Goal: Task Accomplishment & Management: Complete application form

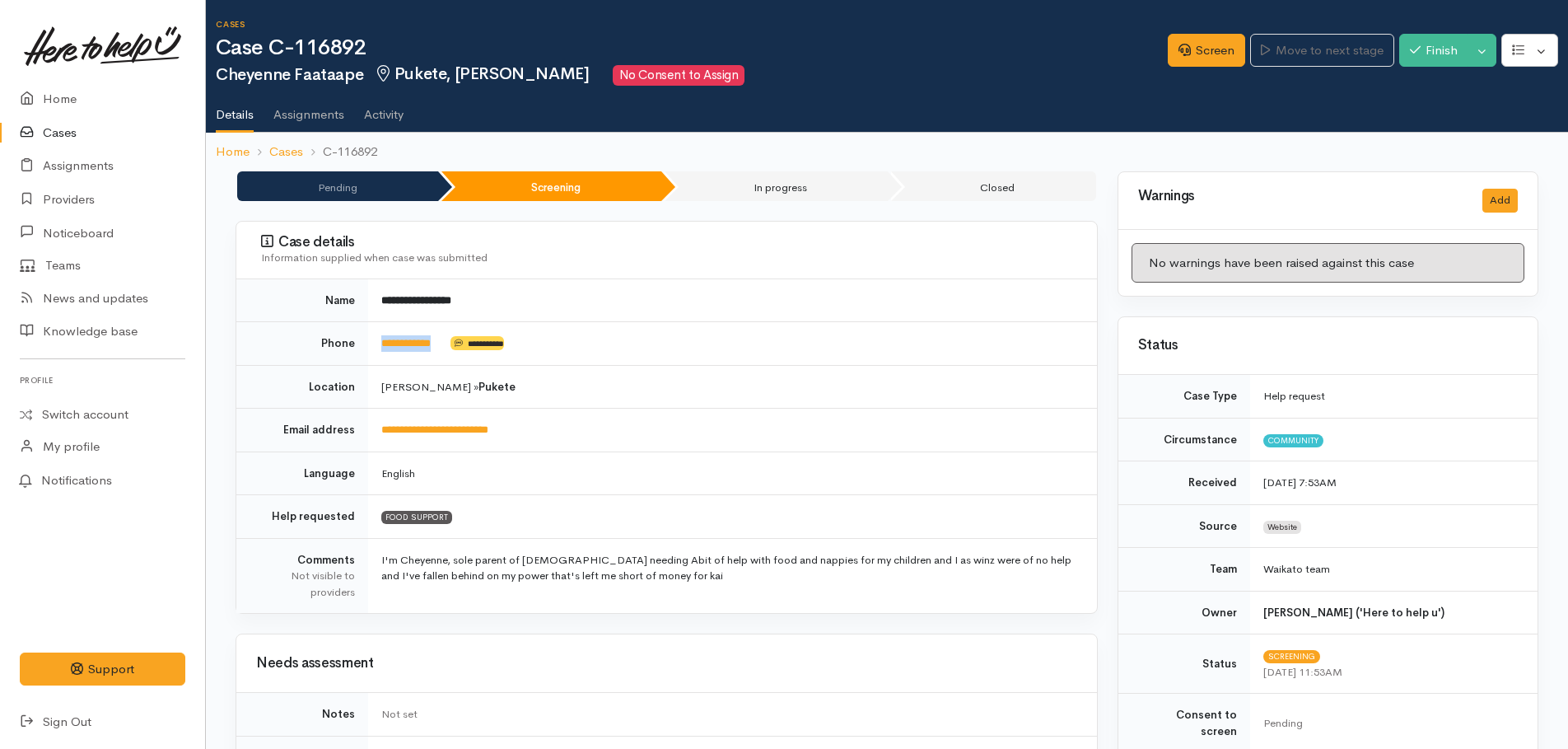
drag, startPoint x: 452, startPoint y: 340, endPoint x: 380, endPoint y: 337, distance: 72.1
click at [380, 337] on td "**********" at bounding box center [733, 343] width 729 height 44
drag, startPoint x: 380, startPoint y: 337, endPoint x: 396, endPoint y: 345, distance: 17.9
copy td "**********"
drag, startPoint x: 1191, startPoint y: 55, endPoint x: 1159, endPoint y: 62, distance: 32.8
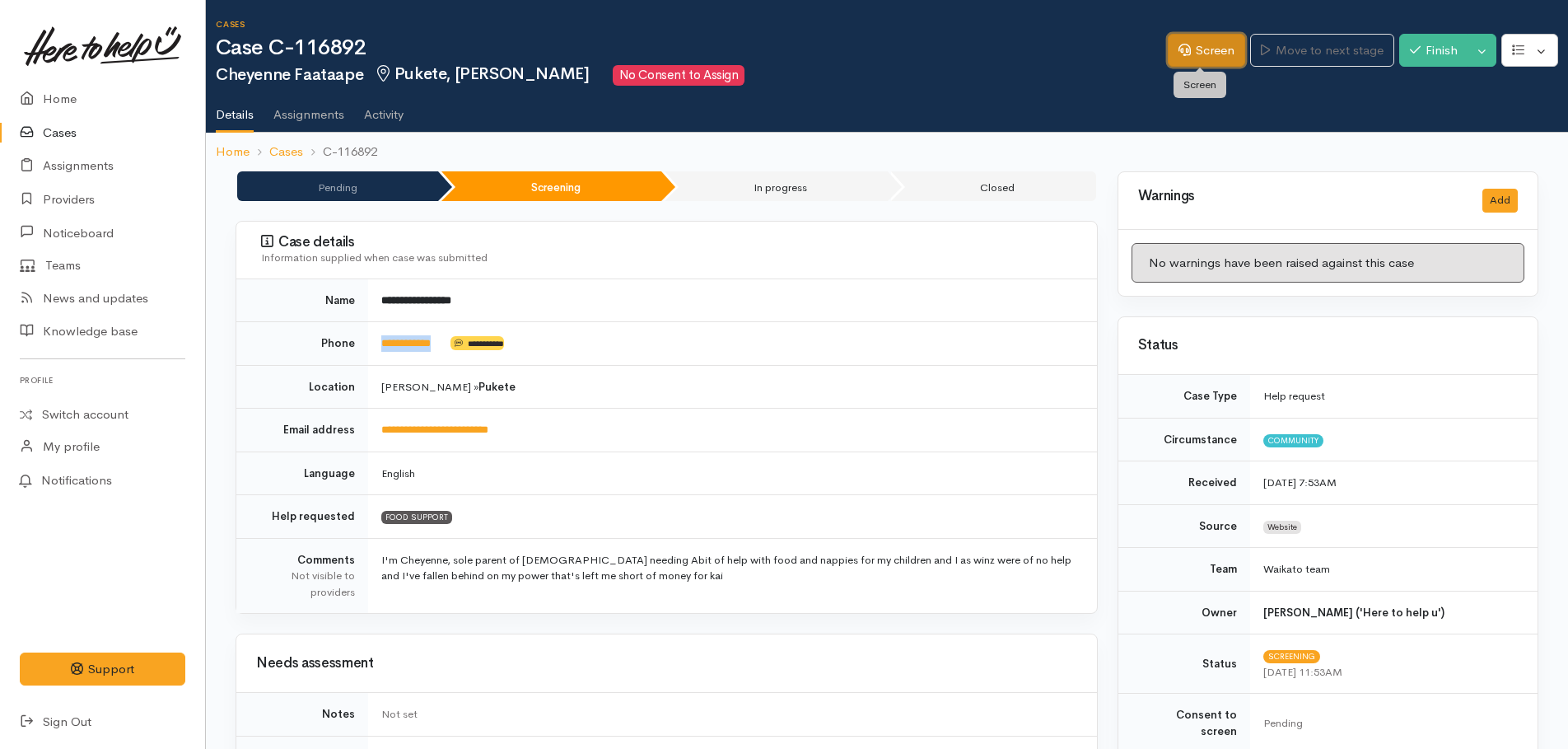
click at [1191, 55] on link "Screen" at bounding box center [1206, 51] width 77 height 34
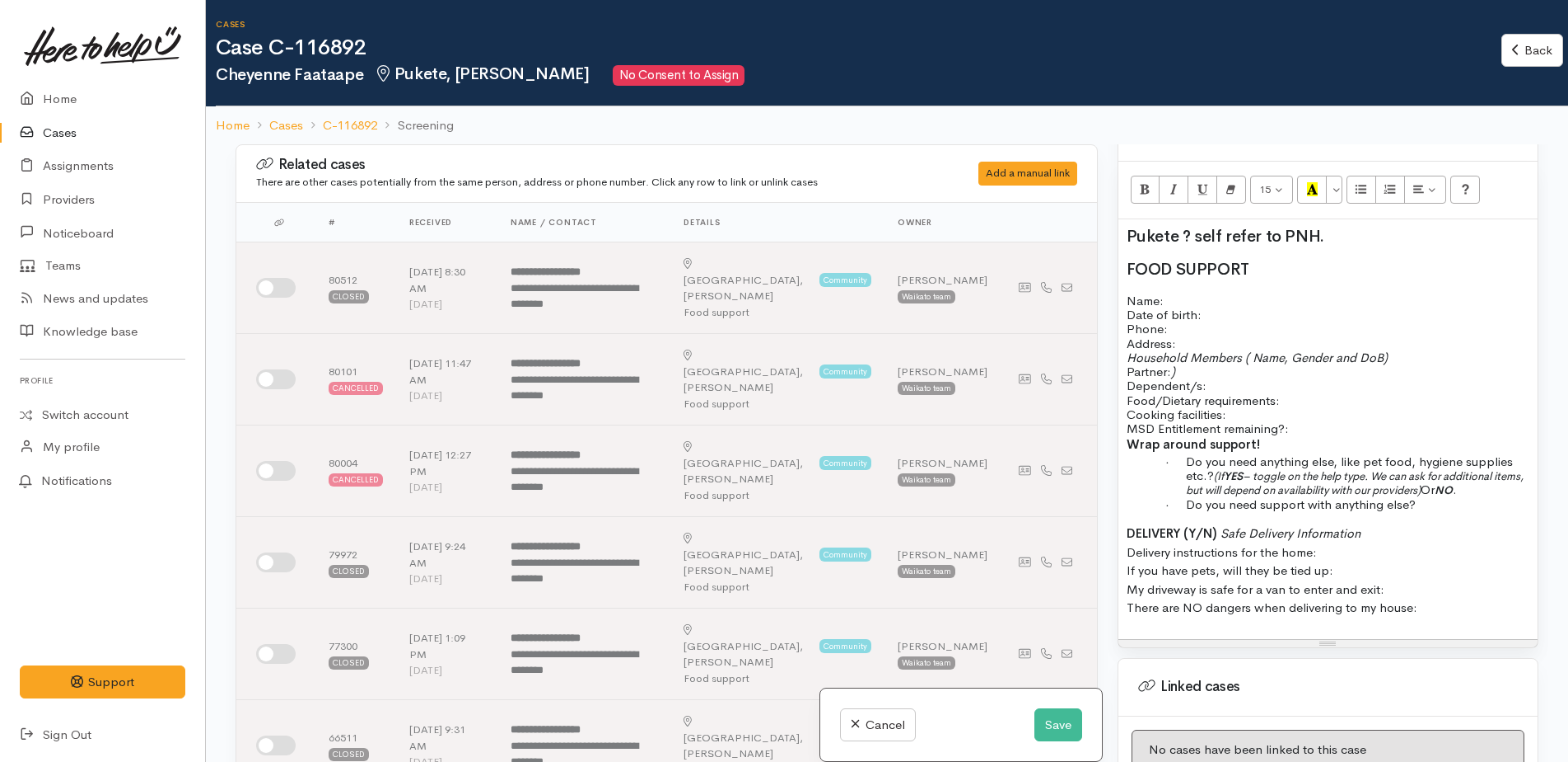
scroll to position [1071, 0]
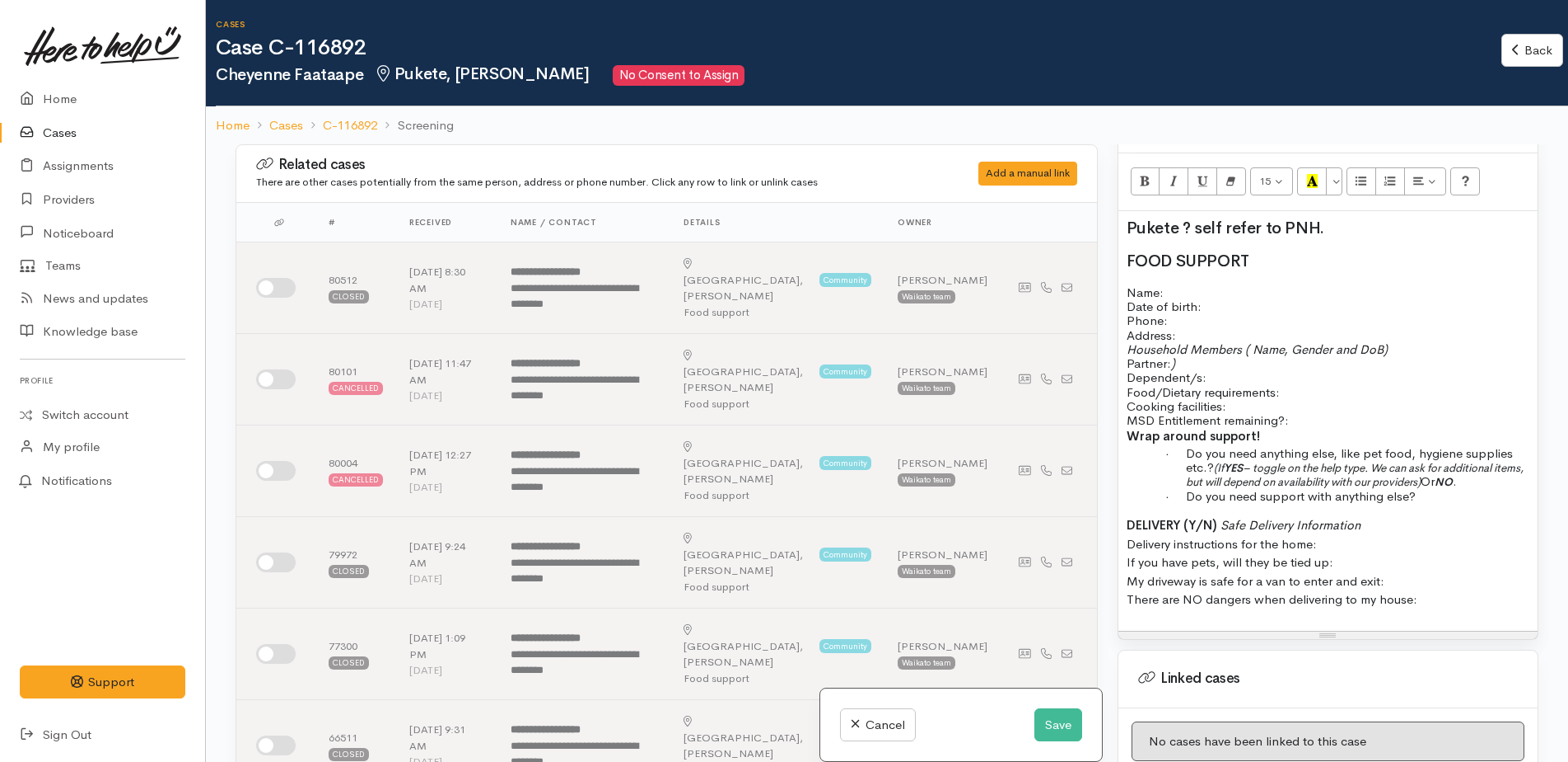
drag, startPoint x: 1128, startPoint y: 239, endPoint x: 1533, endPoint y: 584, distance: 532.0
click at [1533, 585] on div "Warnings Add No warnings have been raised against this case Add Warning Title ●…" at bounding box center [1328, 524] width 441 height 762
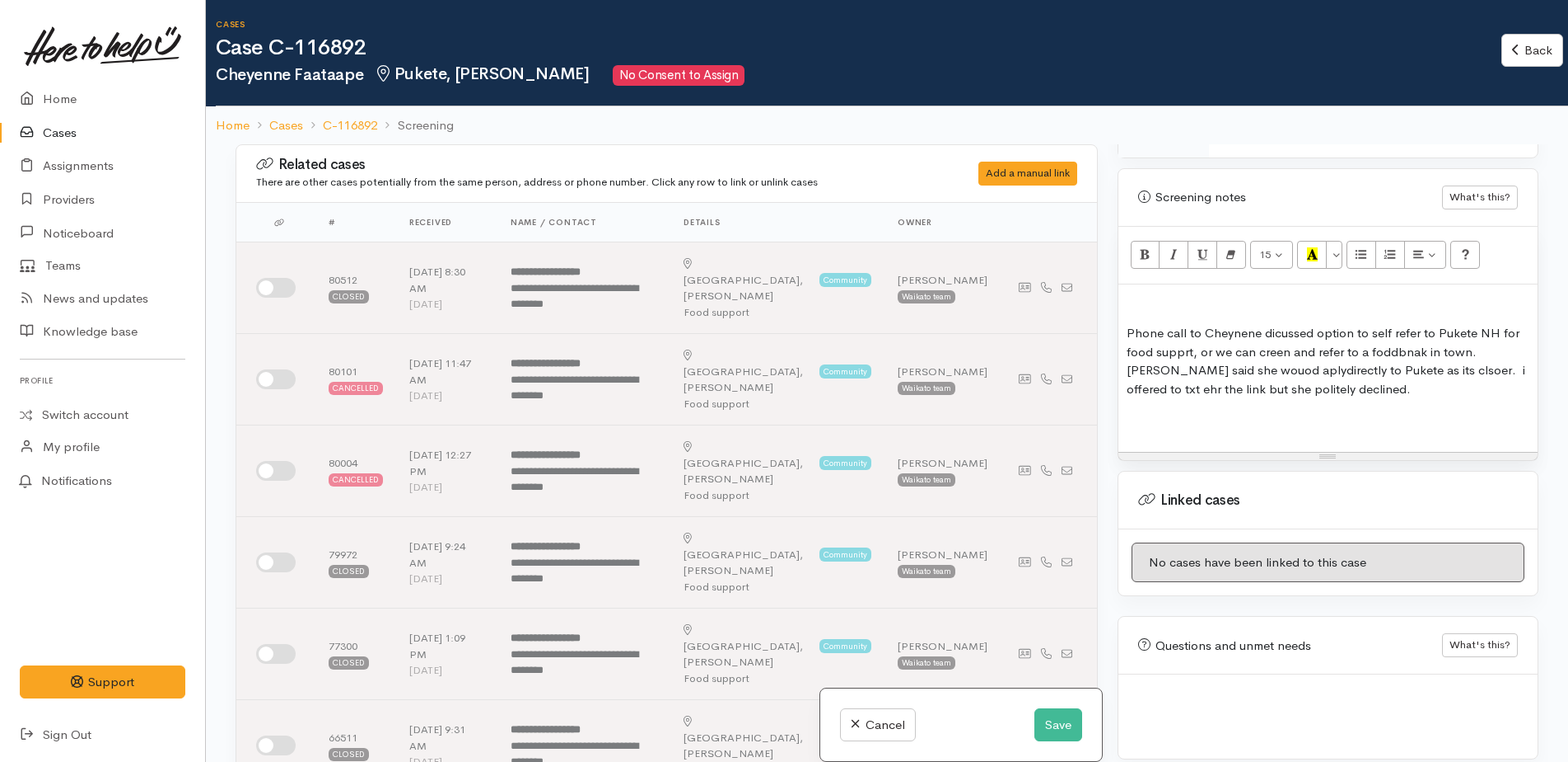
scroll to position [1029, 0]
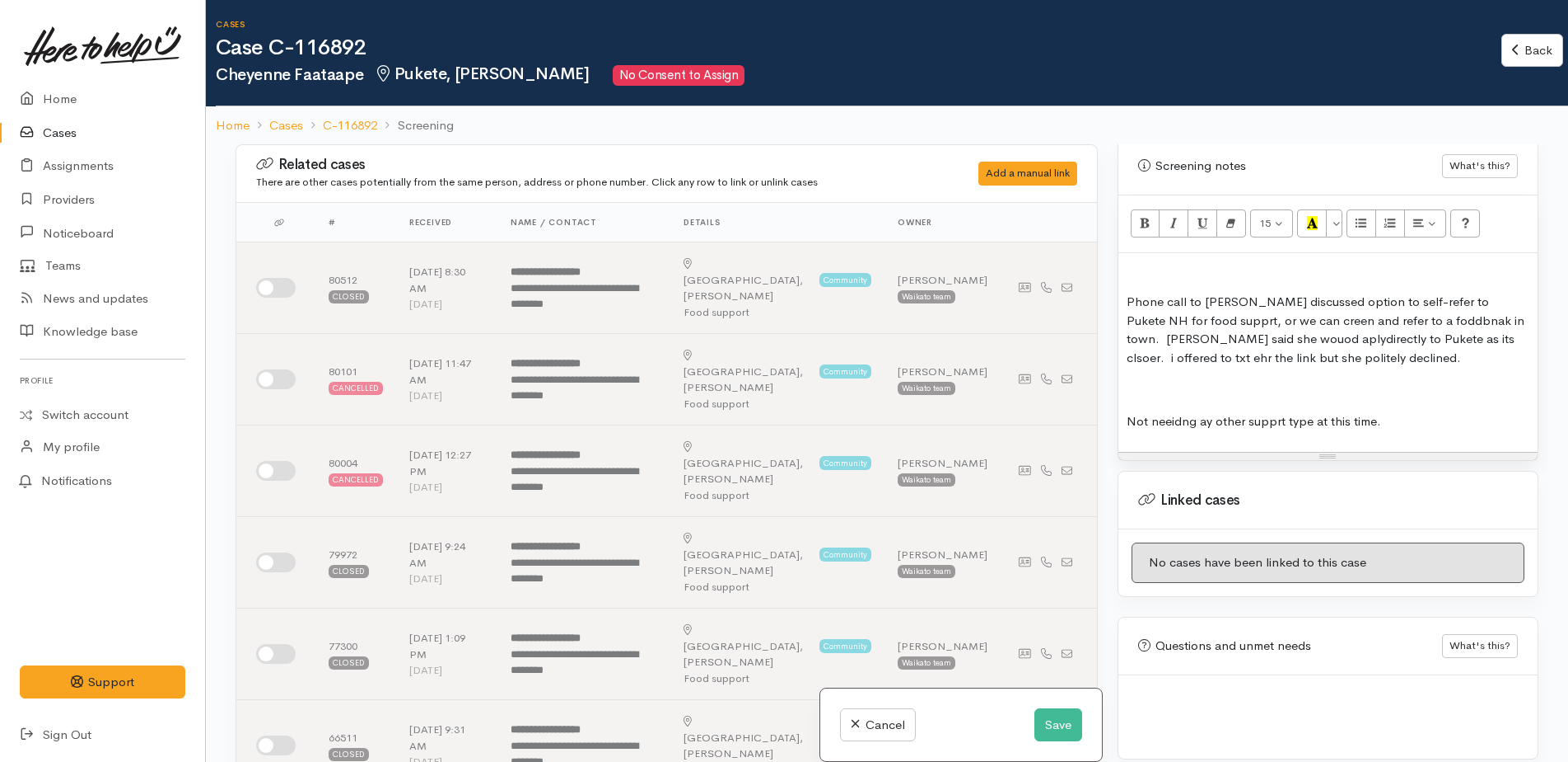
drag, startPoint x: 1275, startPoint y: 301, endPoint x: 1453, endPoint y: 368, distance: 190.2
click at [1453, 380] on p at bounding box center [1328, 388] width 403 height 19
click at [1274, 412] on p "Not needing ay other supprt type at this time." at bounding box center [1328, 421] width 403 height 19
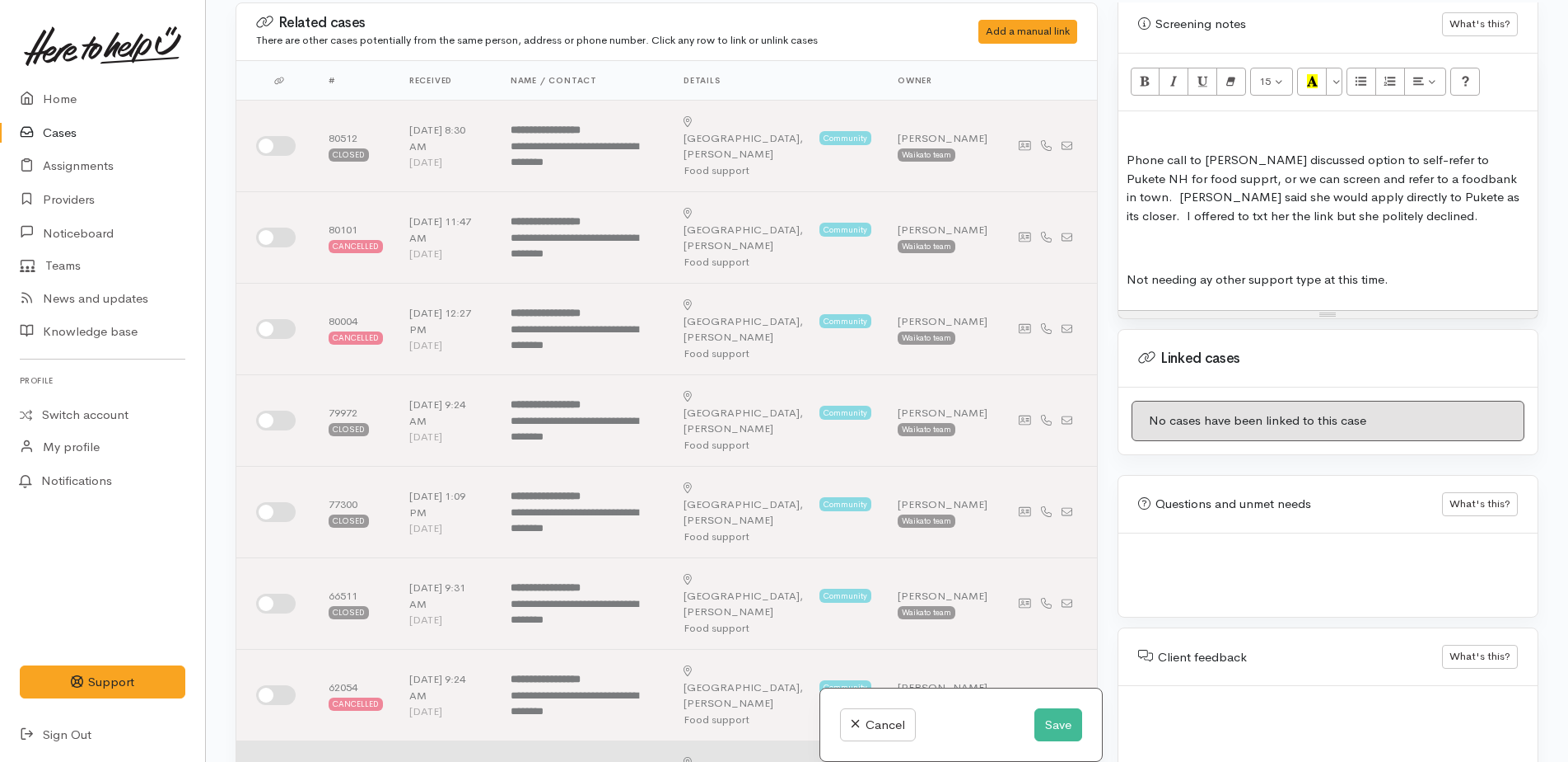
scroll to position [144, 0]
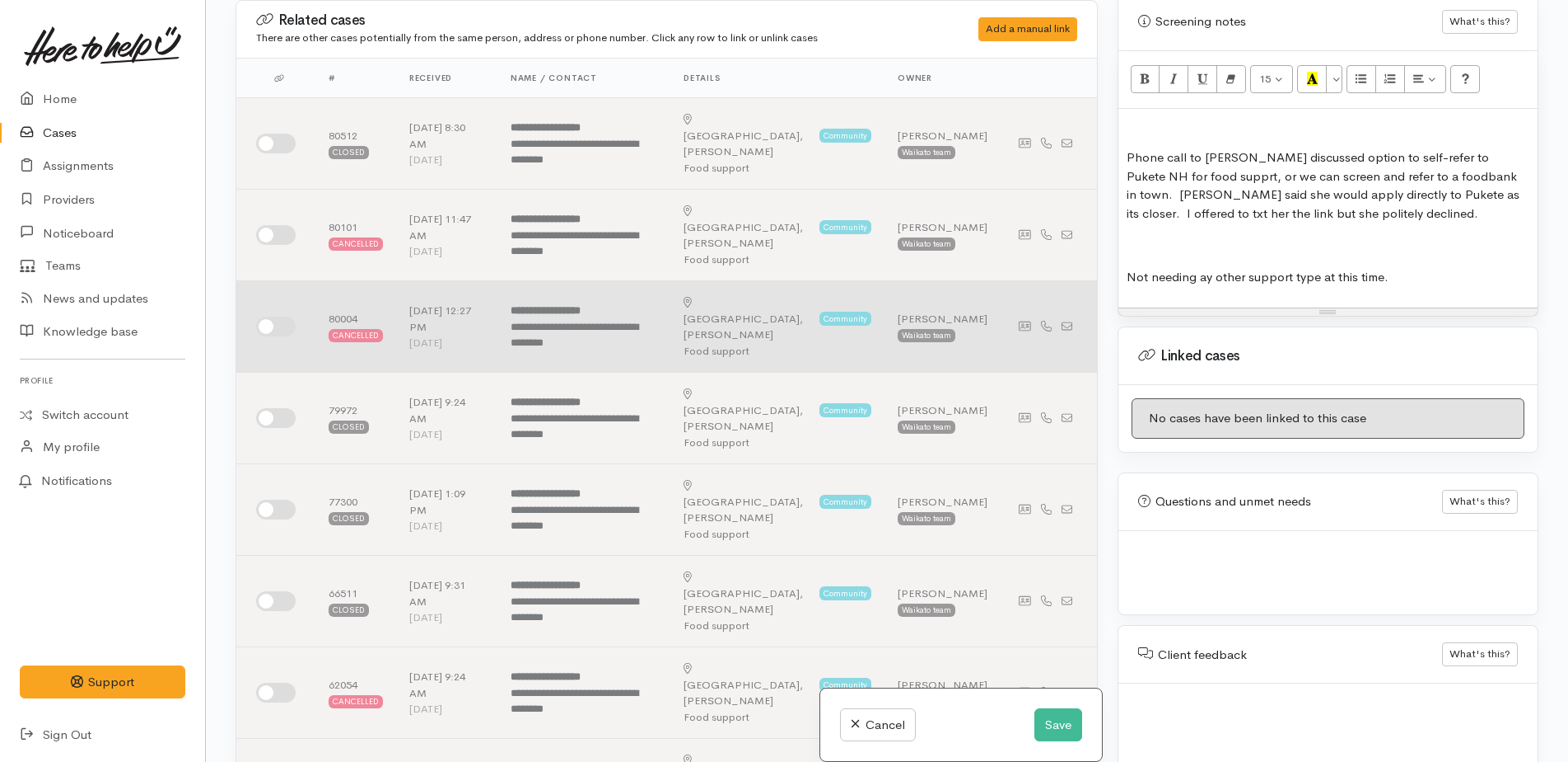
drag, startPoint x: 265, startPoint y: 136, endPoint x: 484, endPoint y: 259, distance: 251.2
click at [268, 139] on input "checkbox" at bounding box center [276, 144] width 39 height 20
checkbox input "true"
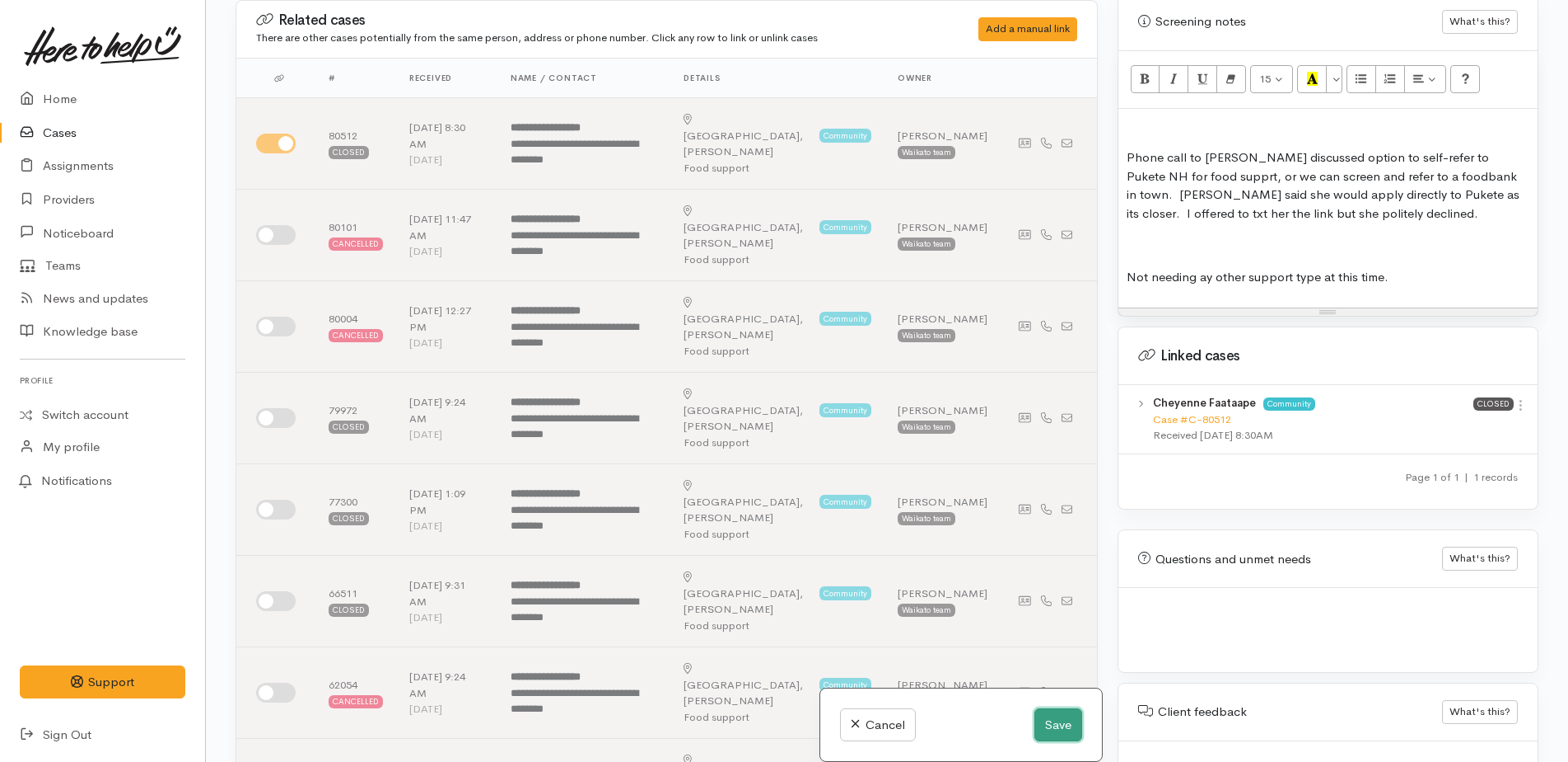
click at [1052, 711] on button "Save" at bounding box center [1058, 725] width 48 height 34
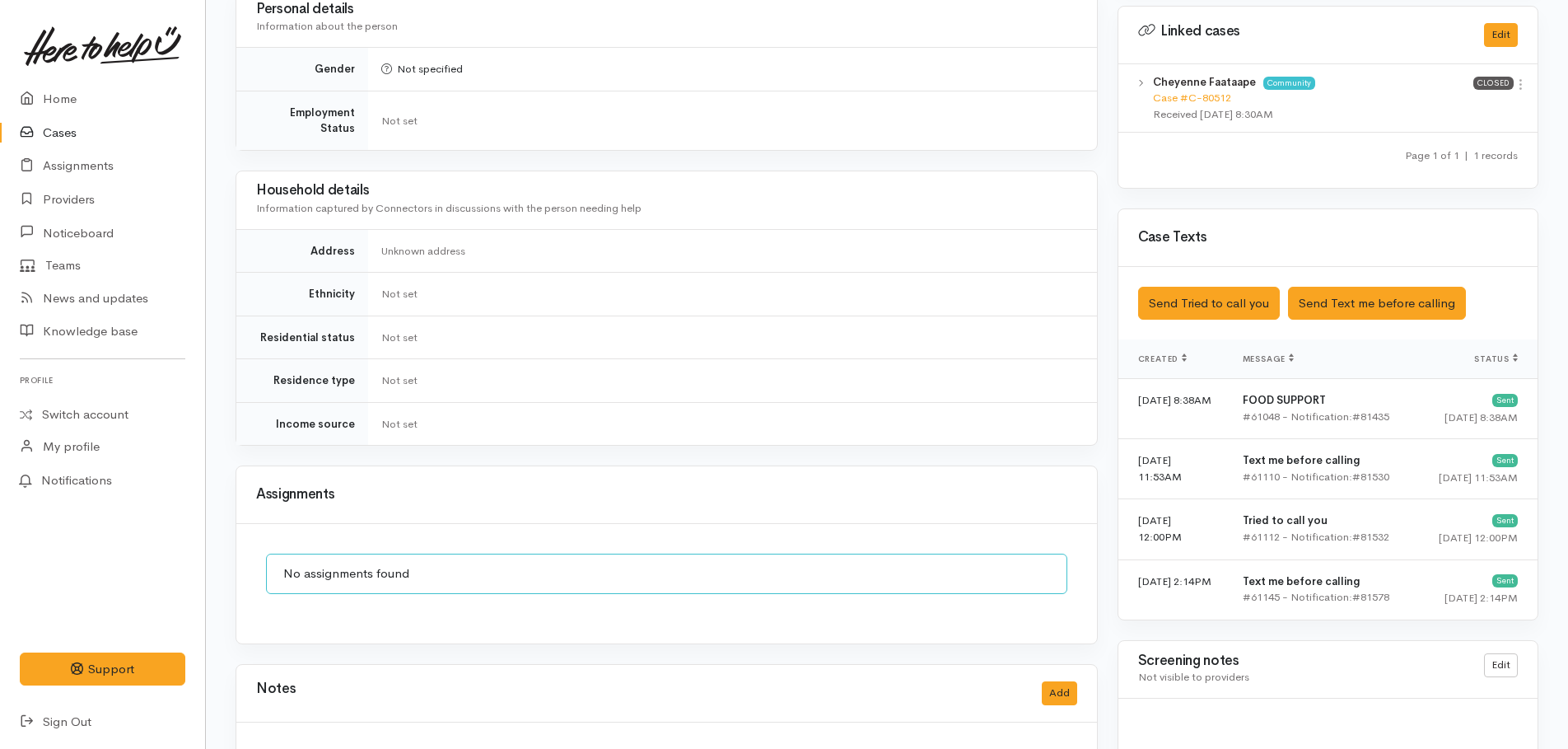
scroll to position [824, 0]
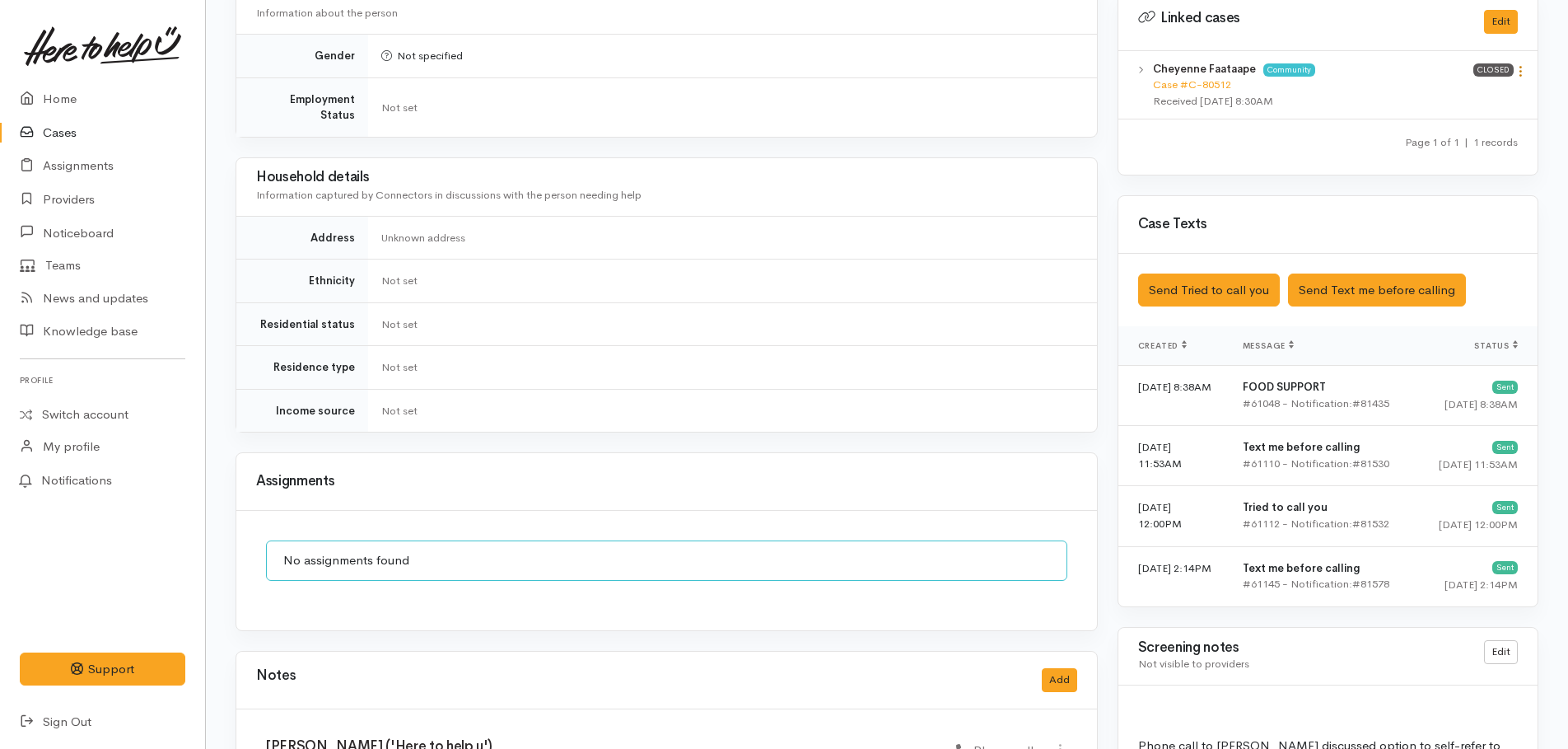
click at [1523, 65] on icon at bounding box center [1521, 71] width 14 height 14
click at [1448, 92] on link "View case" at bounding box center [1461, 104] width 130 height 25
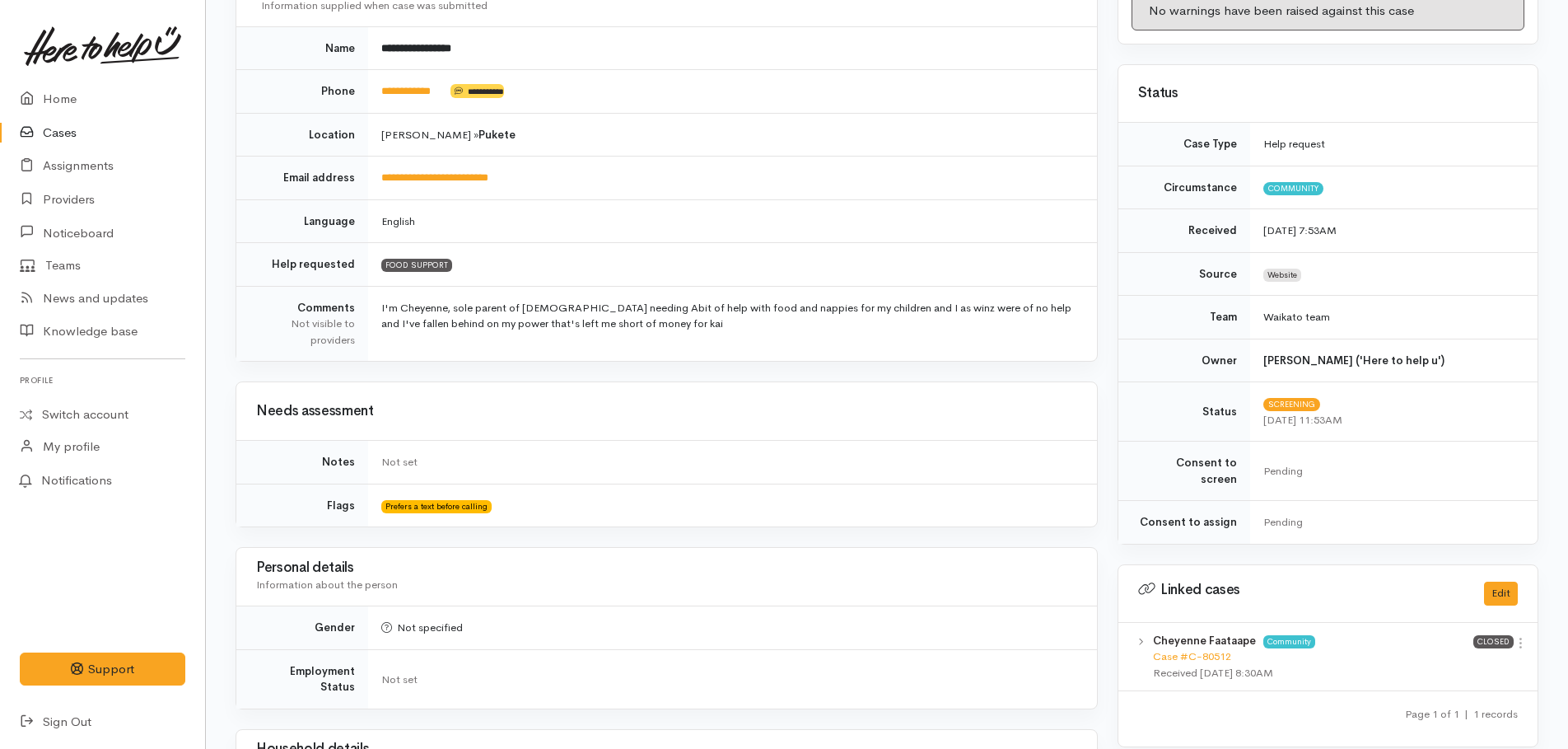
scroll to position [0, 0]
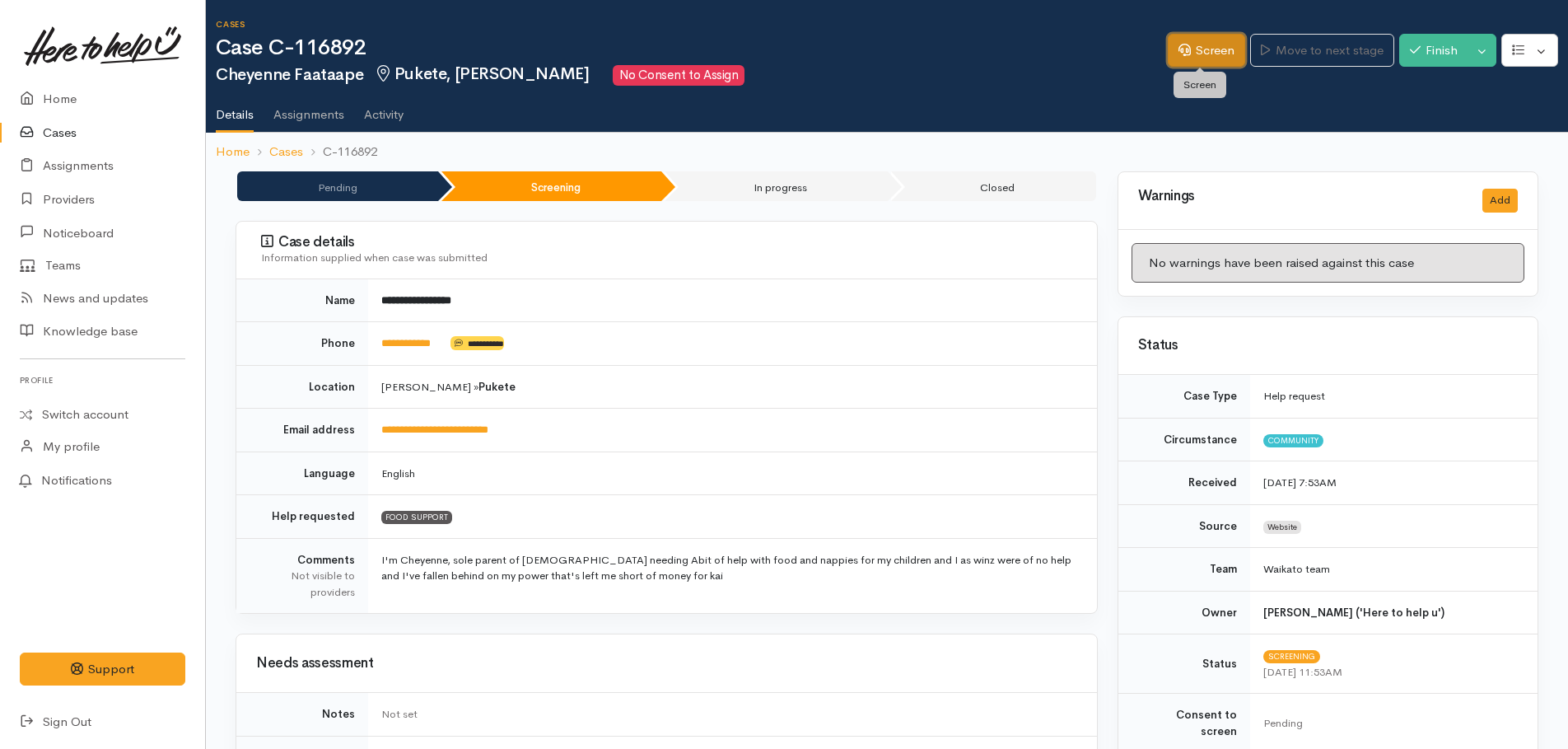
drag, startPoint x: 1191, startPoint y: 51, endPoint x: 1152, endPoint y: 56, distance: 39.3
click at [1191, 51] on link "Screen" at bounding box center [1206, 51] width 77 height 34
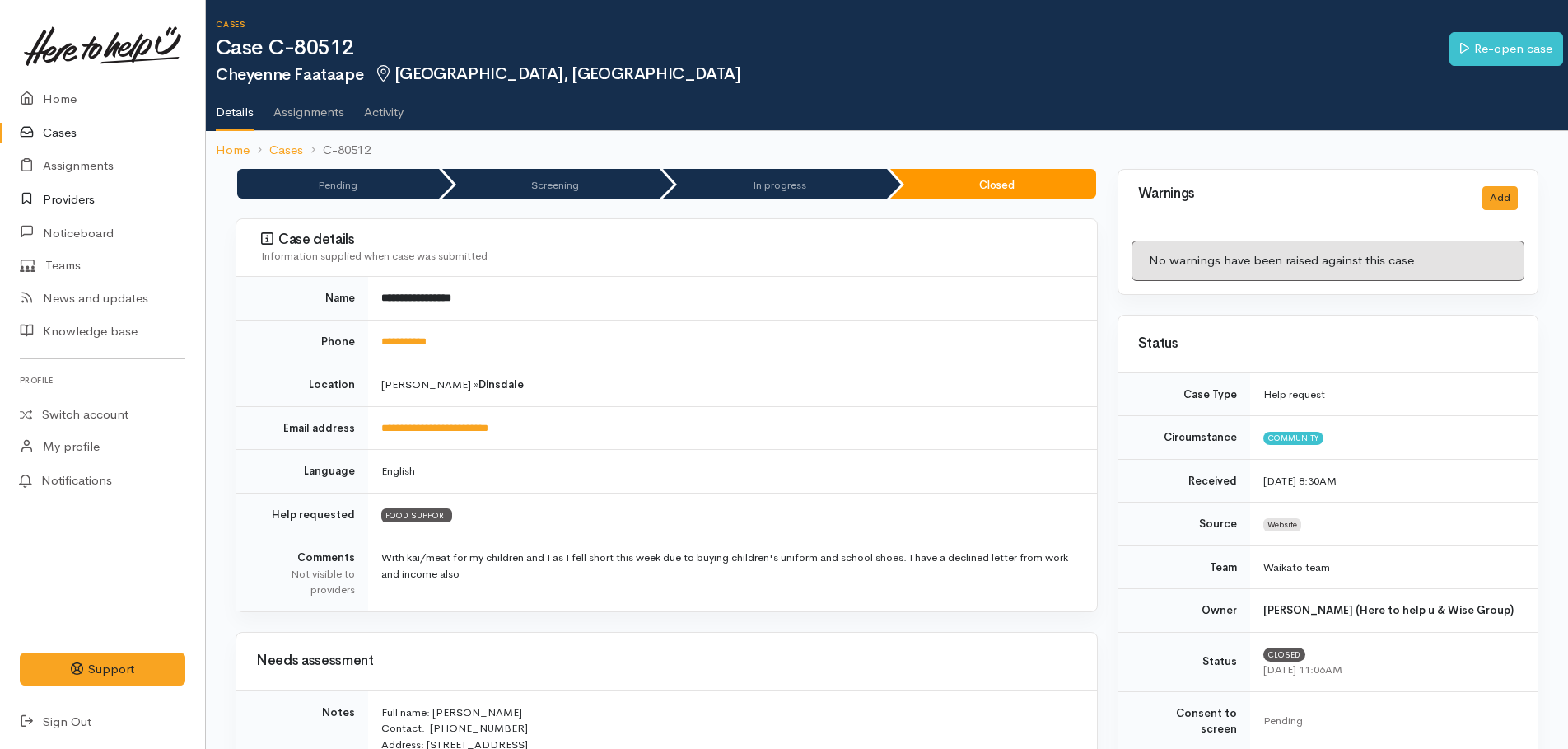
click at [70, 197] on link "Providers" at bounding box center [103, 199] width 205 height 34
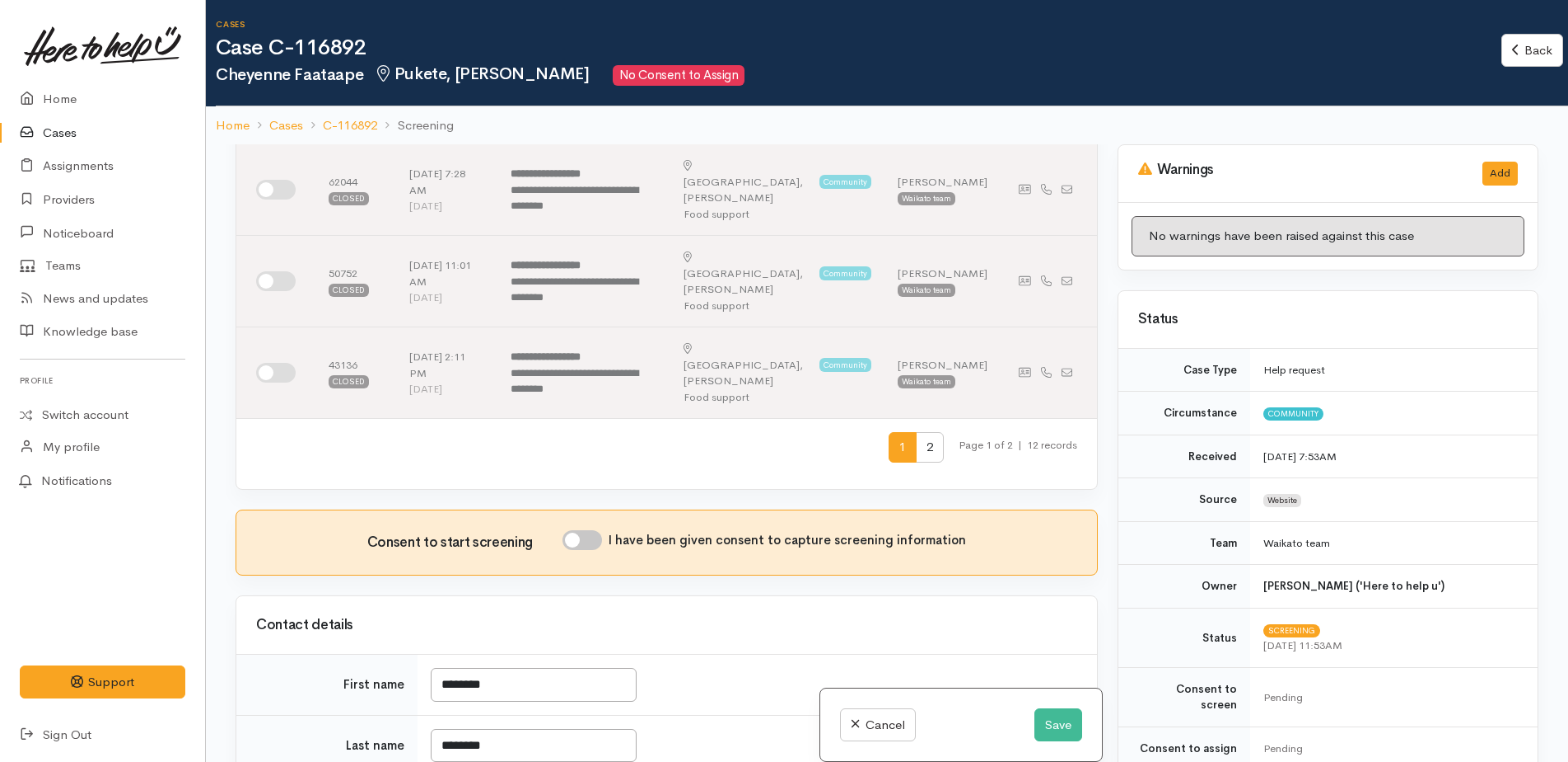
scroll to position [907, 0]
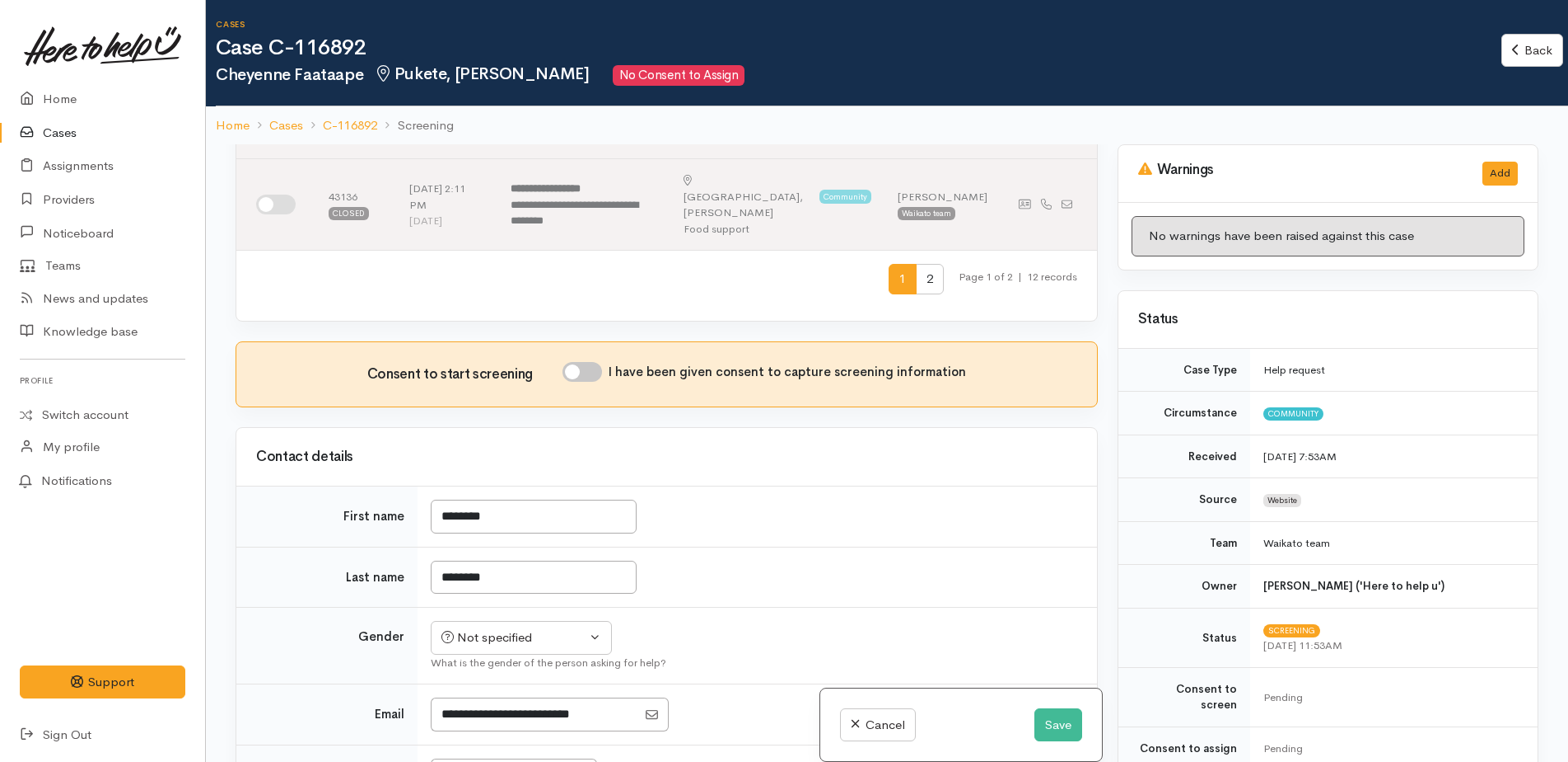
drag, startPoint x: 579, startPoint y: 209, endPoint x: 581, endPoint y: 234, distance: 25.1
click at [580, 362] on input "I have been given consent to capture screening information" at bounding box center [583, 372] width 39 height 20
checkbox input "true"
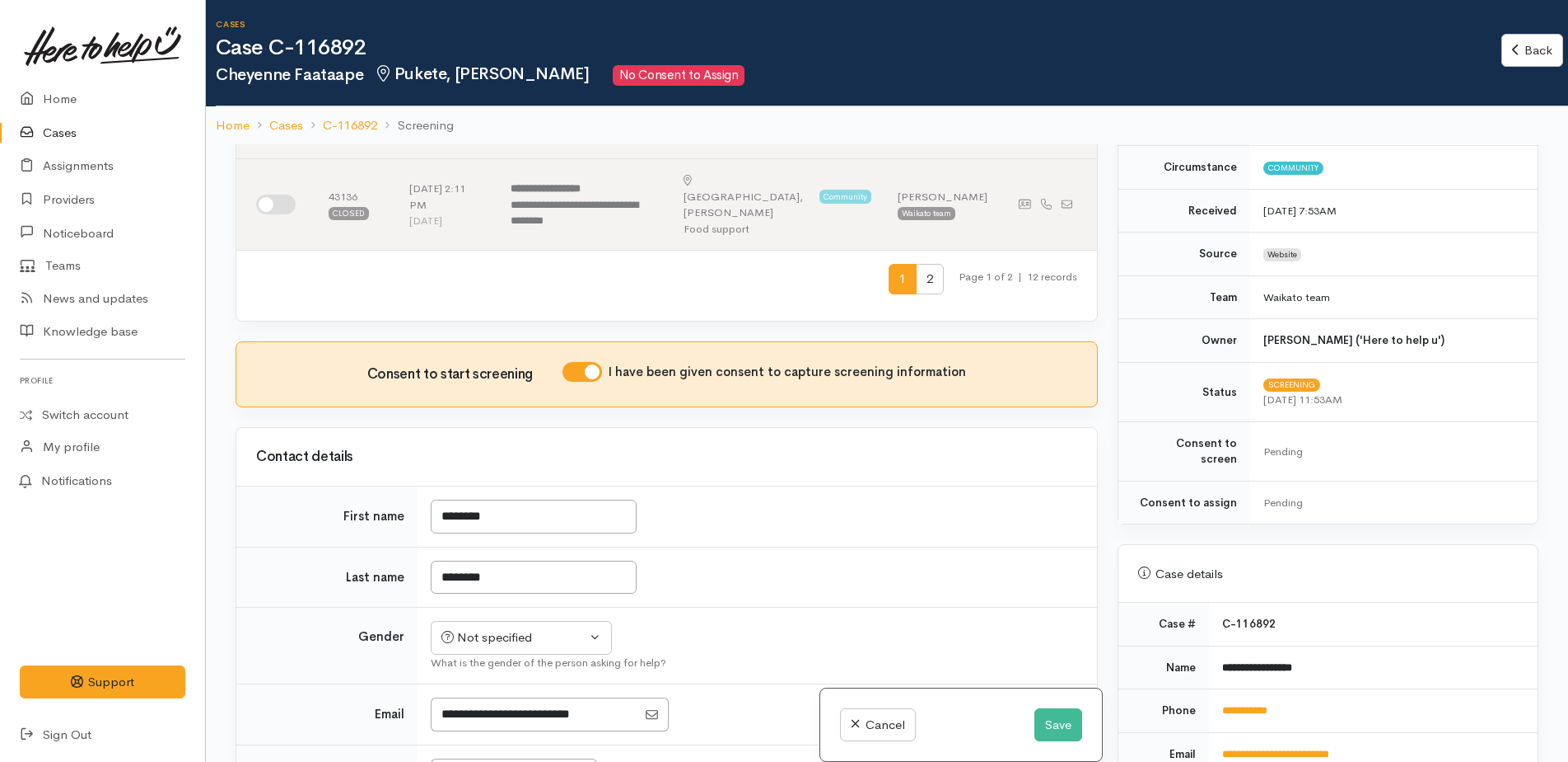
scroll to position [247, 0]
click at [545, 628] on div "Not specified" at bounding box center [514, 637] width 145 height 19
click at [507, 714] on link "[DEMOGRAPHIC_DATA]" at bounding box center [529, 727] width 195 height 25
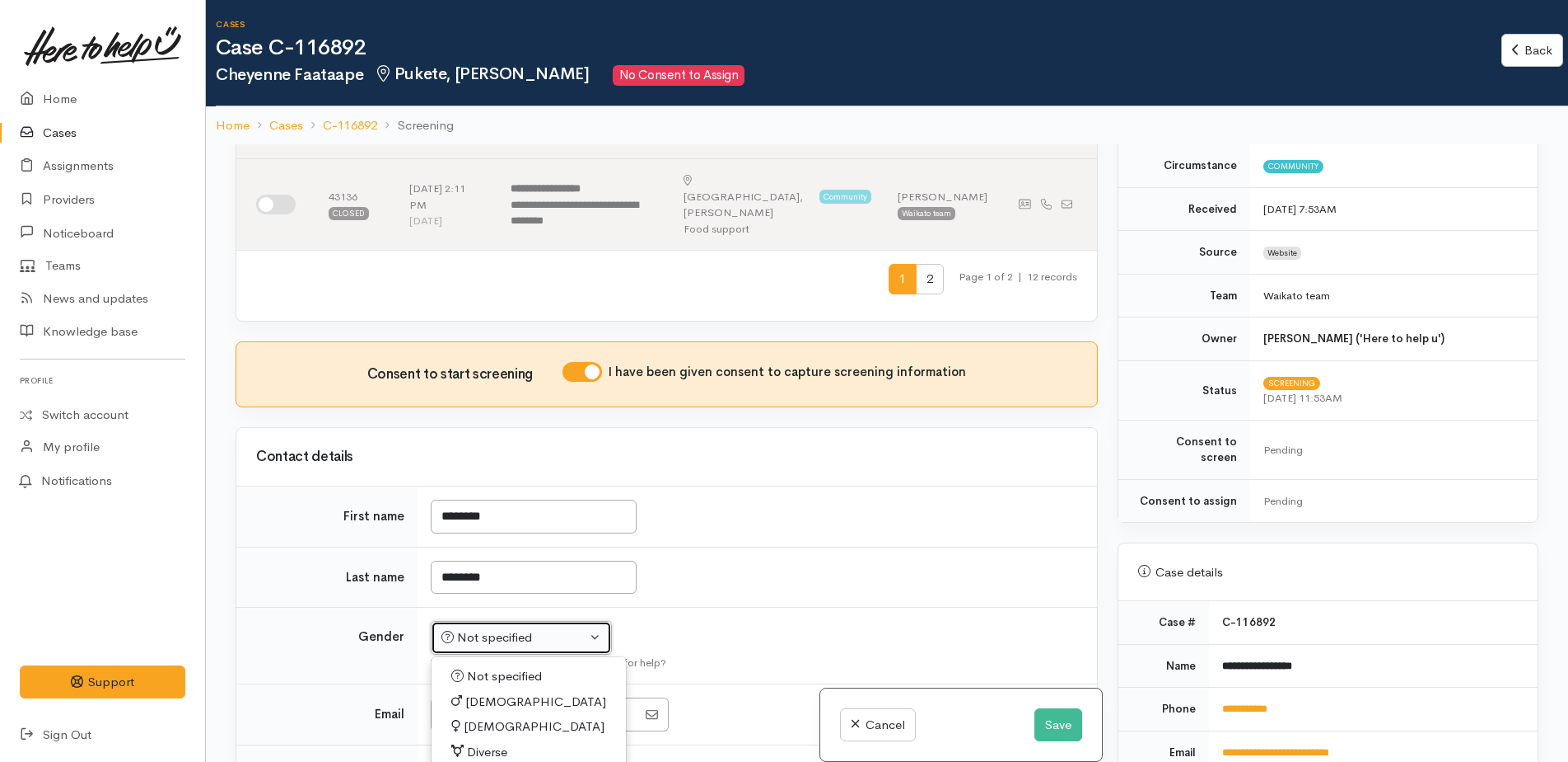
select select "[DEMOGRAPHIC_DATA]"
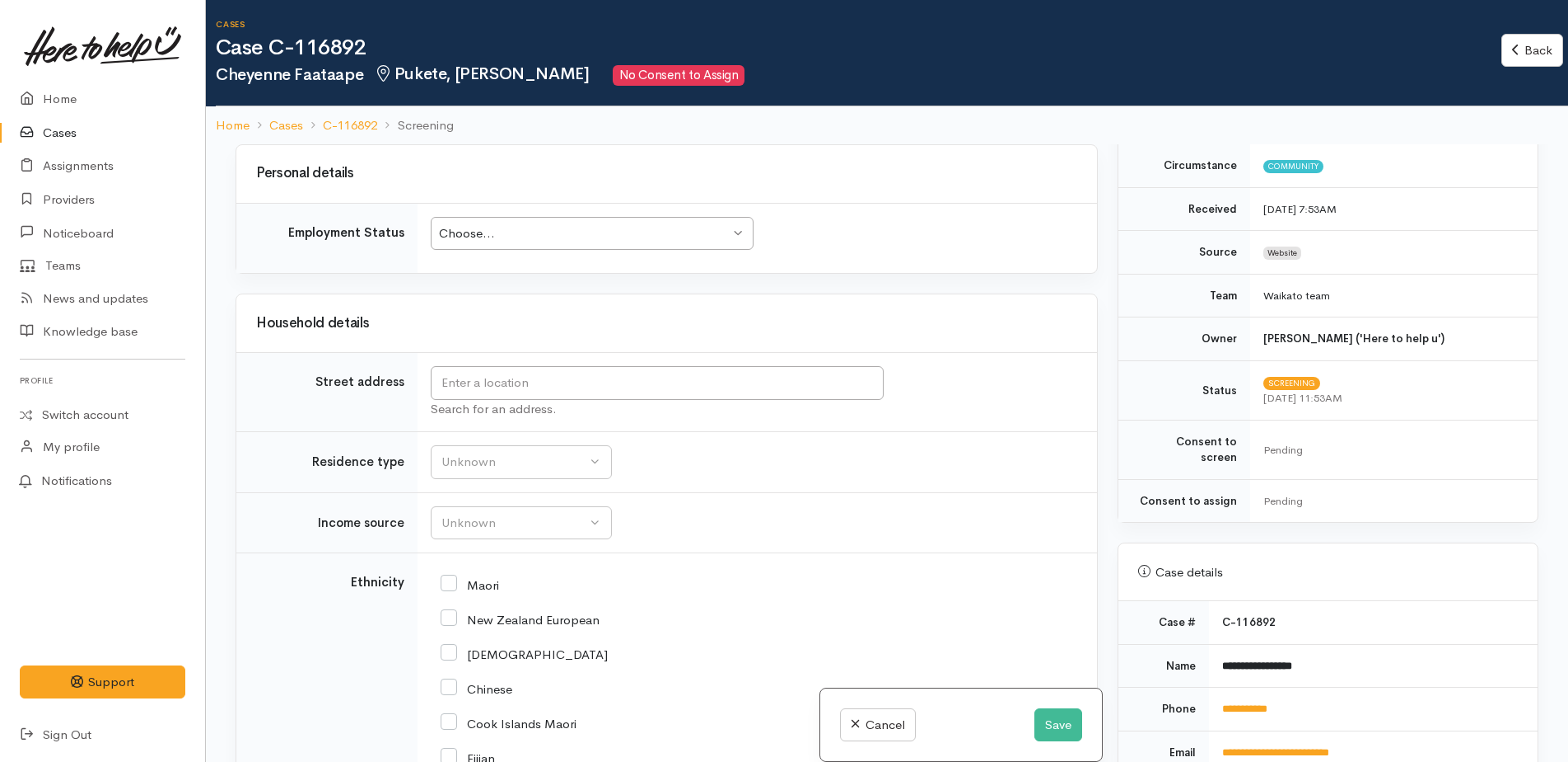
scroll to position [2885, 0]
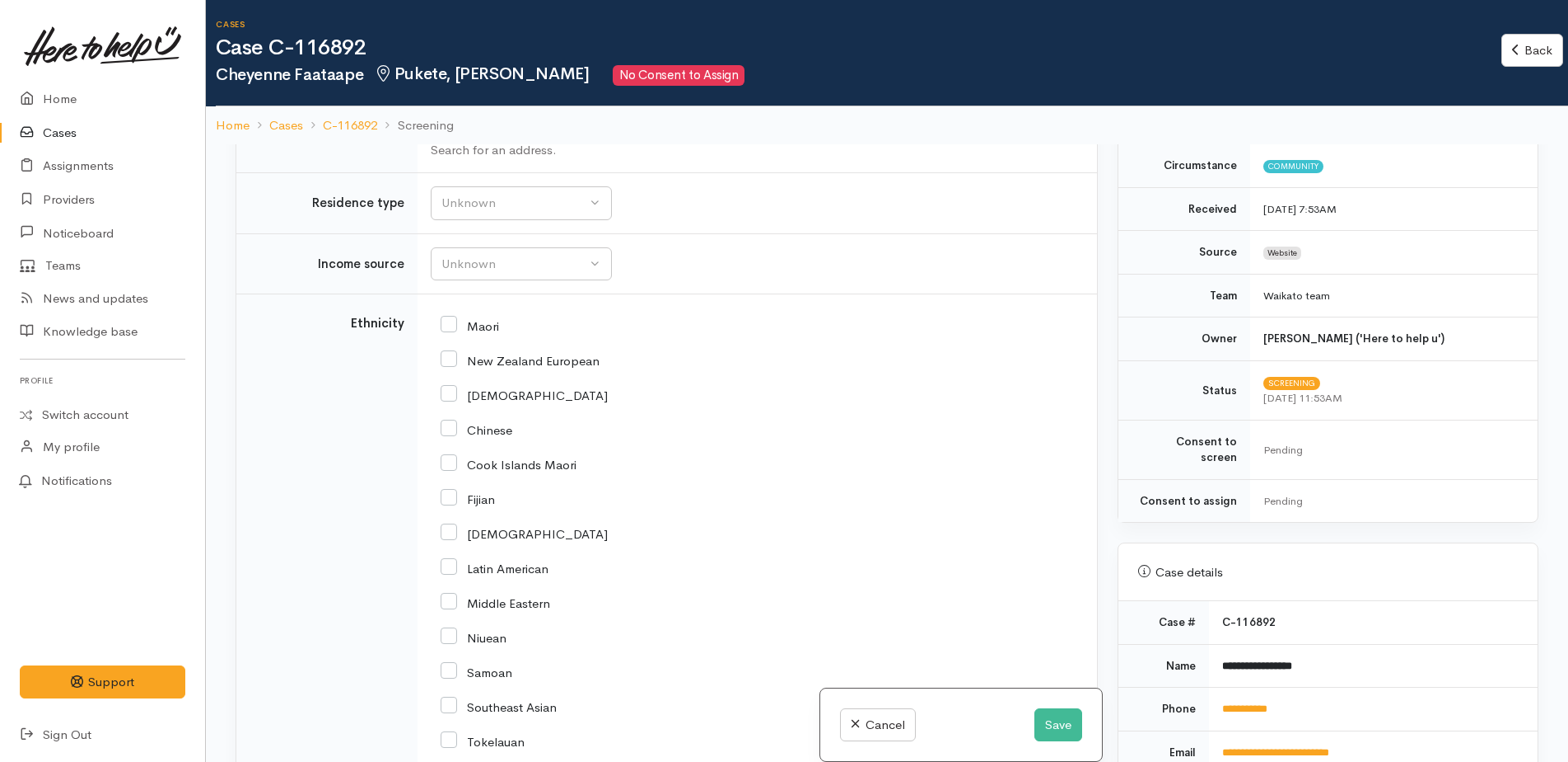
click at [450, 317] on input "Maori" at bounding box center [470, 324] width 59 height 15
checkbox input "true"
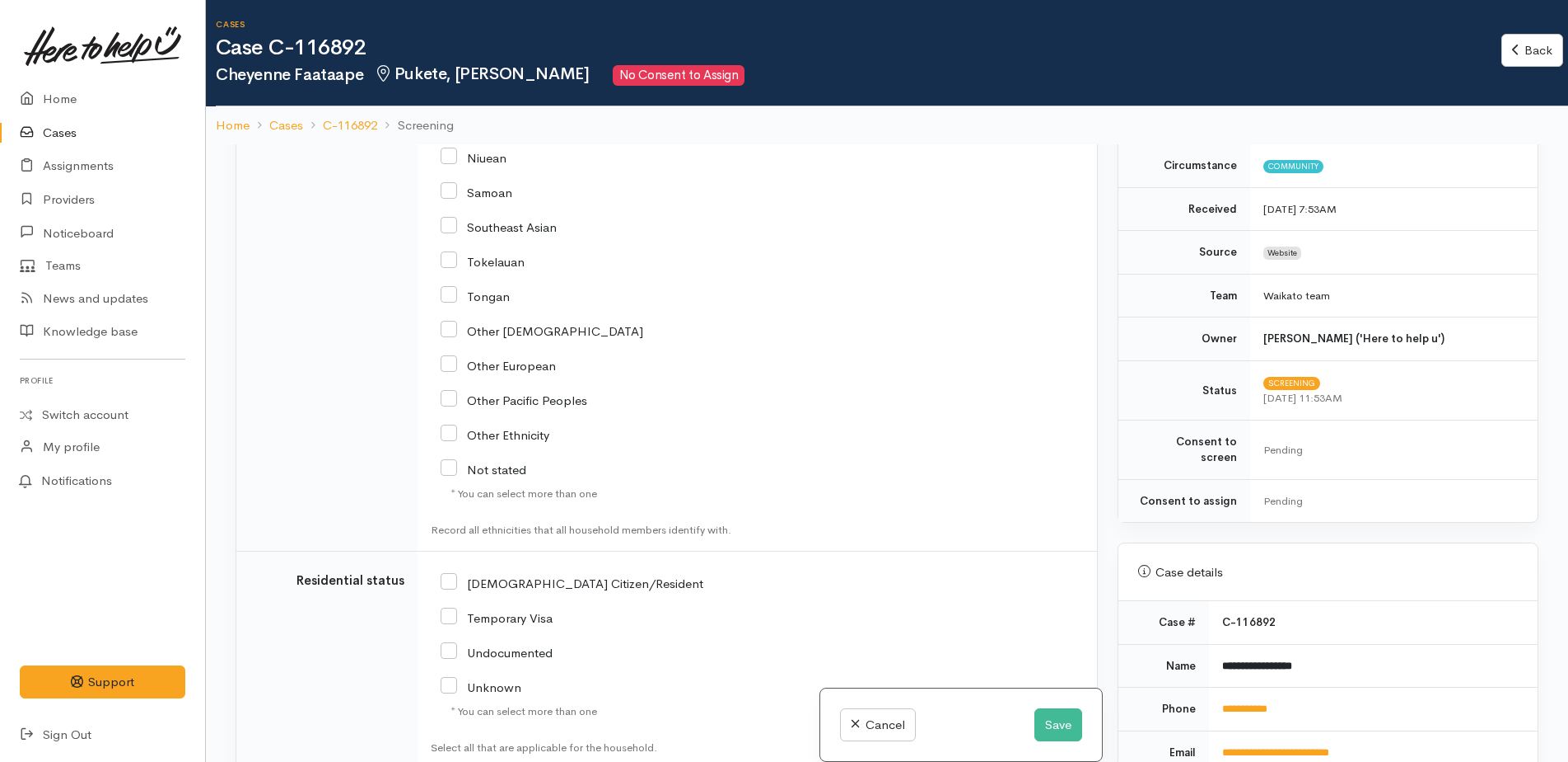
scroll to position [3432, 0]
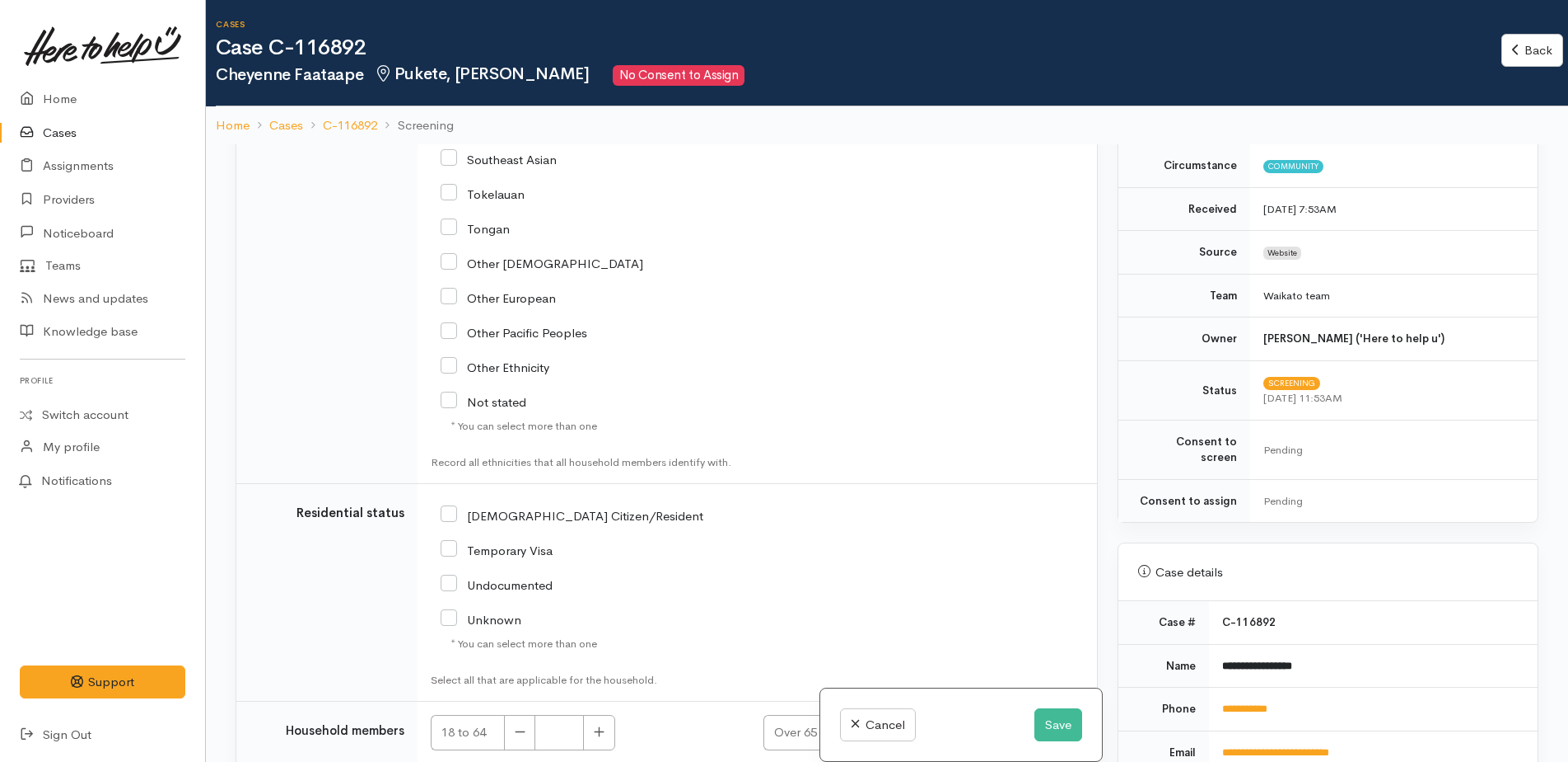
click at [450, 507] on input "[DEMOGRAPHIC_DATA] Citizen/Resident" at bounding box center [572, 514] width 263 height 15
checkbox input "true"
click at [611, 715] on button "button" at bounding box center [599, 733] width 32 height 35
type input "1"
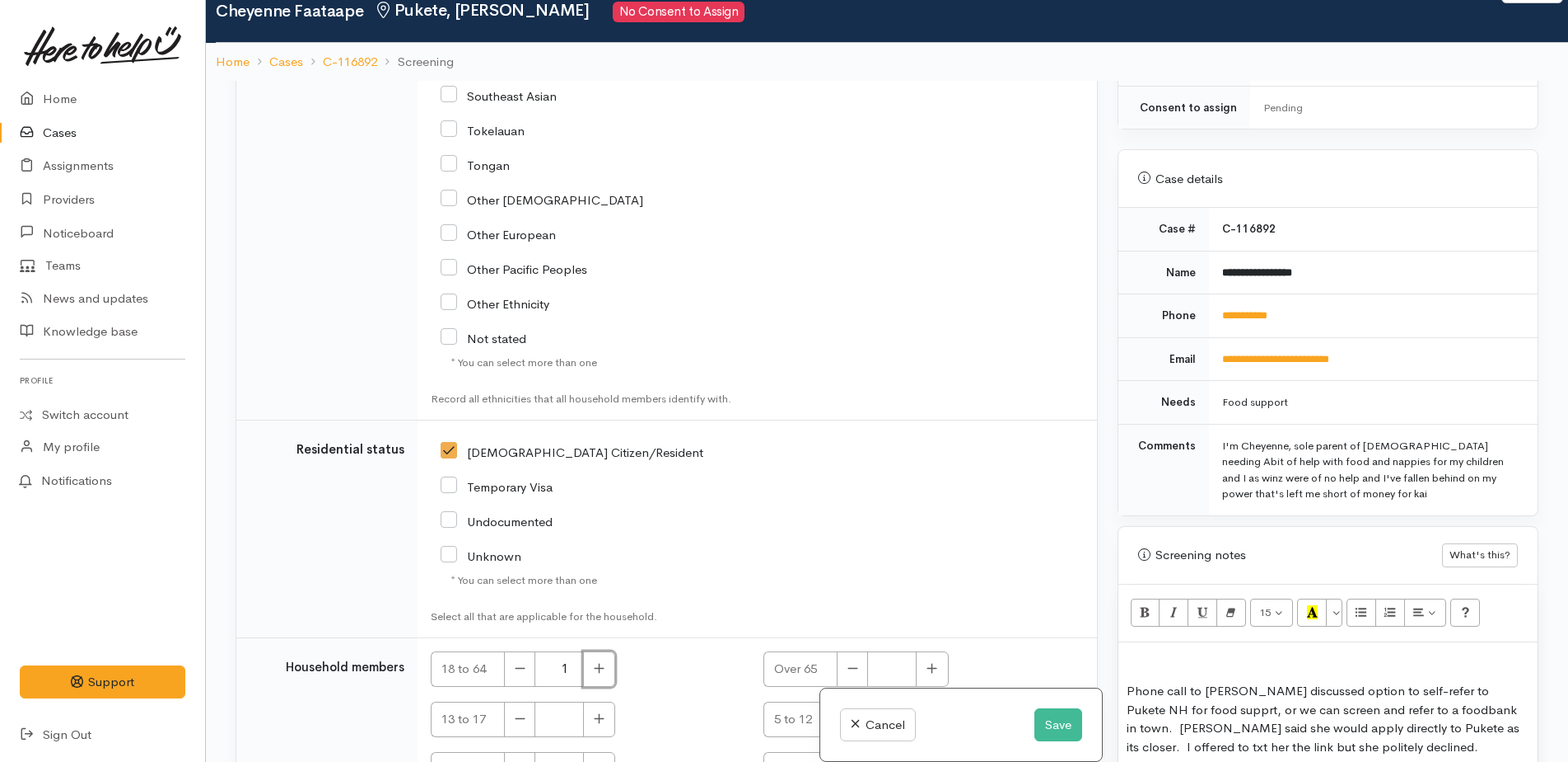
scroll to position [144, 0]
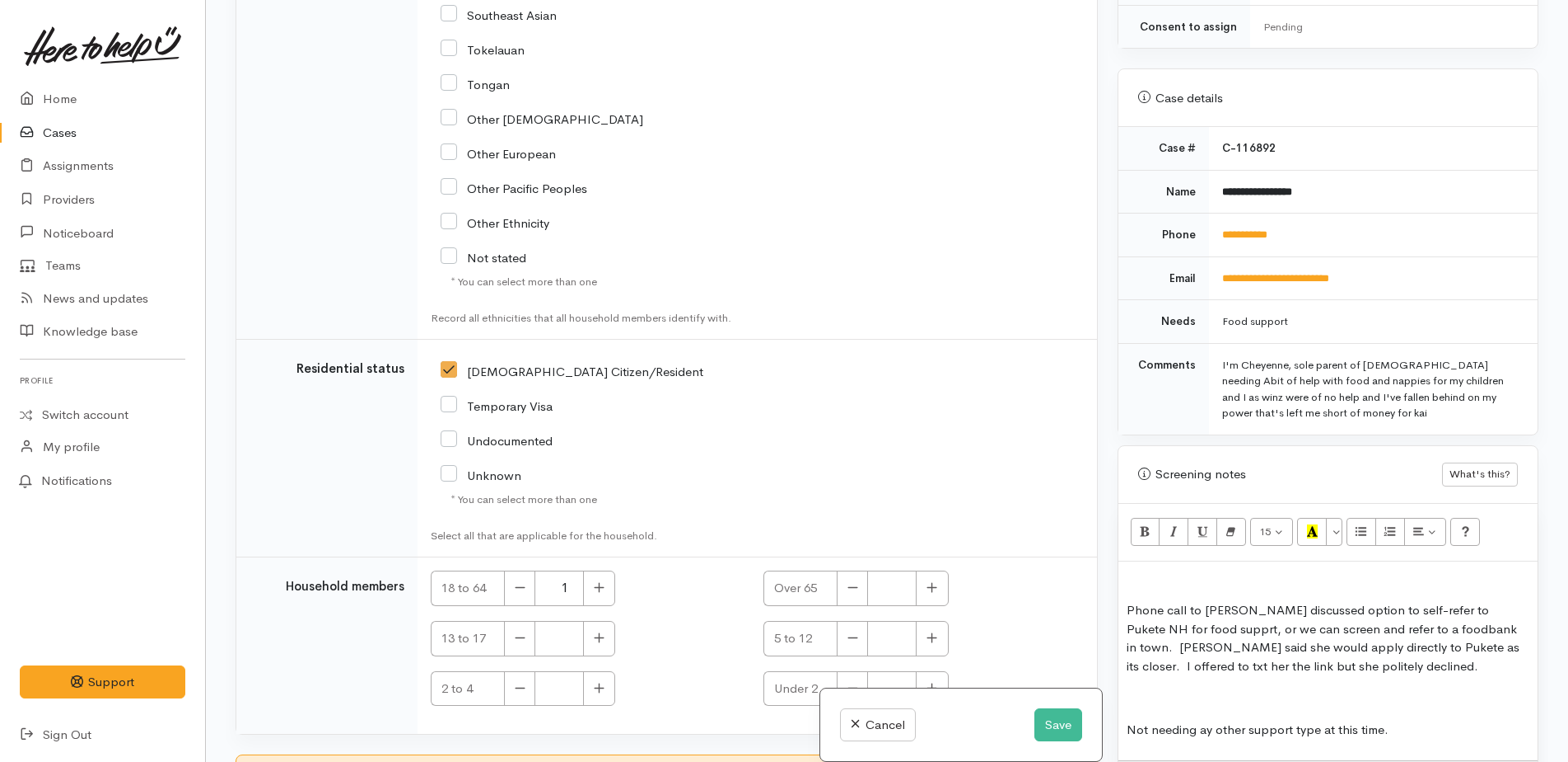
checkbox input "true"
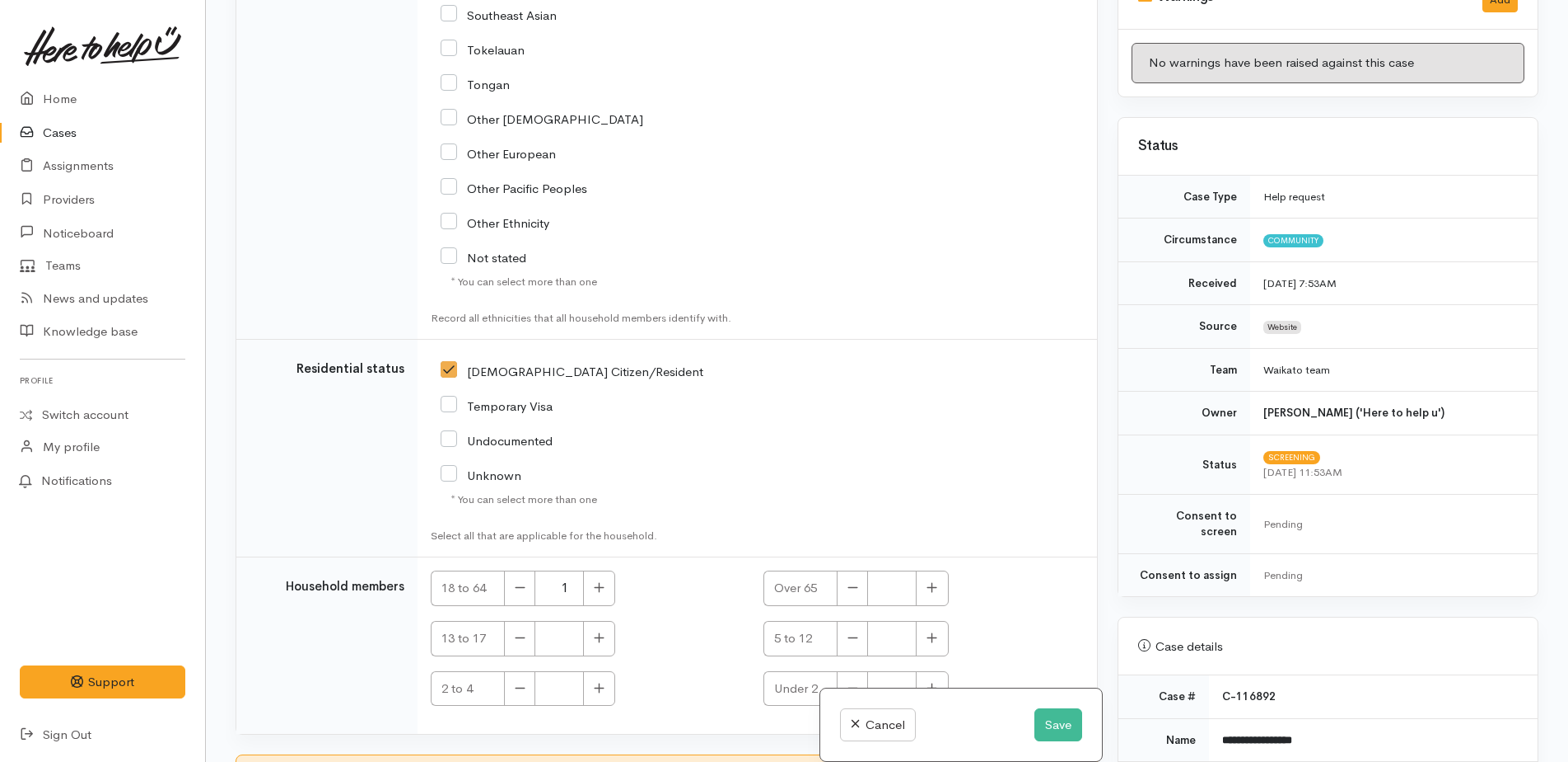
scroll to position [0, 0]
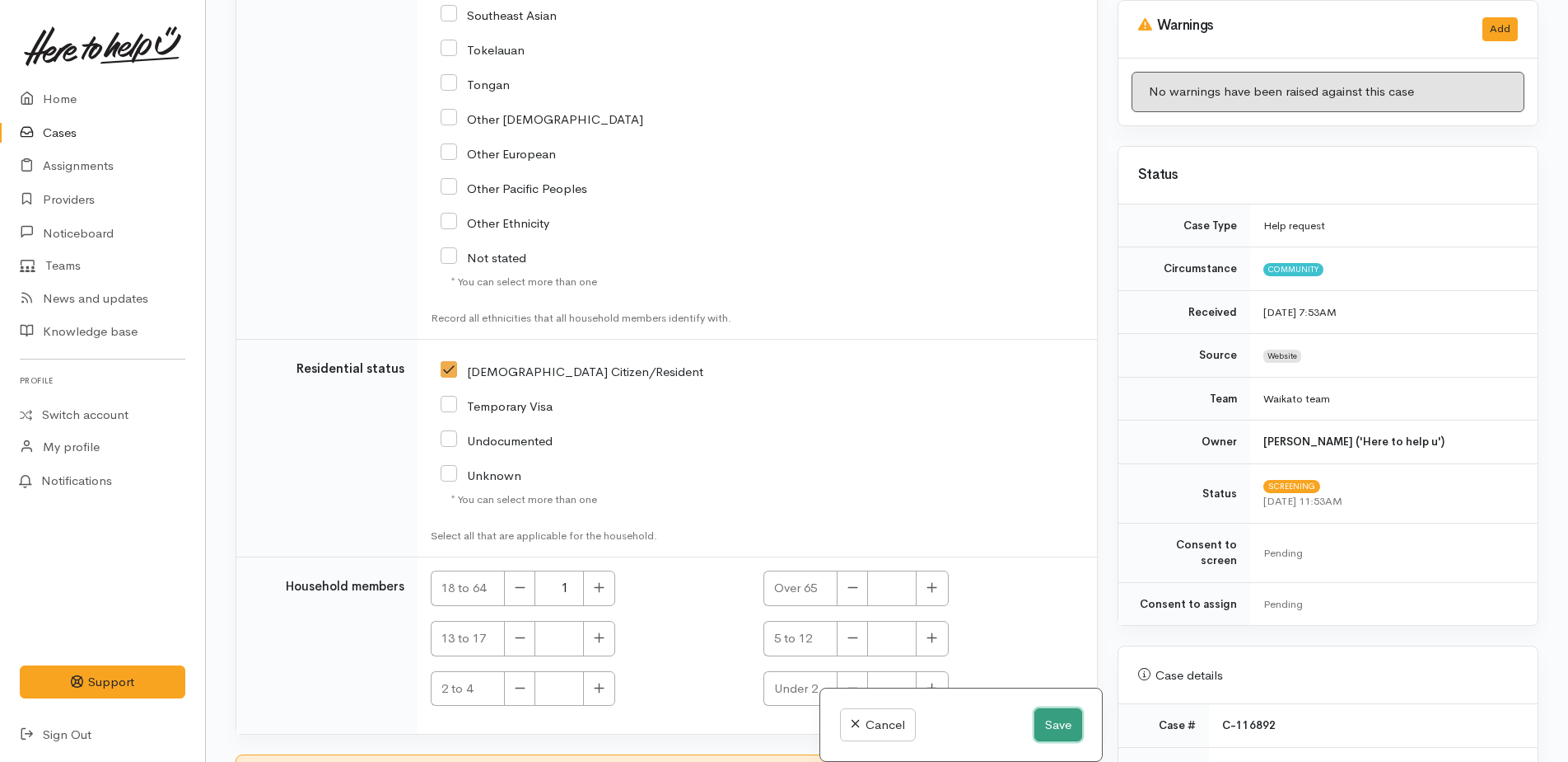
click at [1047, 721] on button "Save" at bounding box center [1058, 725] width 48 height 34
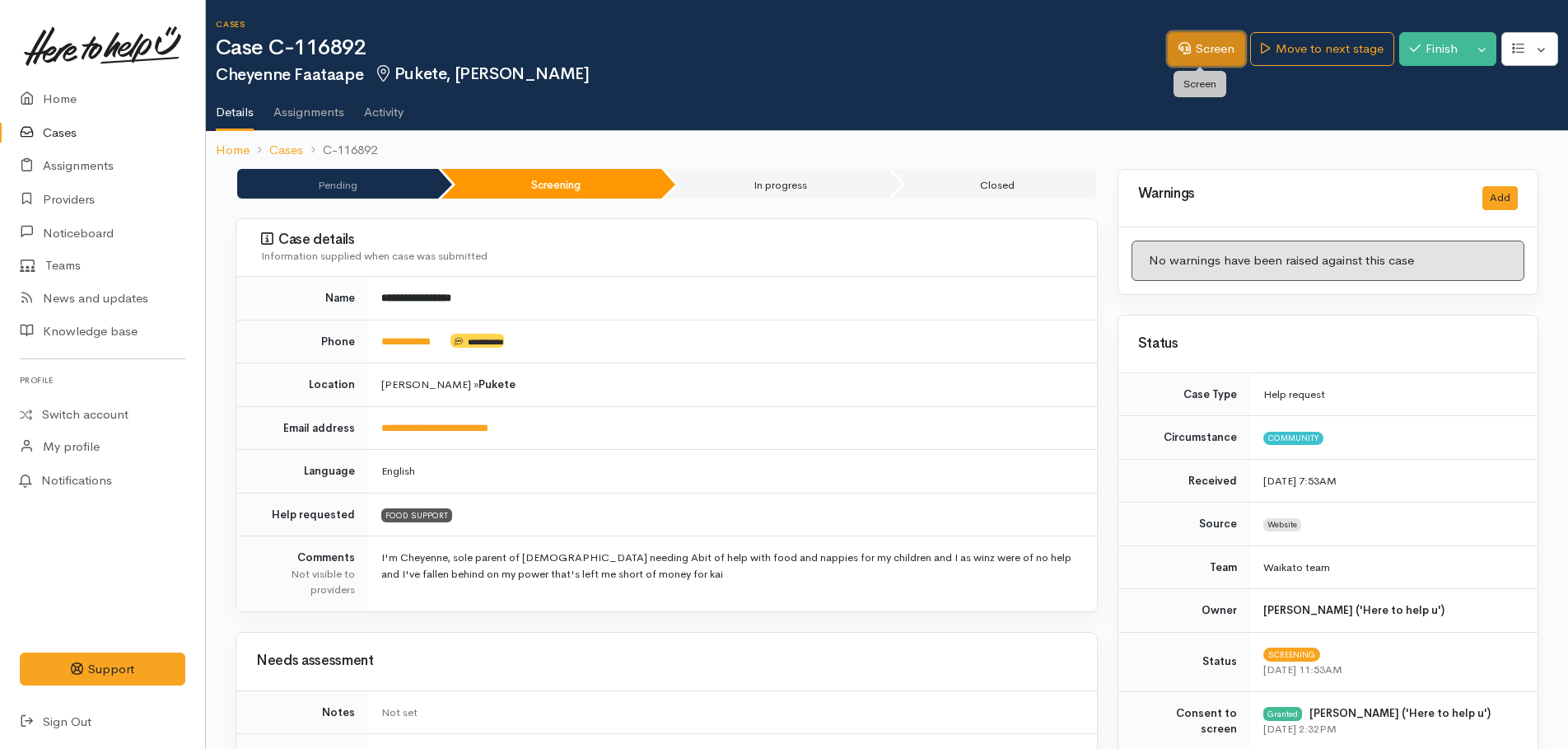
drag, startPoint x: 1218, startPoint y: 38, endPoint x: 1108, endPoint y: 56, distance: 111.5
click at [1217, 39] on link "Screen" at bounding box center [1206, 49] width 77 height 34
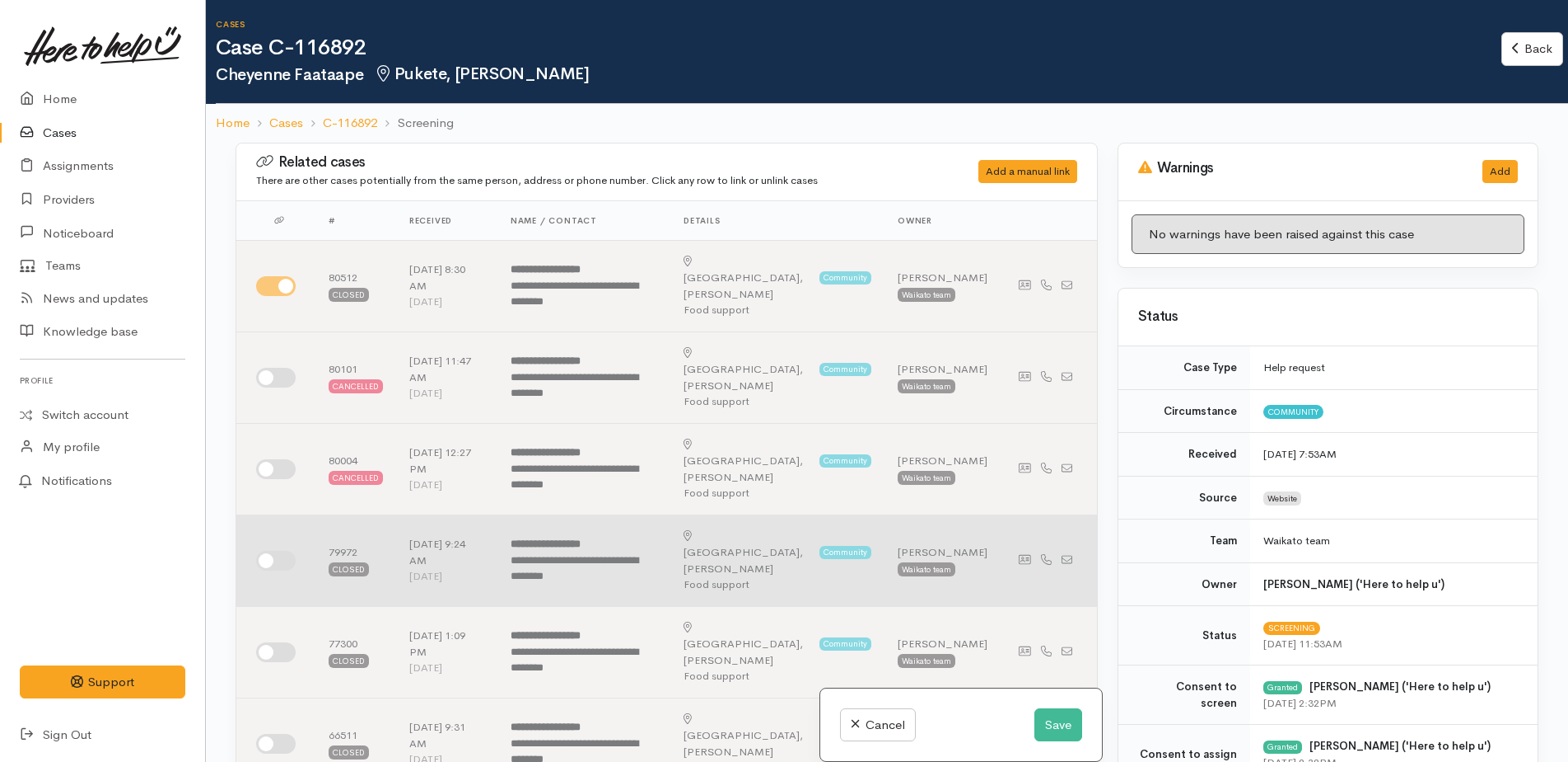
click at [269, 551] on input "checkbox" at bounding box center [276, 560] width 39 height 20
checkbox input "true"
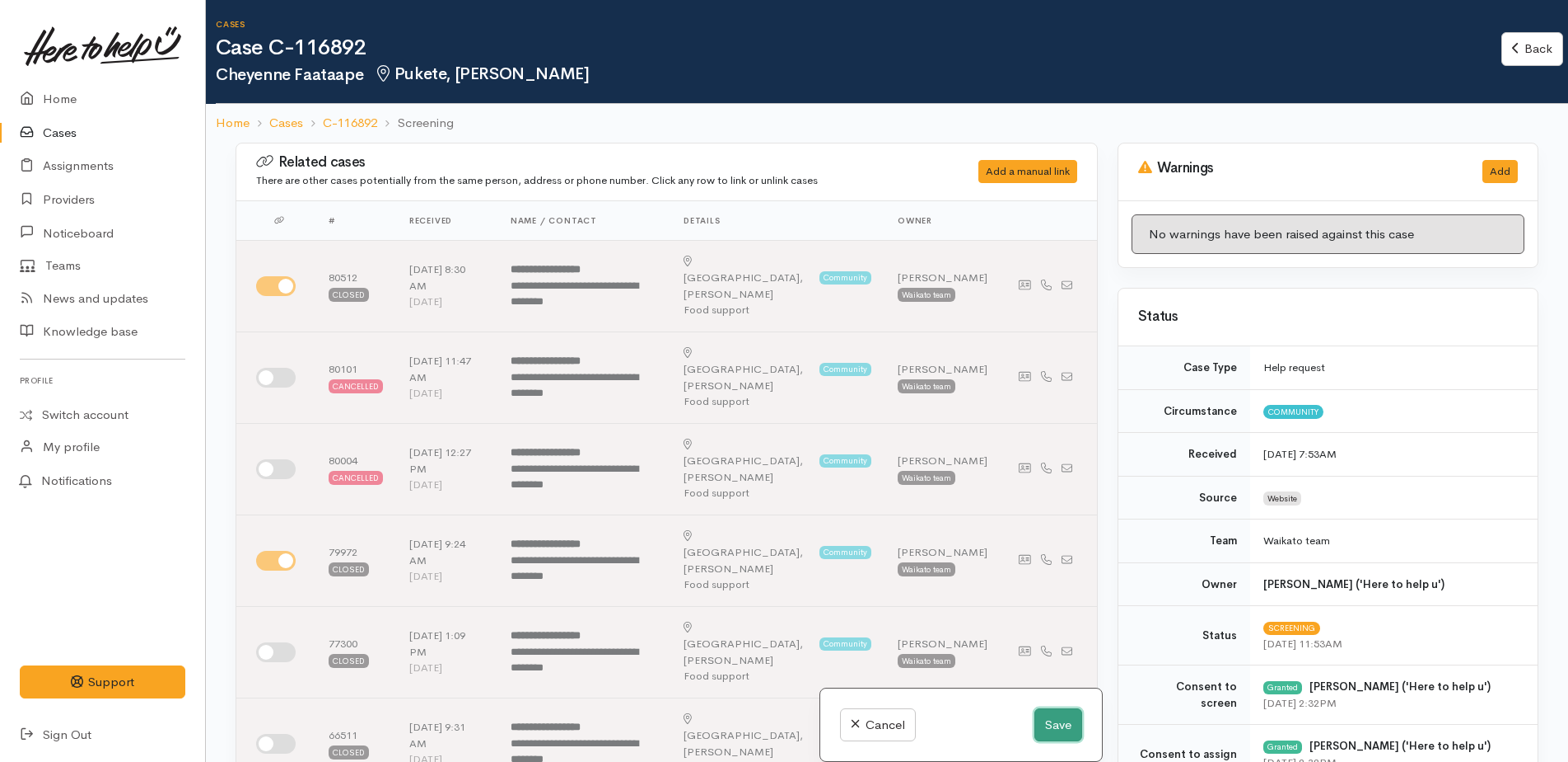
click at [1060, 727] on button "Save" at bounding box center [1058, 725] width 48 height 34
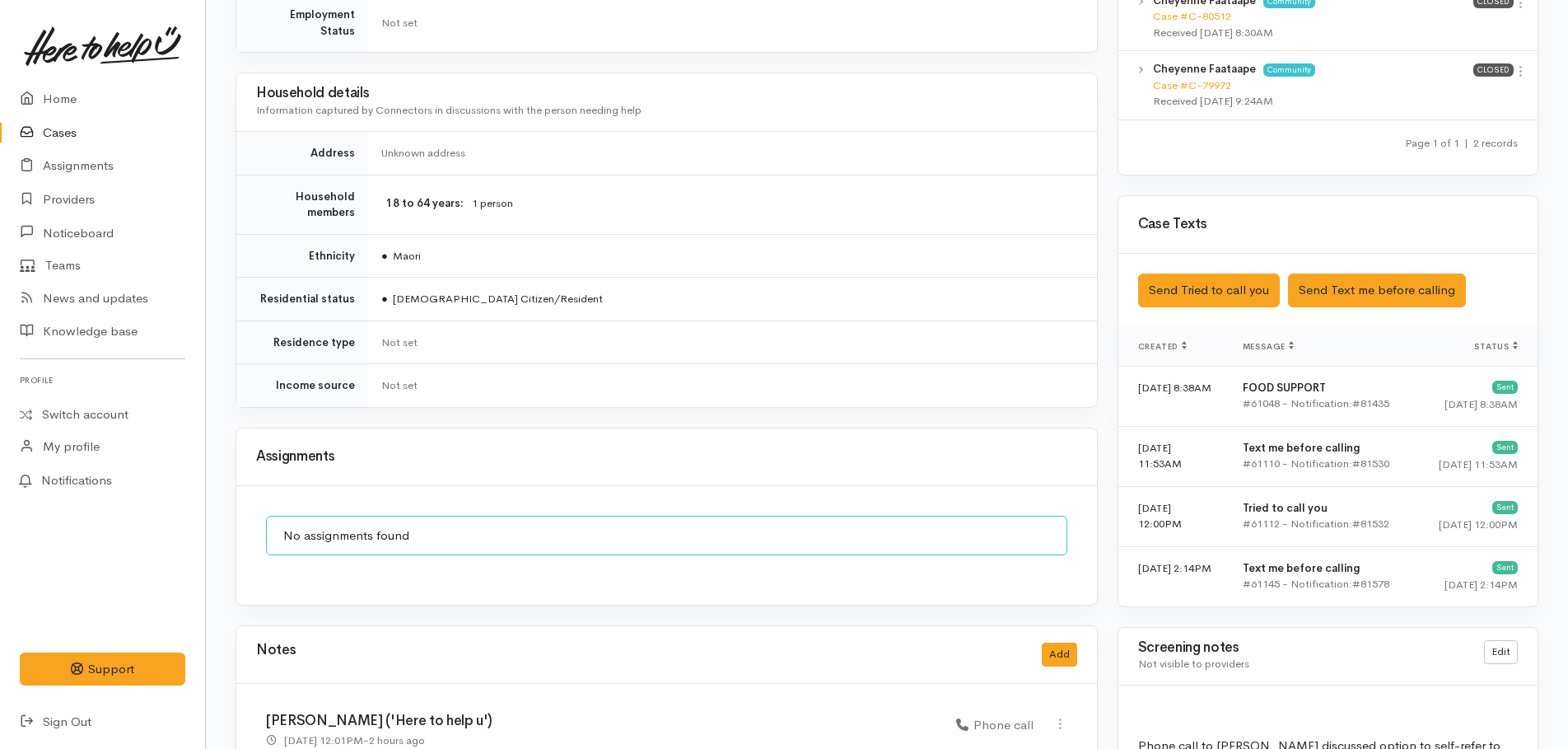
scroll to position [495, 0]
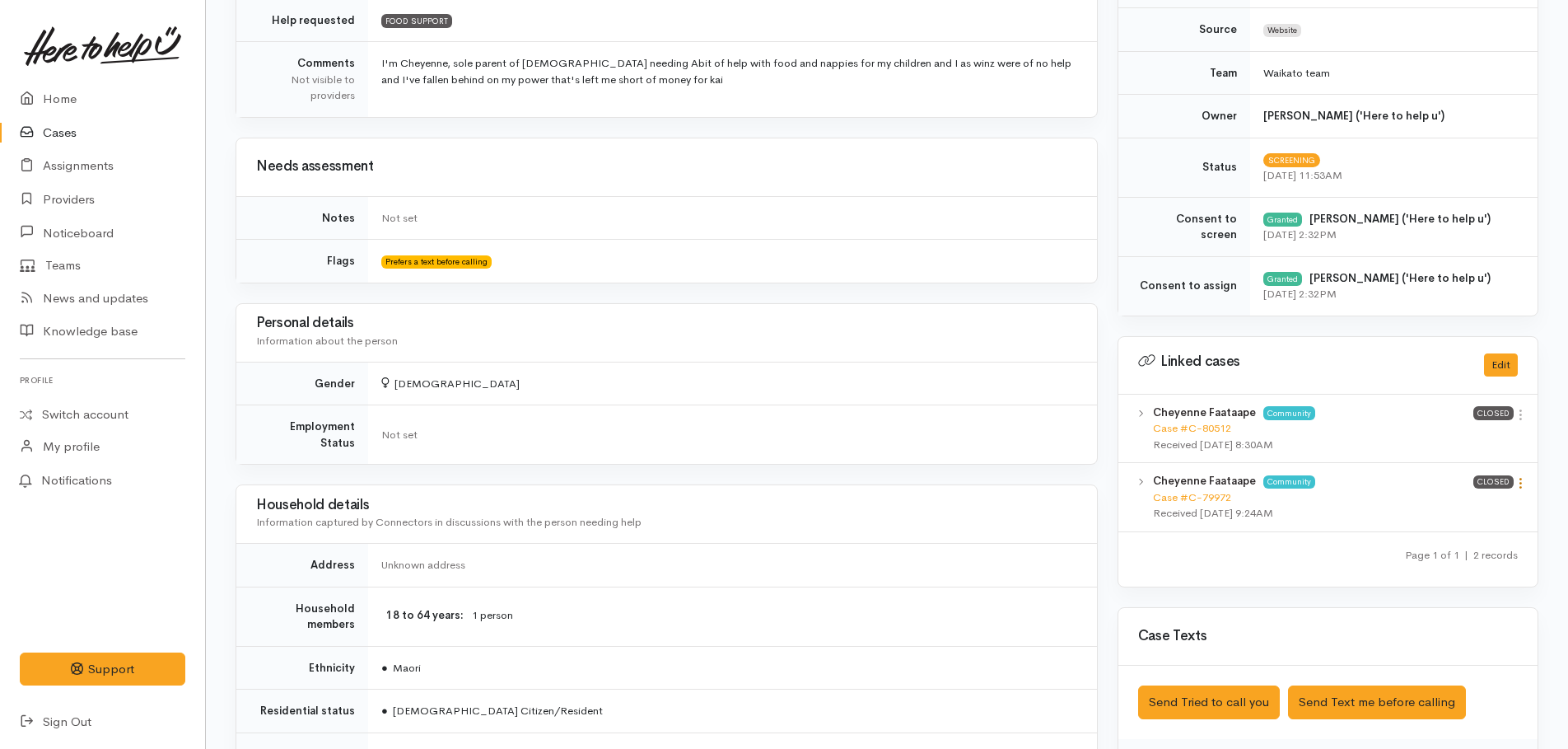
click at [1521, 483] on icon at bounding box center [1521, 483] width 14 height 14
click at [1456, 514] on link "View case" at bounding box center [1461, 515] width 130 height 25
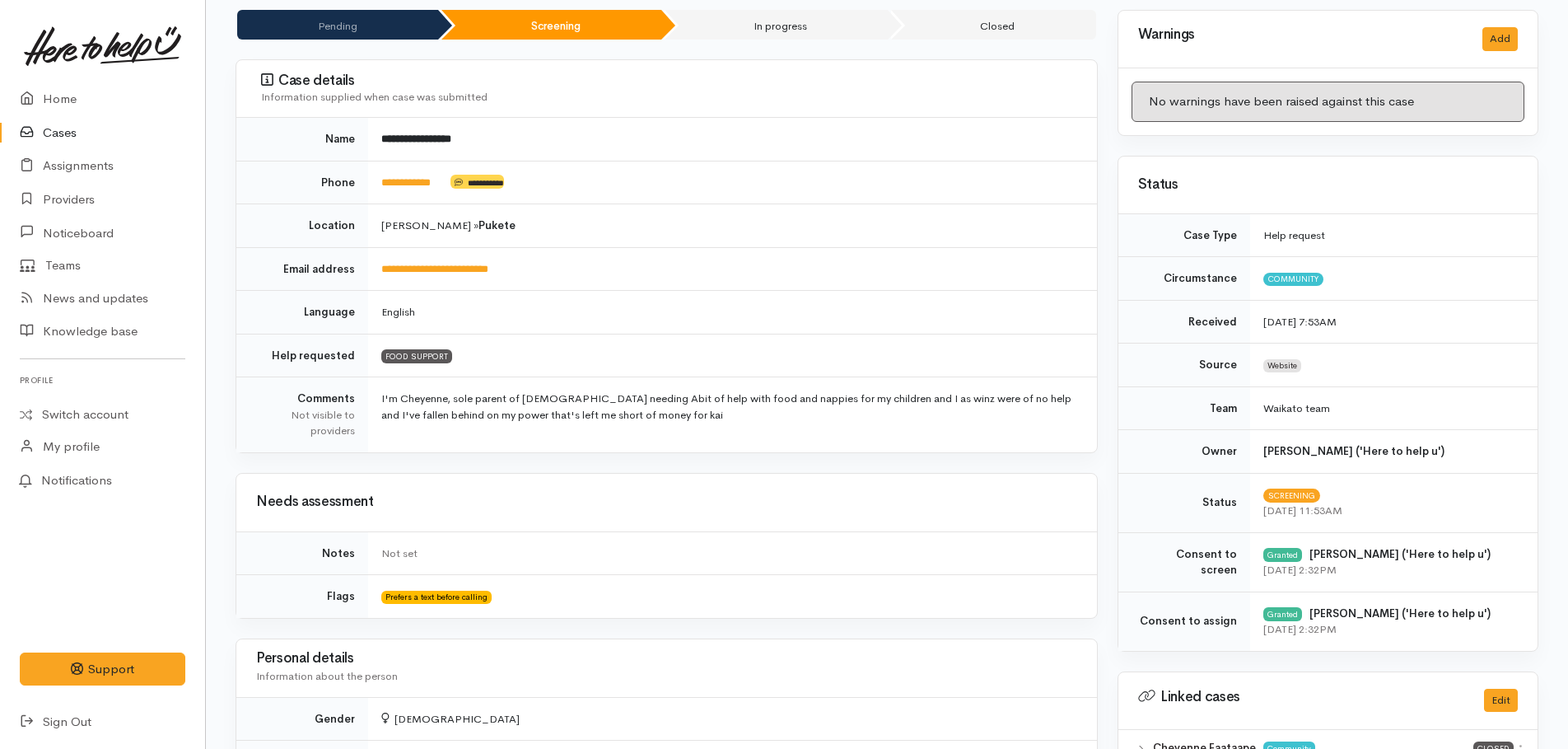
scroll to position [0, 0]
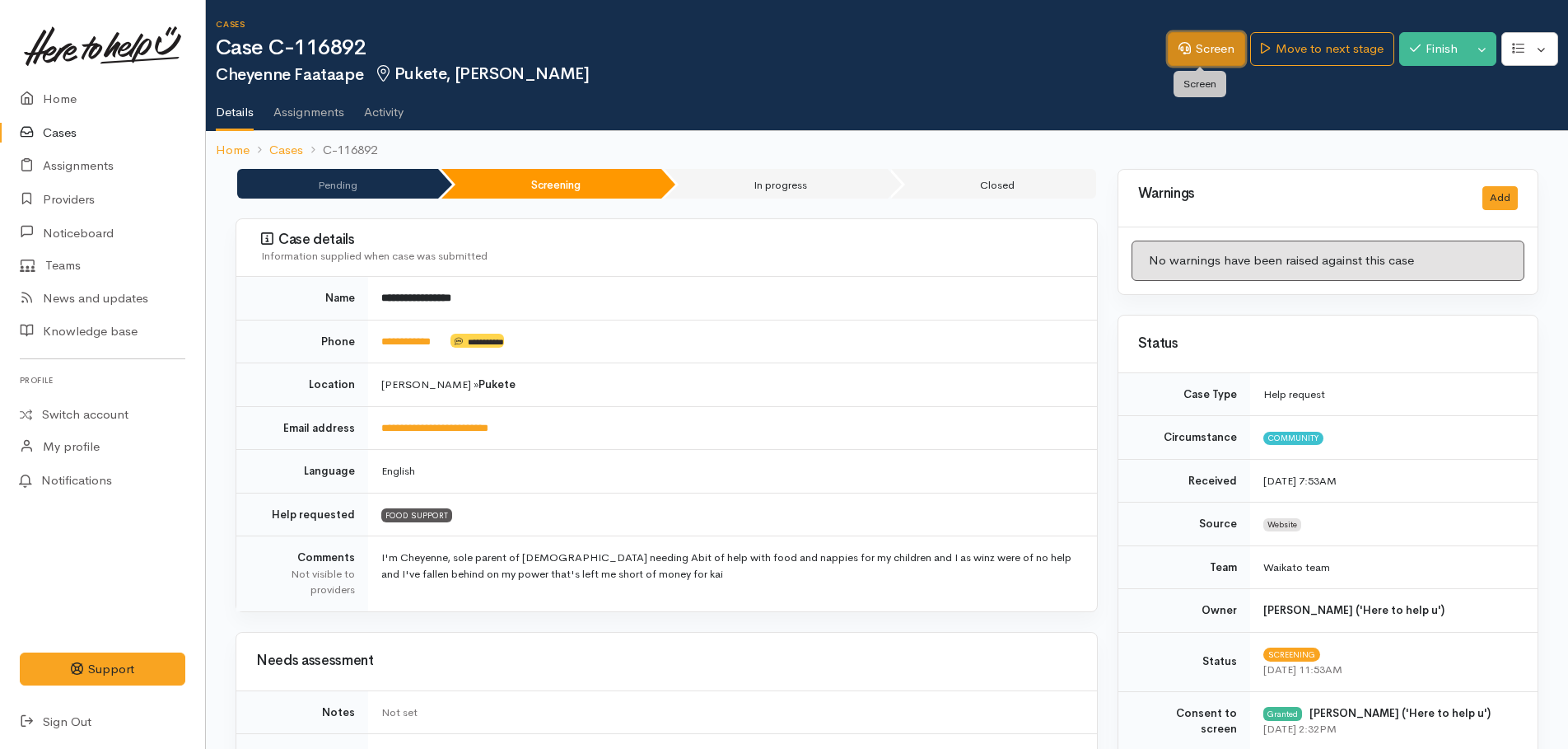
drag, startPoint x: 1197, startPoint y: 40, endPoint x: 1076, endPoint y: 77, distance: 126.5
click at [1197, 40] on link "Screen" at bounding box center [1206, 49] width 77 height 34
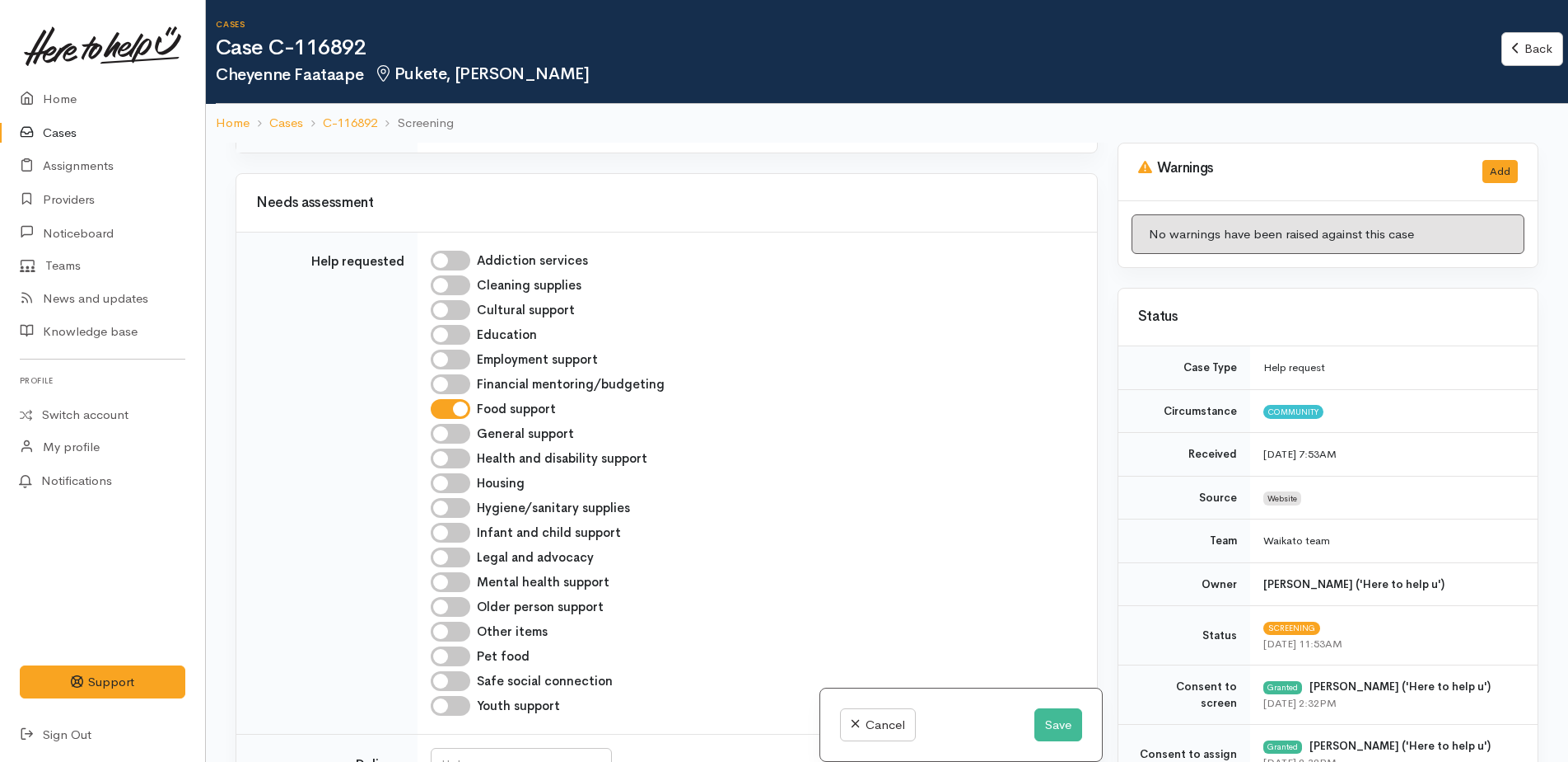
scroll to position [1896, 0]
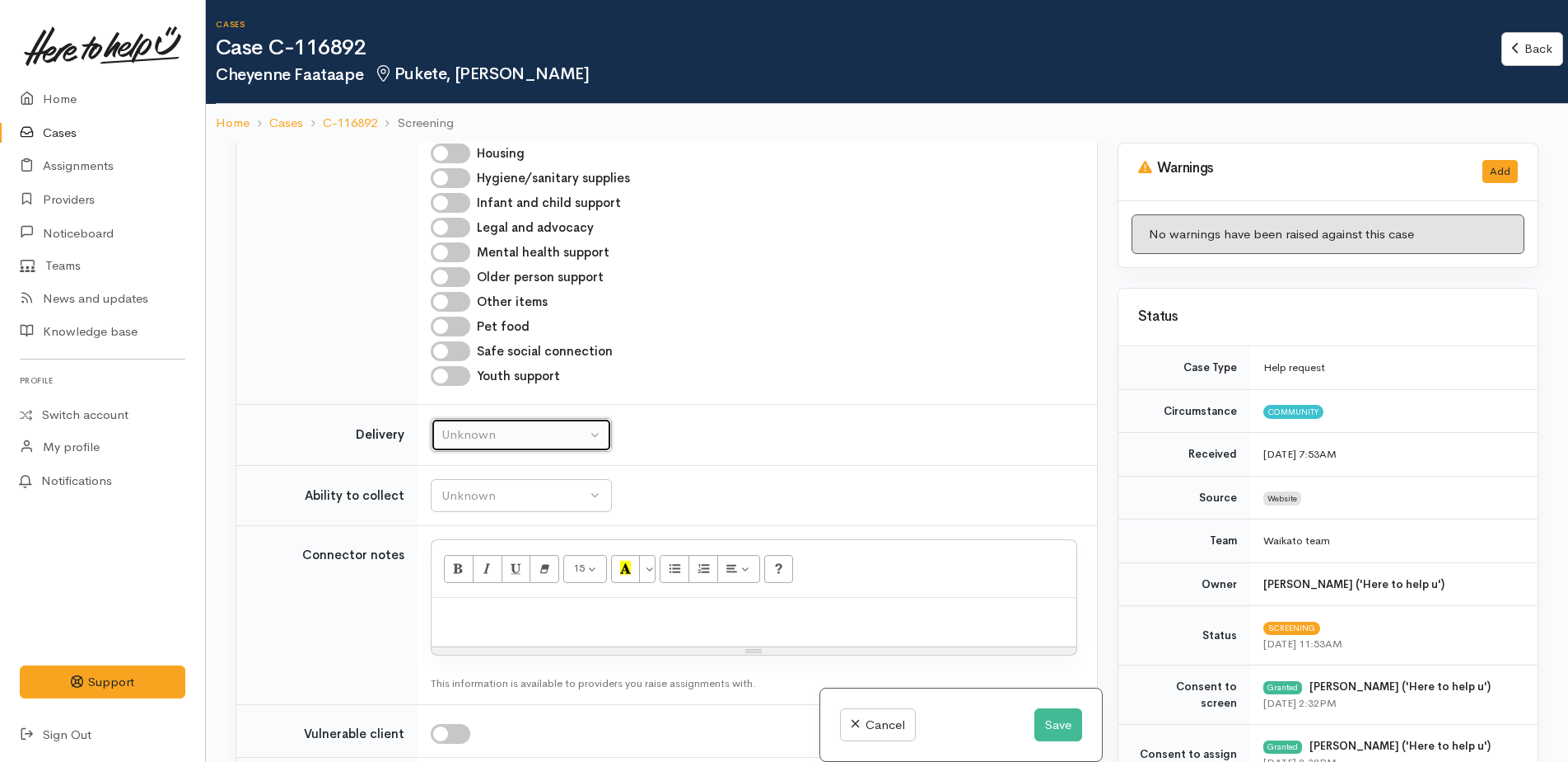
click at [505, 426] on div "Unknown" at bounding box center [514, 434] width 145 height 19
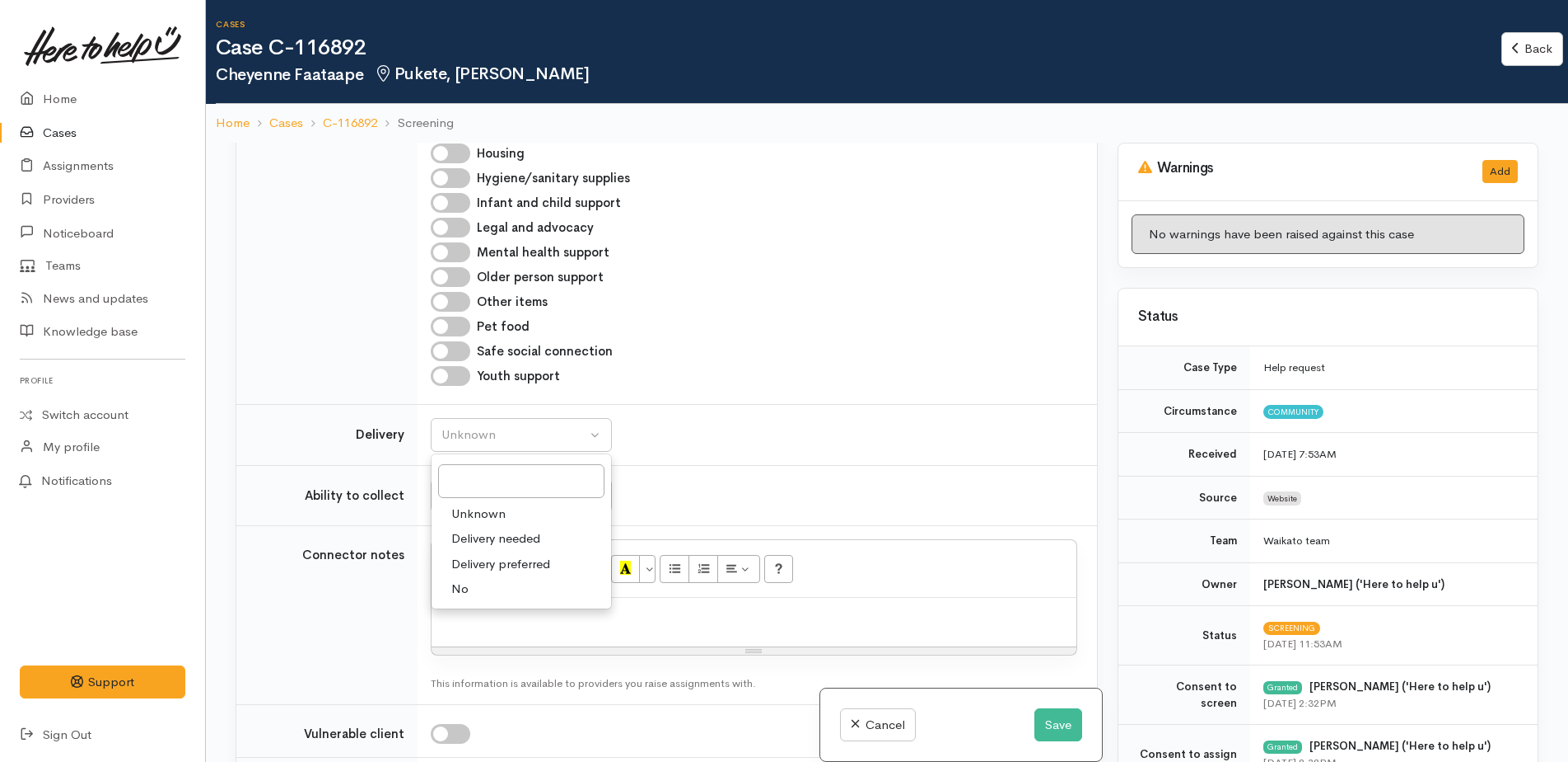
click at [788, 465] on td "Unknown Able to pick up / collect help on my own Able to pick up / collect with…" at bounding box center [757, 495] width 679 height 61
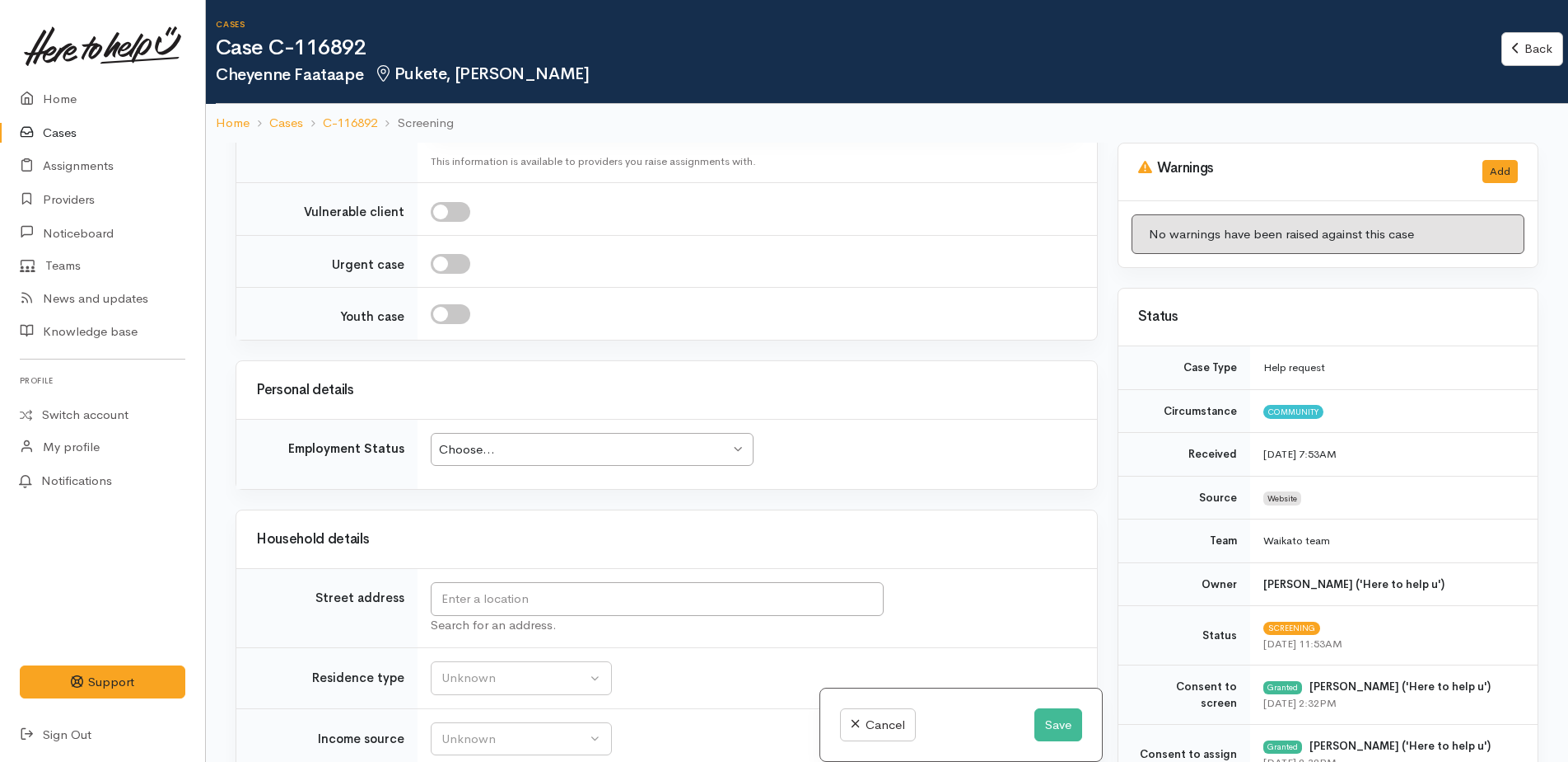
scroll to position [2638, 0]
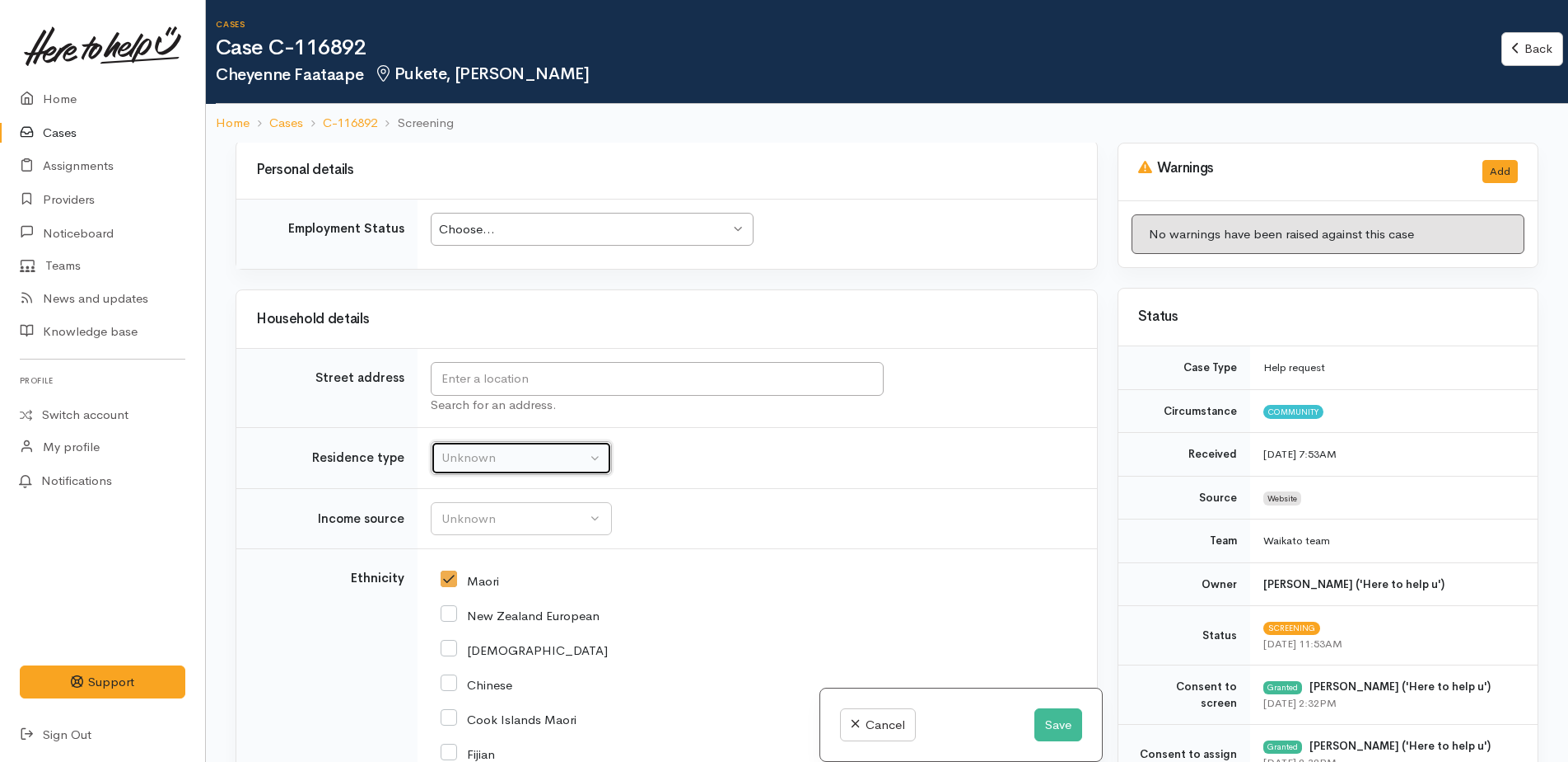
click at [516, 448] on div "Unknown" at bounding box center [514, 457] width 145 height 19
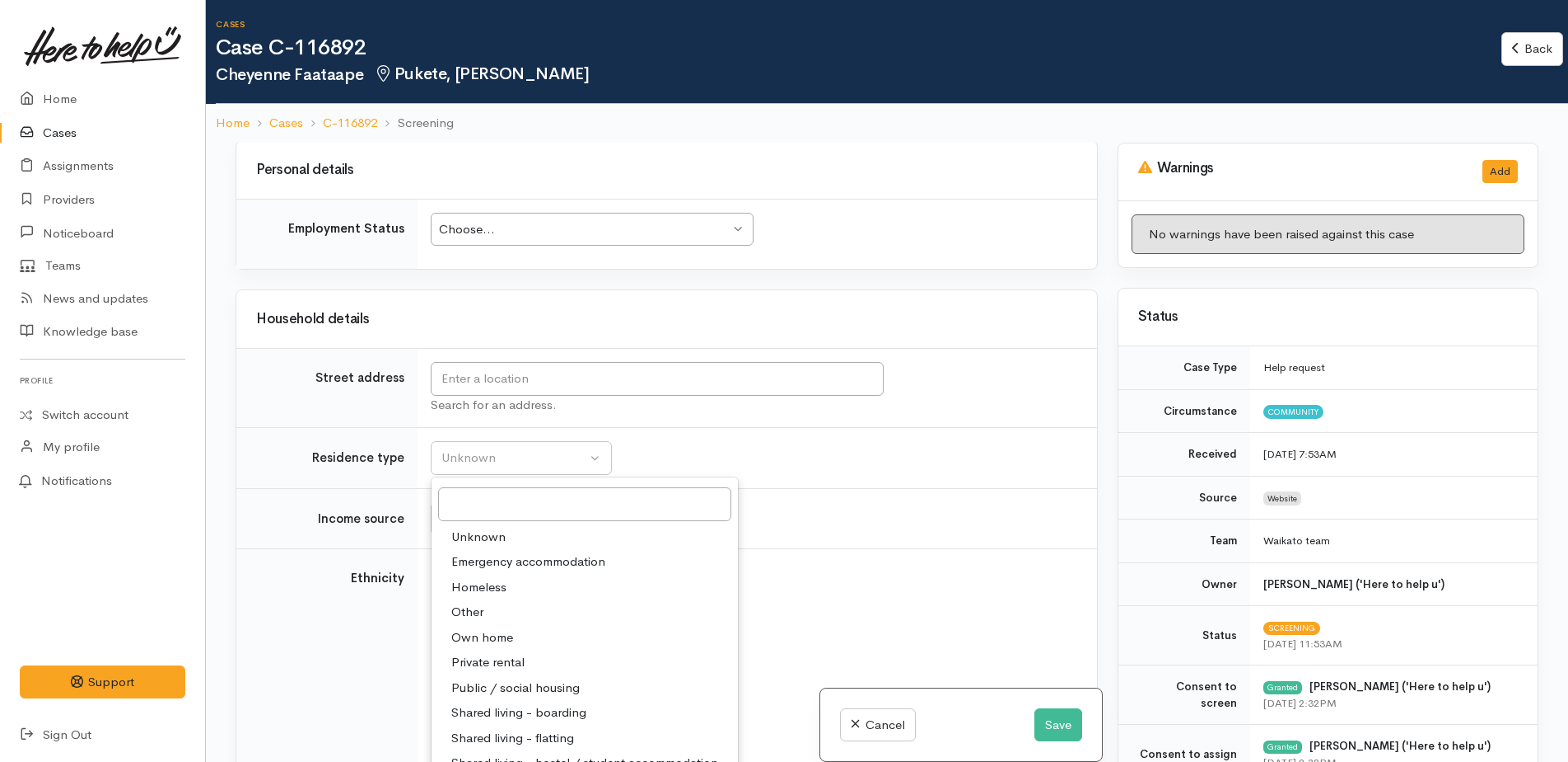
click at [509, 679] on span "Public / social housing" at bounding box center [515, 688] width 128 height 19
select select "3"
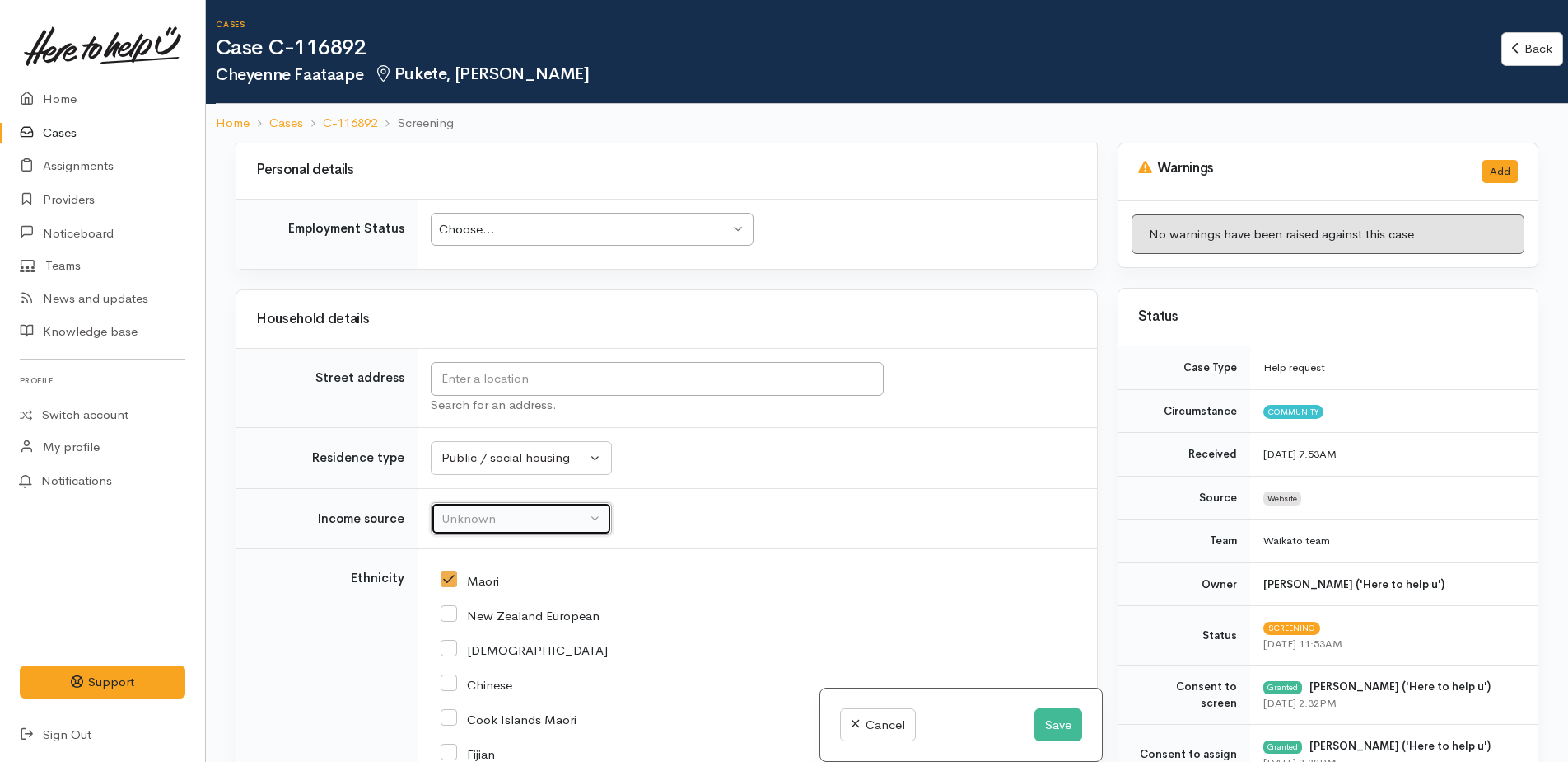
click at [472, 502] on button "Unknown" at bounding box center [521, 518] width 181 height 34
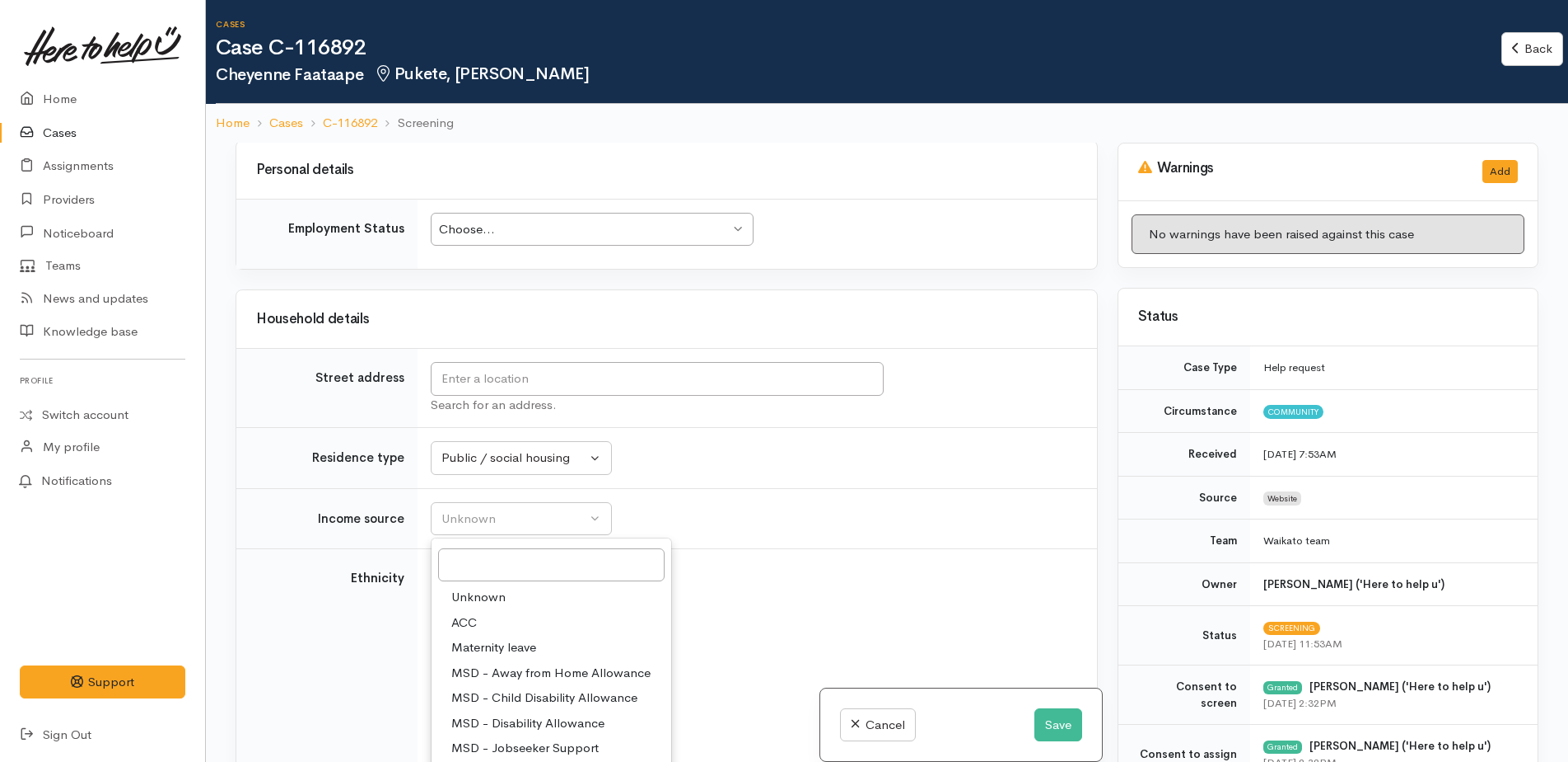
select select "7"
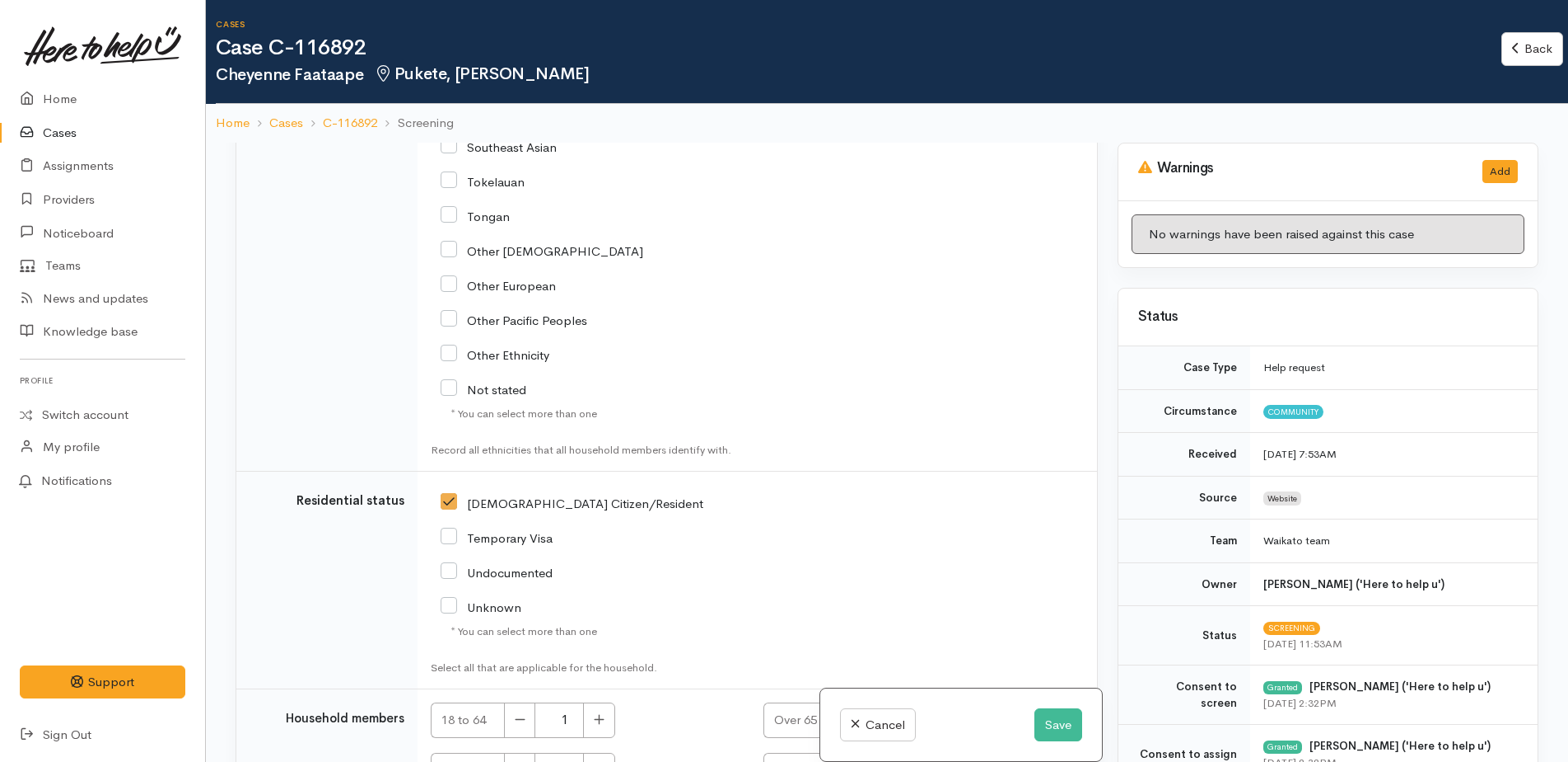
scroll to position [143, 0]
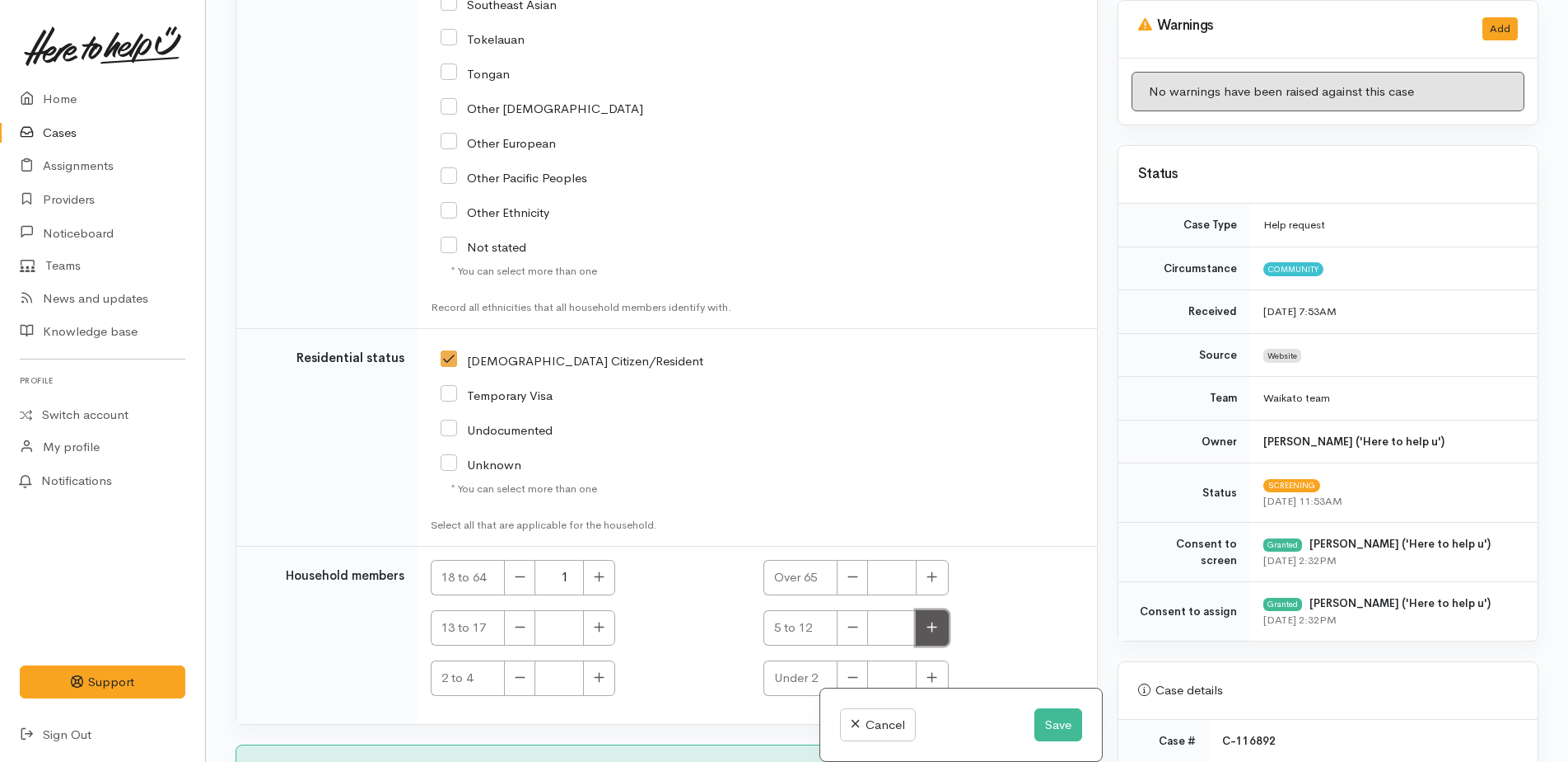
click at [921, 610] on button "button" at bounding box center [932, 628] width 32 height 35
type input "2"
click at [598, 671] on icon "button" at bounding box center [599, 677] width 11 height 13
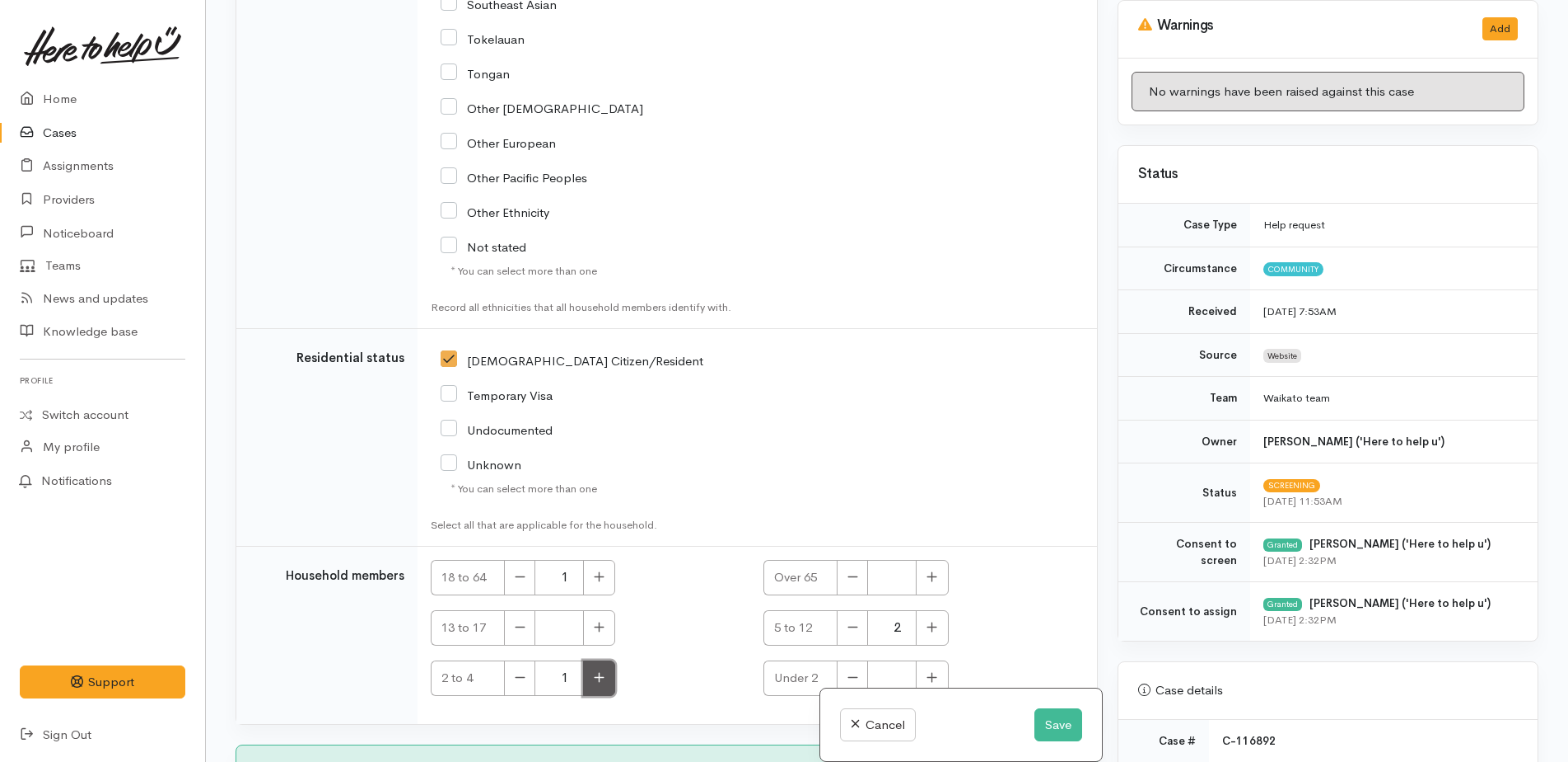
type input "2"
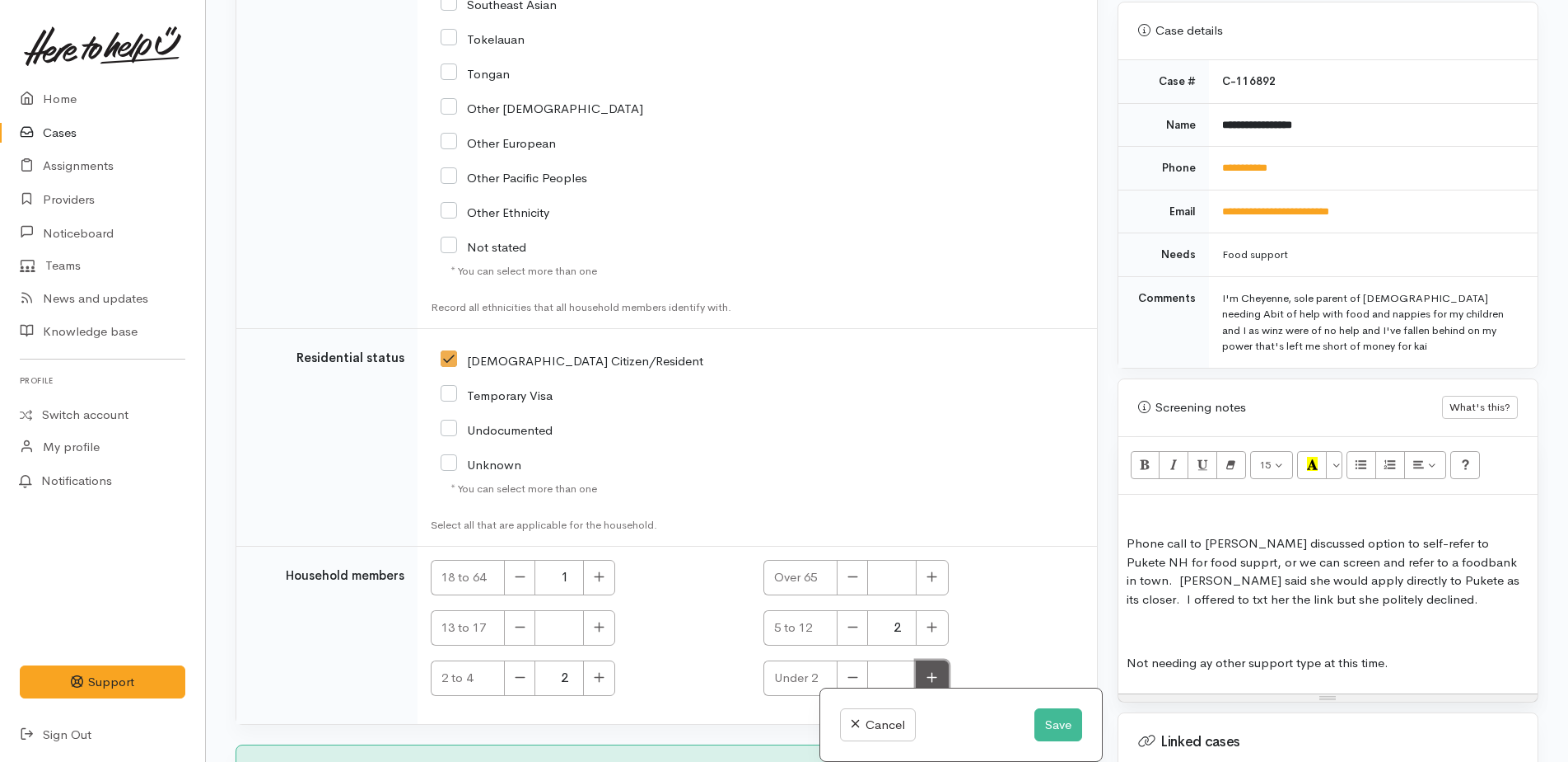
click at [930, 660] on button "button" at bounding box center [932, 678] width 32 height 35
type input "1"
click at [526, 660] on button "button" at bounding box center [520, 678] width 31 height 35
type input "1"
click at [1055, 725] on button "Save" at bounding box center [1058, 725] width 48 height 34
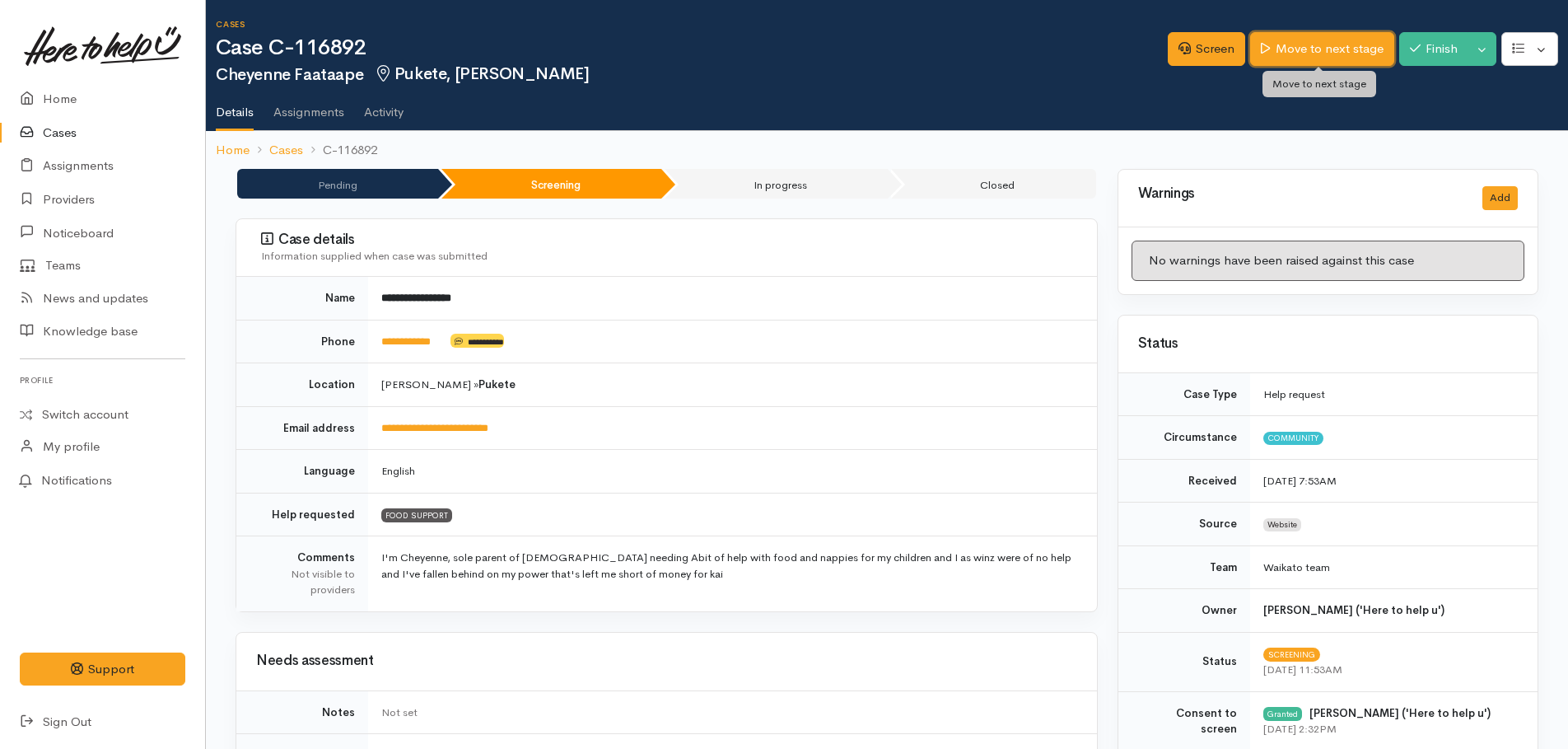
click at [1315, 46] on link "Move to next stage" at bounding box center [1322, 49] width 144 height 34
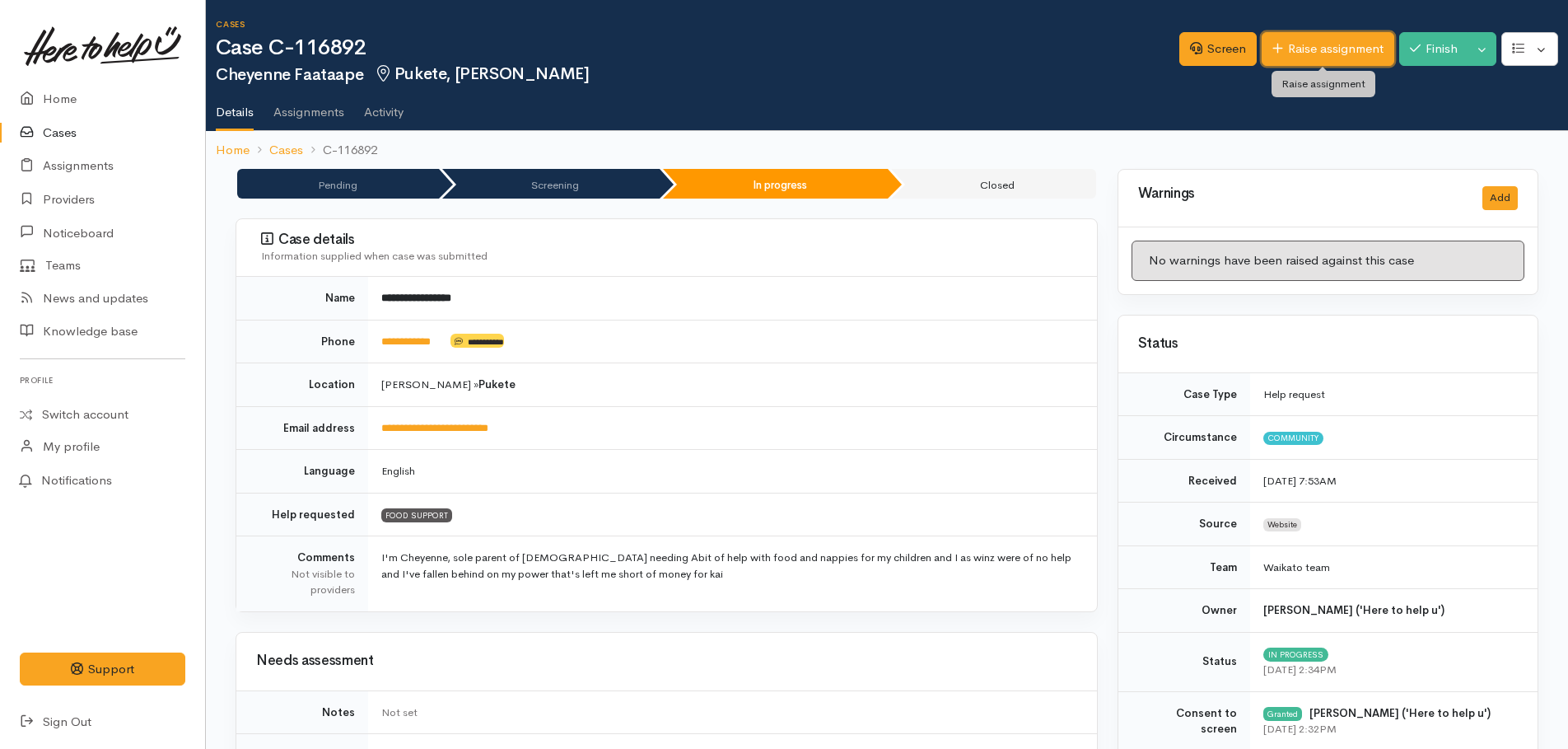
click at [1324, 50] on link "Raise assignment" at bounding box center [1328, 49] width 133 height 34
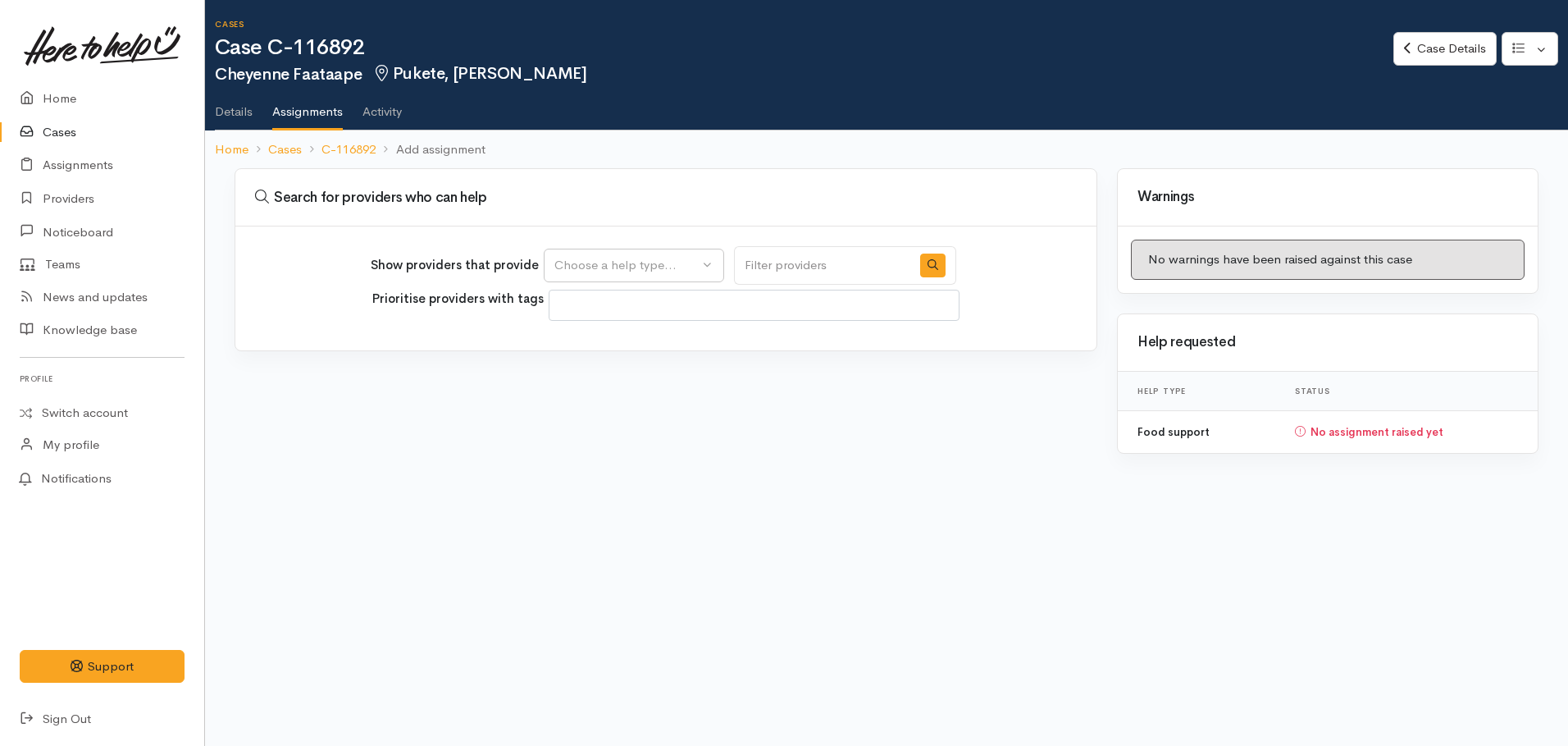
select select
click at [683, 267] on div "Choose a help type..." at bounding box center [627, 265] width 144 height 19
click at [607, 350] on span "Food support" at bounding box center [602, 344] width 76 height 19
select select "3"
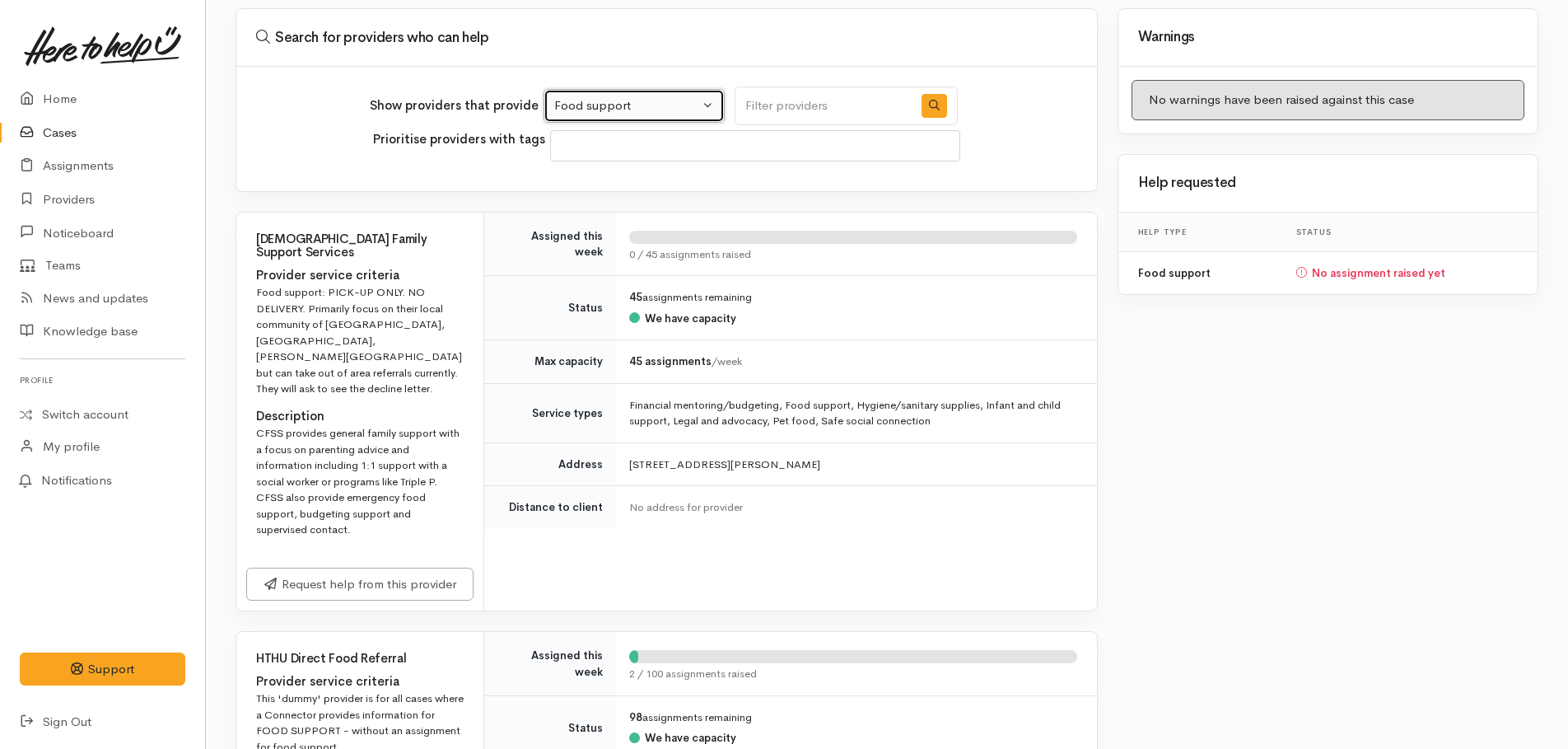
scroll to position [412, 0]
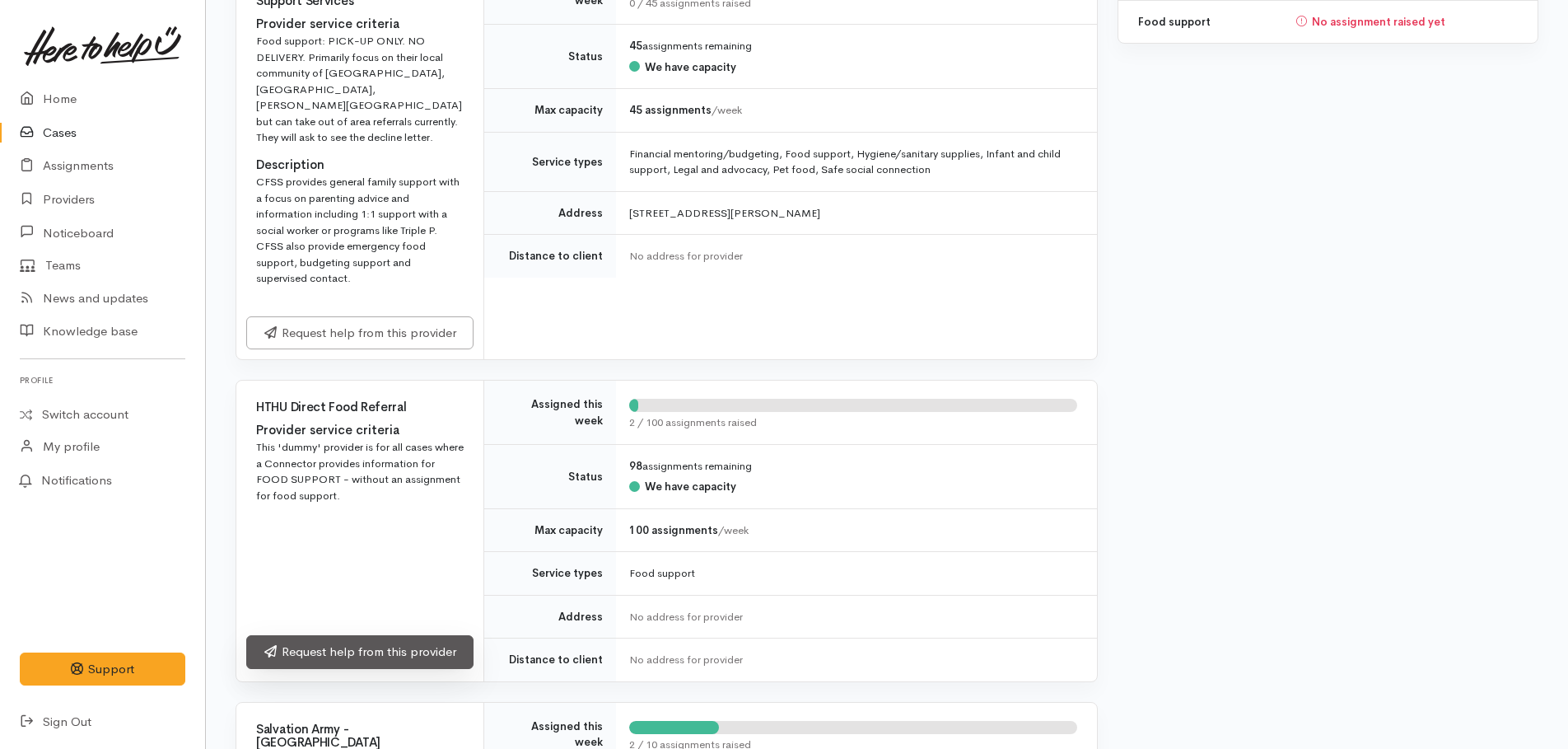
click at [427, 636] on link "Request help from this provider" at bounding box center [360, 652] width 228 height 34
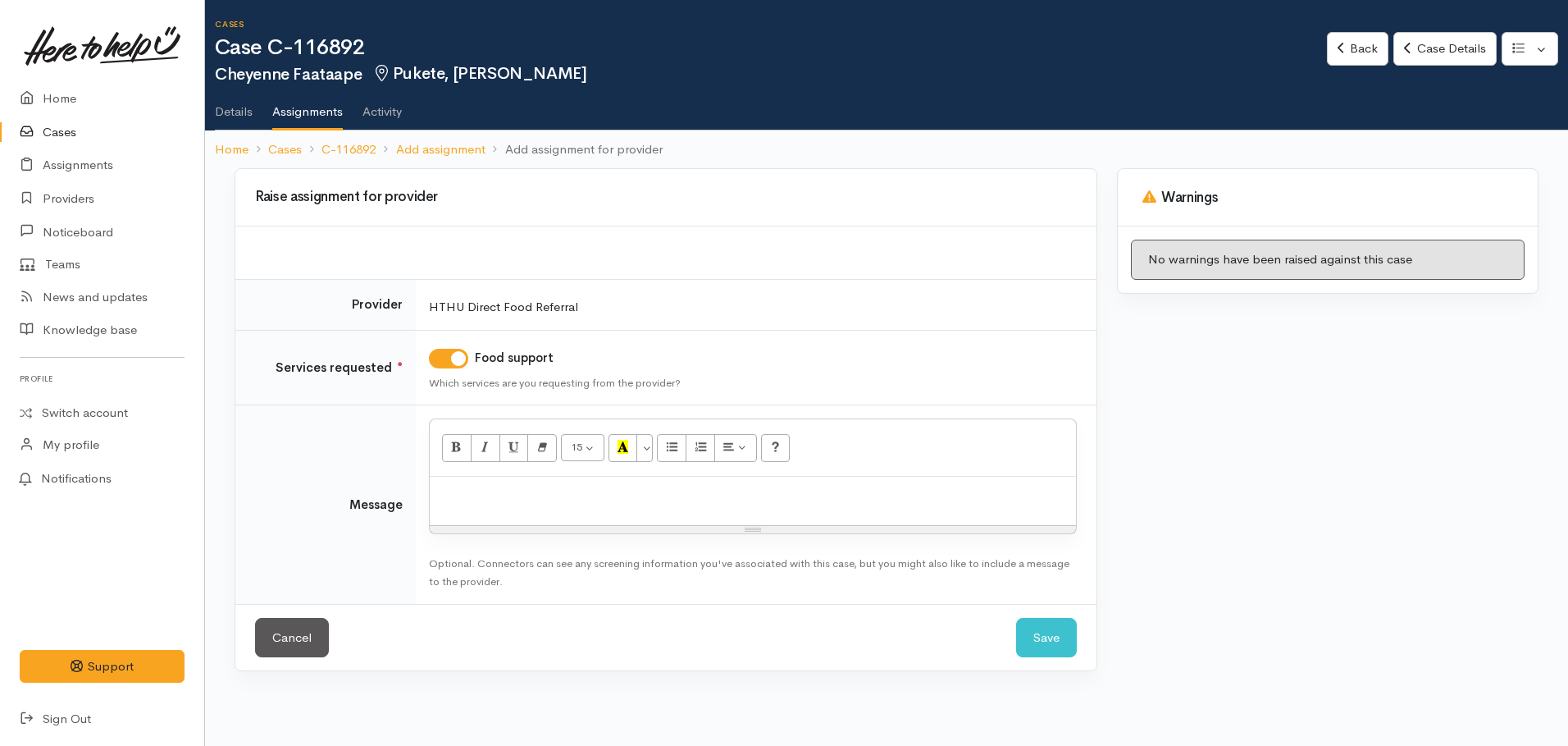
click at [521, 498] on p at bounding box center [752, 494] width 630 height 19
click at [1038, 639] on button "Save" at bounding box center [1046, 638] width 60 height 40
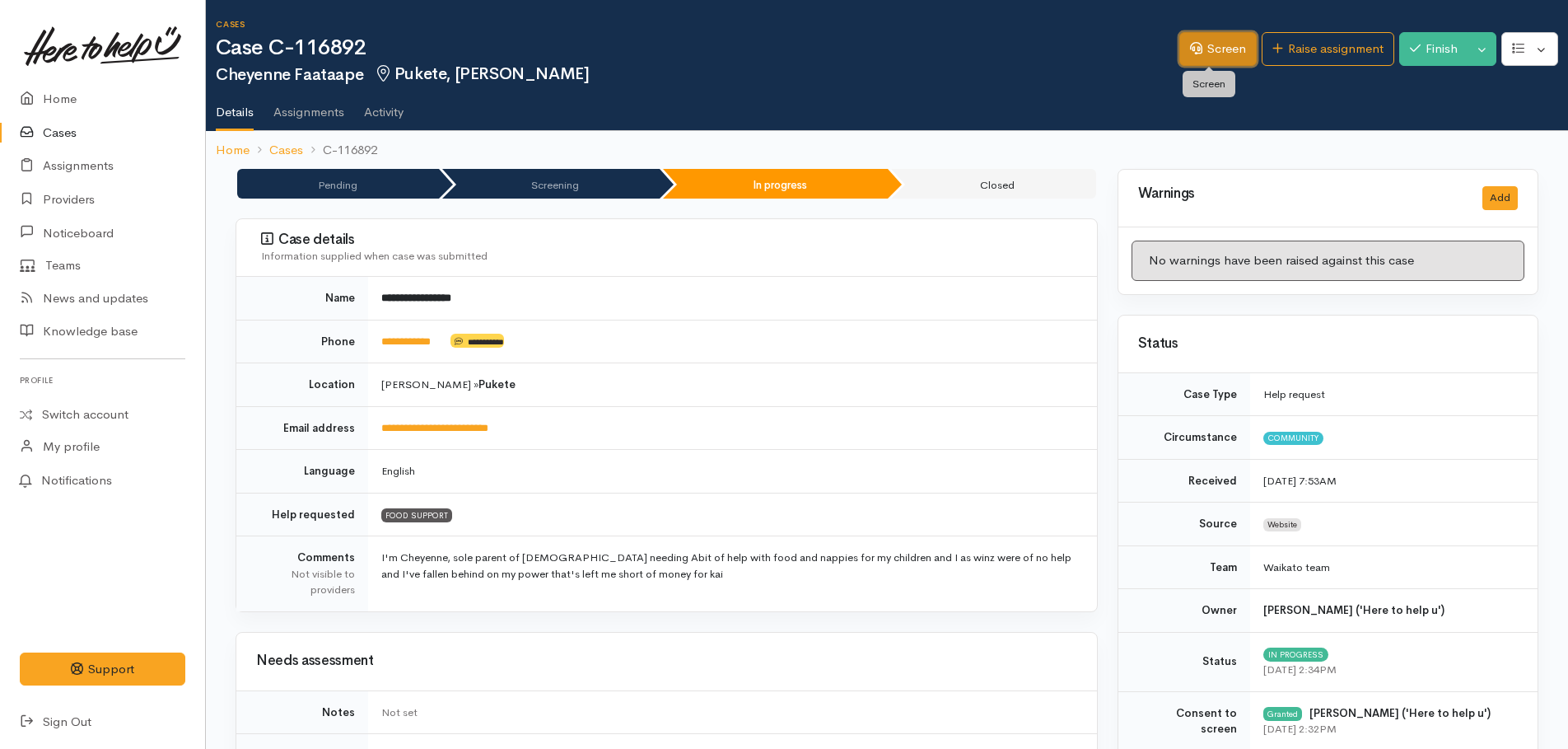
click at [1198, 65] on link "Screen" at bounding box center [1218, 49] width 77 height 34
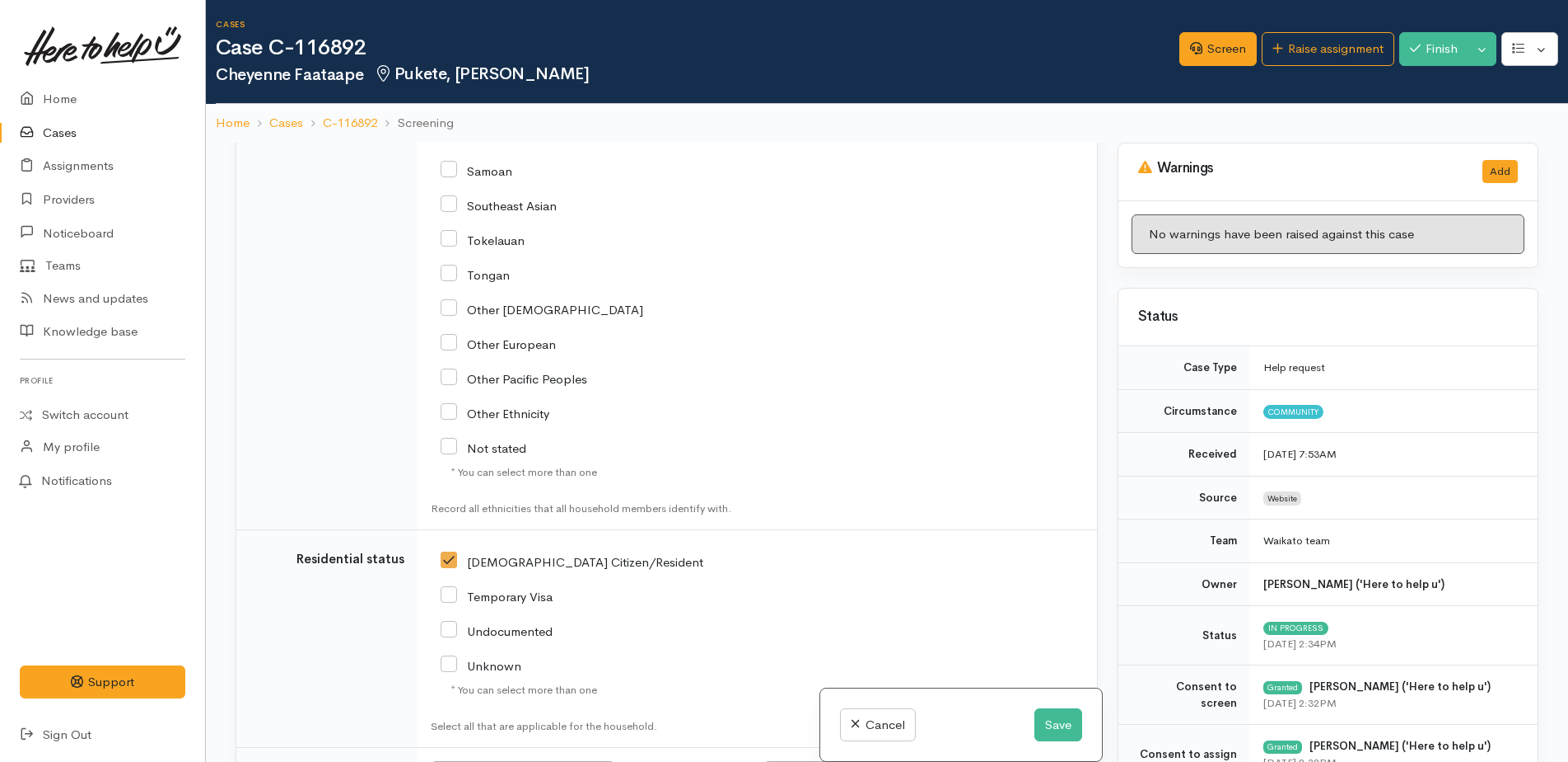
scroll to position [3452, 0]
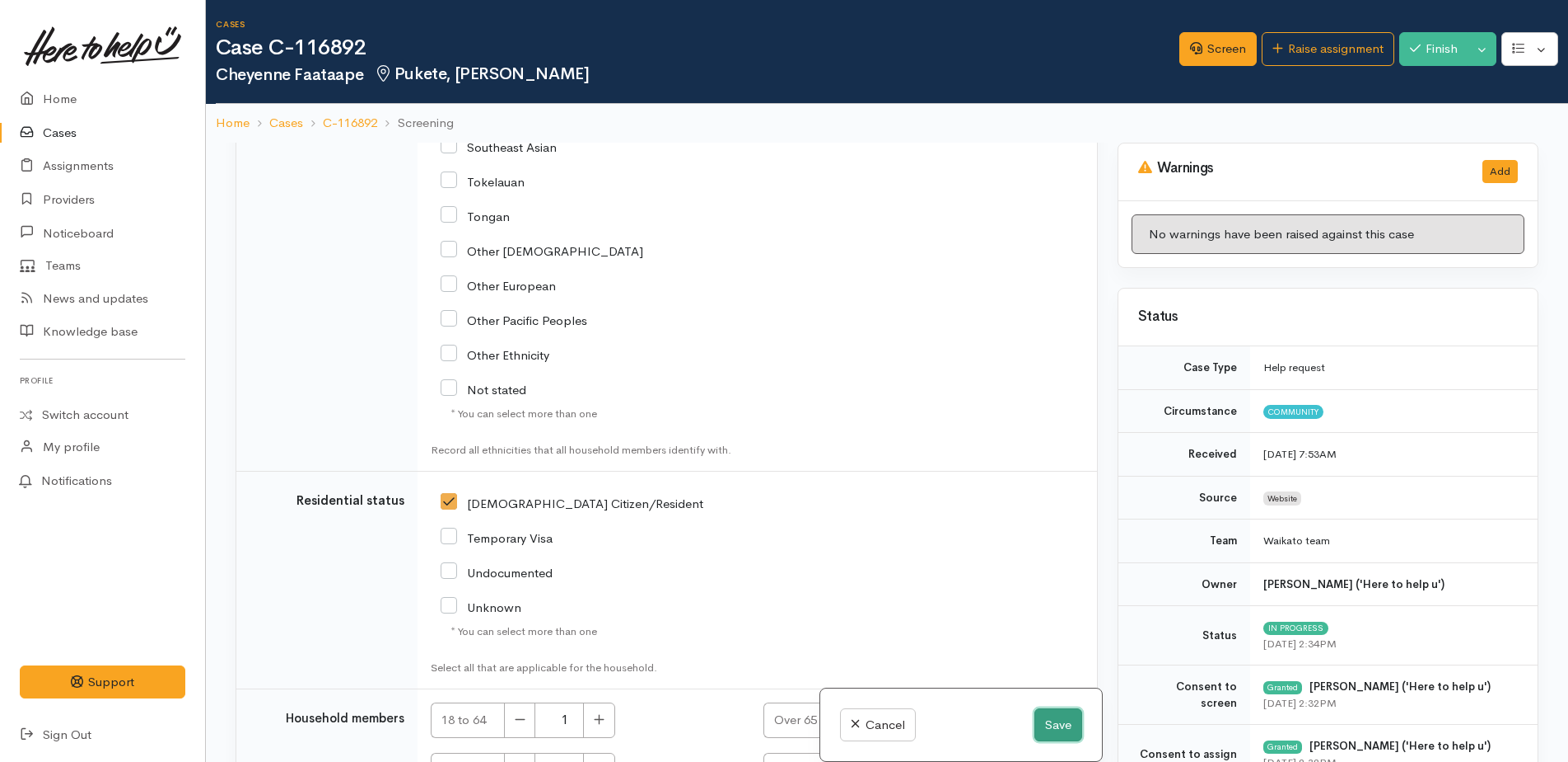
click at [1041, 729] on button "Save" at bounding box center [1058, 725] width 48 height 34
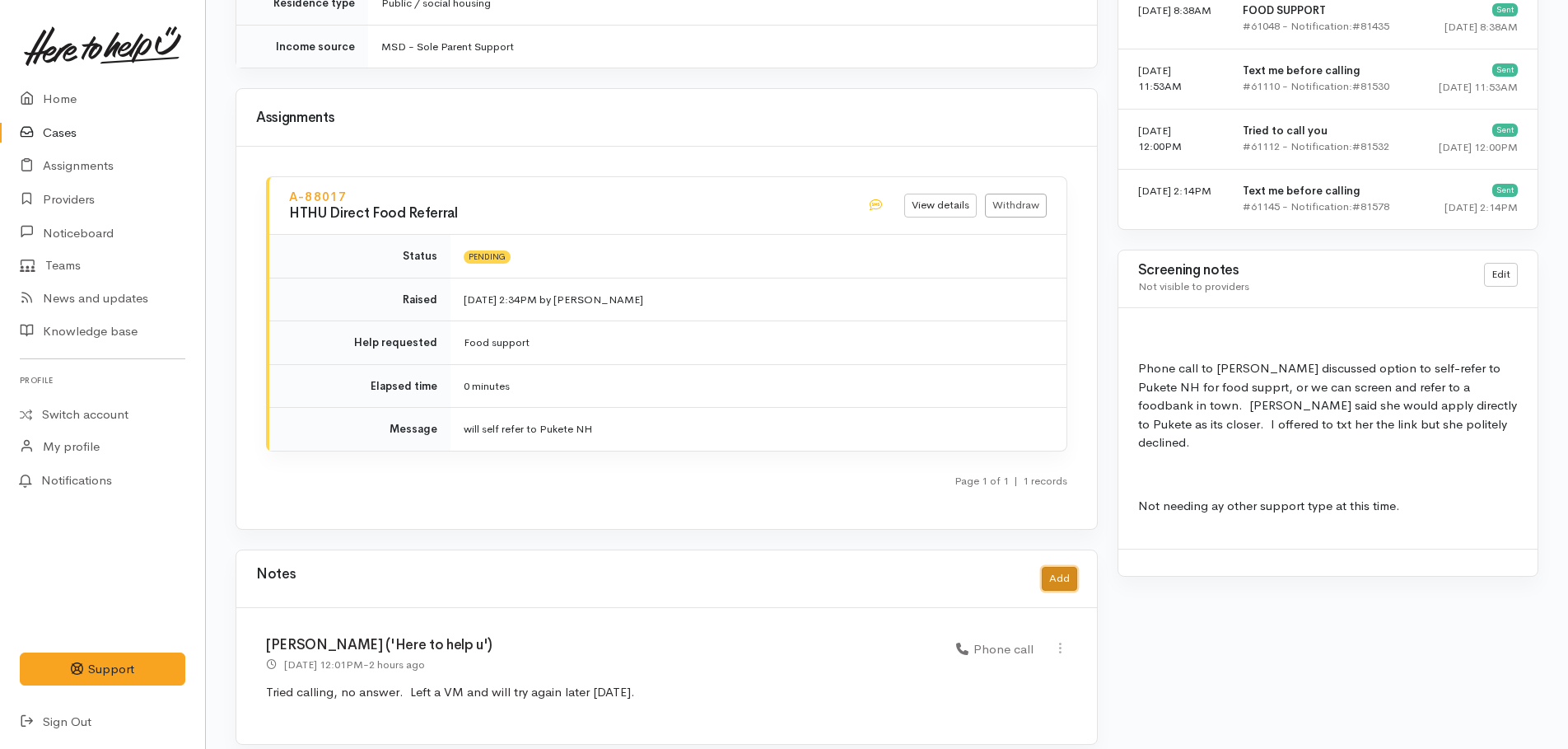
click at [1061, 570] on button "Add" at bounding box center [1060, 579] width 35 height 23
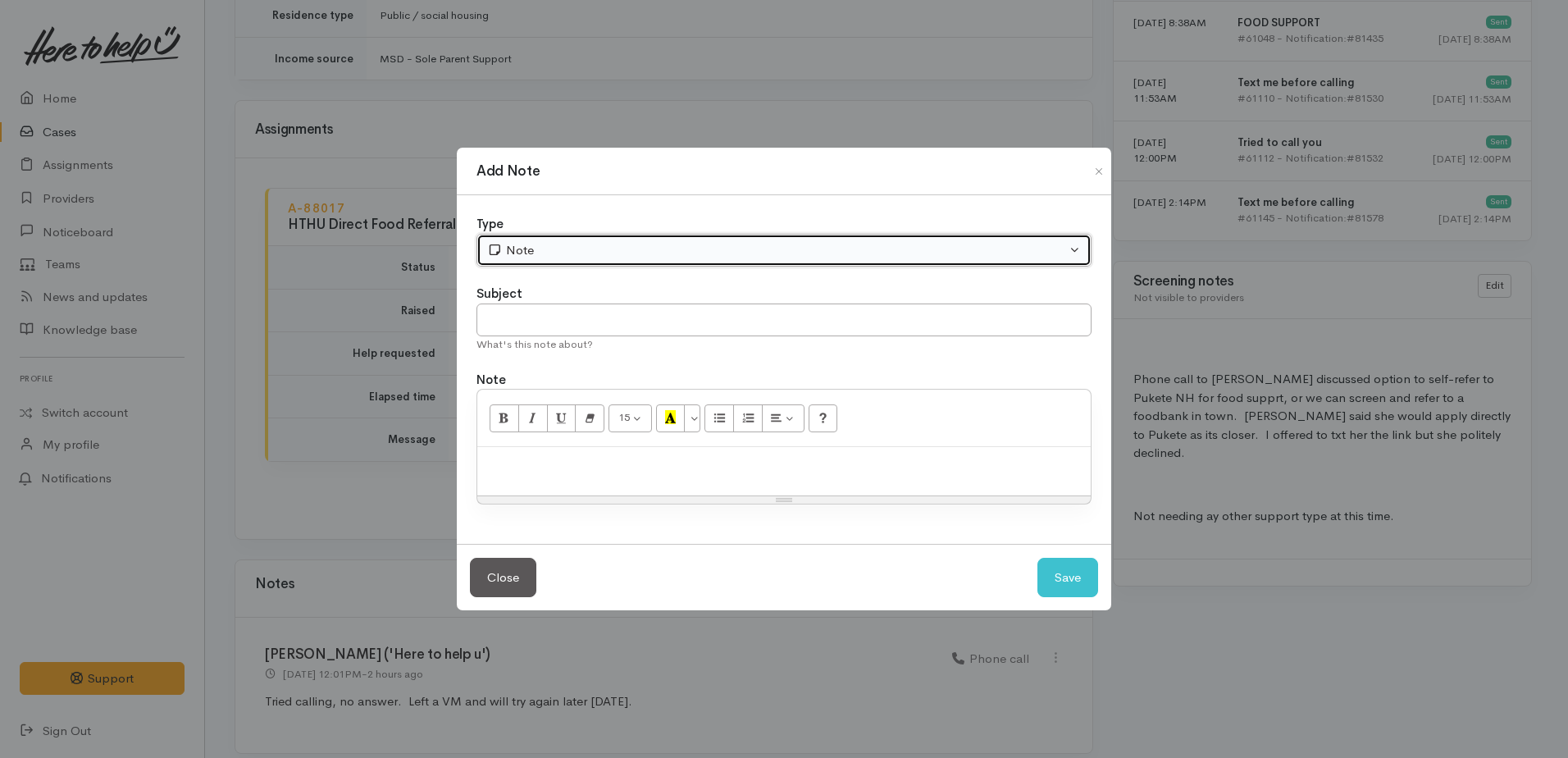
click at [548, 253] on div "Note" at bounding box center [777, 250] width 579 height 18
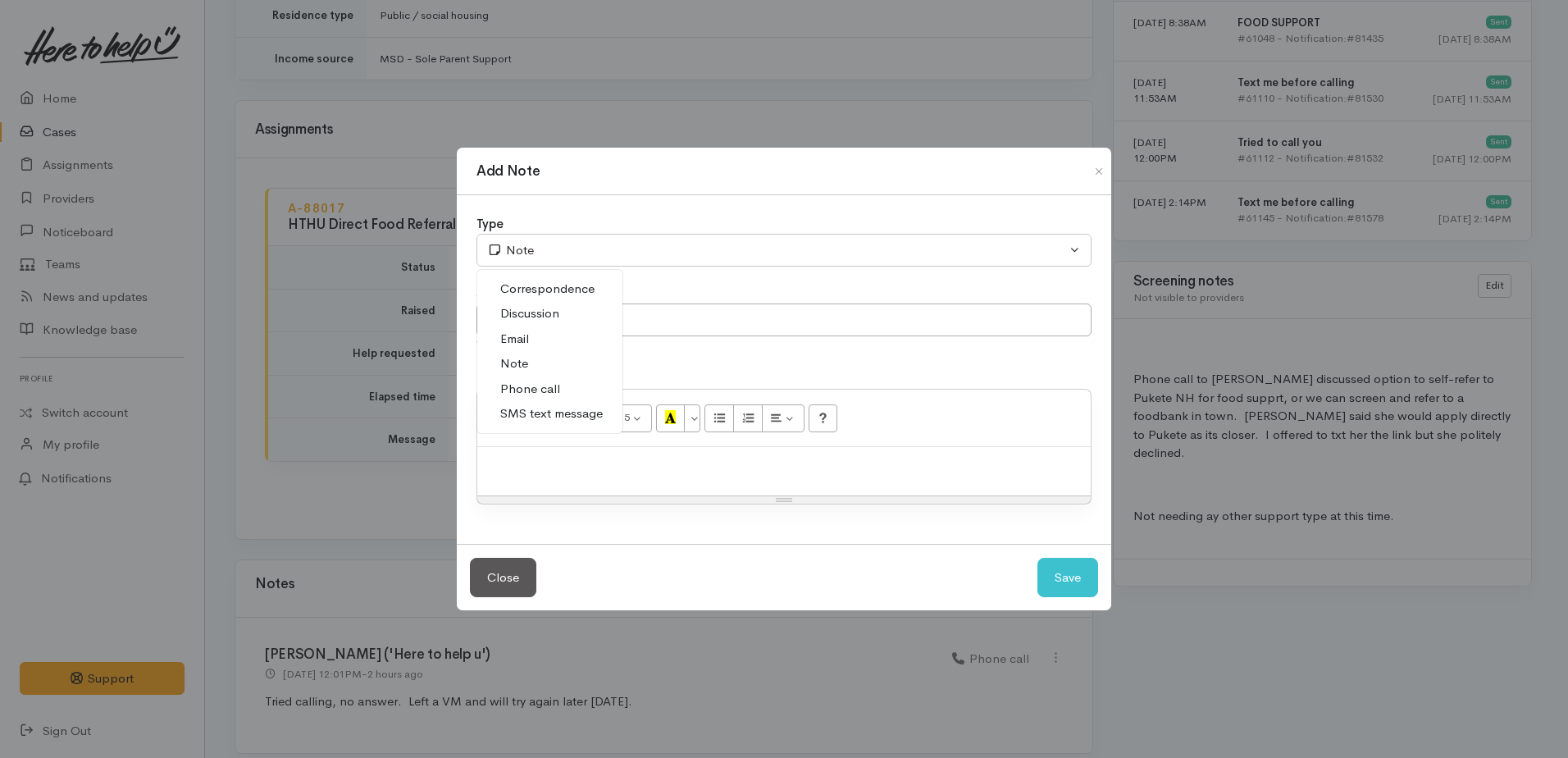
click at [511, 390] on span "Phone call" at bounding box center [530, 388] width 60 height 18
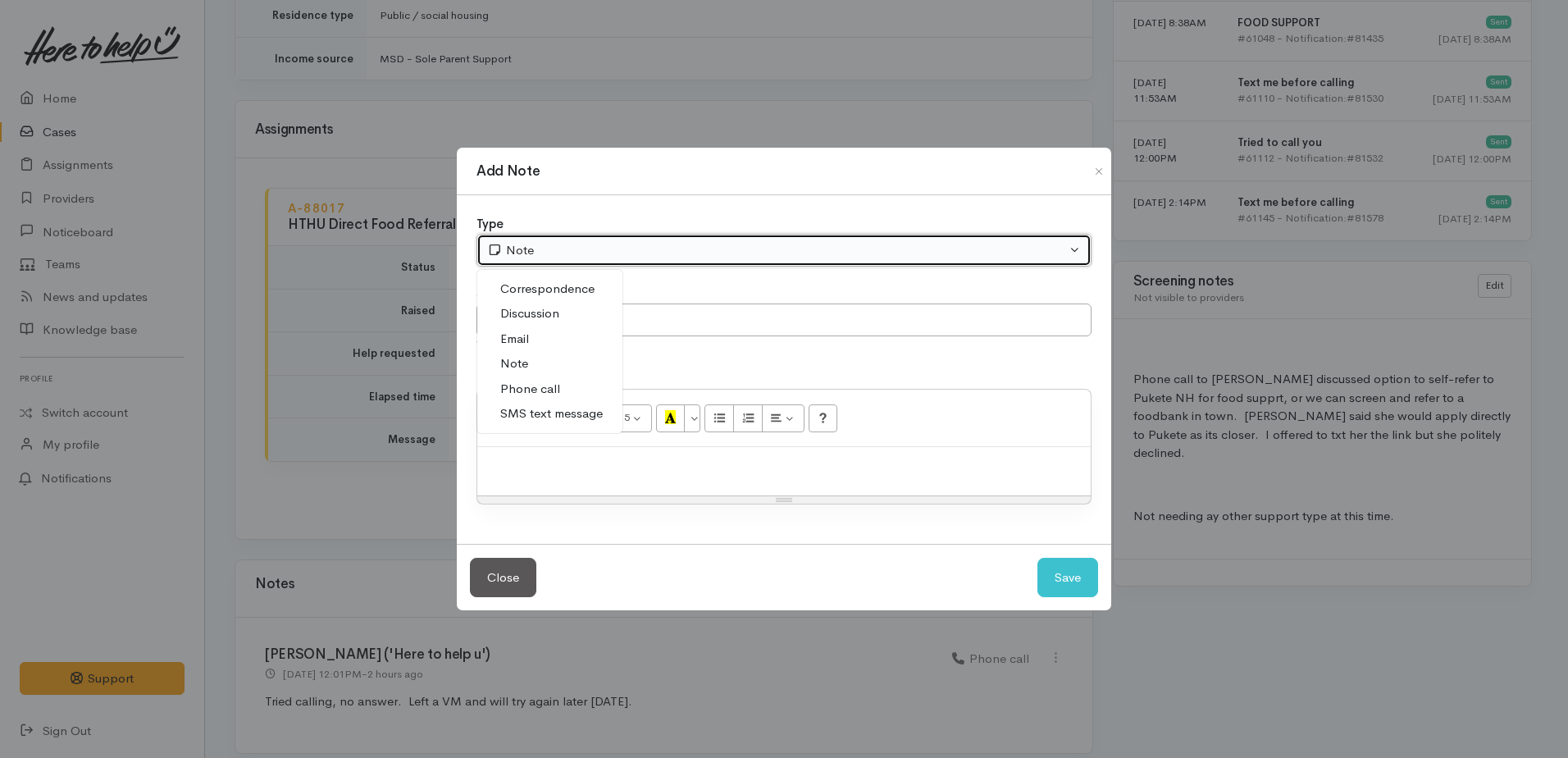
select select "3"
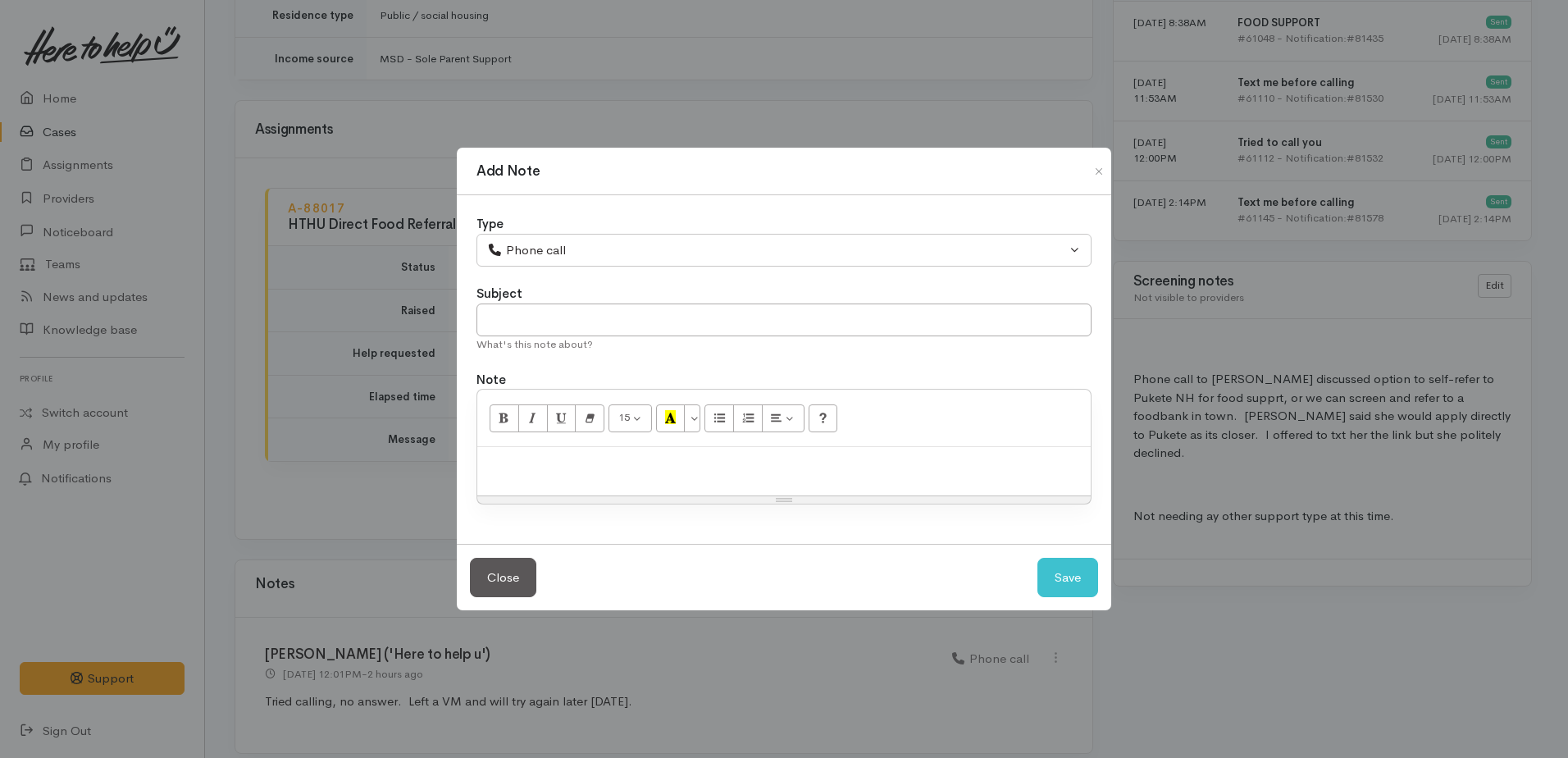
click at [548, 472] on p at bounding box center [784, 464] width 597 height 18
click at [805, 465] on p "Please see screening note, will assign as direct food supprt." at bounding box center [784, 464] width 597 height 18
click at [1058, 582] on button "Save" at bounding box center [1068, 577] width 60 height 40
select select "1"
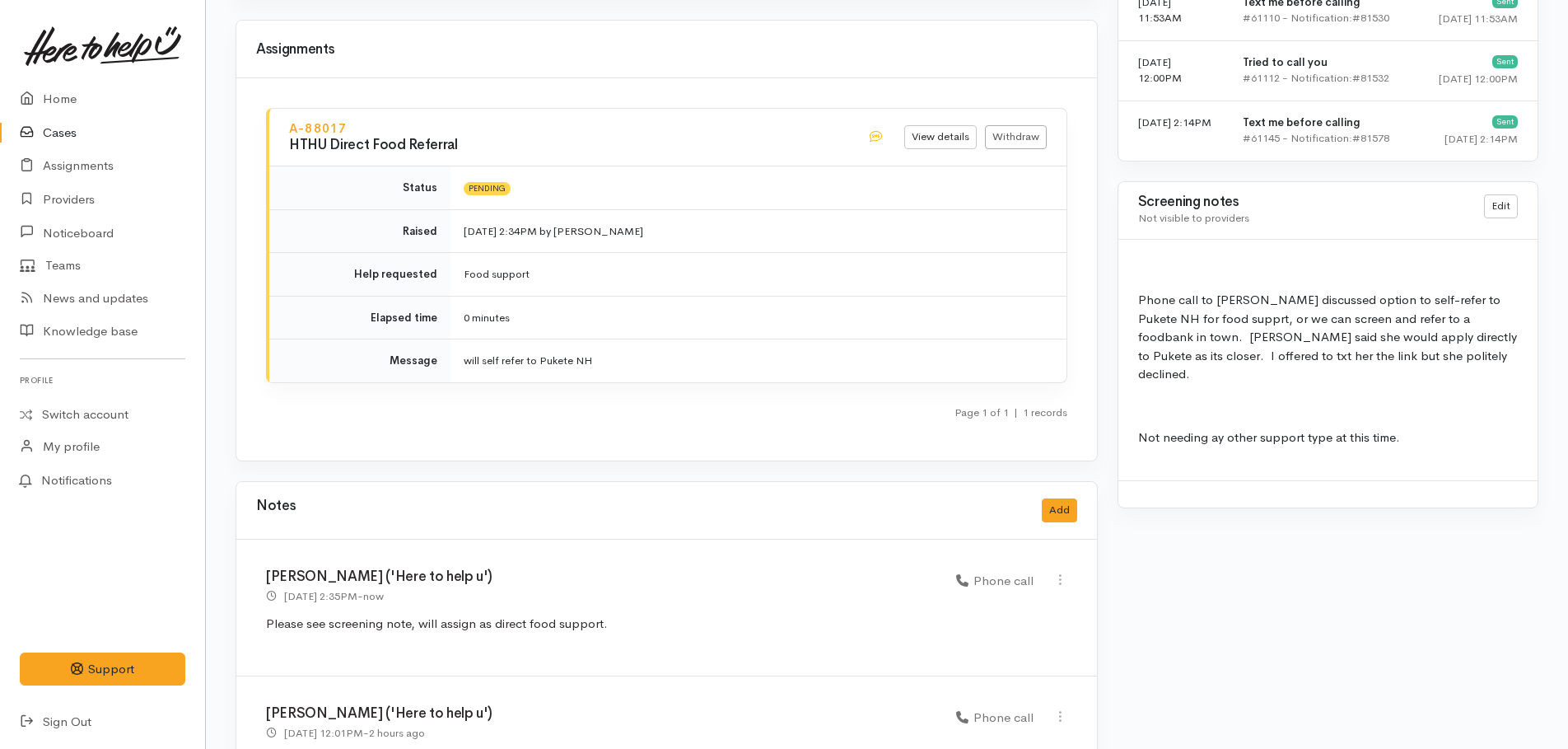
scroll to position [1420, 0]
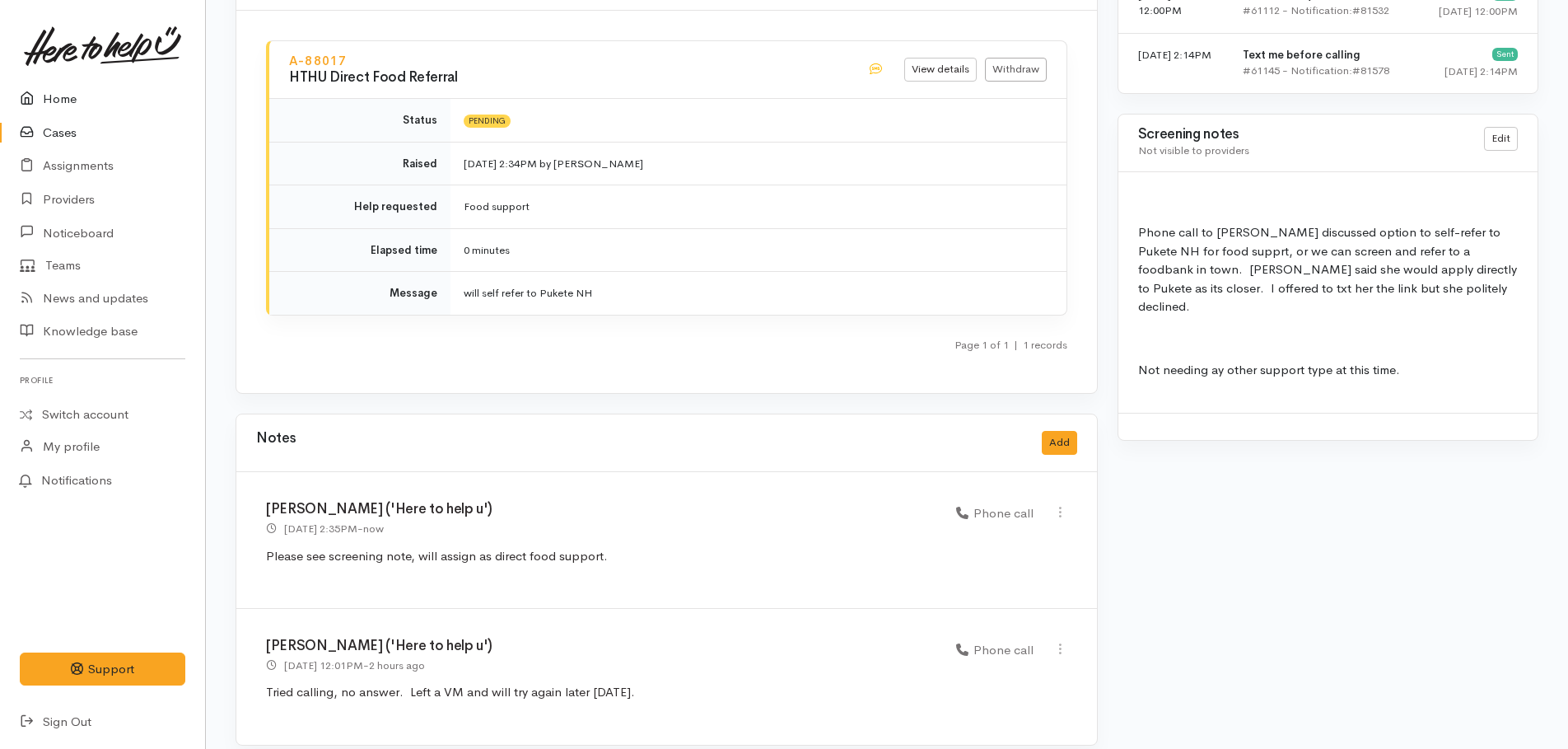
click at [65, 93] on link "Home" at bounding box center [103, 99] width 205 height 34
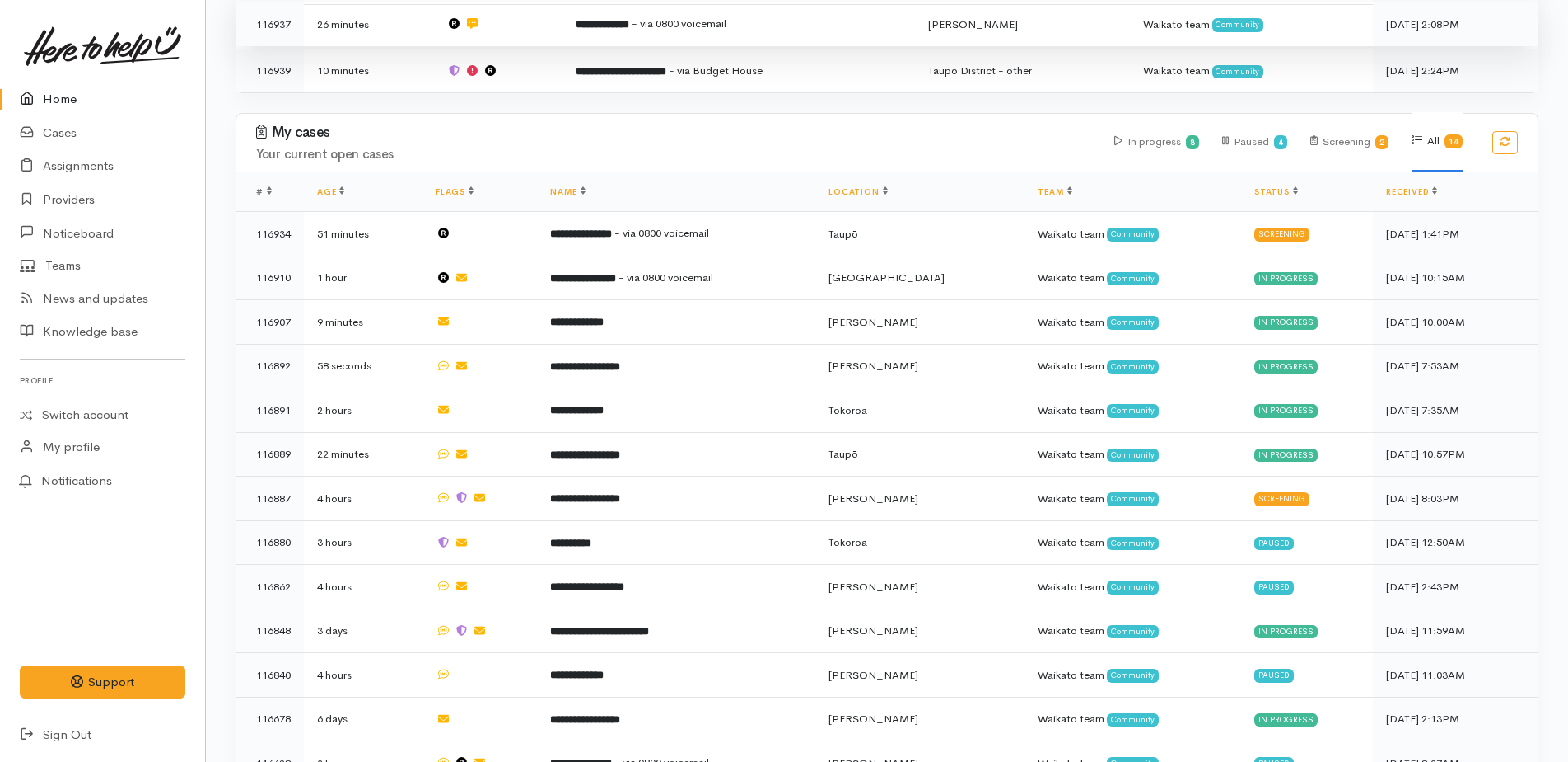
scroll to position [659, 0]
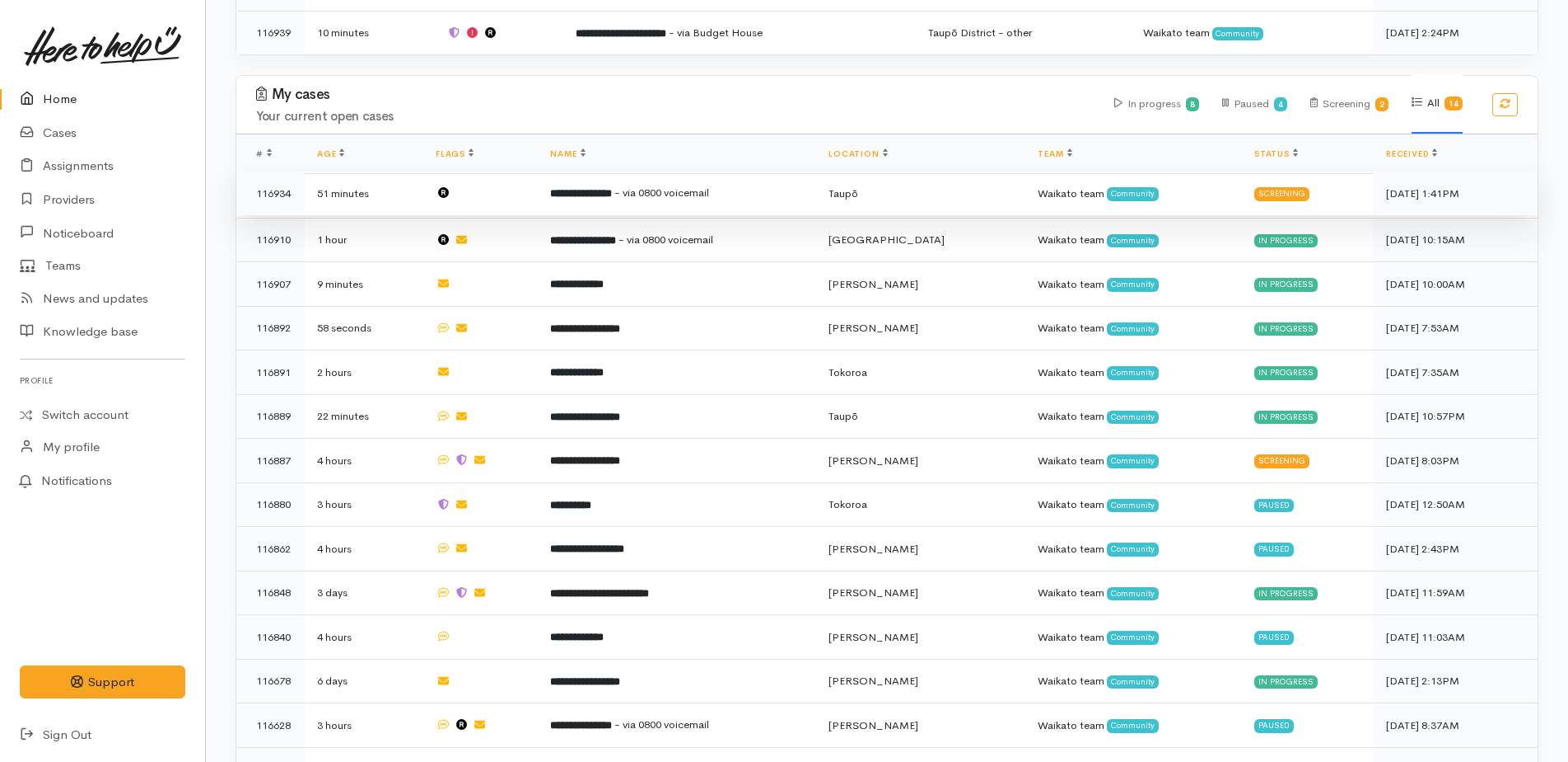
click at [609, 189] on b "**********" at bounding box center [581, 193] width 62 height 11
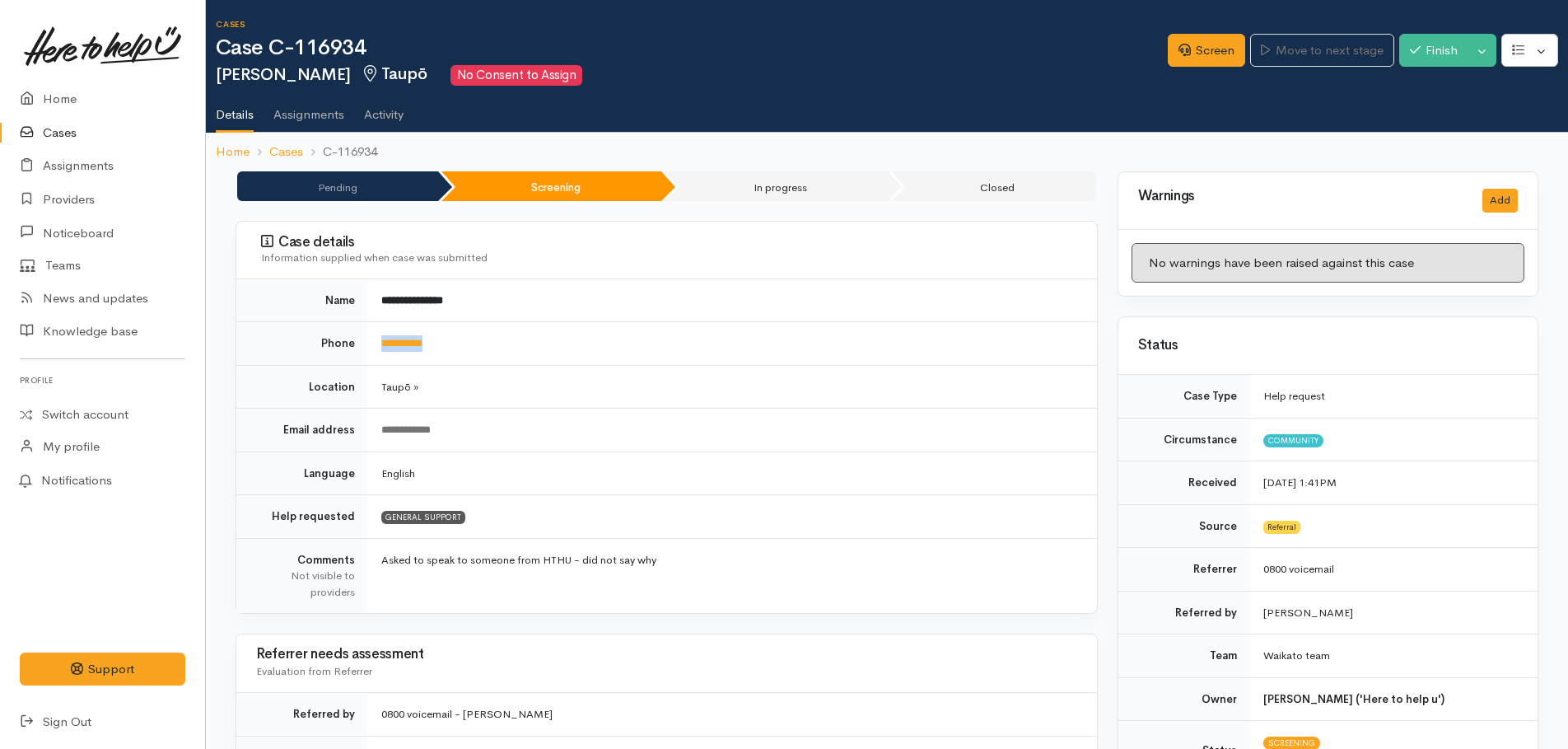
drag, startPoint x: 457, startPoint y: 345, endPoint x: 372, endPoint y: 341, distance: 85.1
click at [372, 341] on td "**********" at bounding box center [733, 343] width 729 height 44
drag, startPoint x: 372, startPoint y: 341, endPoint x: 380, endPoint y: 337, distance: 8.9
copy link "**********"
click at [1186, 61] on link "Screen" at bounding box center [1206, 51] width 77 height 34
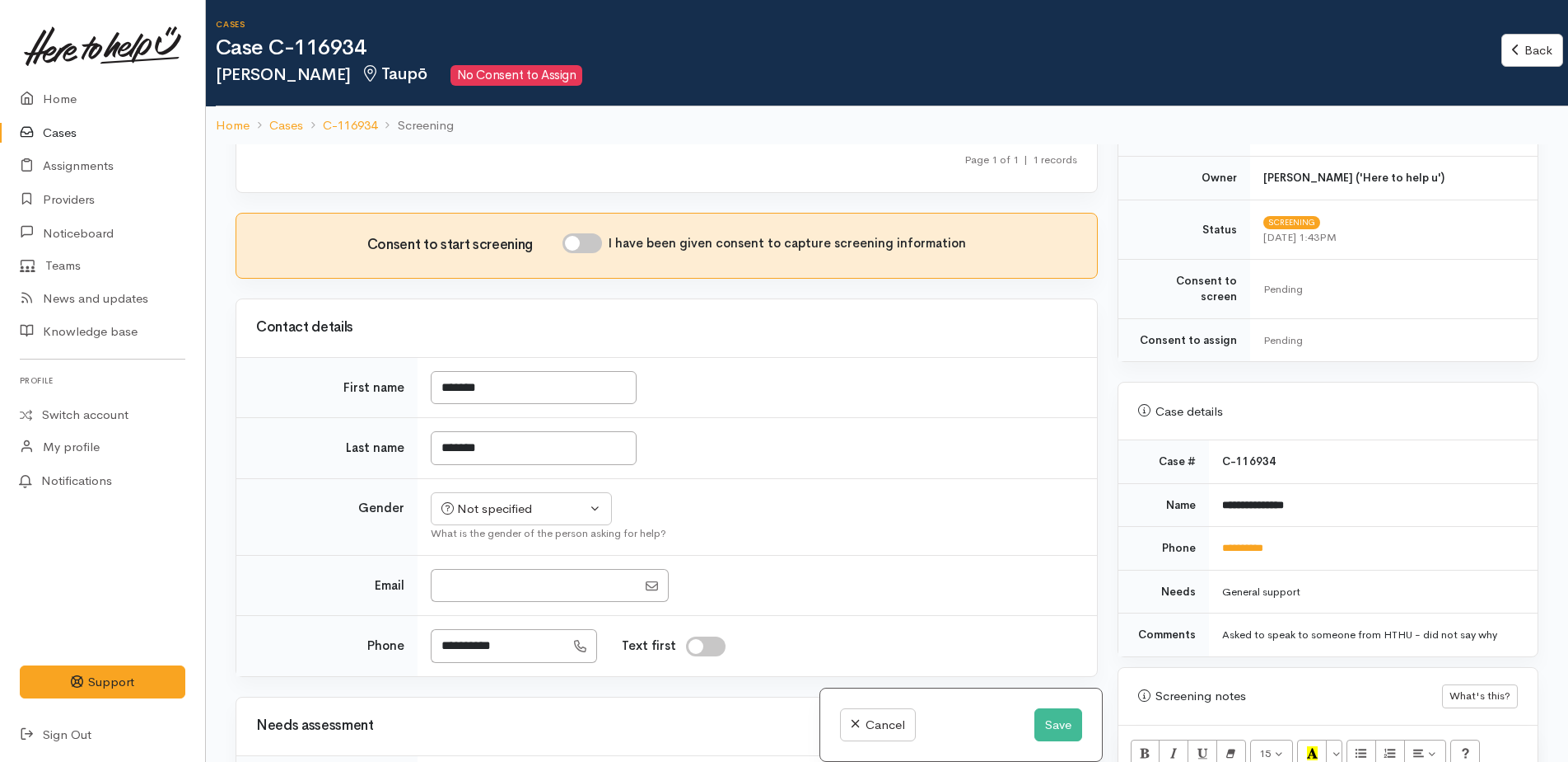
scroll to position [825, 0]
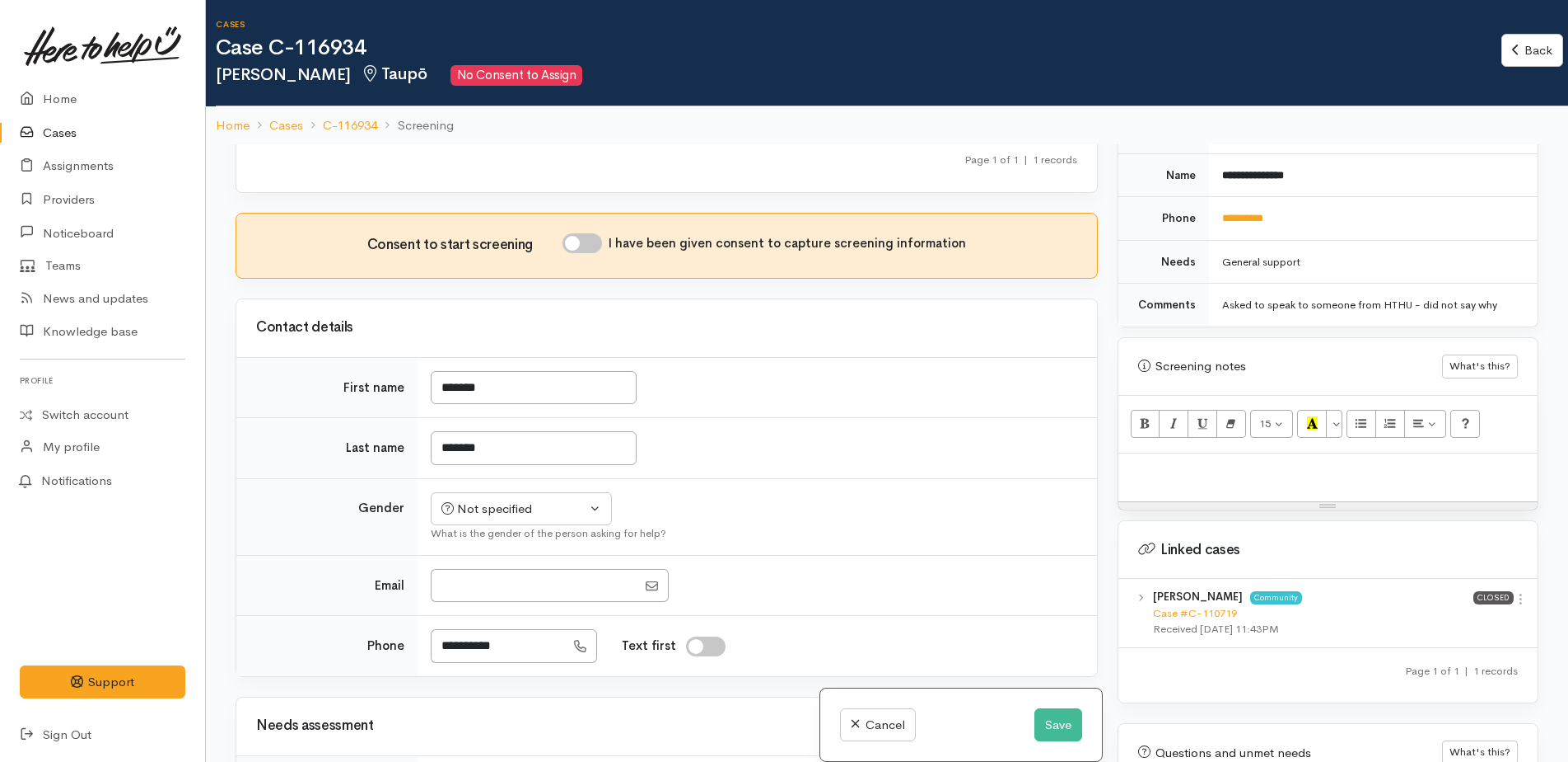
click at [1134, 462] on p at bounding box center [1328, 471] width 403 height 19
click at [1175, 462] on p at bounding box center [1328, 471] width 403 height 19
click at [1525, 453] on div "Need help with her daughter - financial struggle that s overwhelming." at bounding box center [1328, 477] width 419 height 49
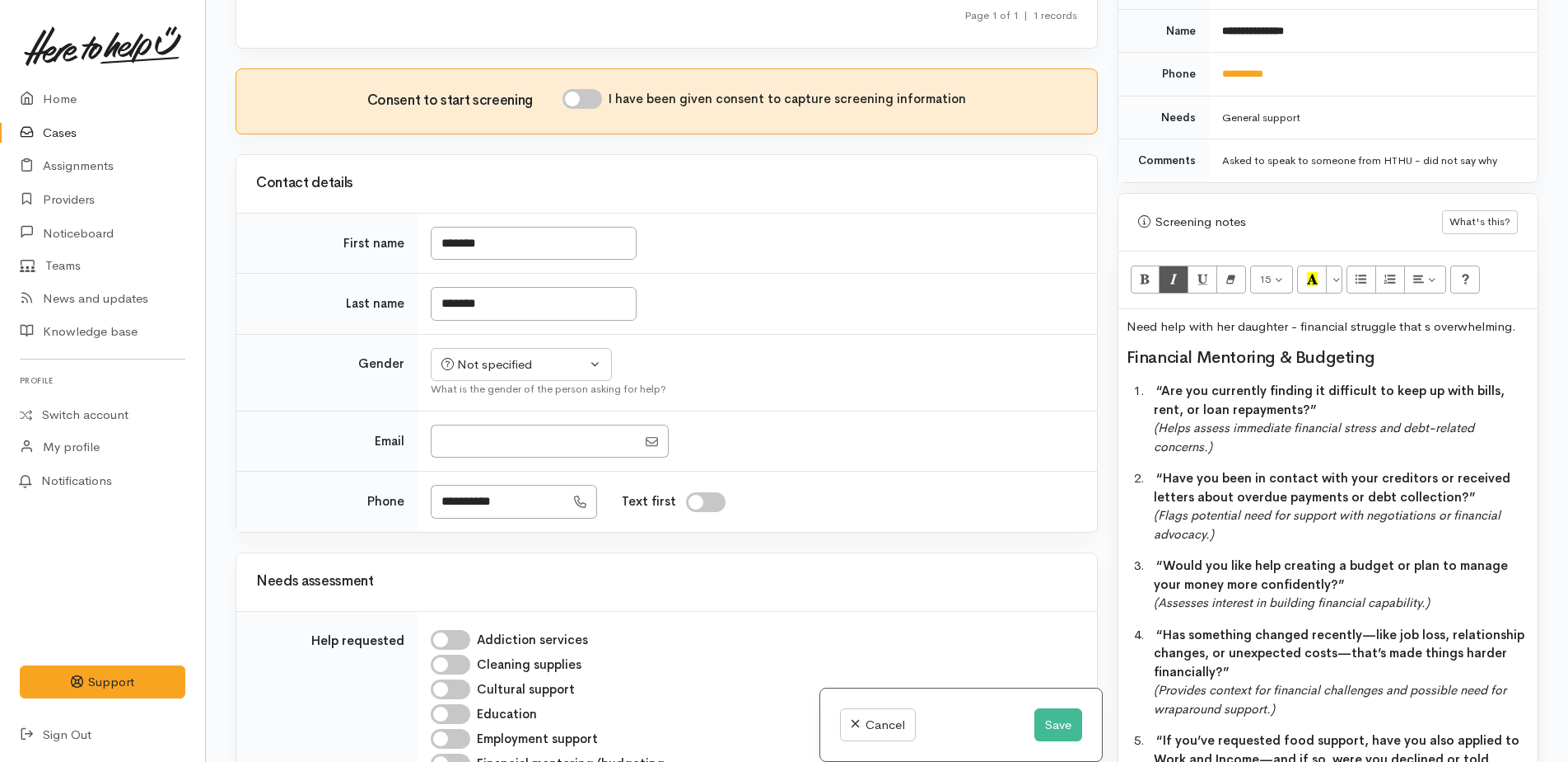
scroll to position [888, 0]
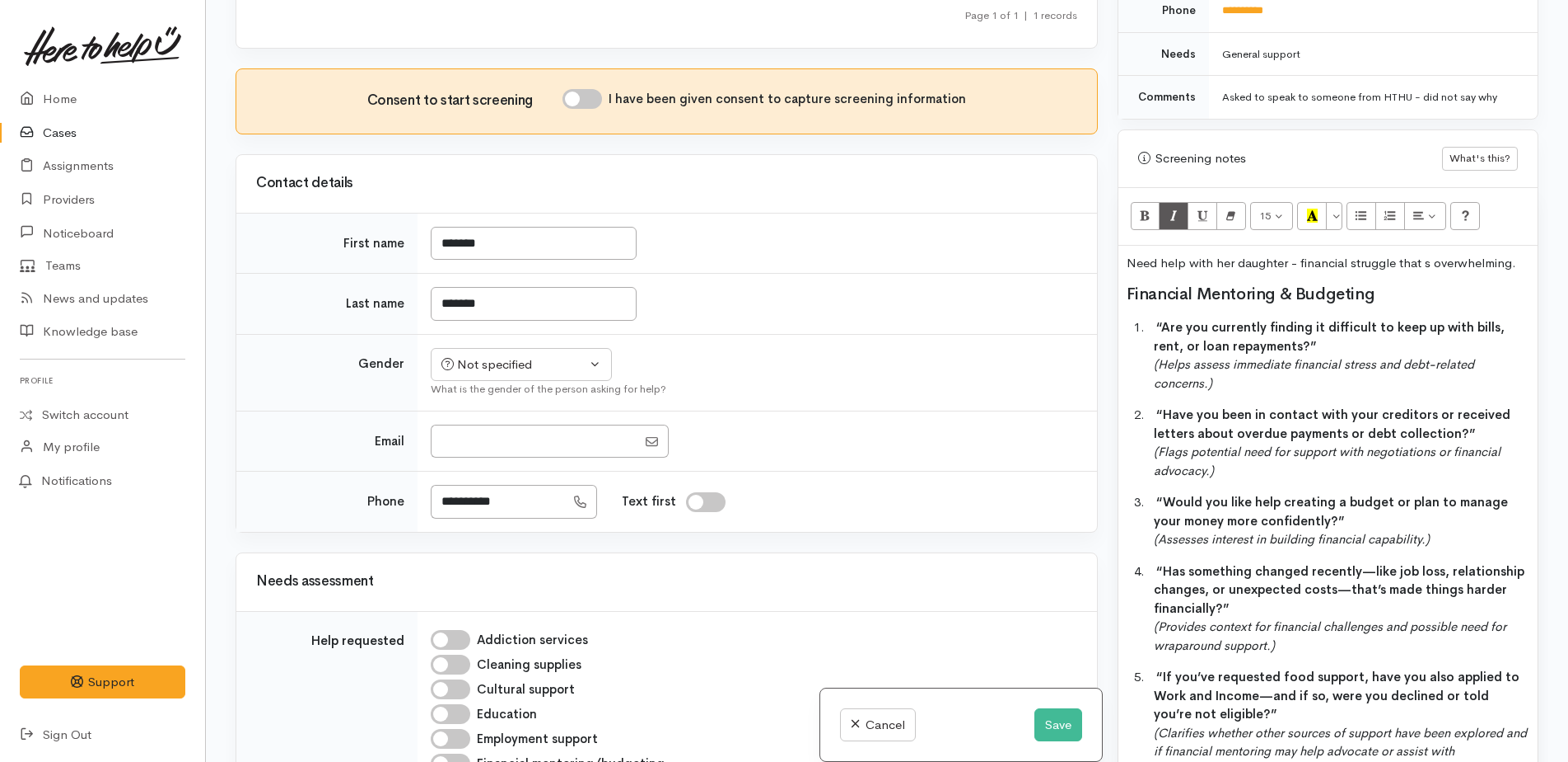
click at [1517, 254] on p "Need help with her daughter - financial struggle that s overwhelming." at bounding box center [1328, 263] width 403 height 19
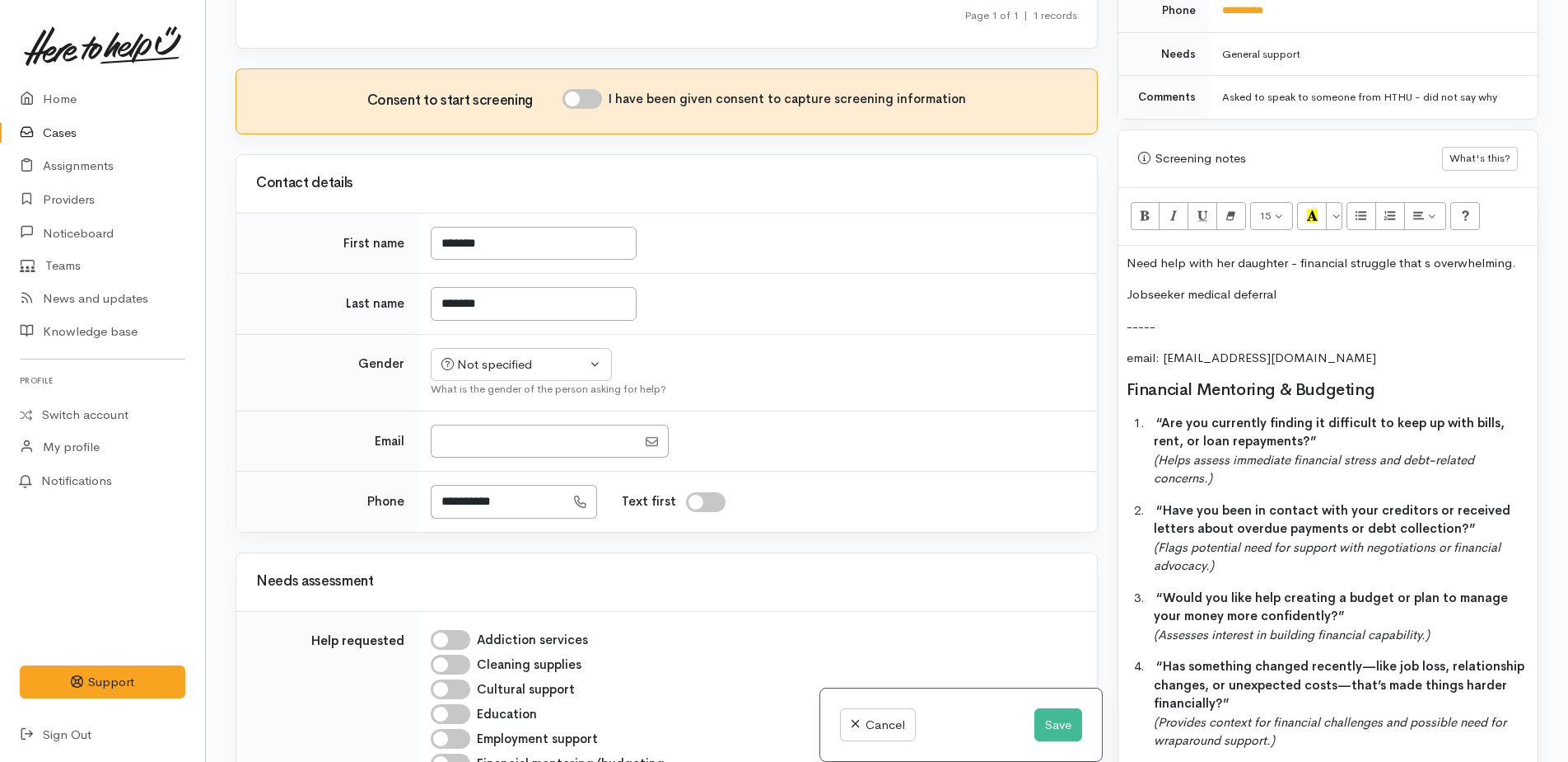
click at [1254, 348] on p "email: storme.k.e@gamil.com" at bounding box center [1328, 357] width 403 height 19
click at [1306, 348] on p "email: [EMAIL_ADDRESS][DOMAIN_NAME]" at bounding box center [1328, 357] width 403 height 19
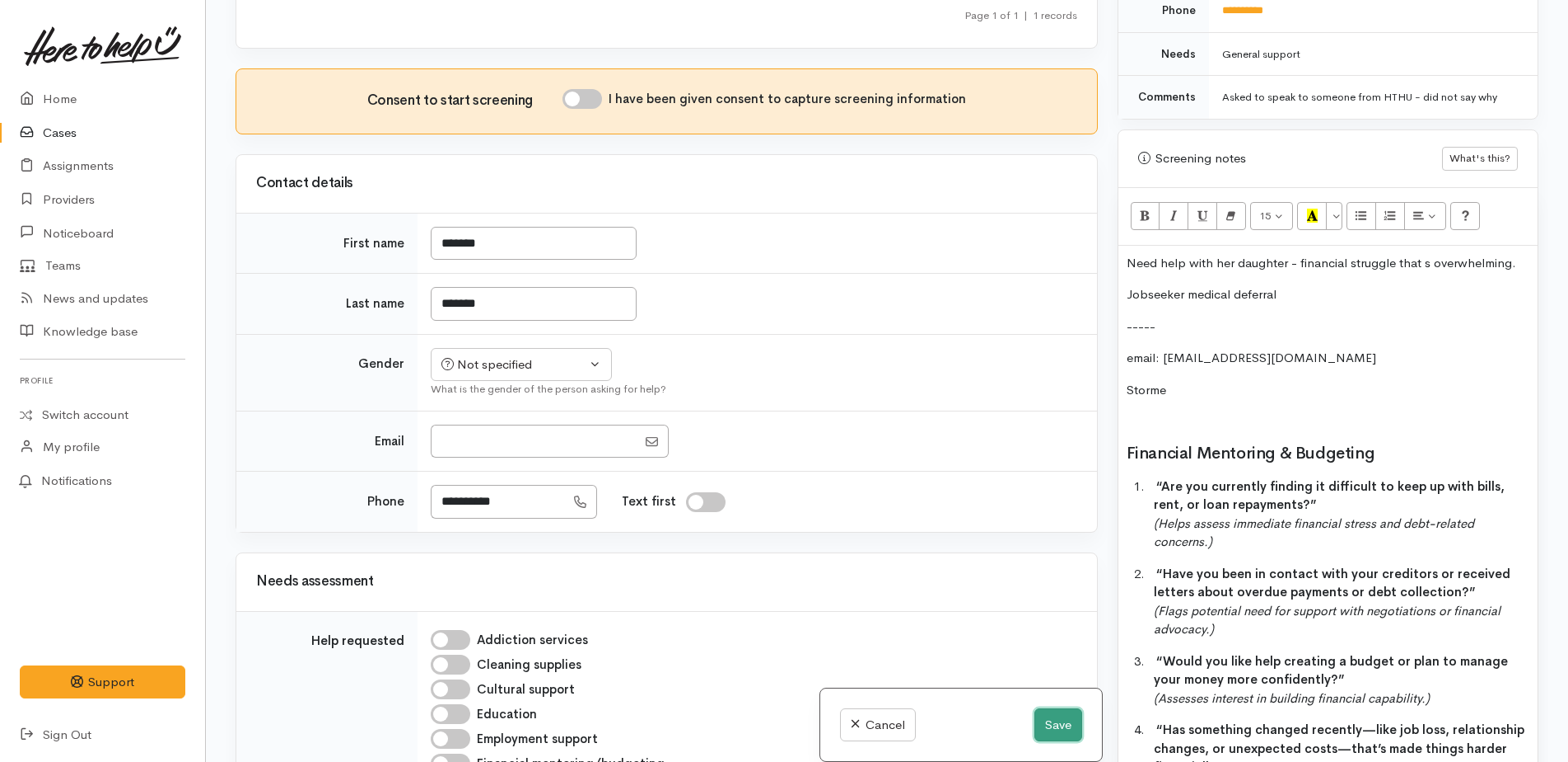
click at [1045, 731] on button "Save" at bounding box center [1058, 725] width 48 height 34
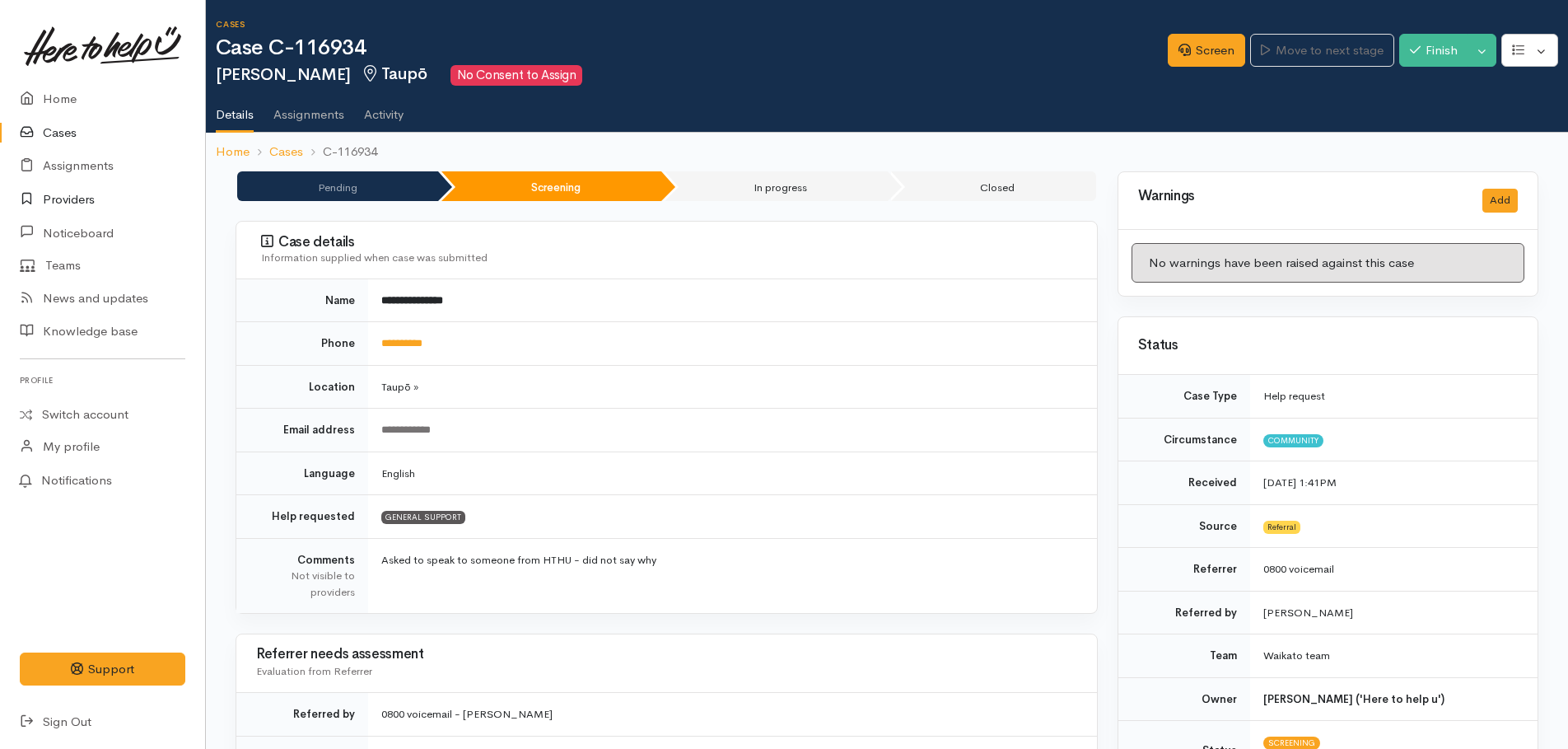
click at [70, 199] on link "Providers" at bounding box center [103, 199] width 205 height 34
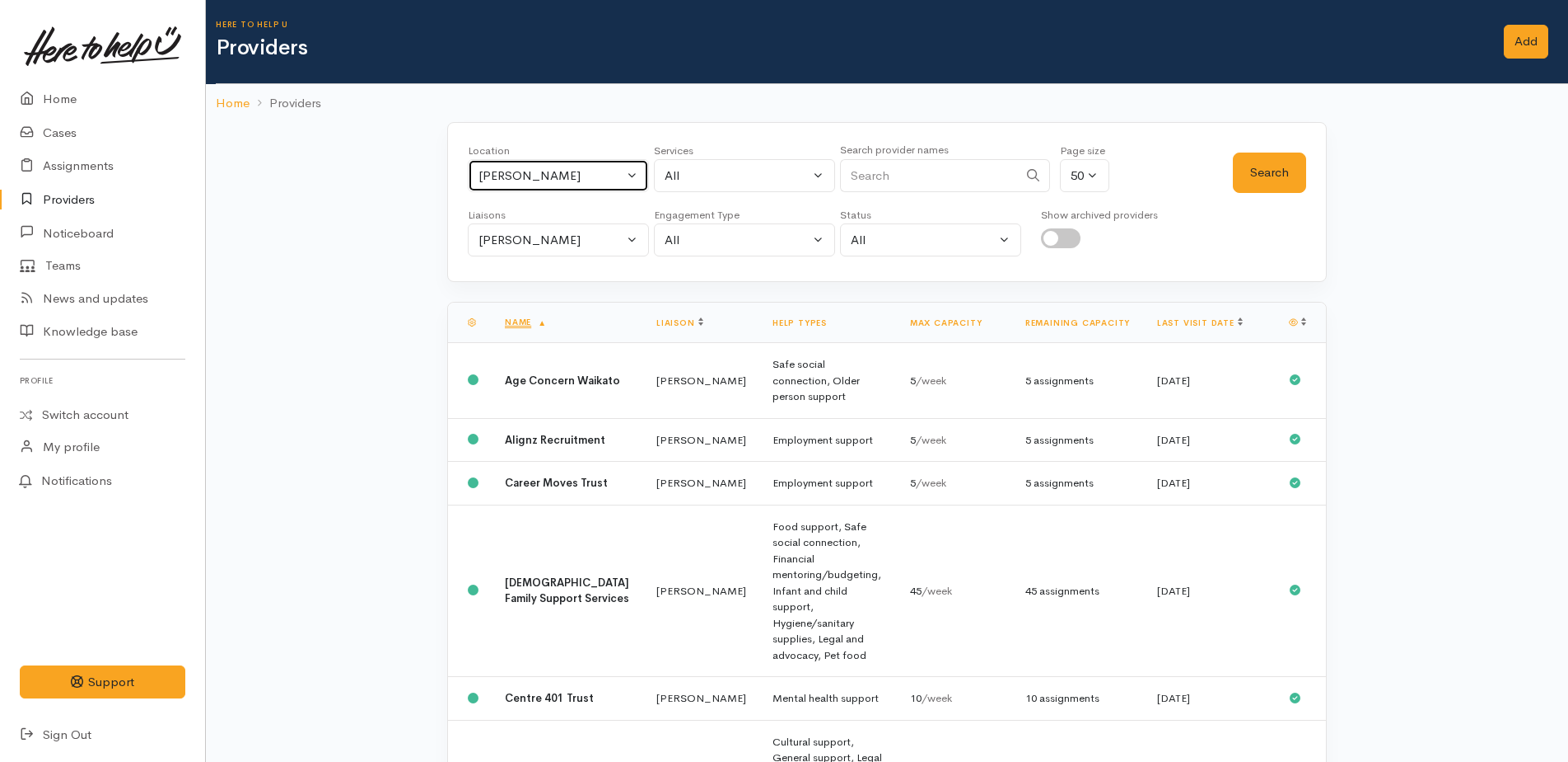
click at [542, 176] on div "[PERSON_NAME]" at bounding box center [551, 175] width 145 height 19
type input "Taupo"
click at [516, 178] on div "Hamilton" at bounding box center [551, 175] width 145 height 19
click at [641, 174] on button "Hamilton" at bounding box center [558, 176] width 181 height 34
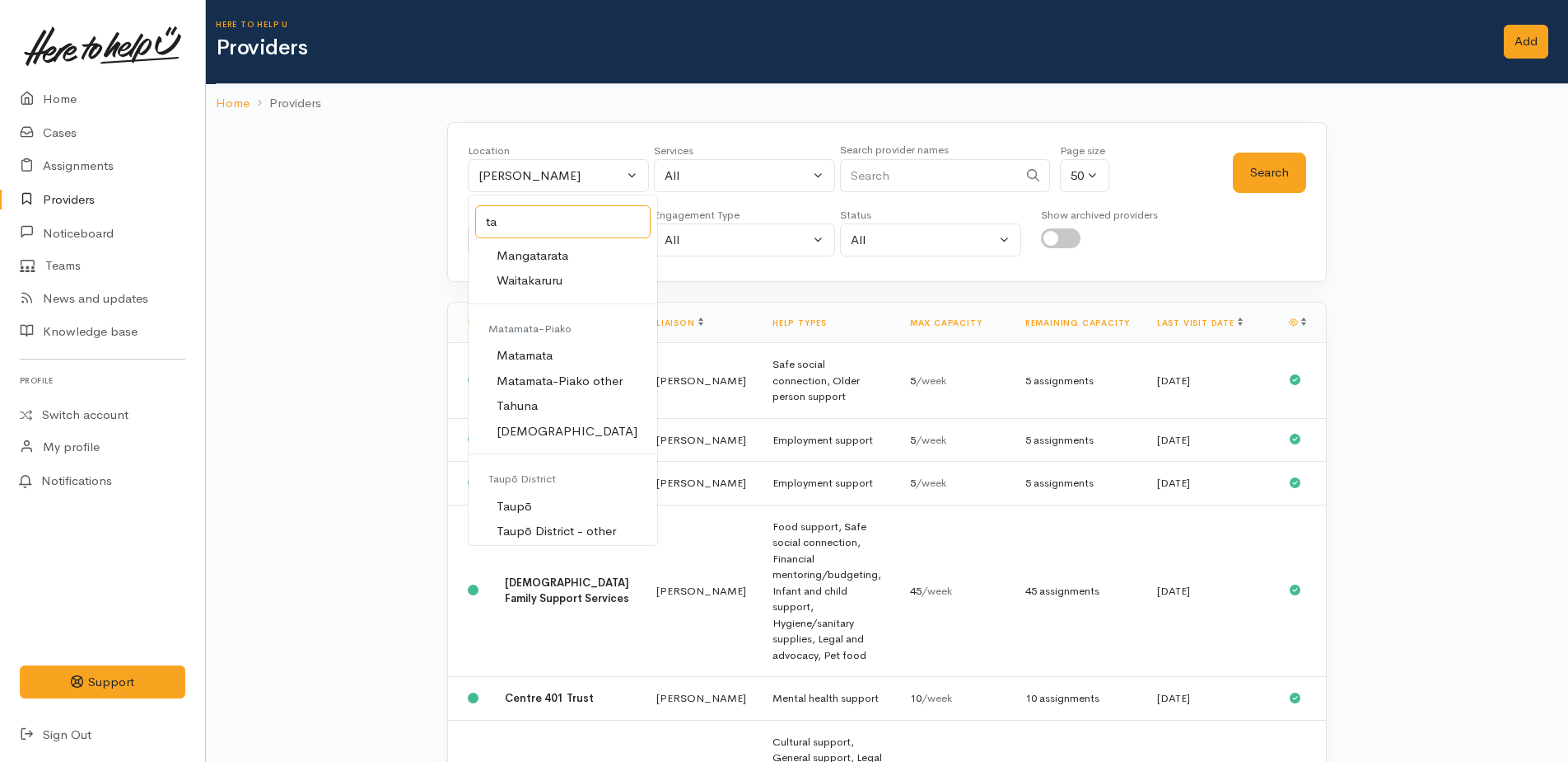
scroll to position [811, 0]
type input "ta"
click at [531, 495] on link "Taupō" at bounding box center [562, 501] width 189 height 25
select select "183"
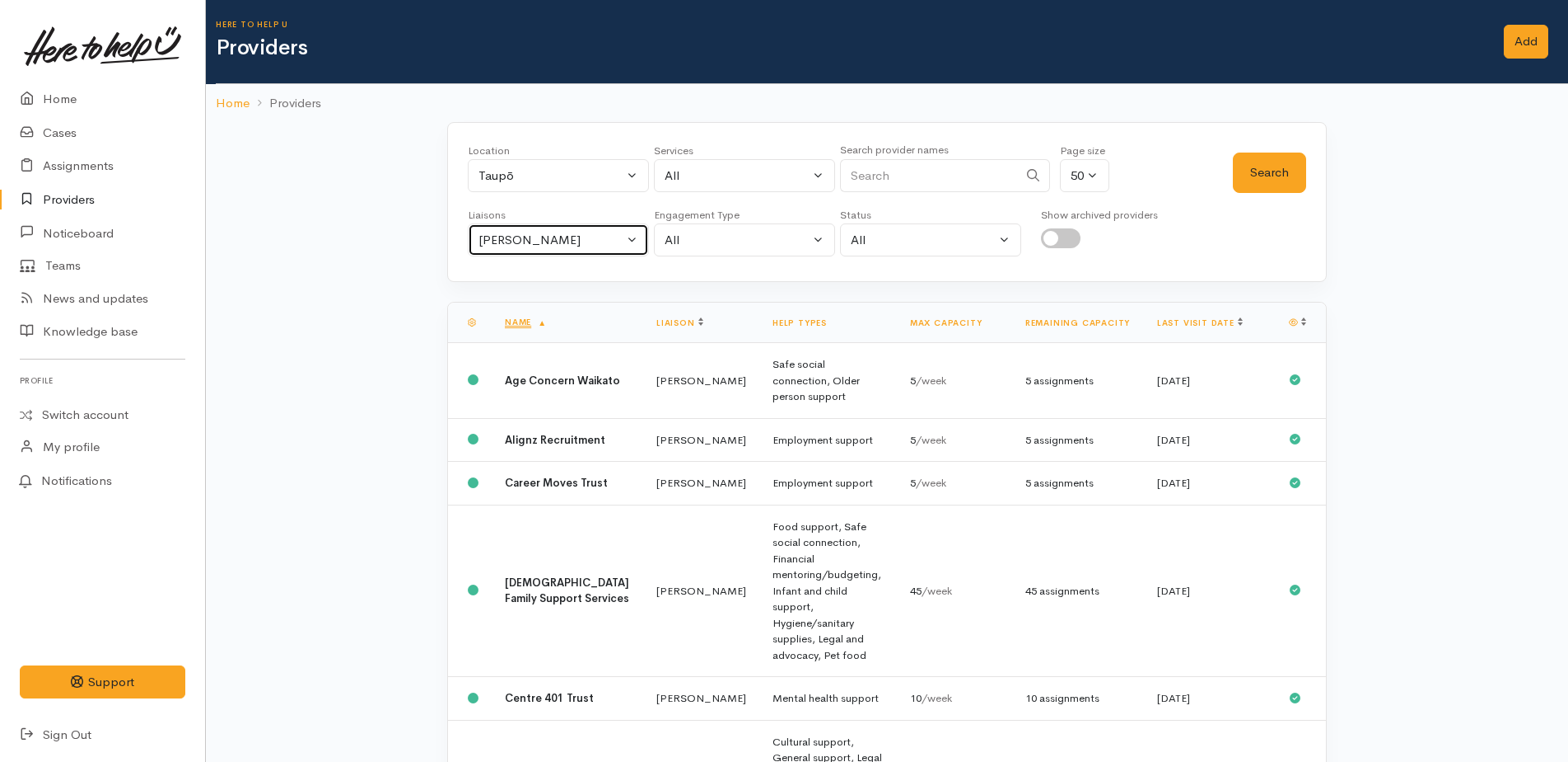
click at [533, 234] on div "Kyleigh Pike" at bounding box center [551, 240] width 145 height 19
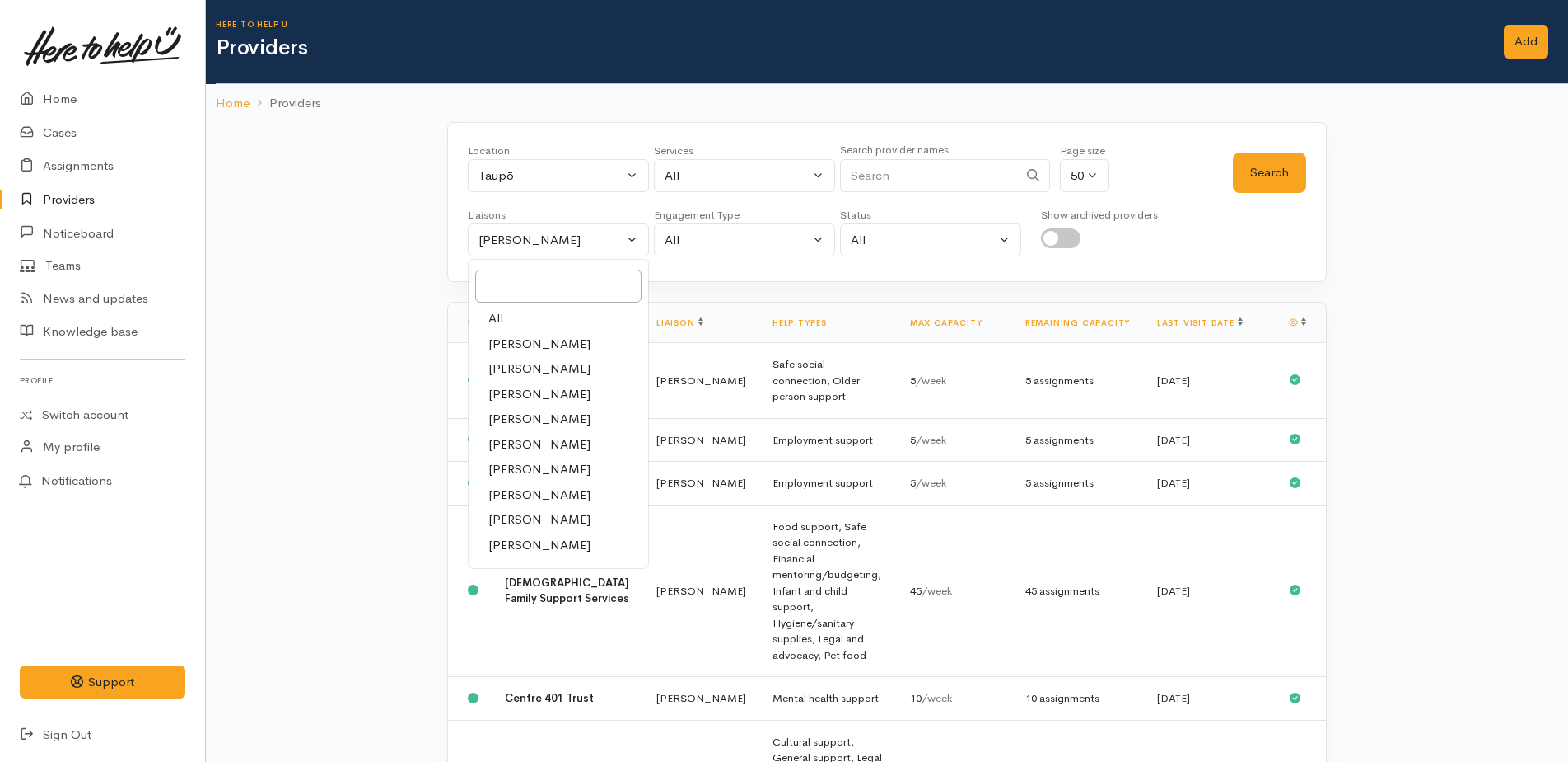
click at [495, 319] on span "All" at bounding box center [496, 318] width 15 height 19
select select "null"
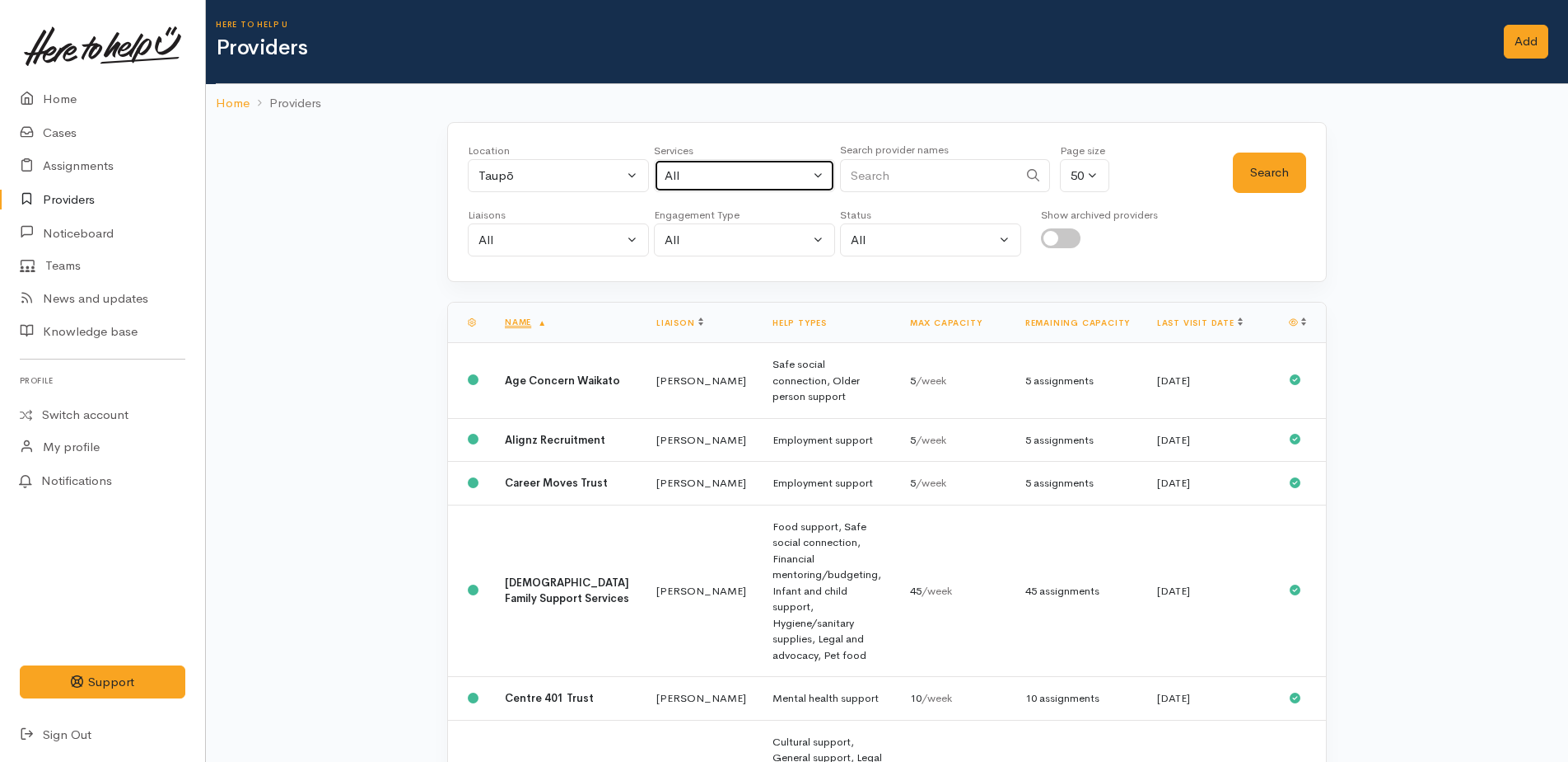
click at [766, 183] on div "All" at bounding box center [737, 175] width 145 height 19
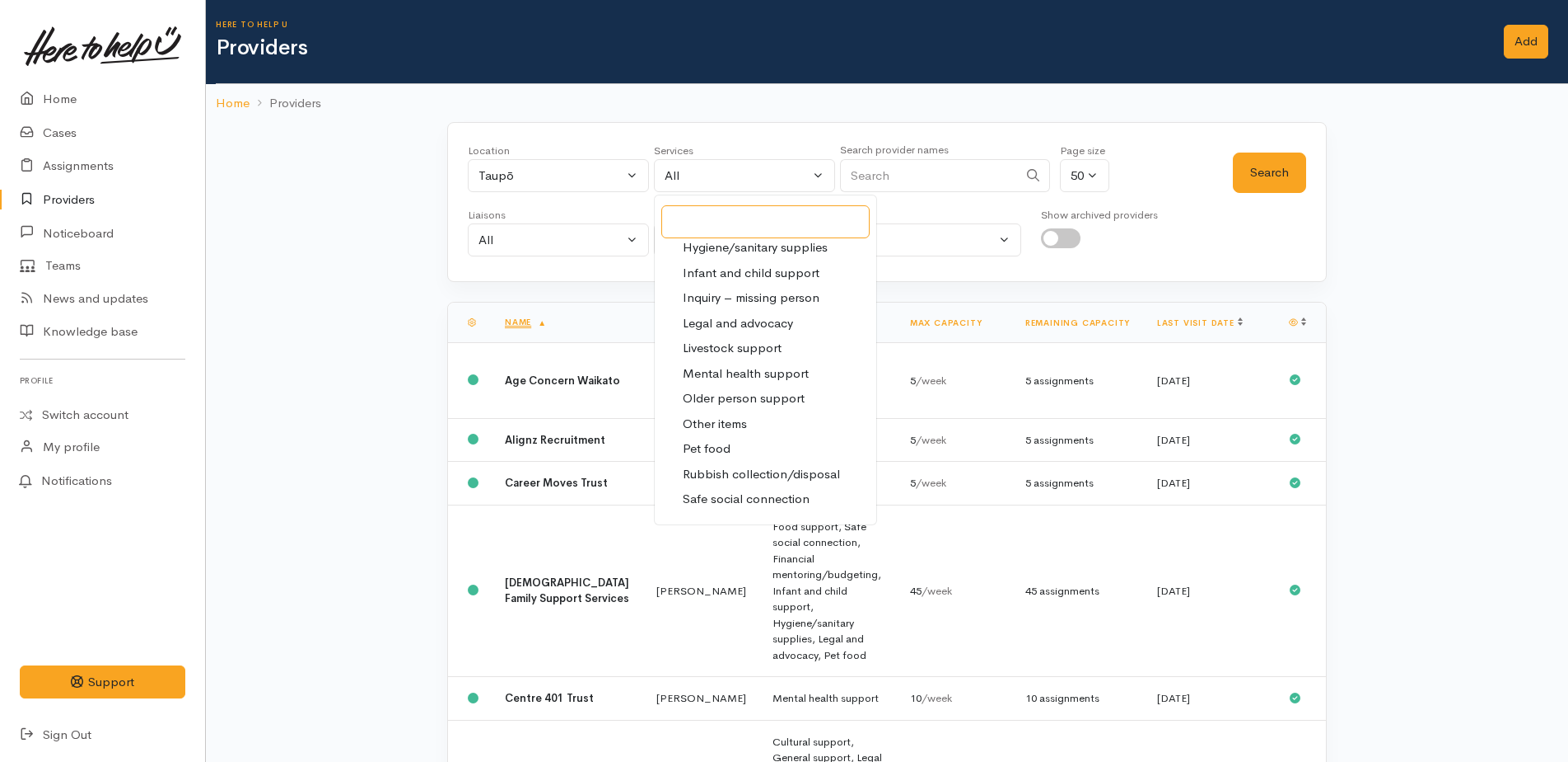
scroll to position [288, 0]
click at [734, 418] on span "Legal and advocacy" at bounding box center [738, 419] width 110 height 19
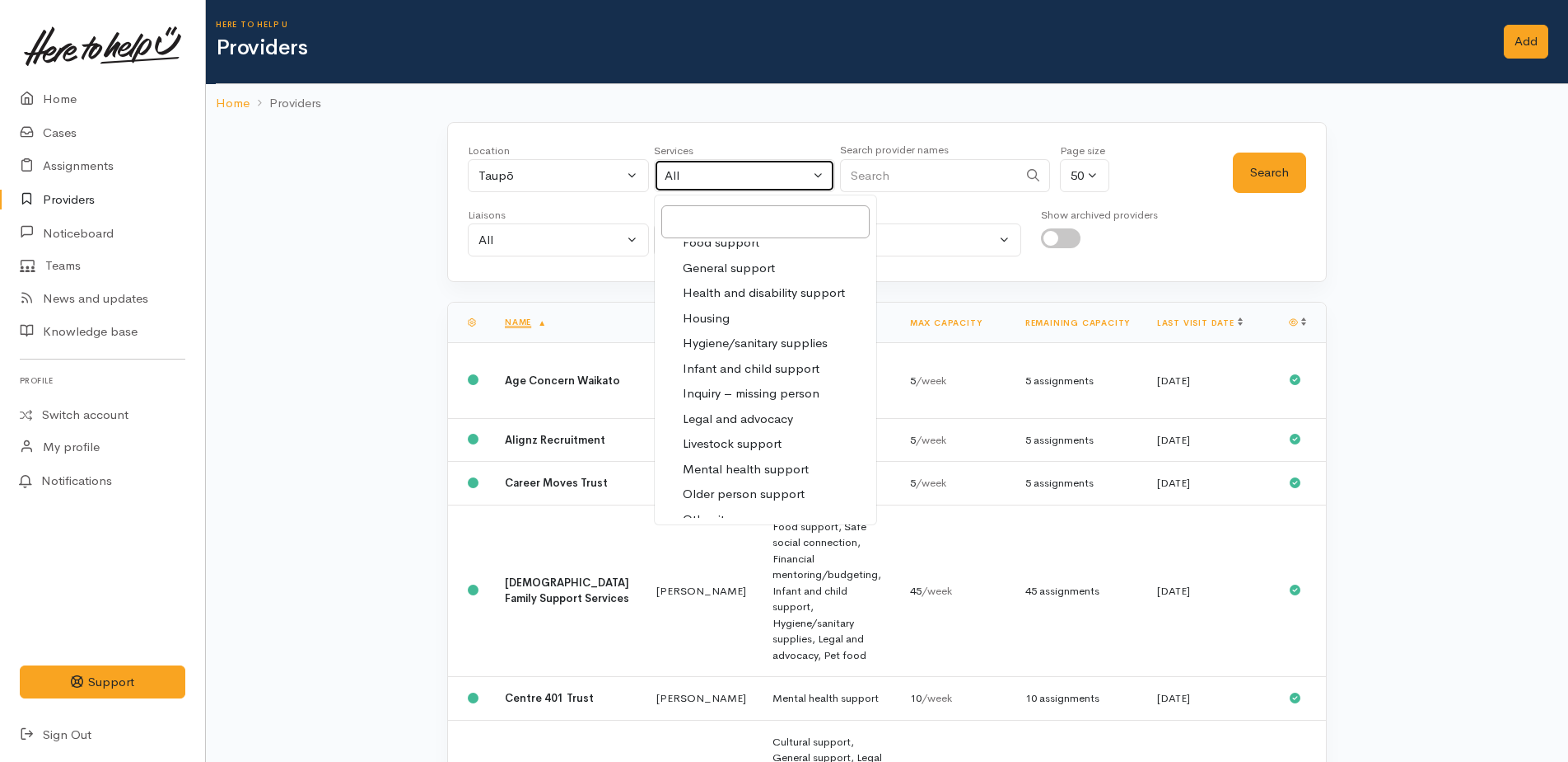
select select "27"
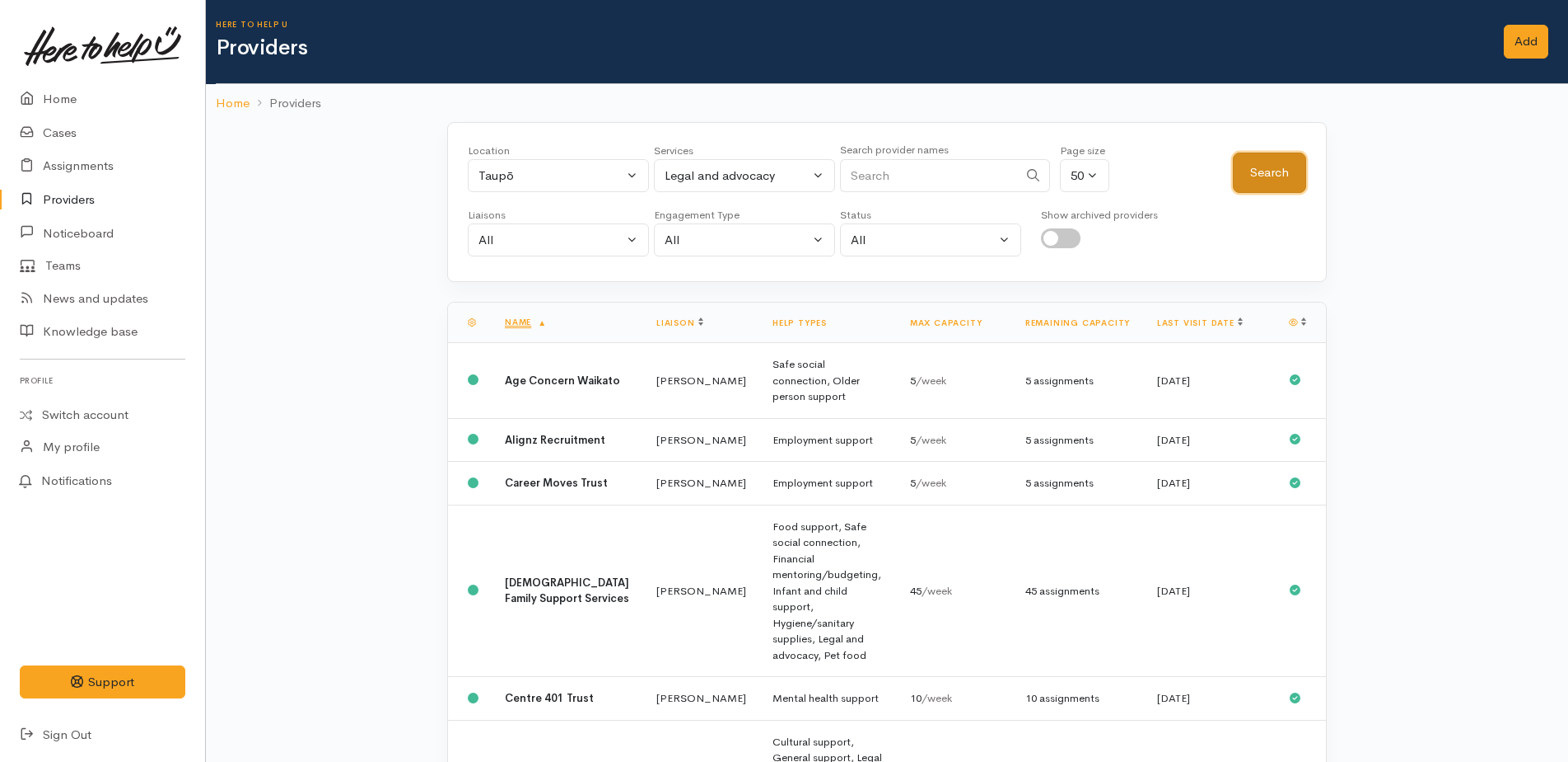
click at [1271, 179] on button "Search" at bounding box center [1269, 172] width 73 height 40
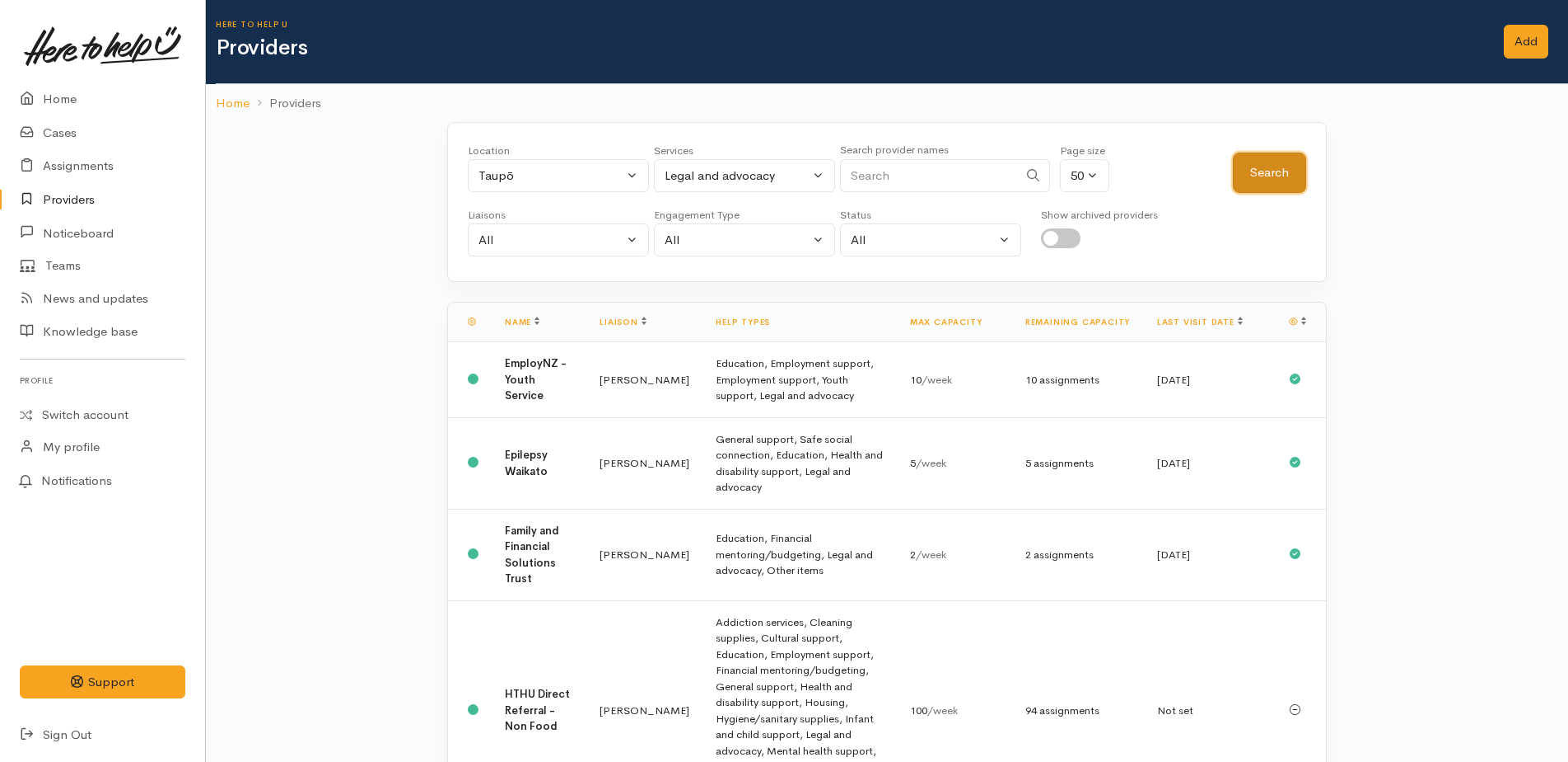
click at [1295, 173] on button "Search" at bounding box center [1269, 172] width 73 height 40
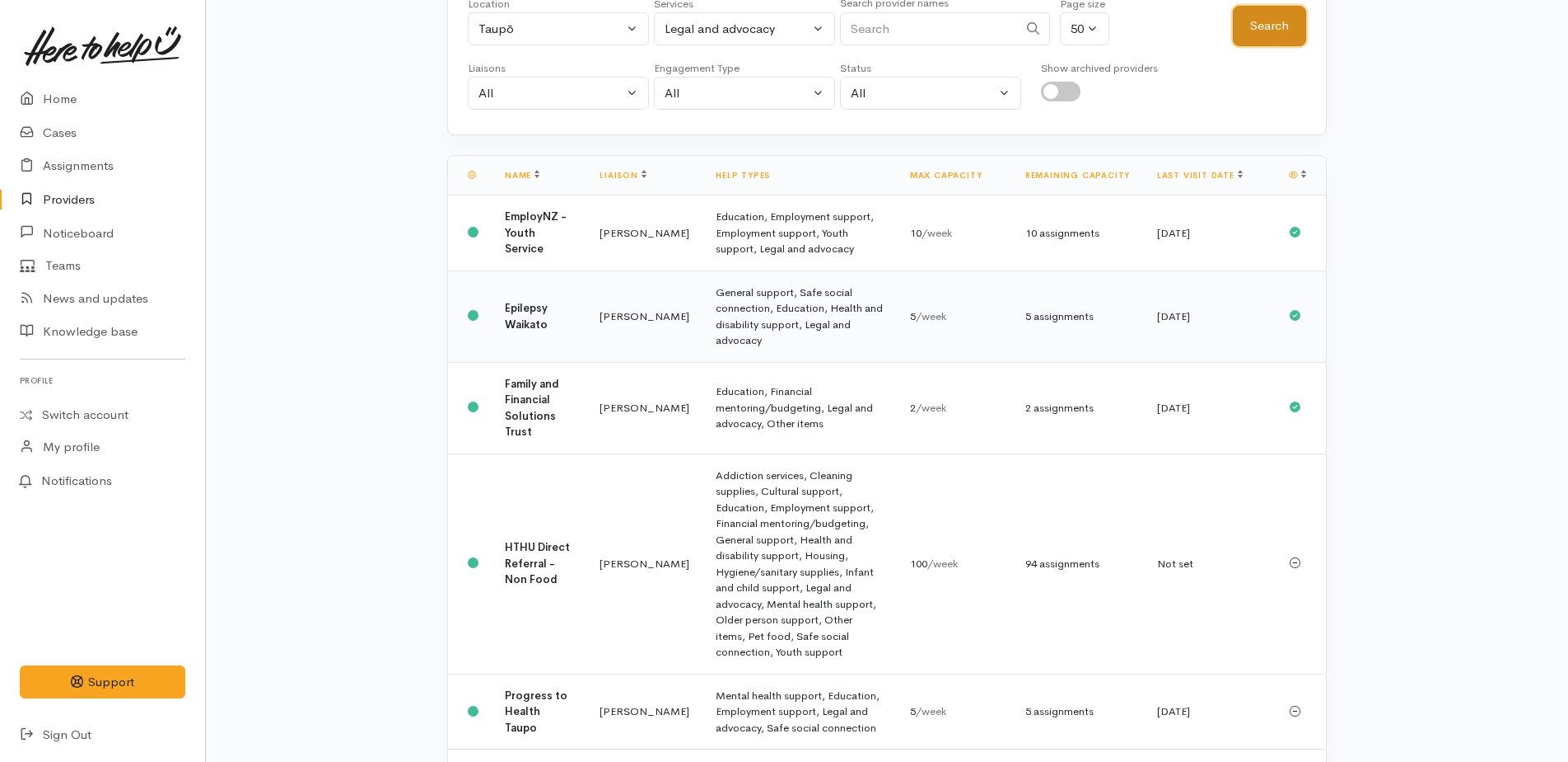
scroll to position [118, 0]
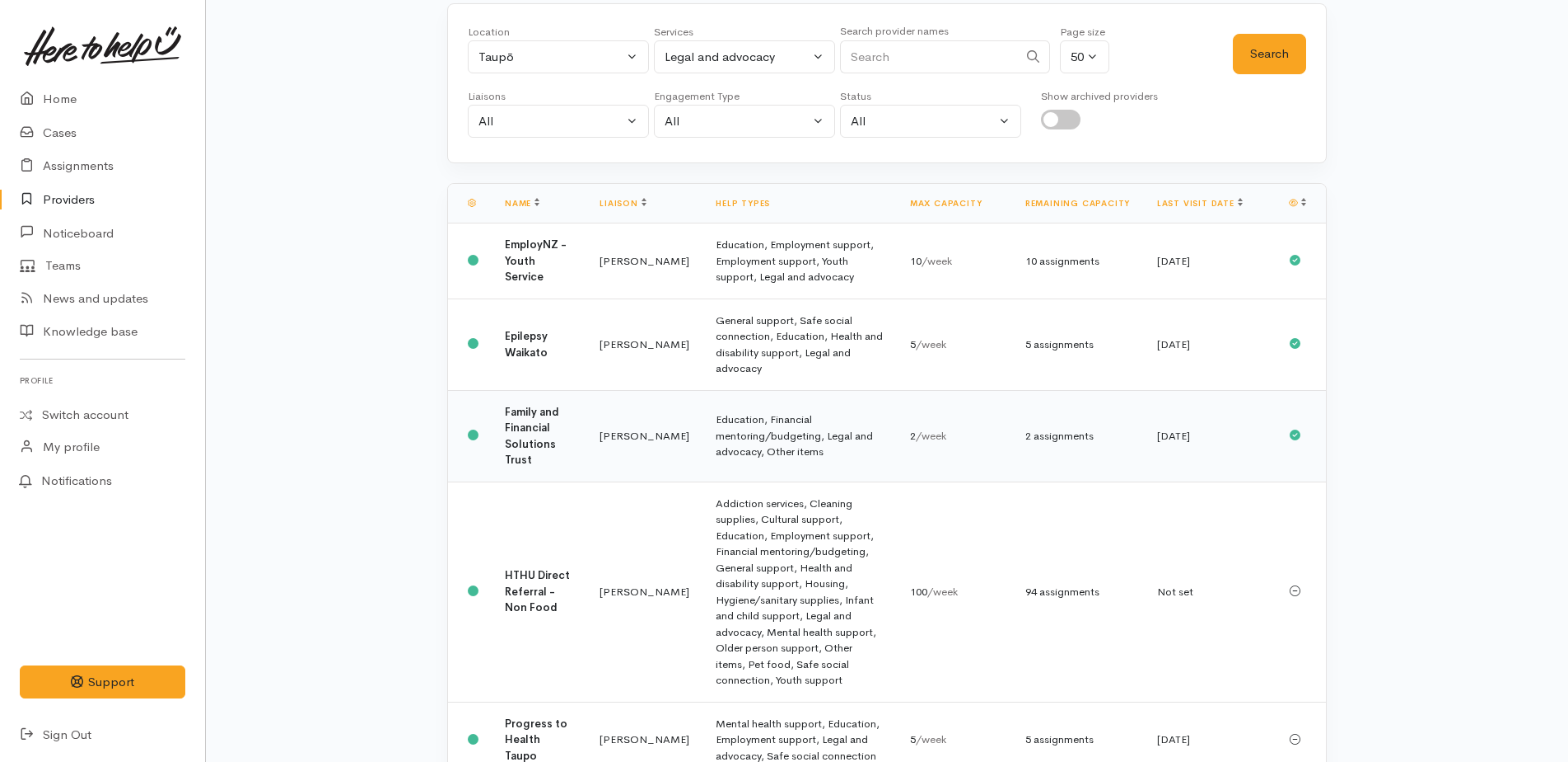
click at [720, 443] on td "Education, Financial mentoring/budgeting, Legal and advocacy, Other items" at bounding box center [800, 436] width 195 height 92
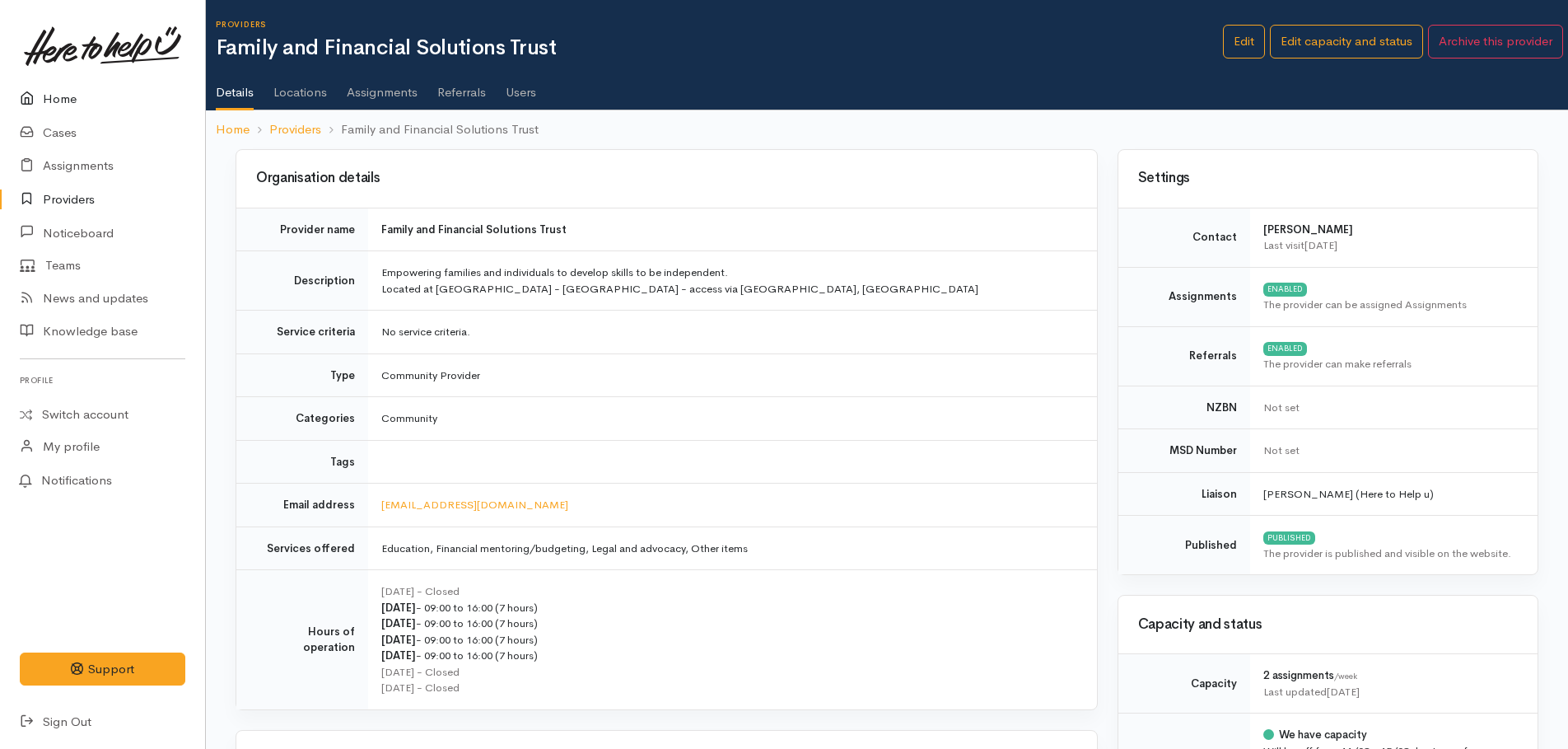
click at [63, 91] on link "Home" at bounding box center [103, 99] width 205 height 34
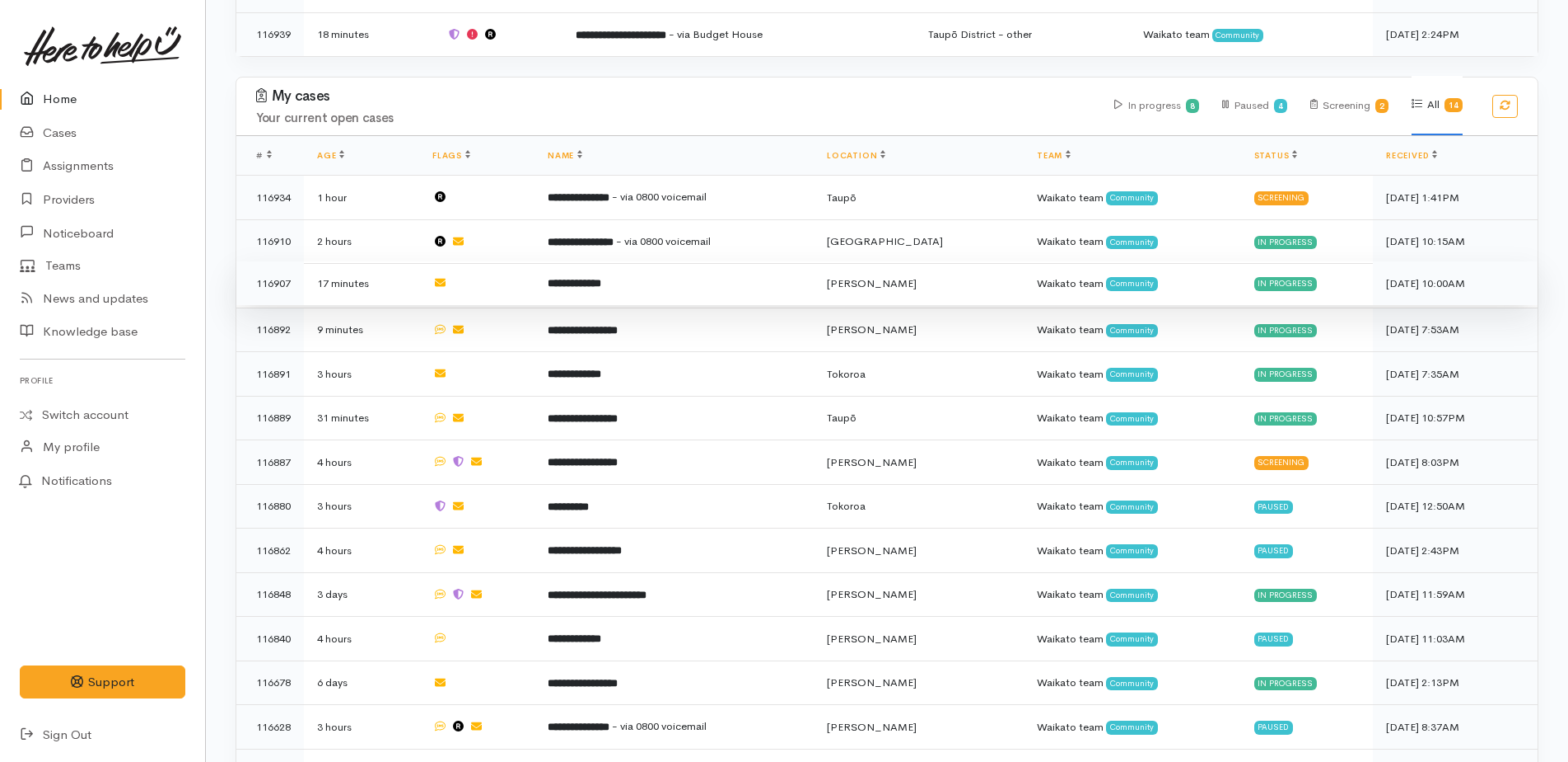
scroll to position [659, 0]
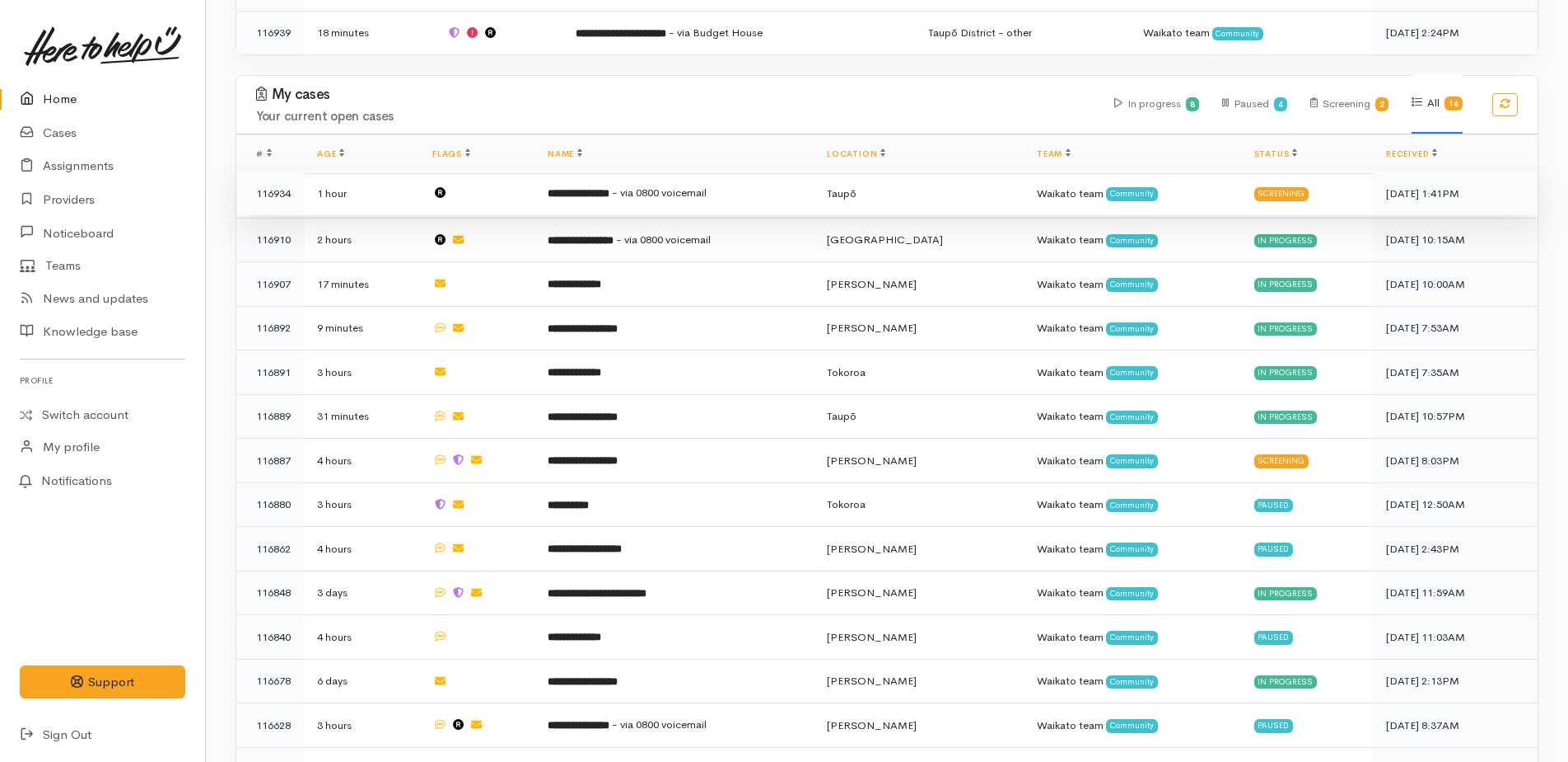
click at [653, 188] on span "- via 0800 voicemail" at bounding box center [659, 193] width 95 height 14
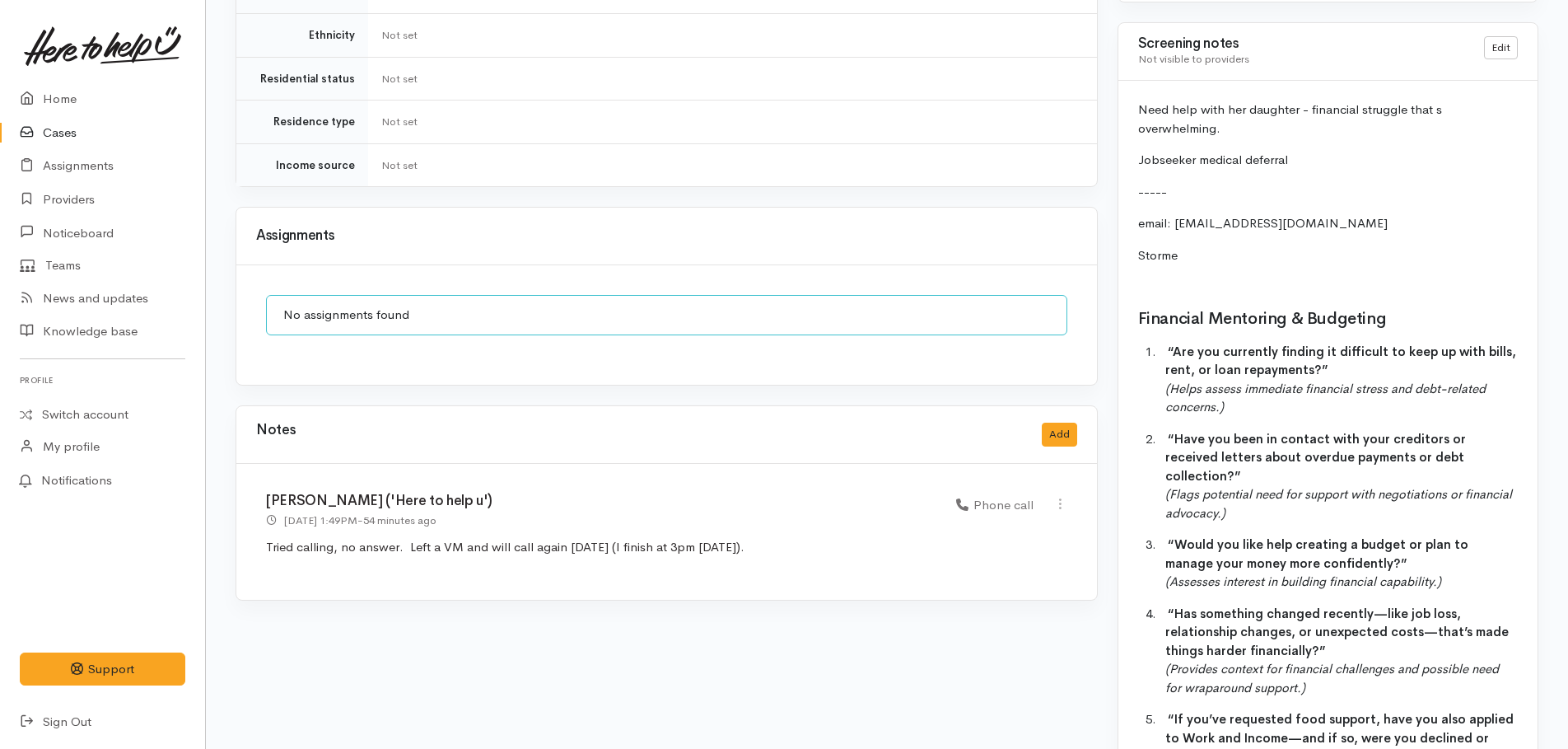
scroll to position [1236, 0]
drag, startPoint x: 1315, startPoint y: 204, endPoint x: 1176, endPoint y: 197, distance: 139.2
click at [1176, 197] on div "Need help with her daughter - financial struggle that s overwhelming. Jobseeker…" at bounding box center [1328, 466] width 419 height 773
drag, startPoint x: 1176, startPoint y: 197, endPoint x: 1189, endPoint y: 201, distance: 13.6
copy p "[EMAIL_ADDRESS][DOMAIN_NAME]"
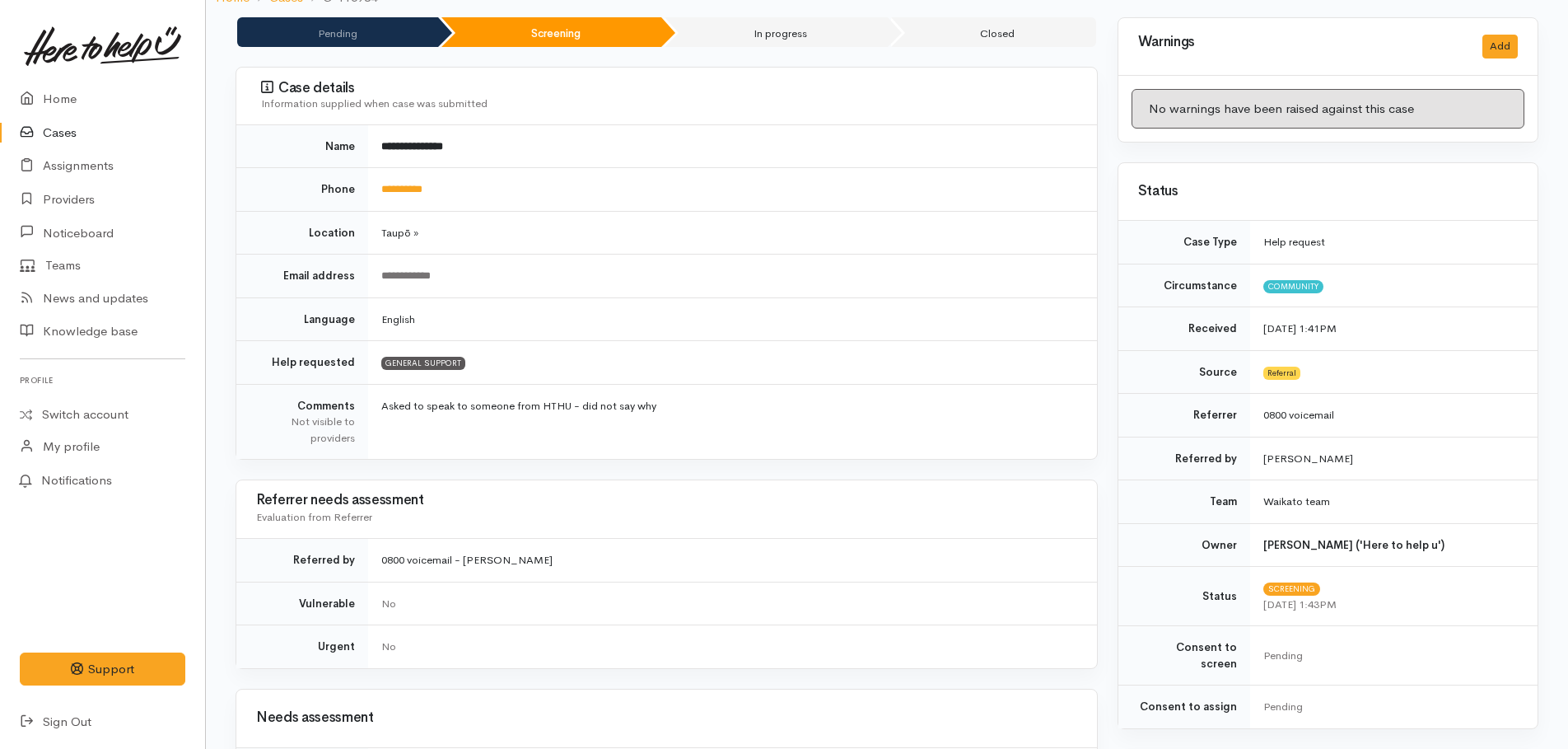
scroll to position [0, 0]
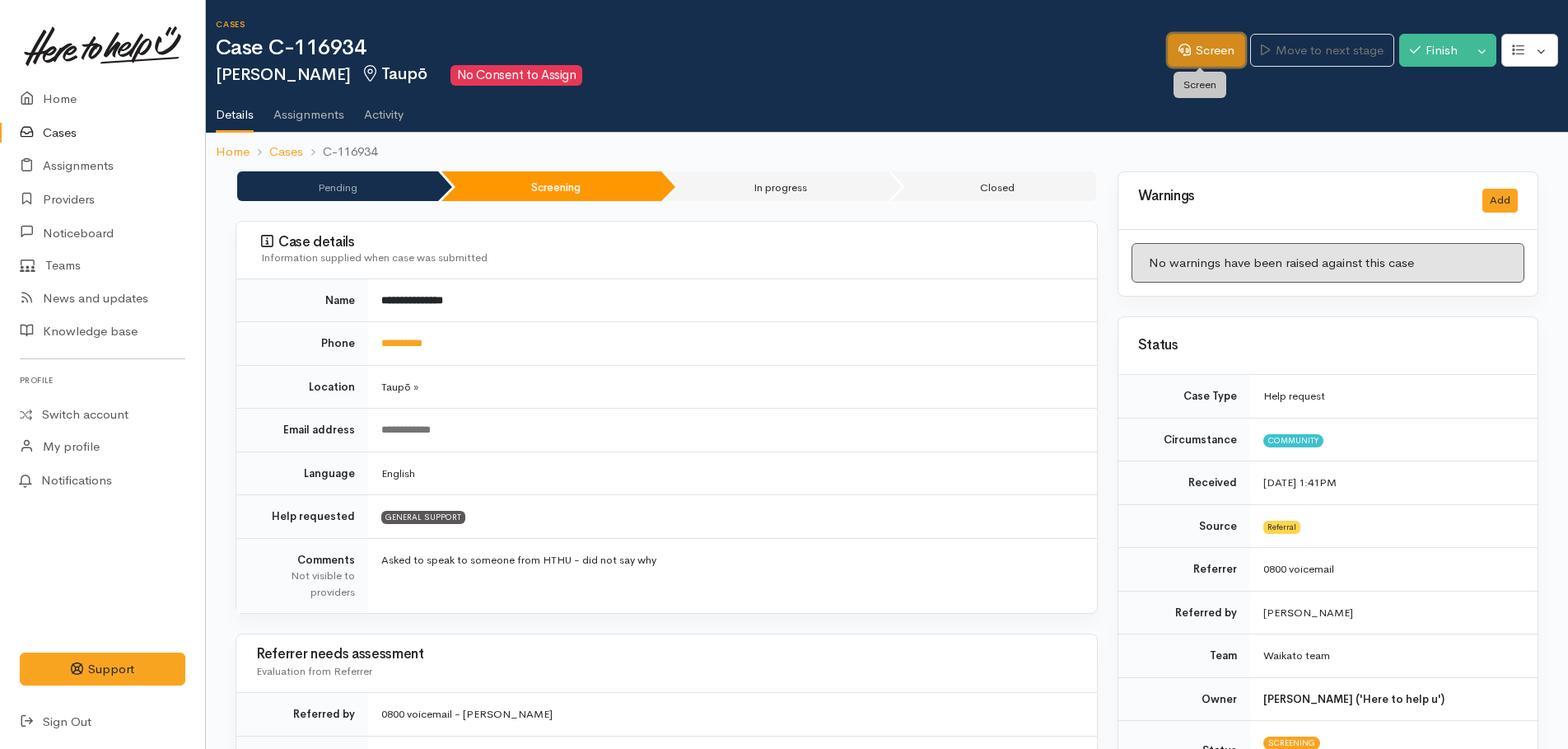
click at [1191, 53] on link "Screen" at bounding box center [1206, 51] width 77 height 34
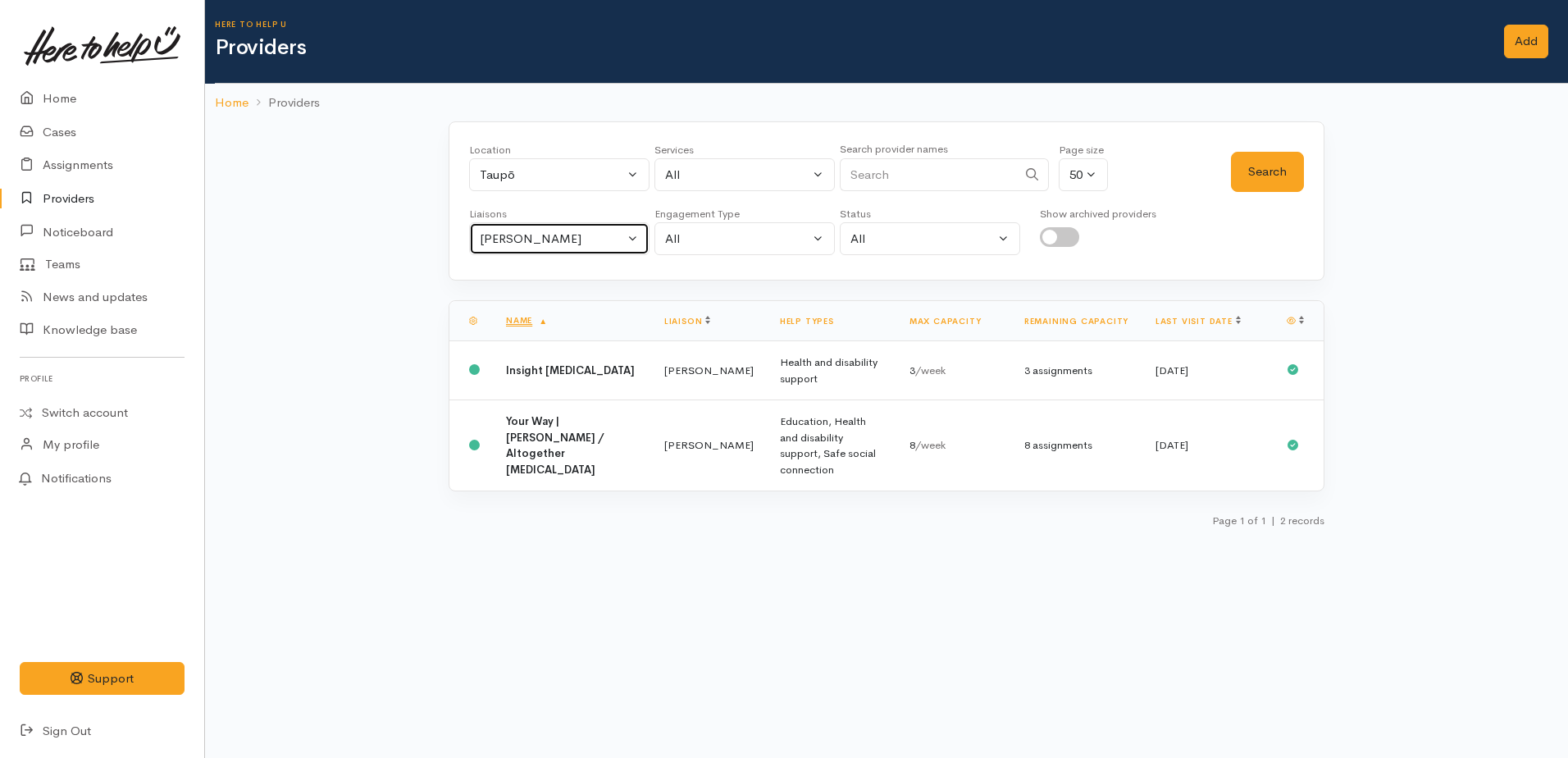
click at [527, 235] on div "[PERSON_NAME]" at bounding box center [552, 238] width 144 height 18
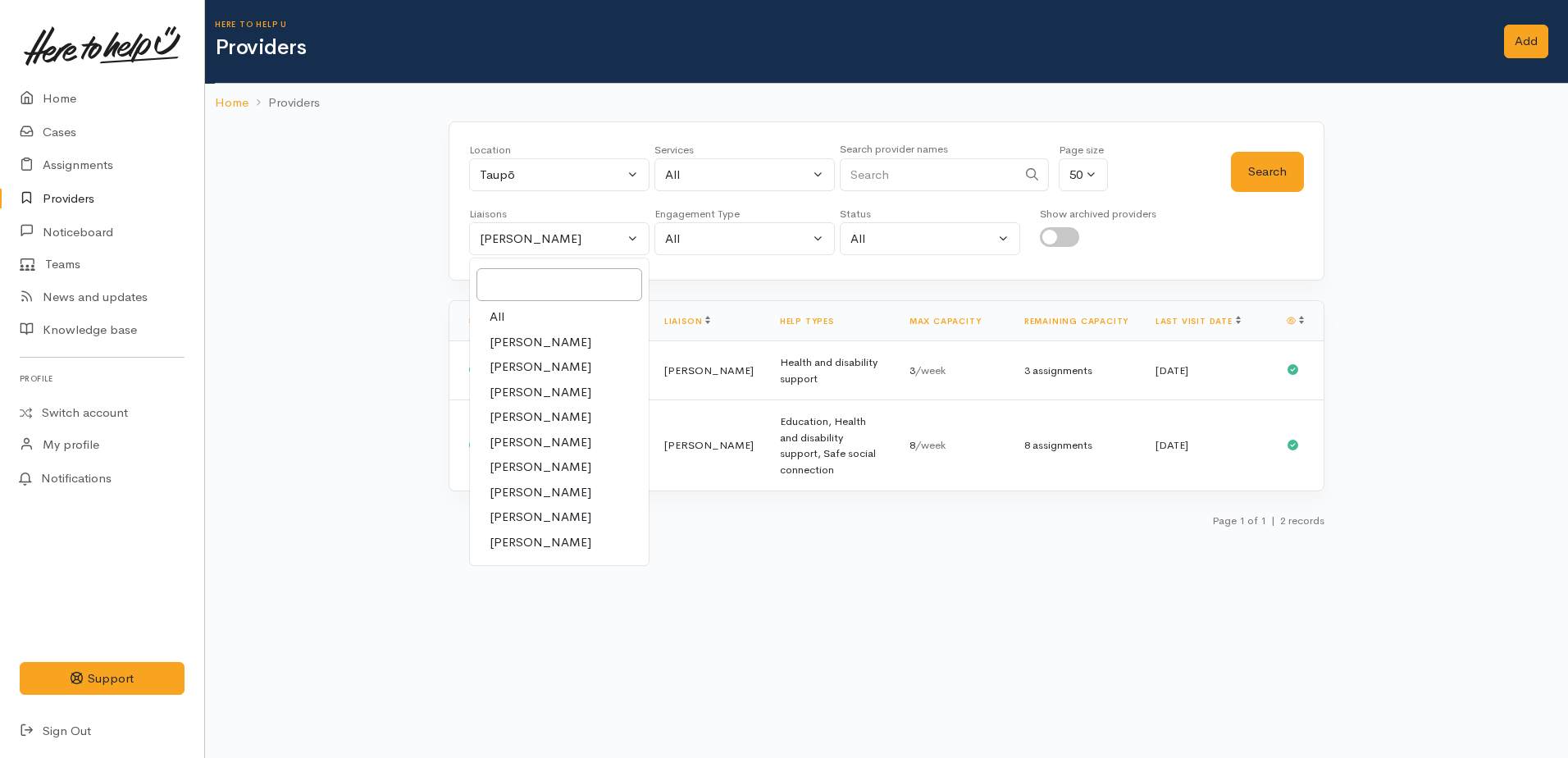
click at [496, 320] on span "All" at bounding box center [496, 316] width 15 height 18
select select "null"
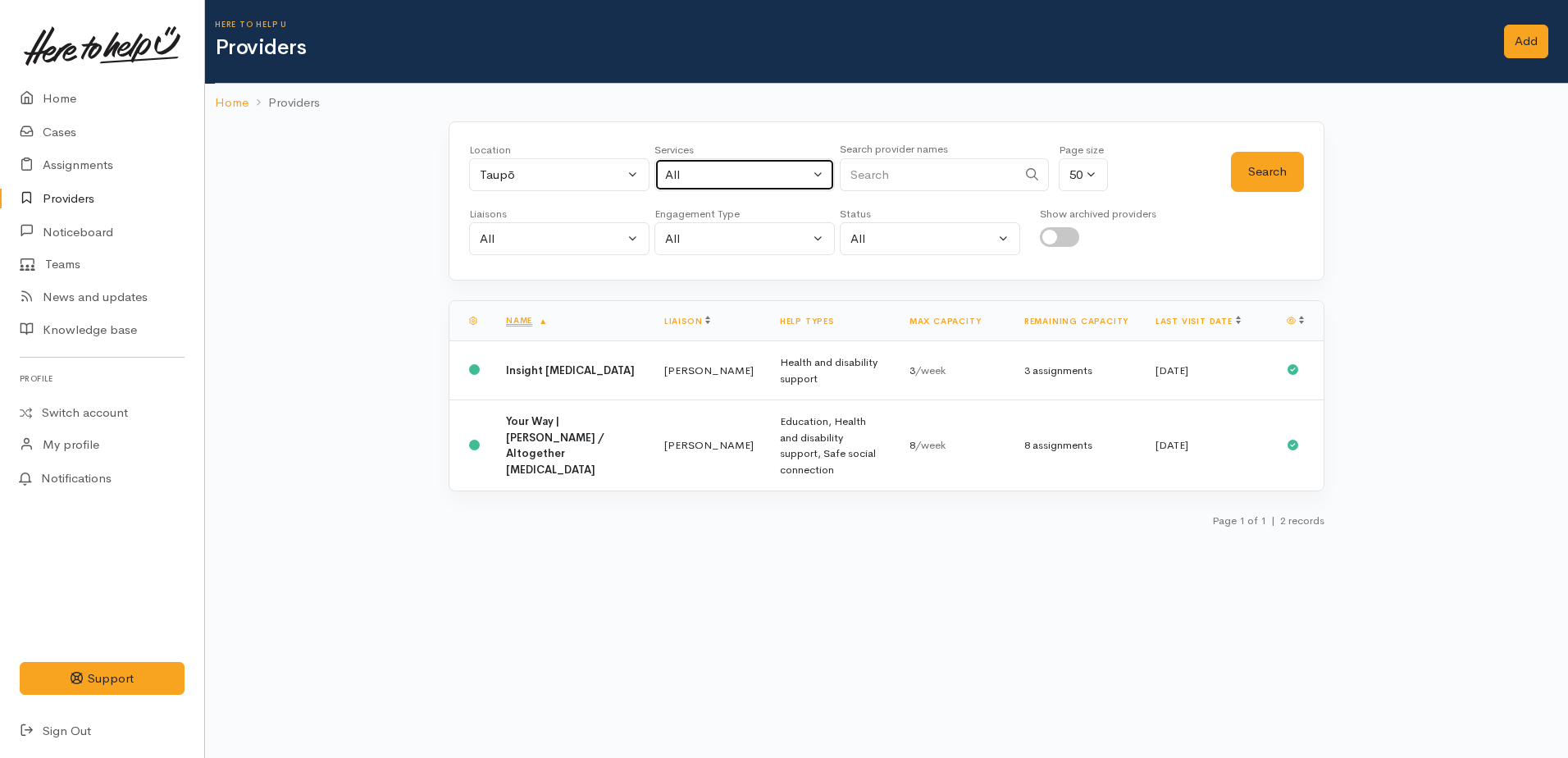
click at [707, 172] on div "All" at bounding box center [737, 174] width 144 height 18
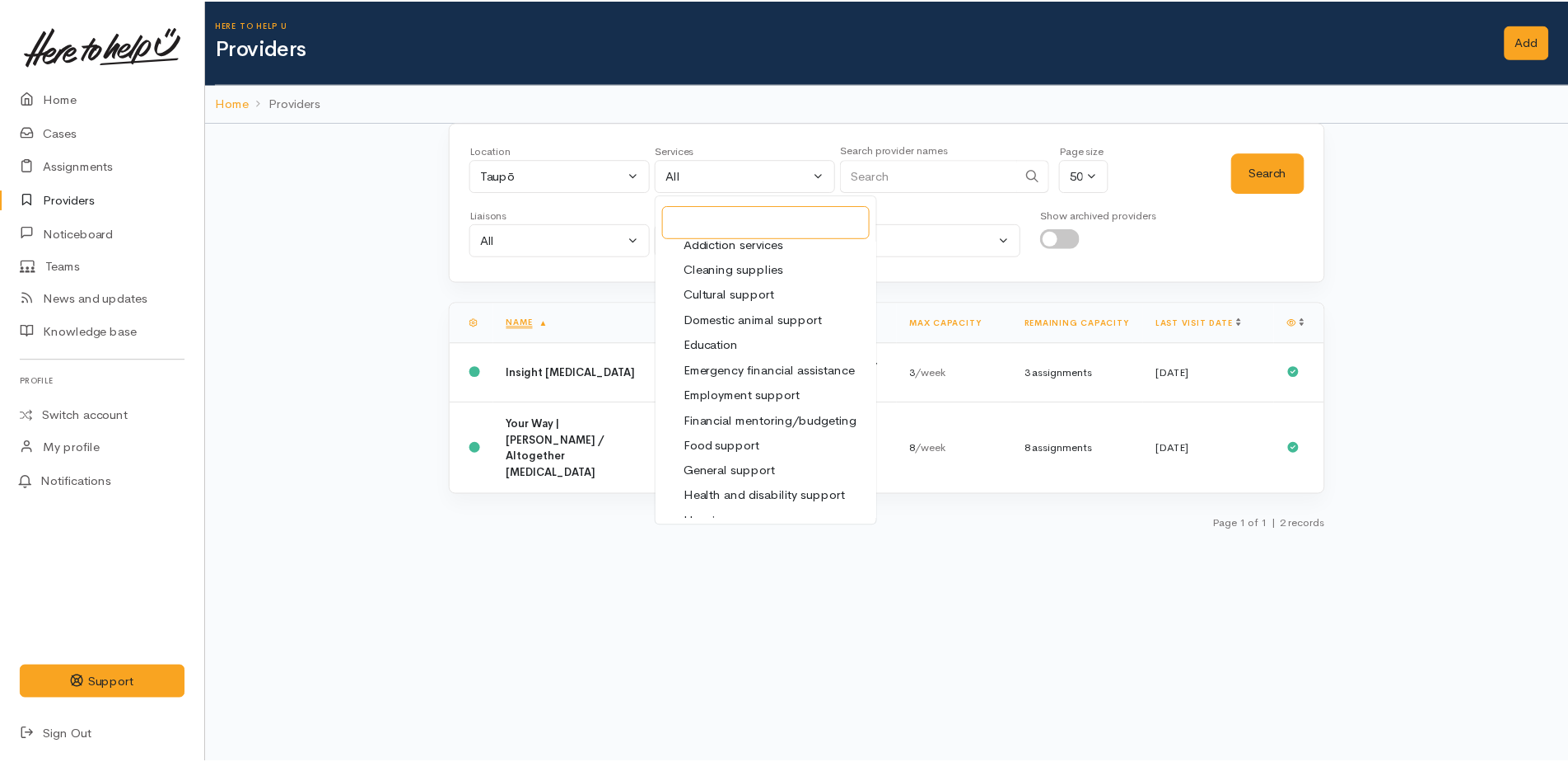
scroll to position [165, 0]
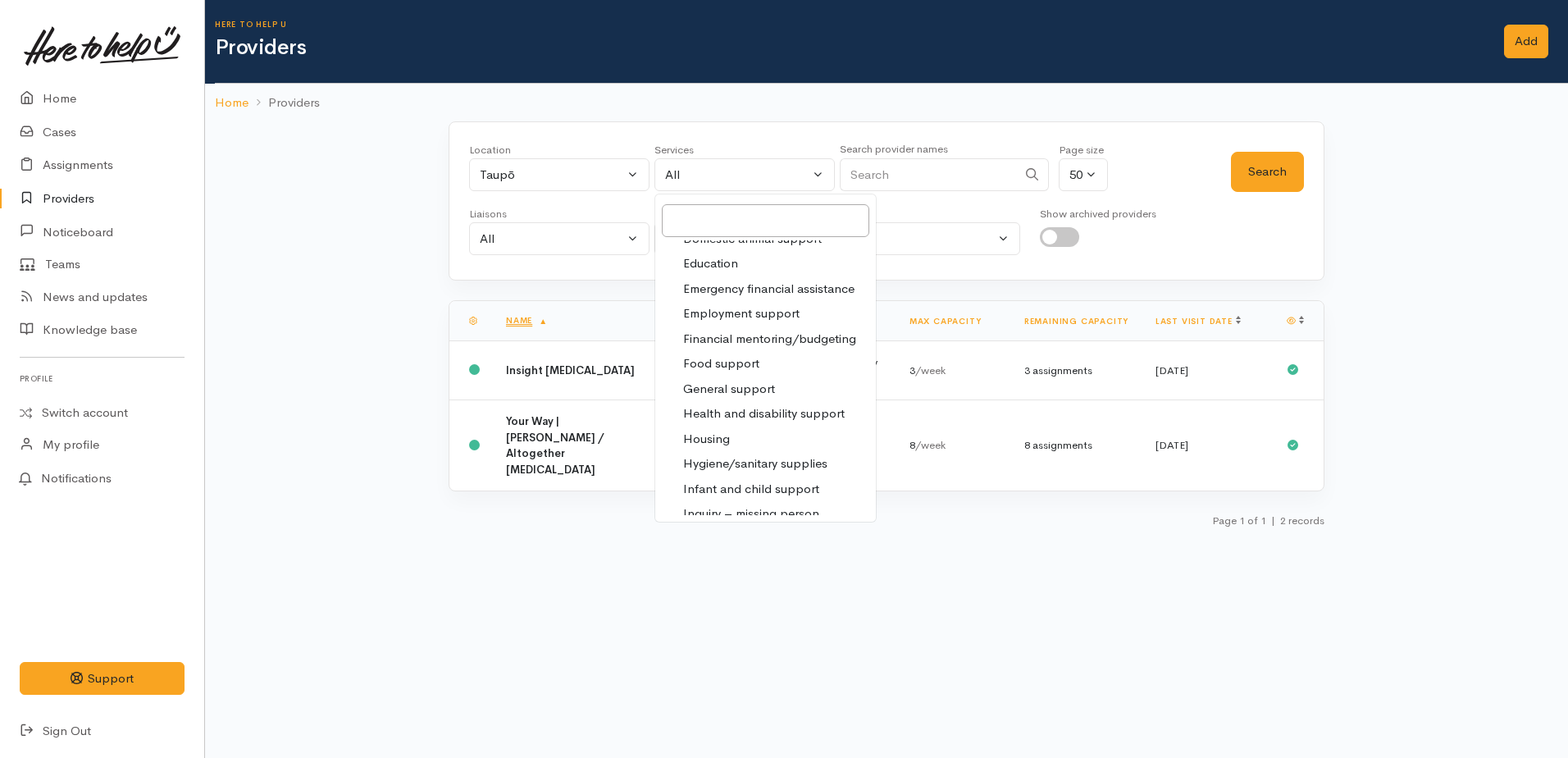
click at [731, 340] on span "Financial mentoring/budgeting" at bounding box center [770, 339] width 173 height 18
select select "9"
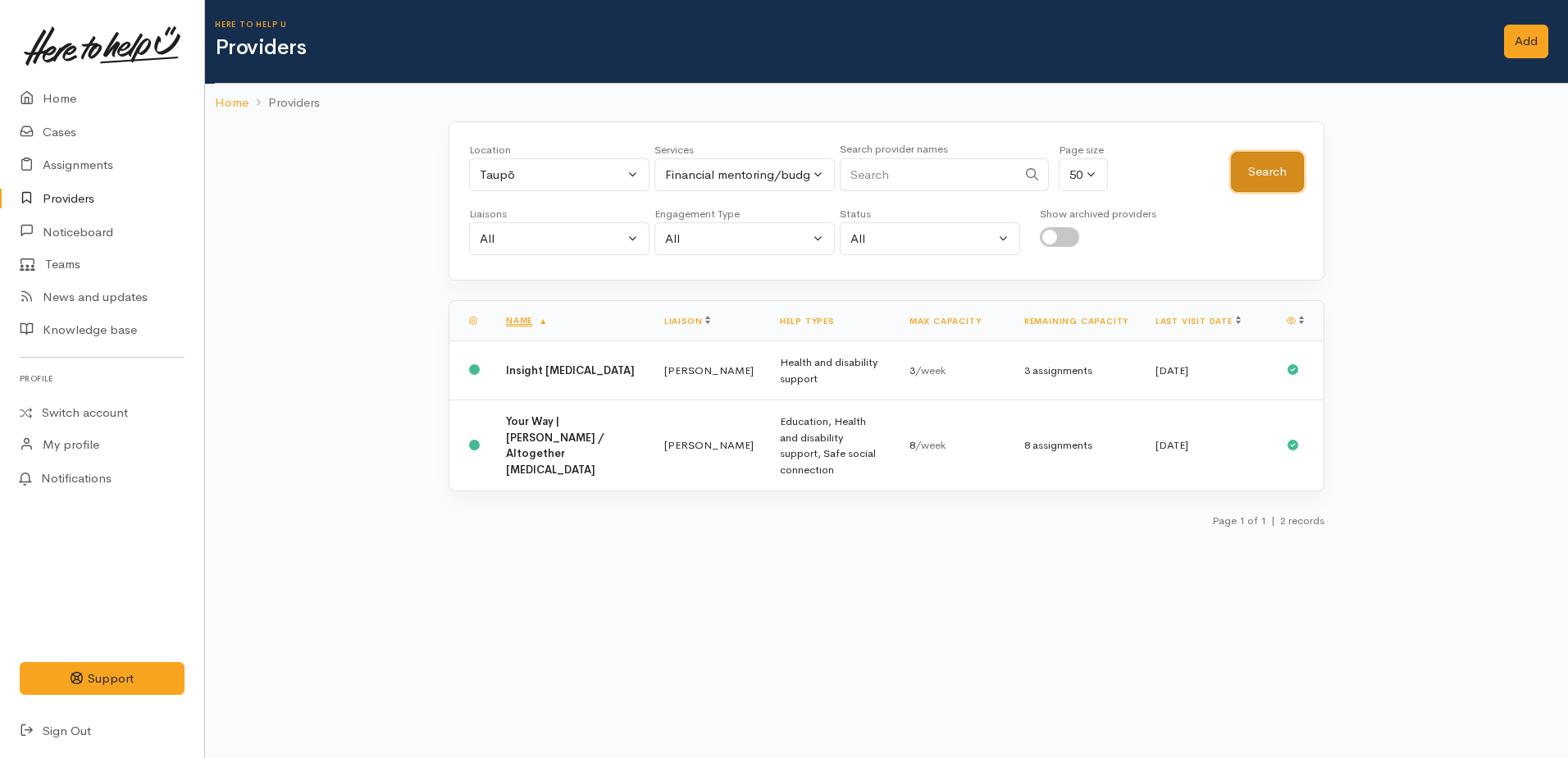
click at [1255, 170] on button "Search" at bounding box center [1267, 171] width 73 height 40
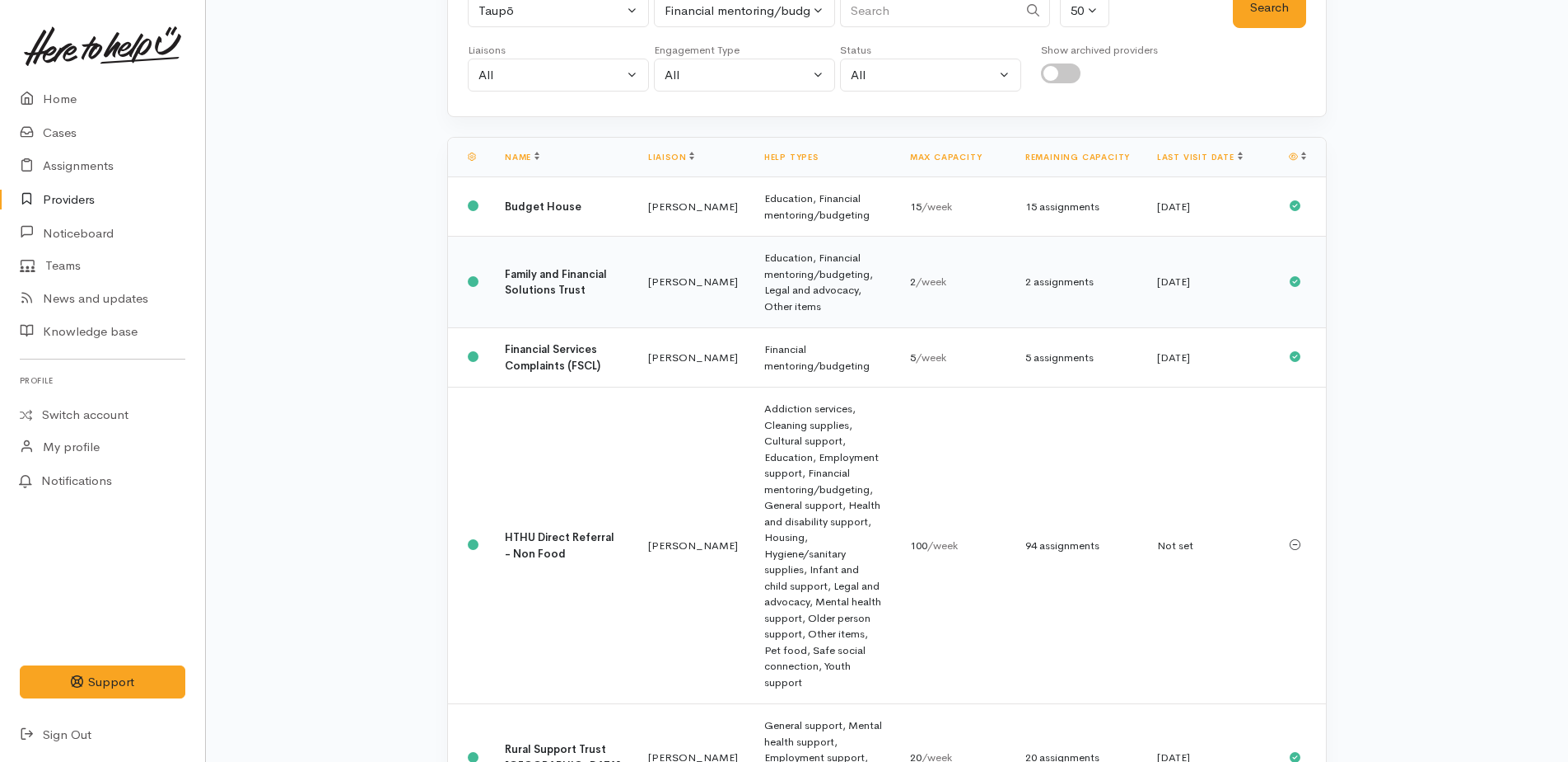
click at [532, 288] on b "Family and Financial Solutions Trust" at bounding box center [556, 282] width 102 height 30
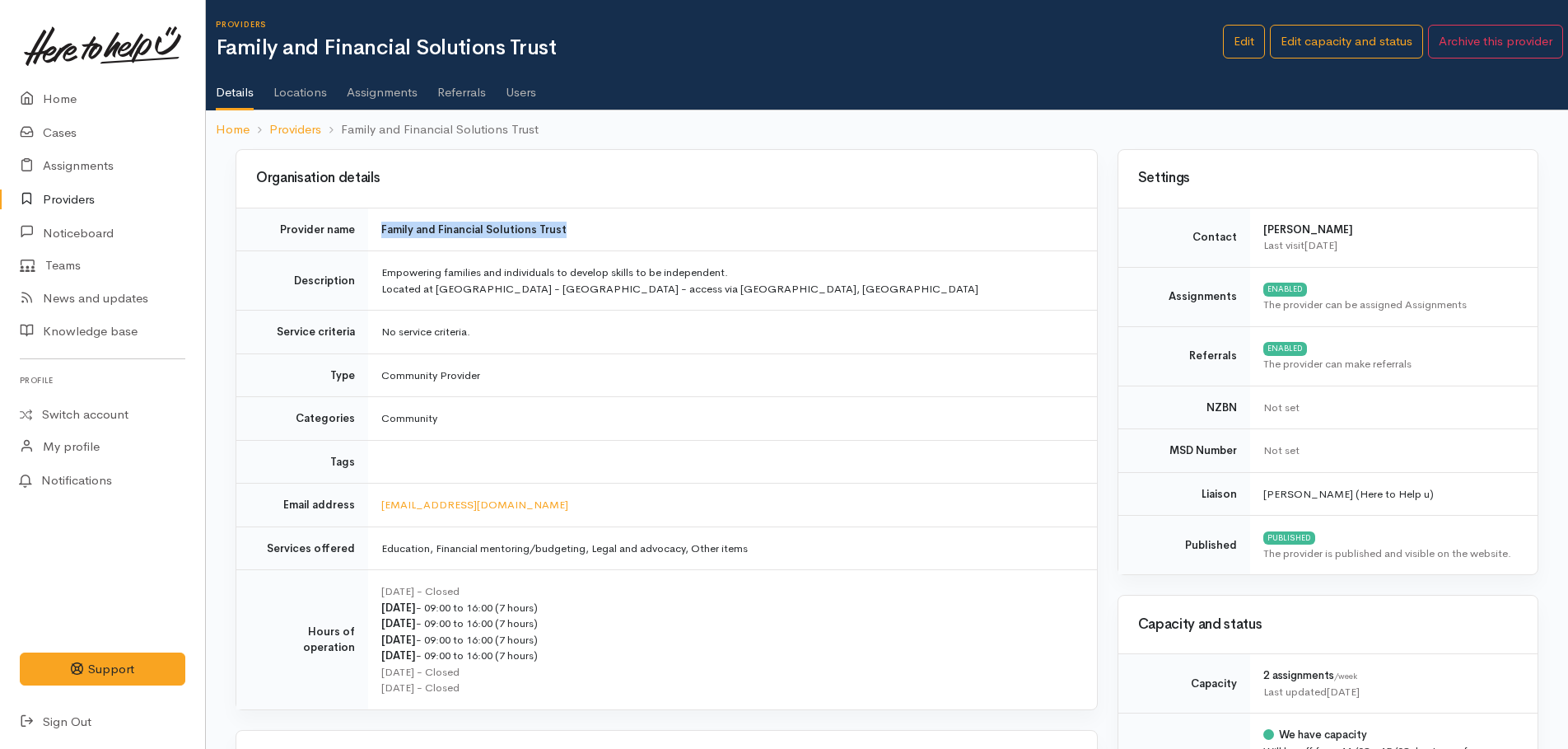
drag, startPoint x: 570, startPoint y: 225, endPoint x: 374, endPoint y: 228, distance: 196.0
click at [374, 228] on td "Family and Financial Solutions Trust" at bounding box center [733, 229] width 729 height 44
drag, startPoint x: 374, startPoint y: 228, endPoint x: 409, endPoint y: 227, distance: 35.0
copy b "Family and Financial Solutions Trust"
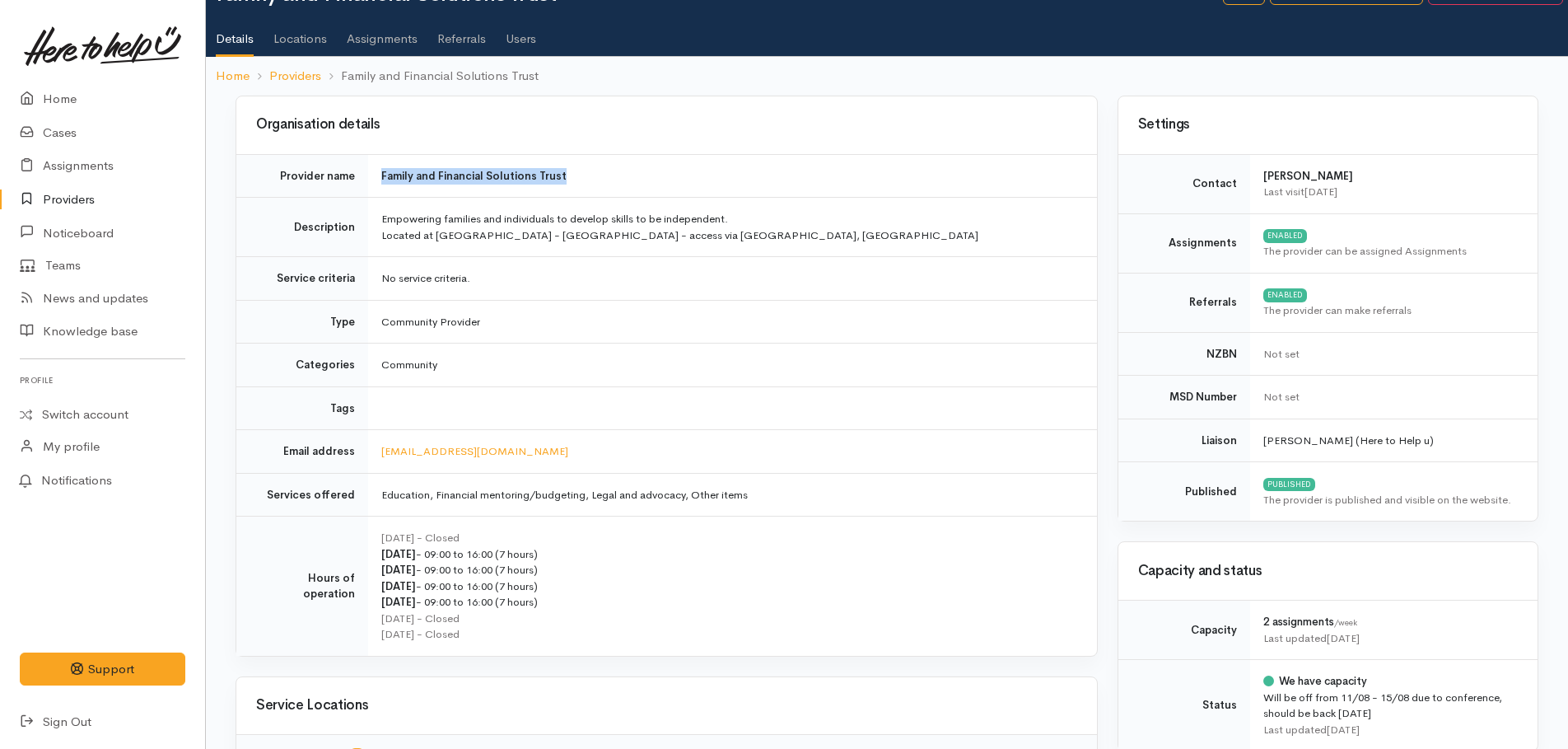
scroll to position [82, 0]
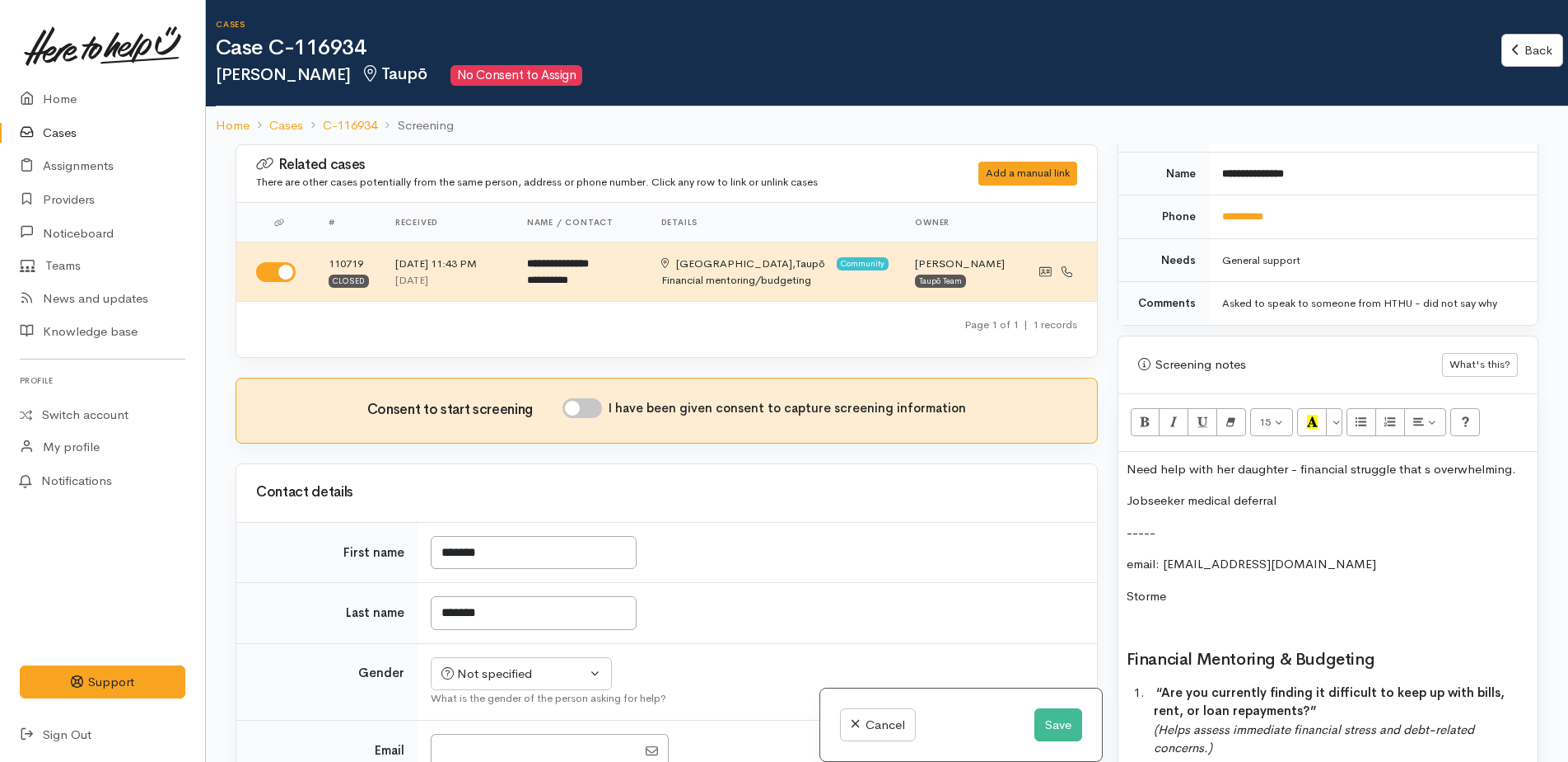
scroll to position [989, 0]
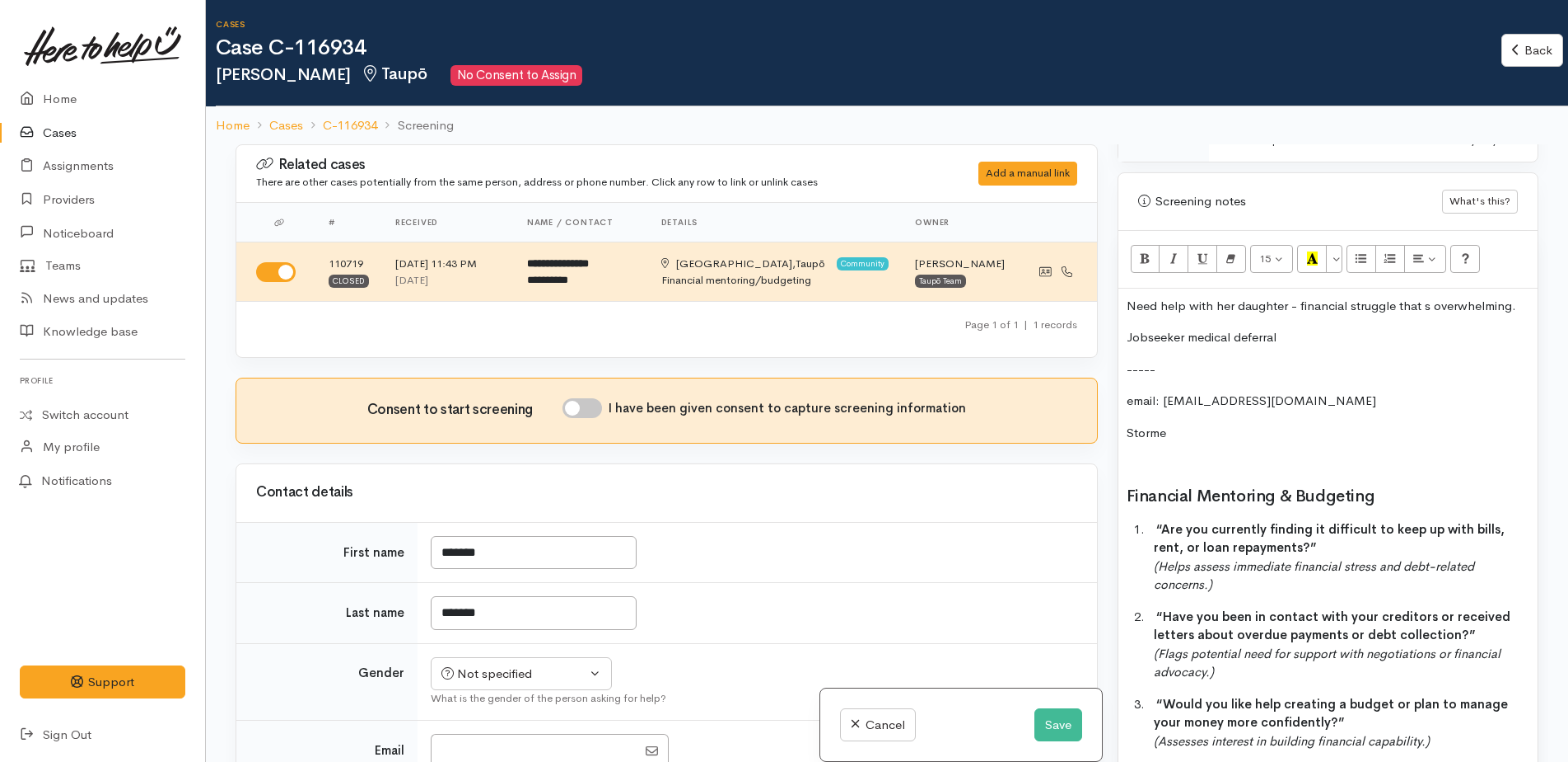
click at [1119, 289] on div "Need help with her daughter - financial struggle that s overwhelming. Jobseeker…" at bounding box center [1328, 646] width 419 height 714
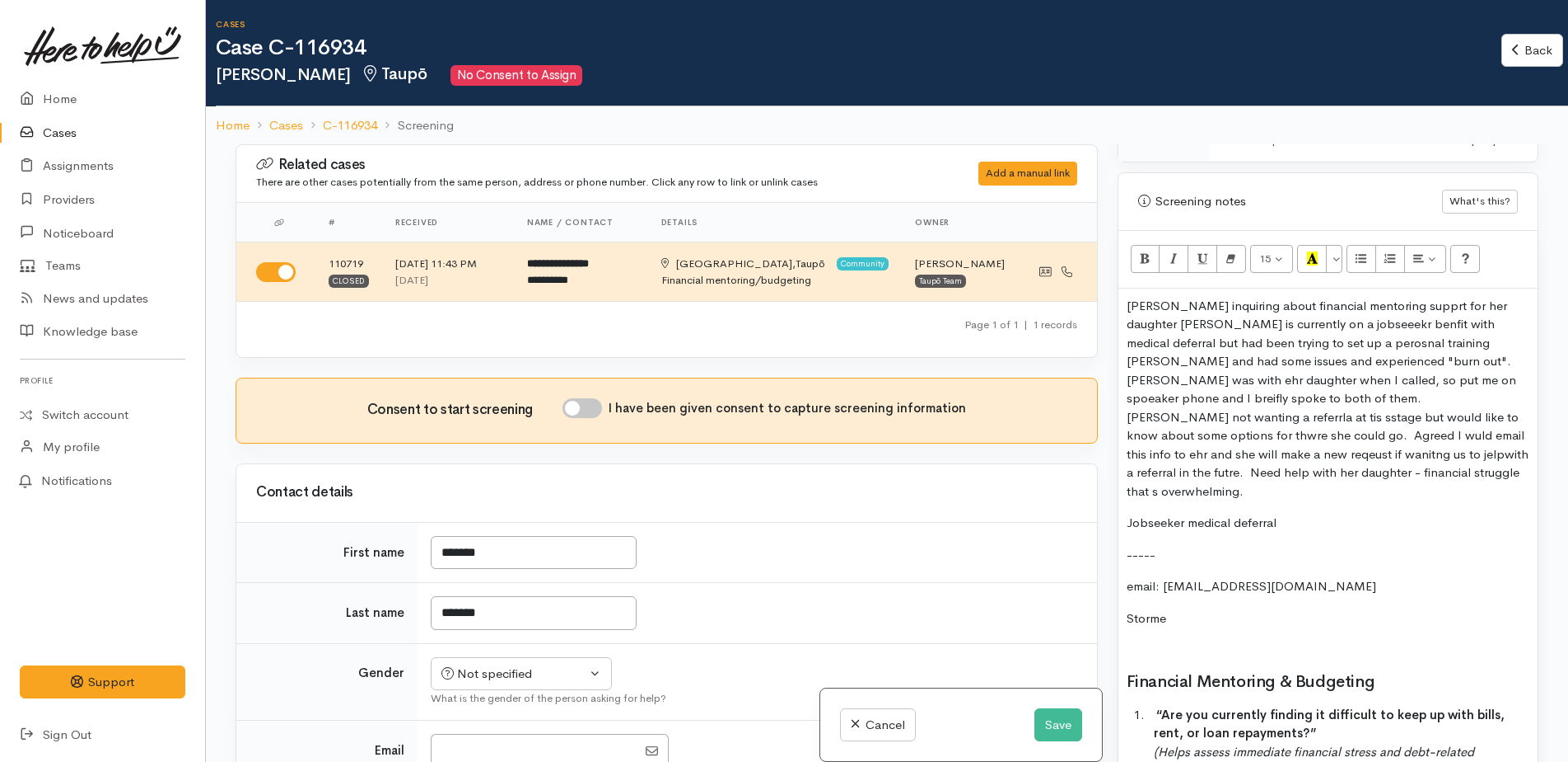
click at [1392, 296] on p "[PERSON_NAME] inquiring about financial mentoring supprt for her daughter [PERS…" at bounding box center [1328, 398] width 403 height 204
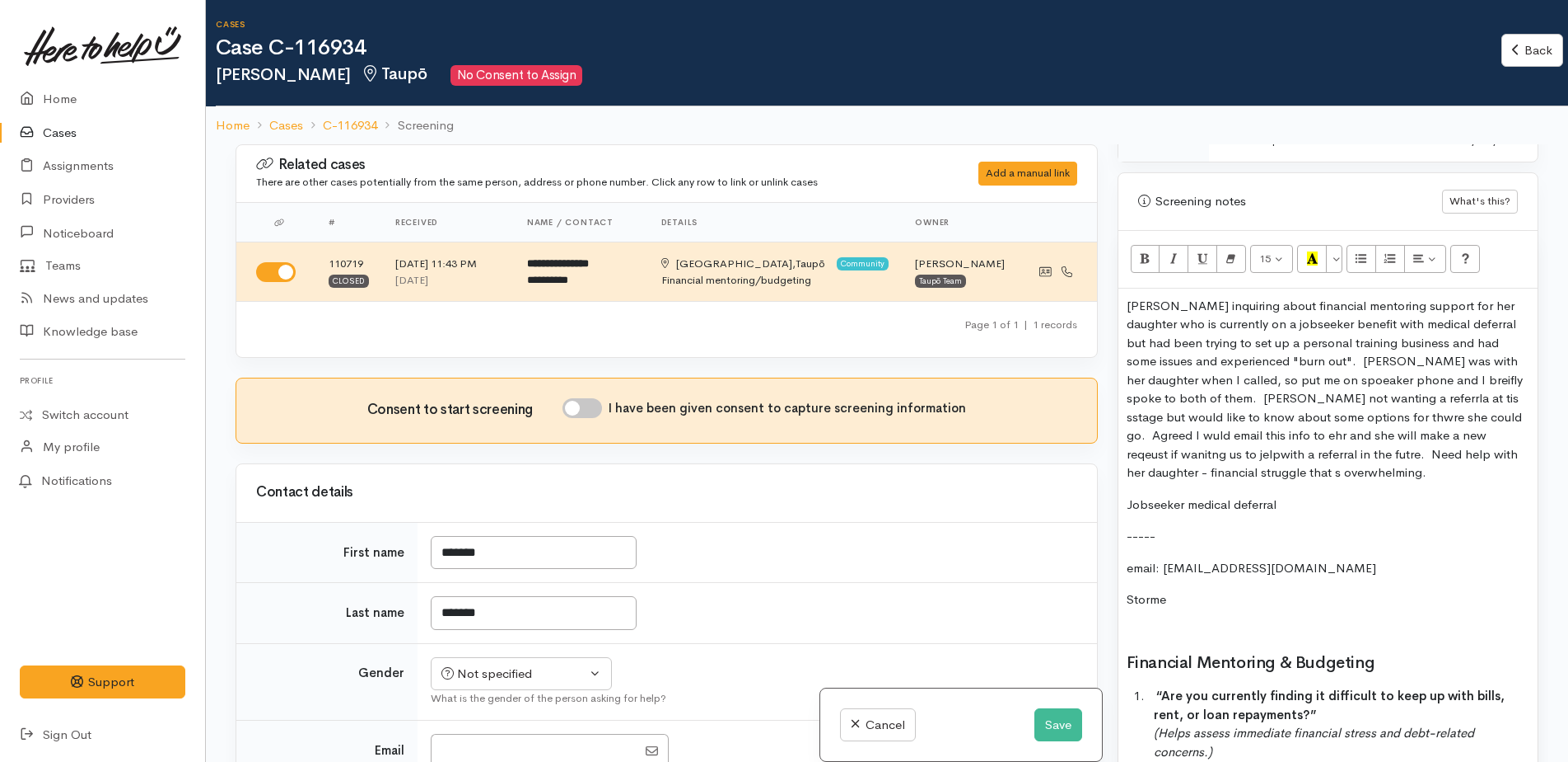
click at [1456, 343] on p "[PERSON_NAME] inquiring about financial mentoring support for her daughter who …" at bounding box center [1328, 389] width 403 height 186
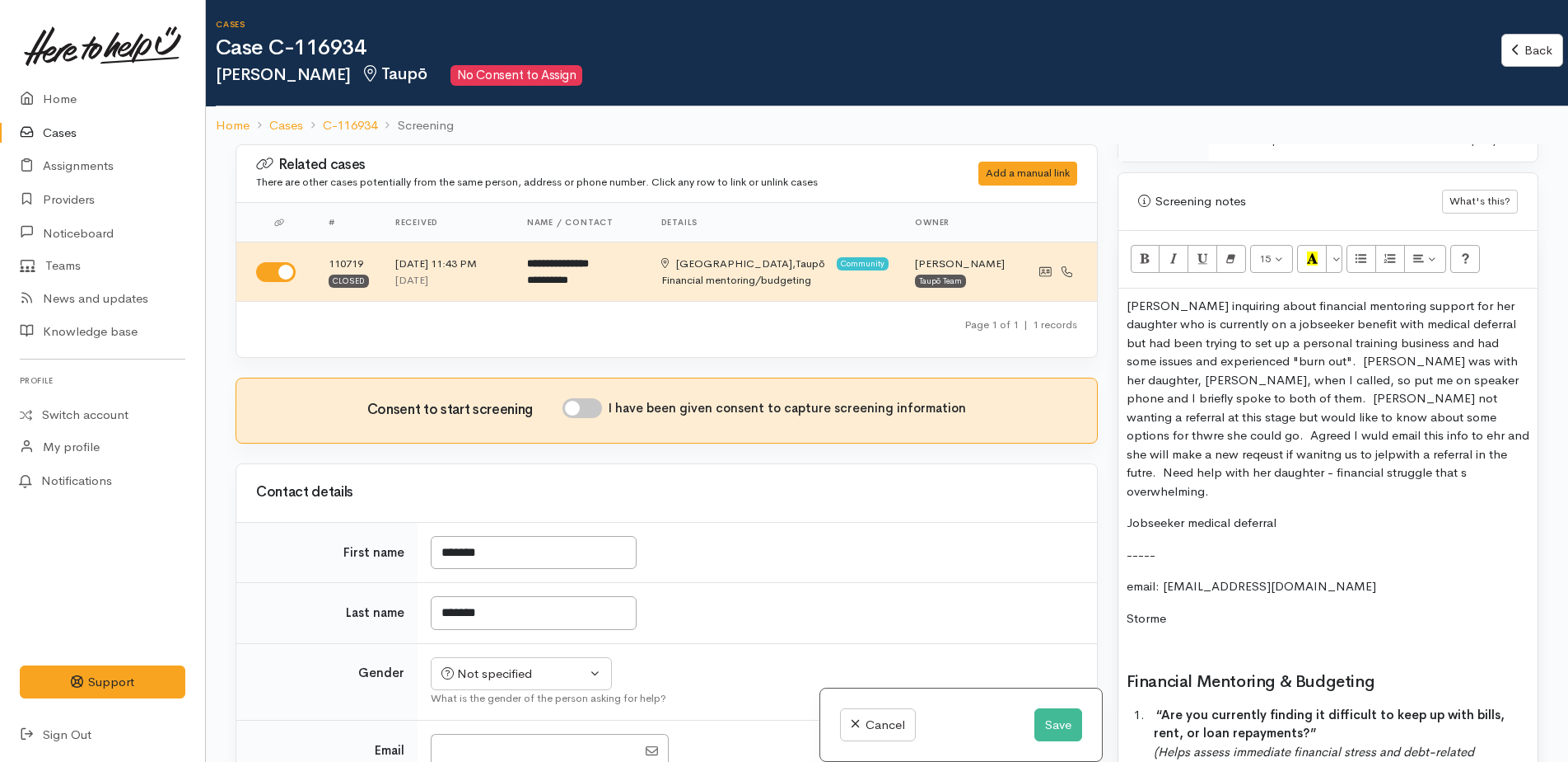
click at [1436, 382] on p "[PERSON_NAME] inquiring about financial mentoring support for her daughter who …" at bounding box center [1328, 398] width 403 height 204
drag, startPoint x: 1357, startPoint y: 397, endPoint x: 1387, endPoint y: 380, distance: 34.5
click at [1359, 397] on p "[PERSON_NAME] inquiring about financial mentoring support for her daughter who …" at bounding box center [1328, 398] width 403 height 204
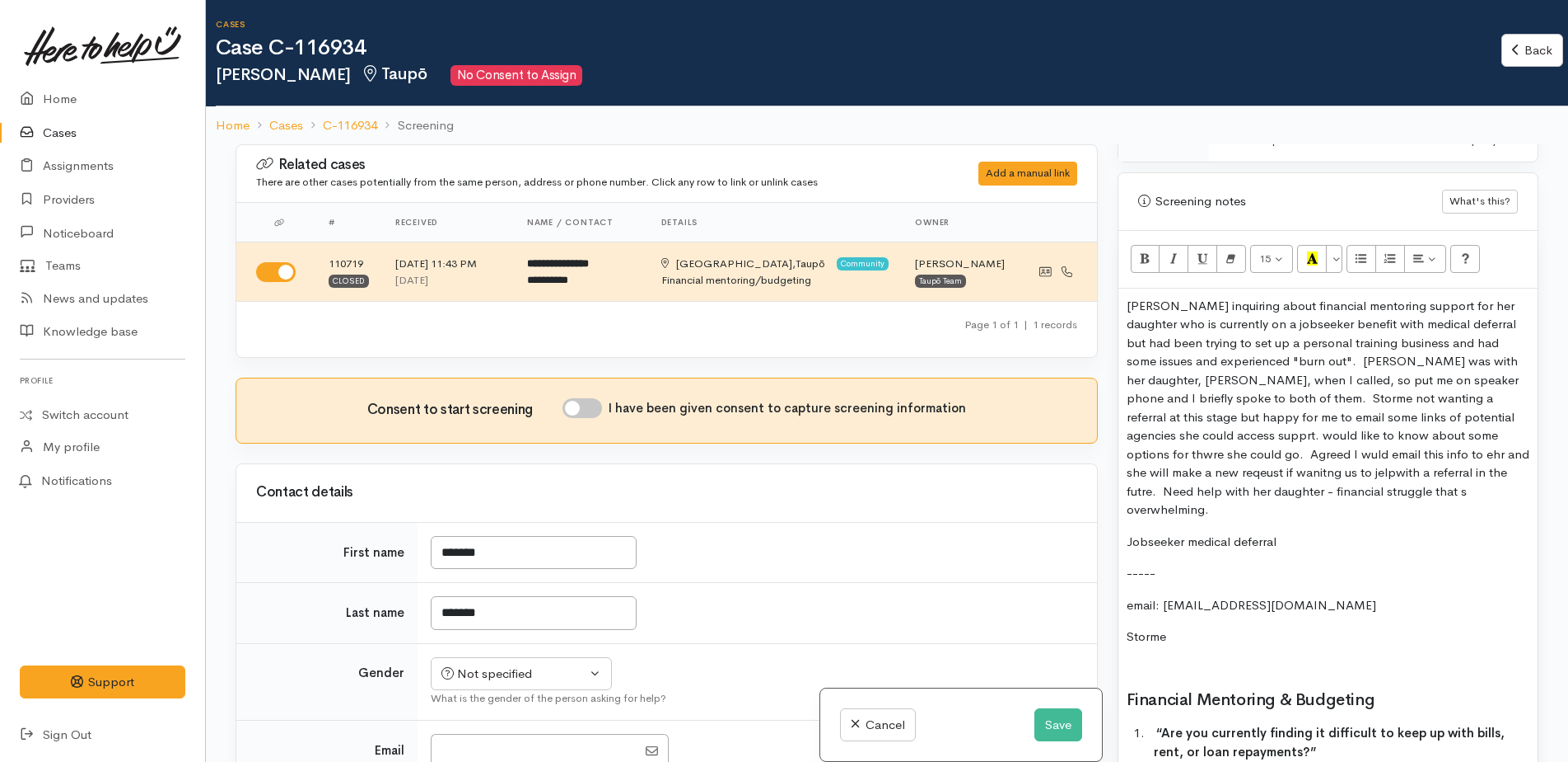
click at [1303, 438] on p "[PERSON_NAME] inquiring about financial mentoring support for her daughter who …" at bounding box center [1328, 408] width 403 height 223
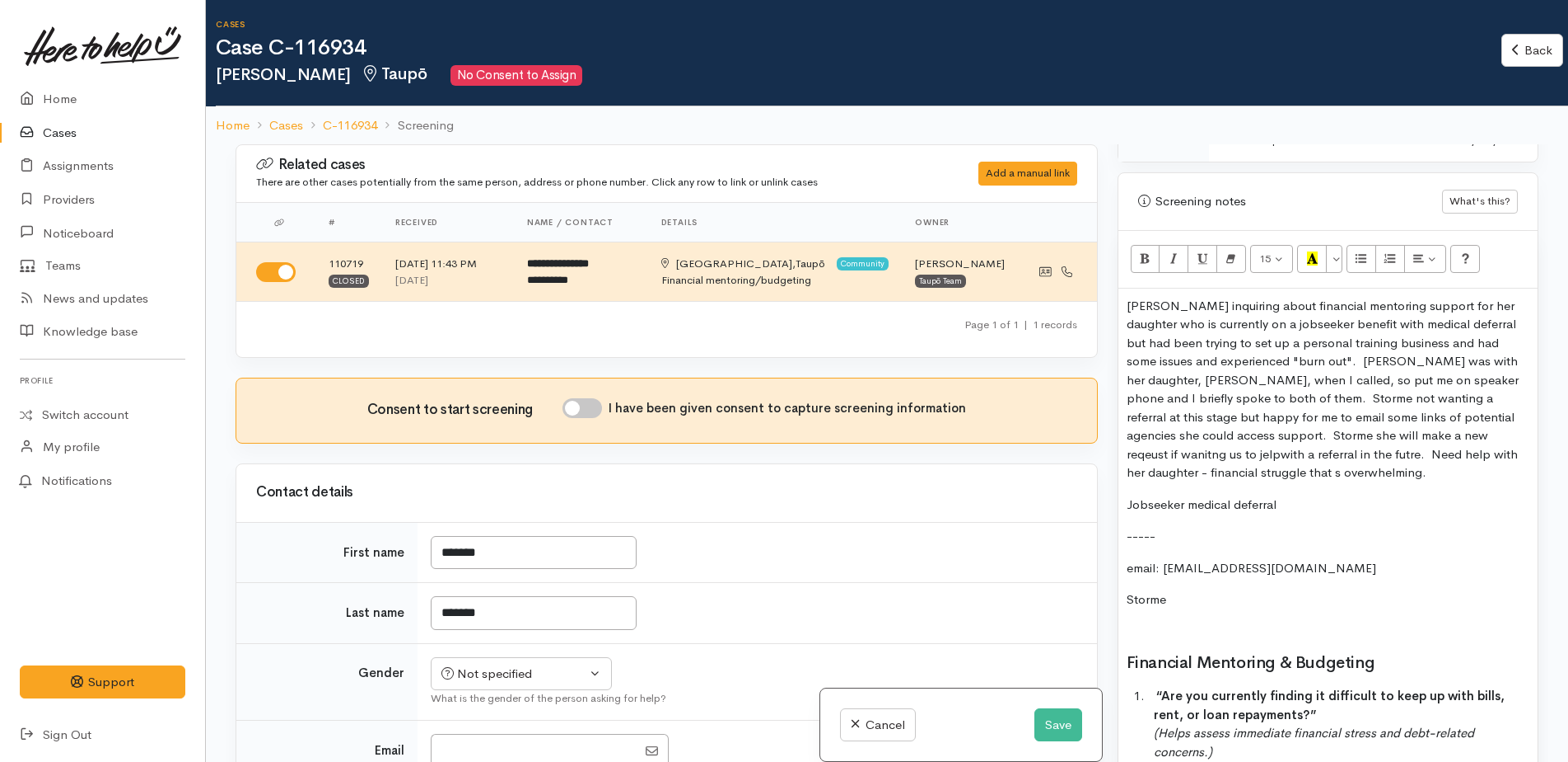
click at [1191, 417] on p "[PERSON_NAME] inquiring about financial mentoring support for her daughter who …" at bounding box center [1328, 389] width 403 height 186
drag, startPoint x: 1411, startPoint y: 422, endPoint x: 1196, endPoint y: 465, distance: 219.3
click at [1164, 471] on div "[PERSON_NAME] inquiring about financial mentoring support for her daughter who …" at bounding box center [1328, 729] width 419 height 881
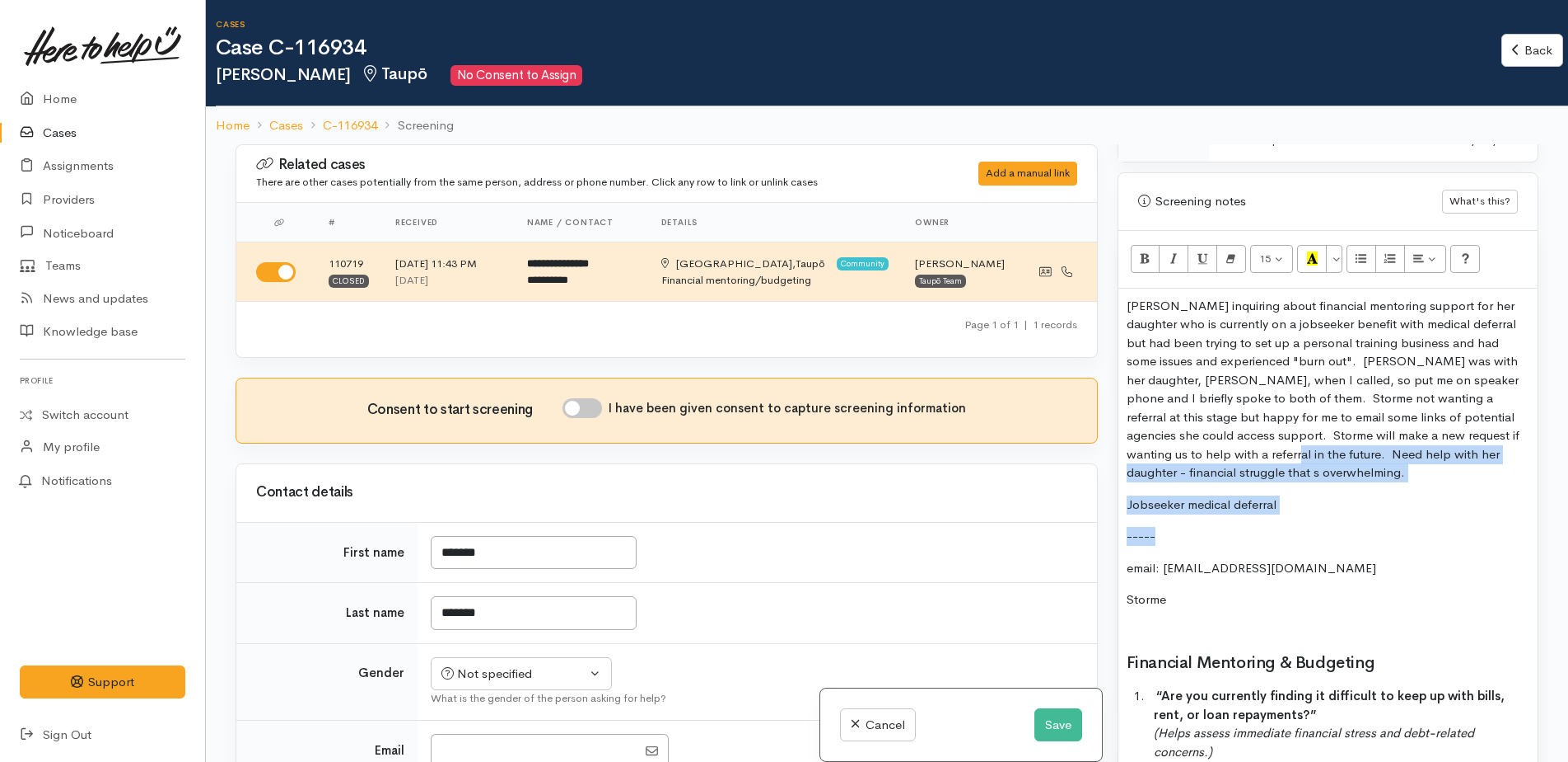
drag, startPoint x: 1193, startPoint y: 438, endPoint x: 1275, endPoint y: 505, distance: 105.9
click at [1275, 505] on div "[PERSON_NAME] inquiring about financial mentoring support for her daughter who …" at bounding box center [1328, 729] width 419 height 881
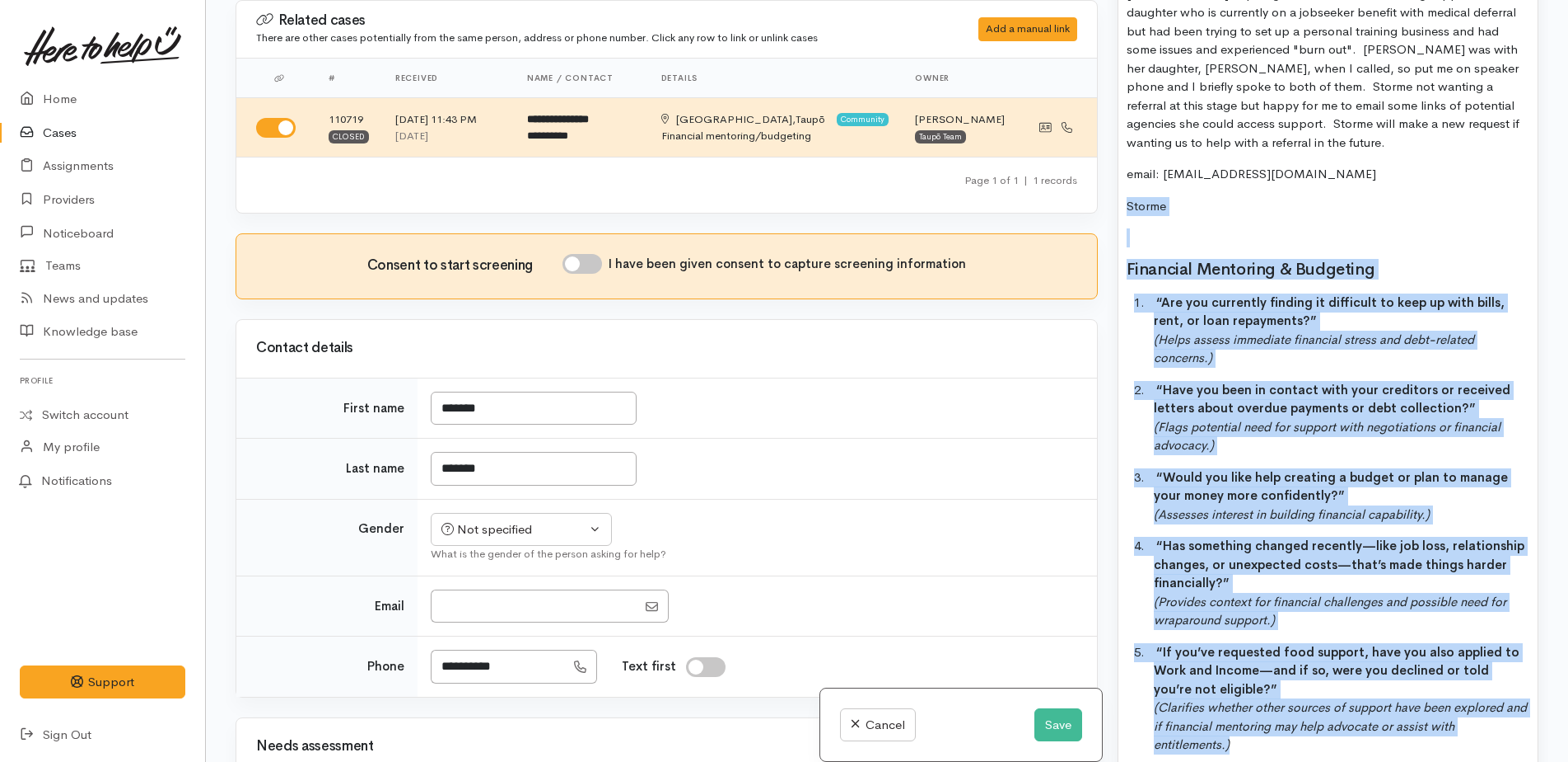
scroll to position [1536, 0]
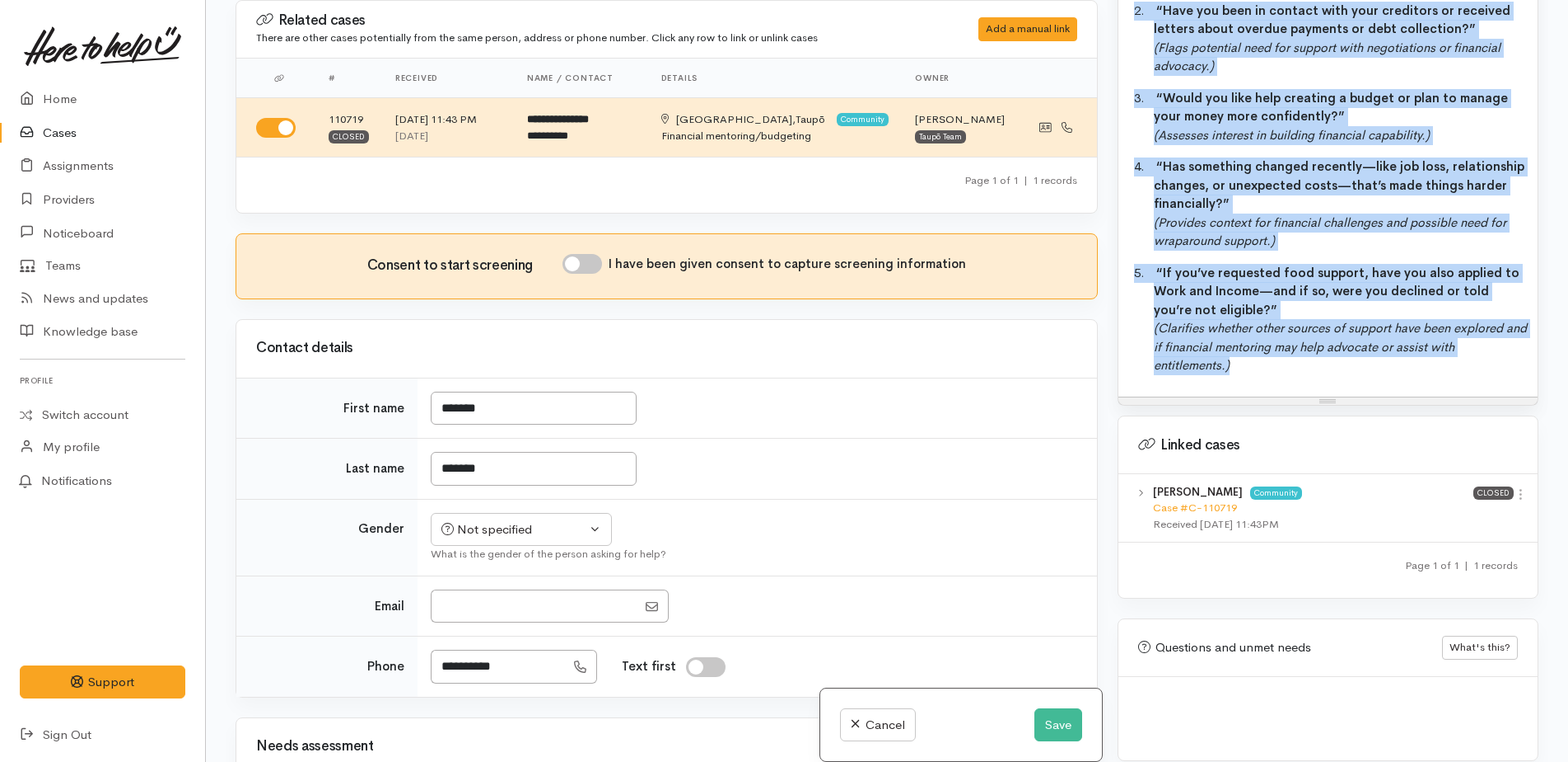
drag, startPoint x: 1125, startPoint y: 500, endPoint x: 1374, endPoint y: 387, distance: 273.4
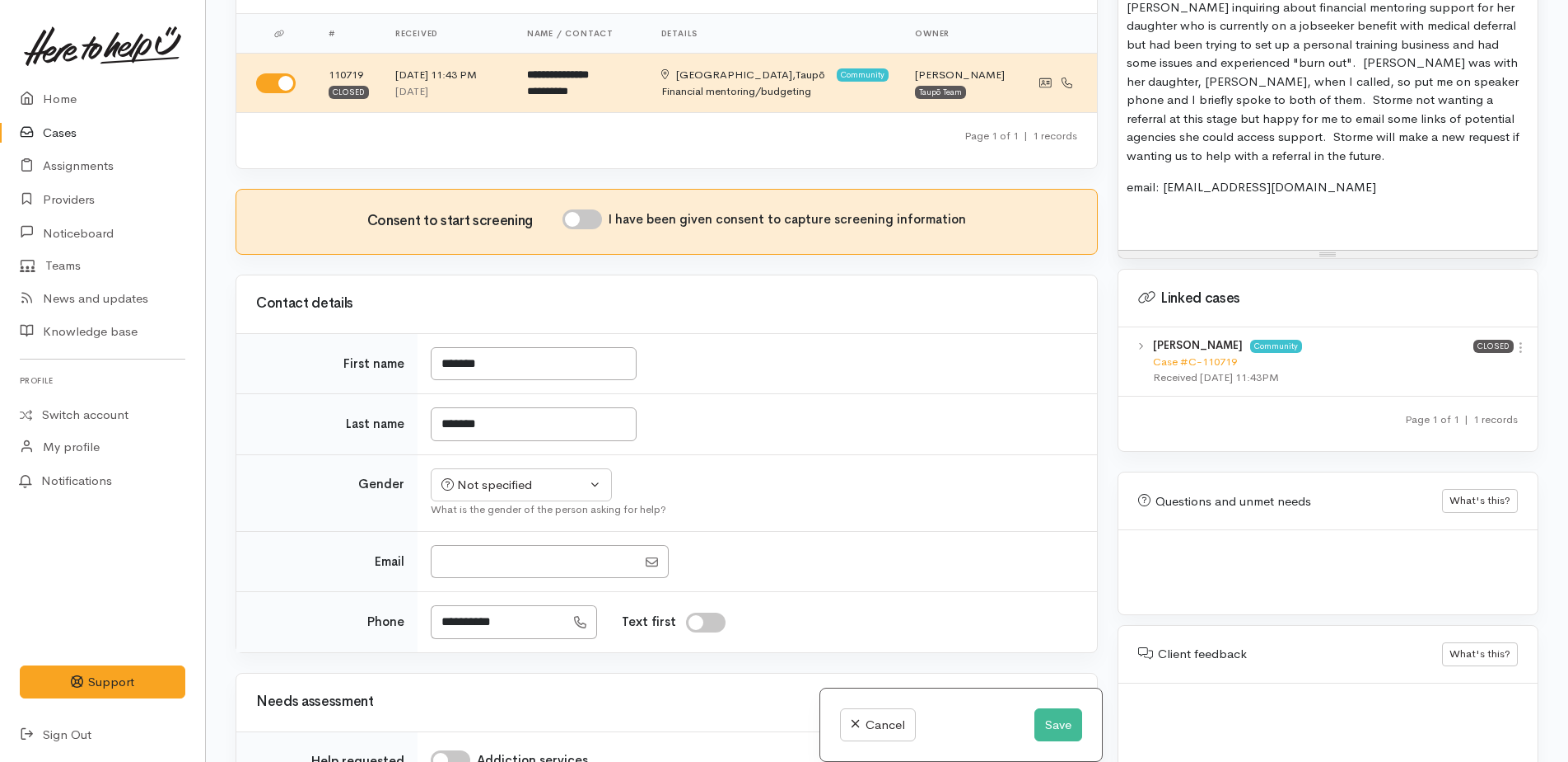
scroll to position [82, 0]
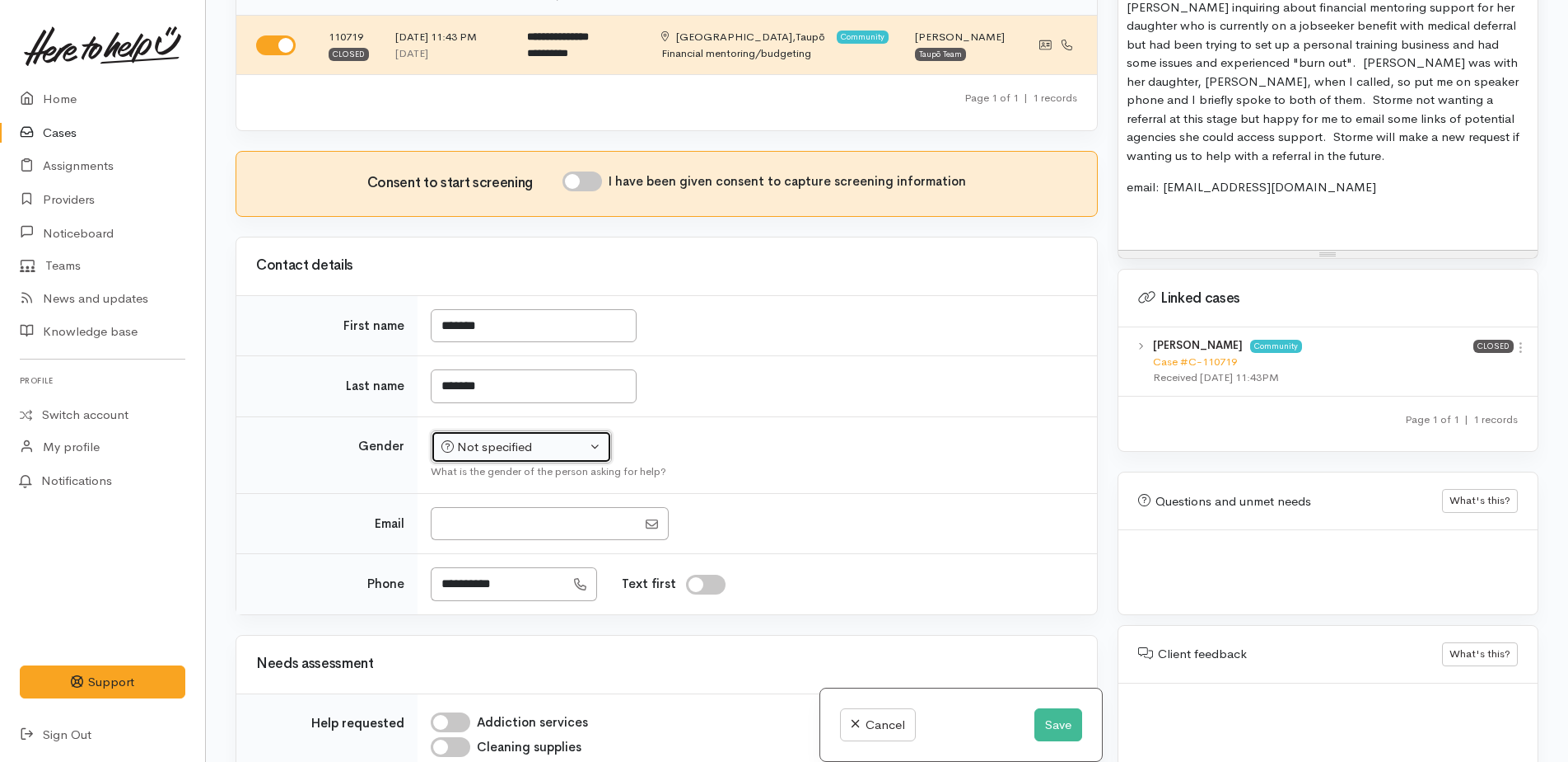
click at [492, 445] on div "Not specified" at bounding box center [514, 446] width 145 height 19
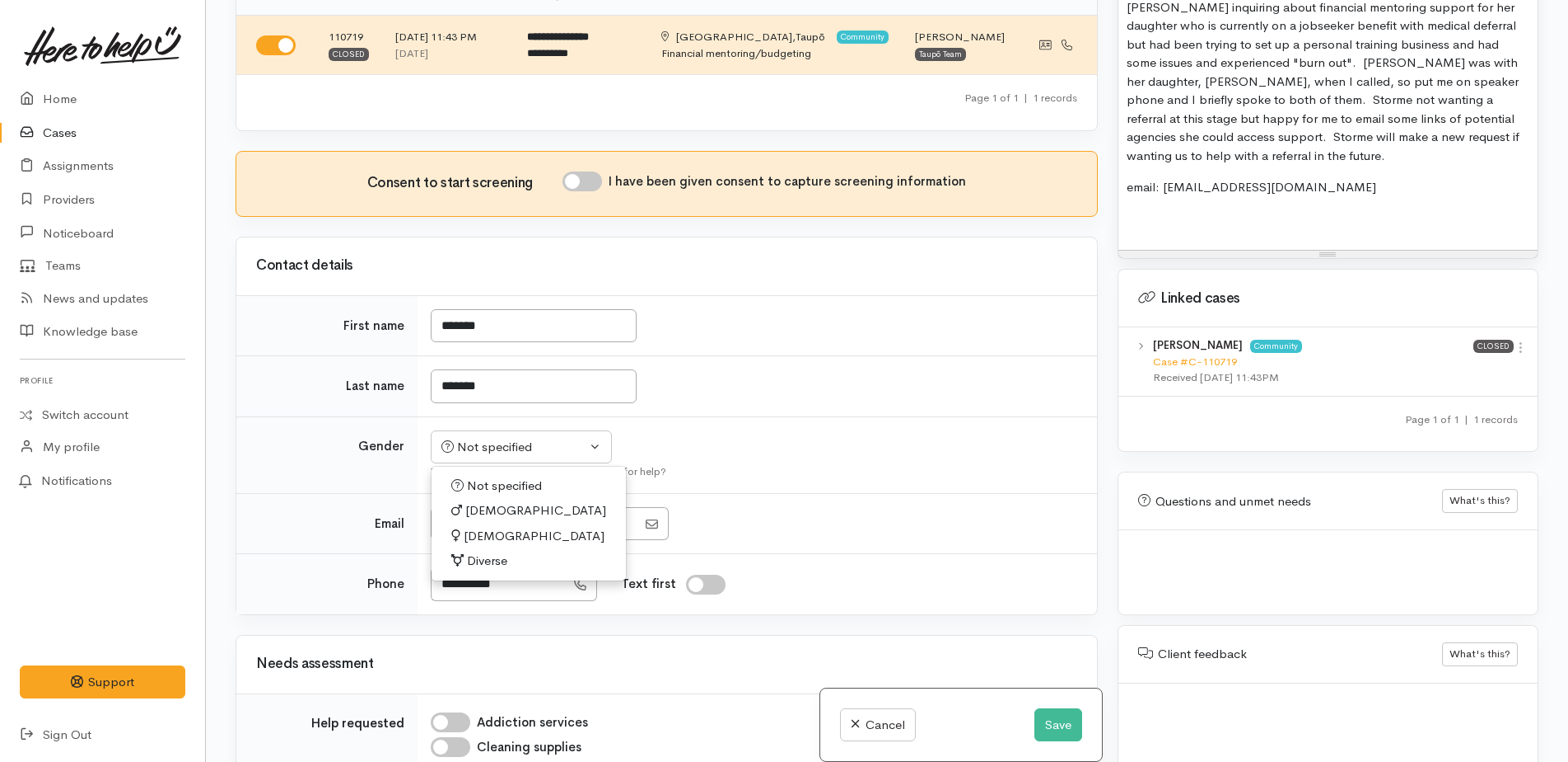
click at [479, 532] on span "[DEMOGRAPHIC_DATA]" at bounding box center [534, 535] width 141 height 19
select select "[DEMOGRAPHIC_DATA]"
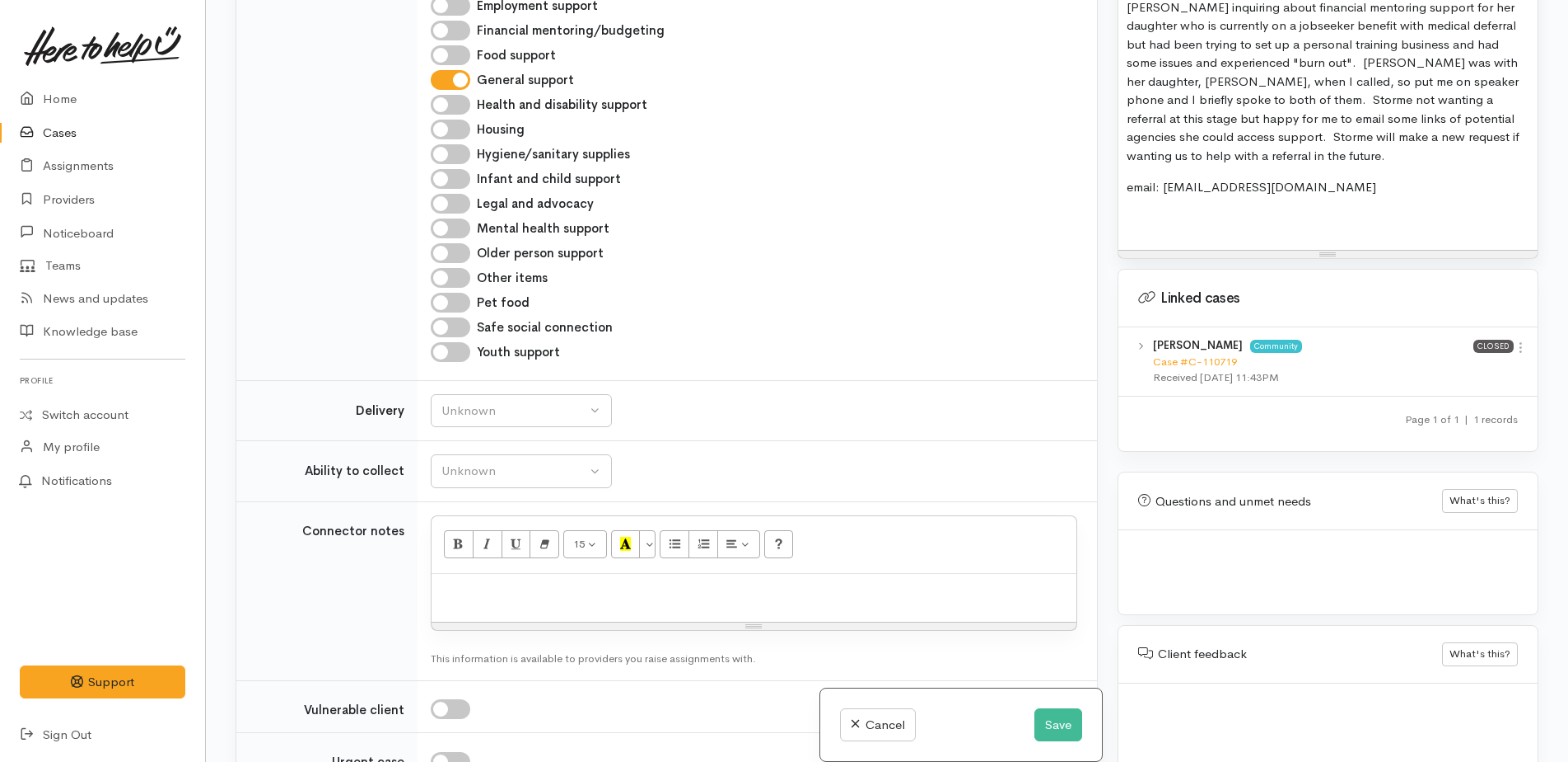
scroll to position [907, 0]
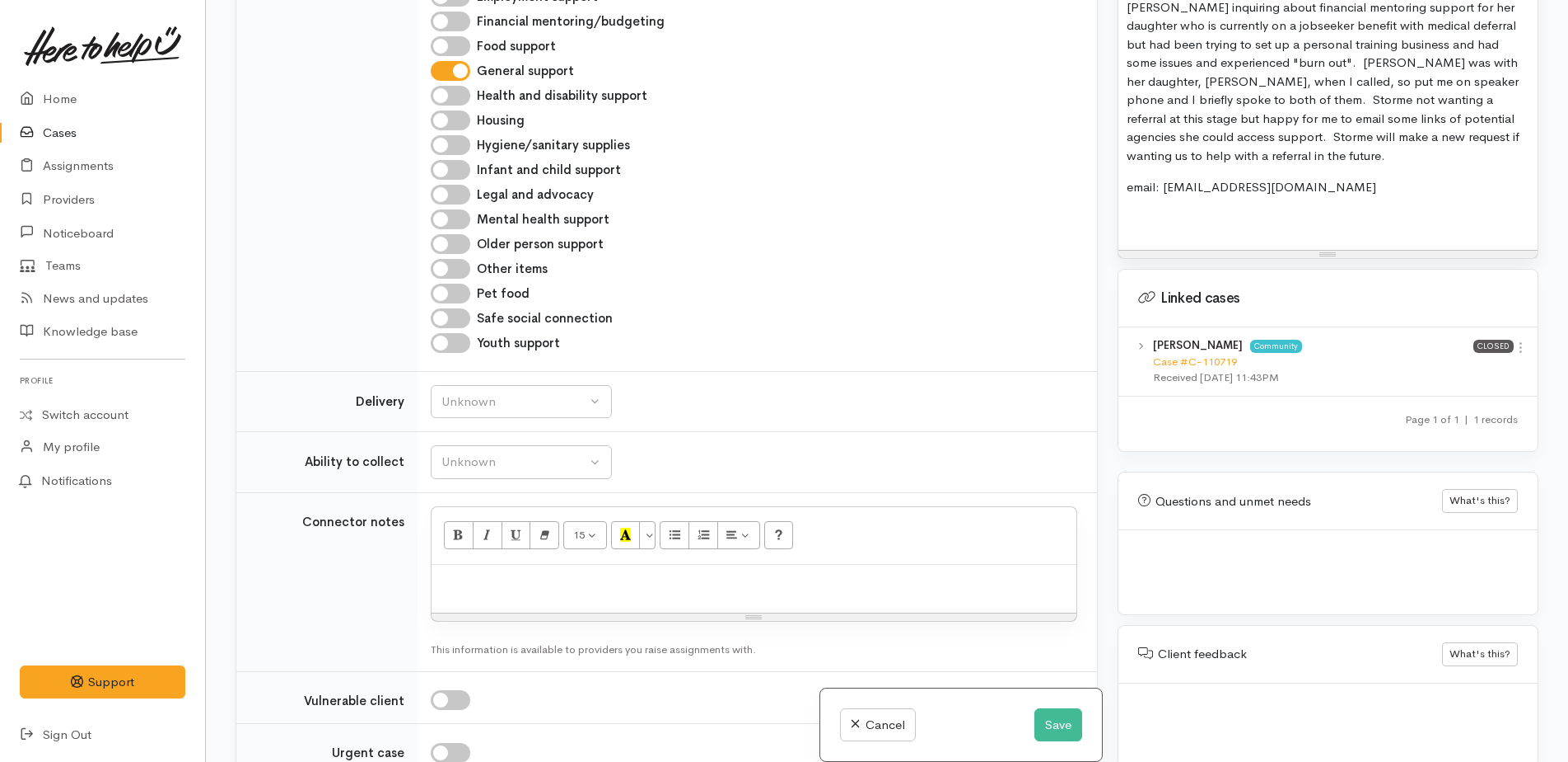
click at [439, 20] on input "Financial mentoring/budgeting" at bounding box center [451, 22] width 39 height 20
checkbox input "true"
click at [462, 69] on input "General support" at bounding box center [451, 70] width 39 height 20
checkbox input "false"
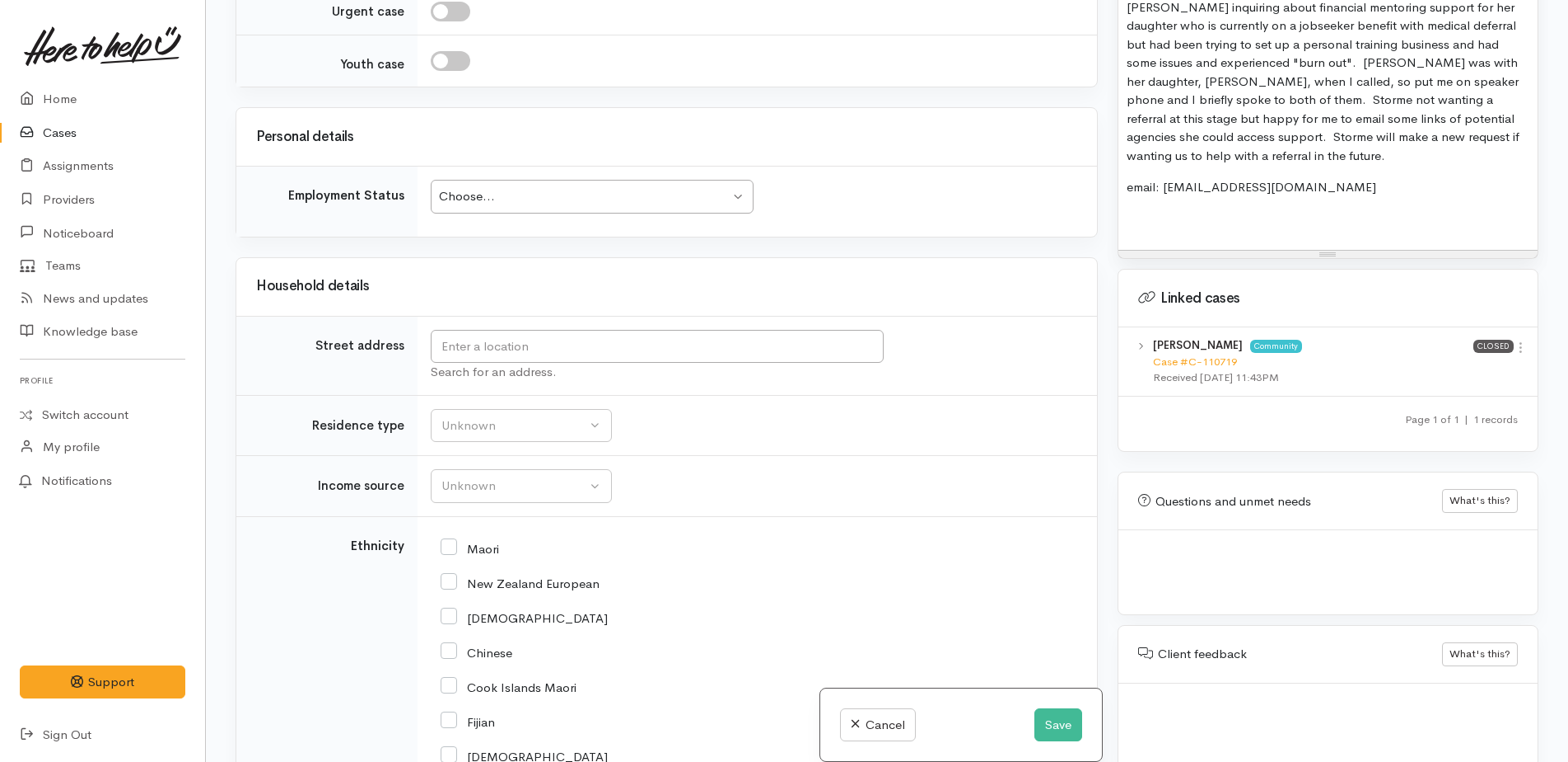
scroll to position [1648, 0]
click at [614, 193] on div "Choose..." at bounding box center [584, 195] width 290 height 19
click at [889, 268] on div "Household details" at bounding box center [667, 286] width 861 height 58
click at [663, 199] on div "Choose..." at bounding box center [584, 195] width 290 height 19
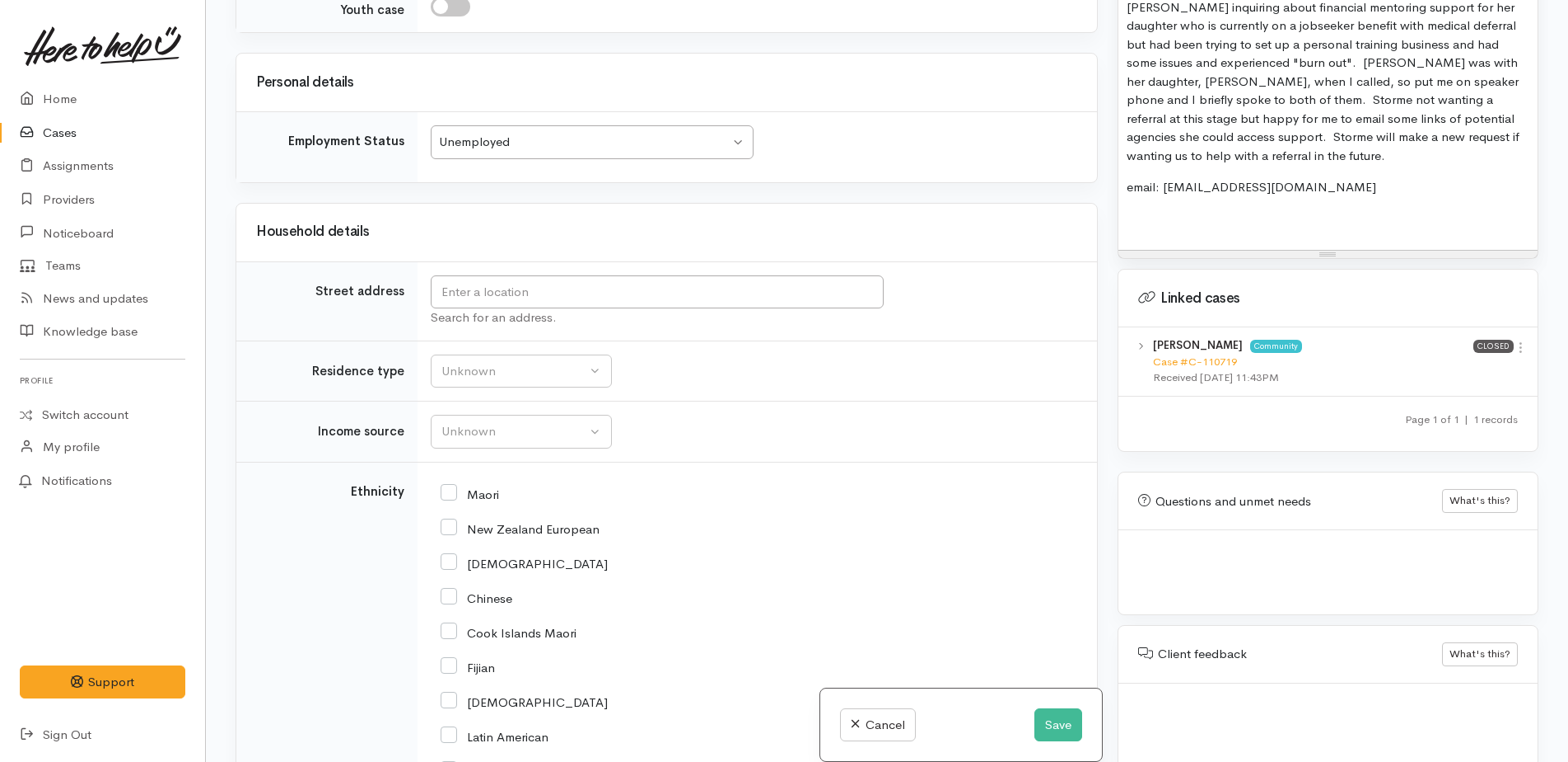
scroll to position [1731, 0]
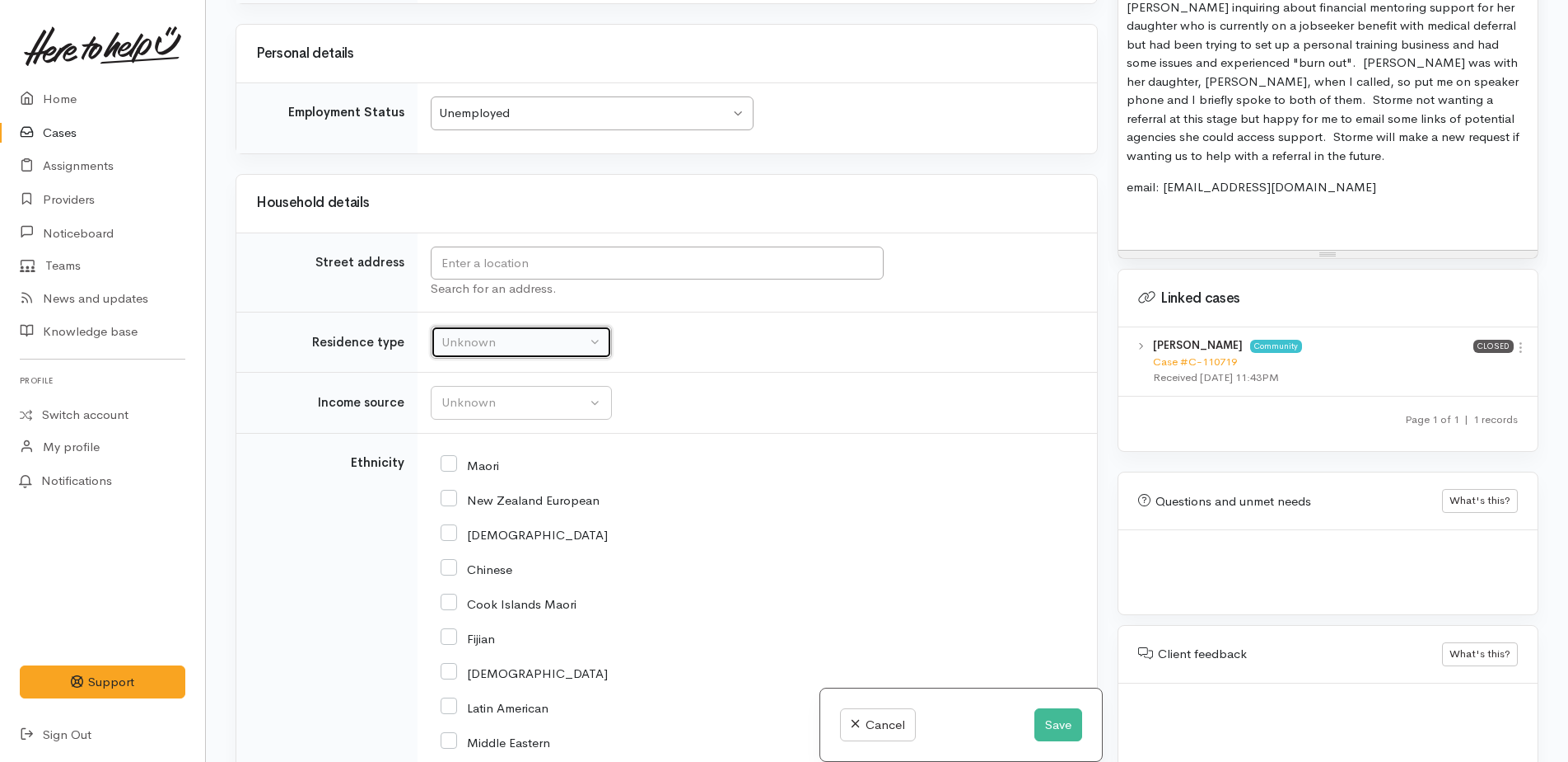
click at [480, 347] on div "Unknown" at bounding box center [514, 341] width 145 height 19
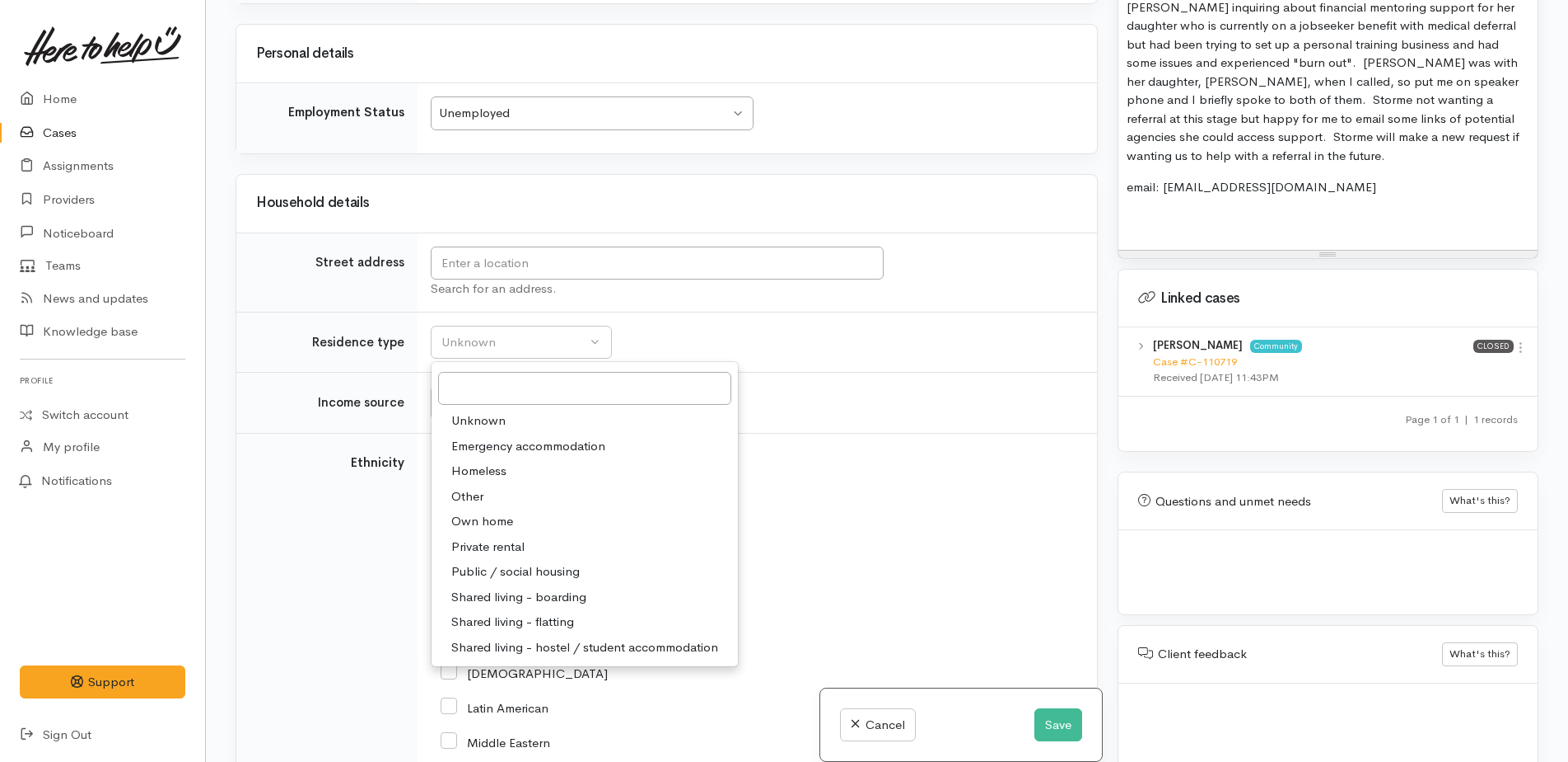
click at [475, 418] on span "Unknown" at bounding box center [479, 420] width 55 height 19
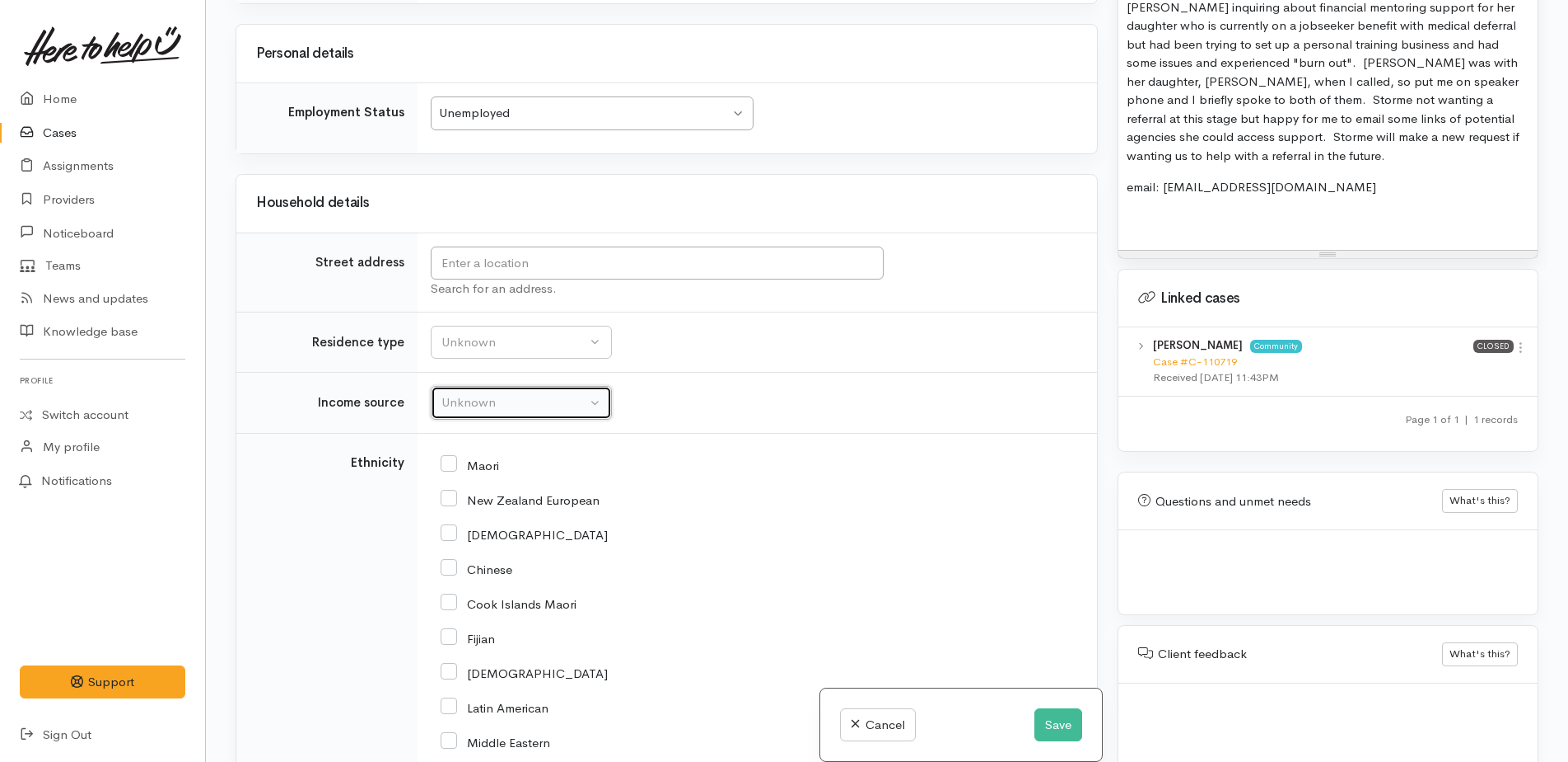
click at [483, 390] on button "Unknown" at bounding box center [521, 402] width 181 height 34
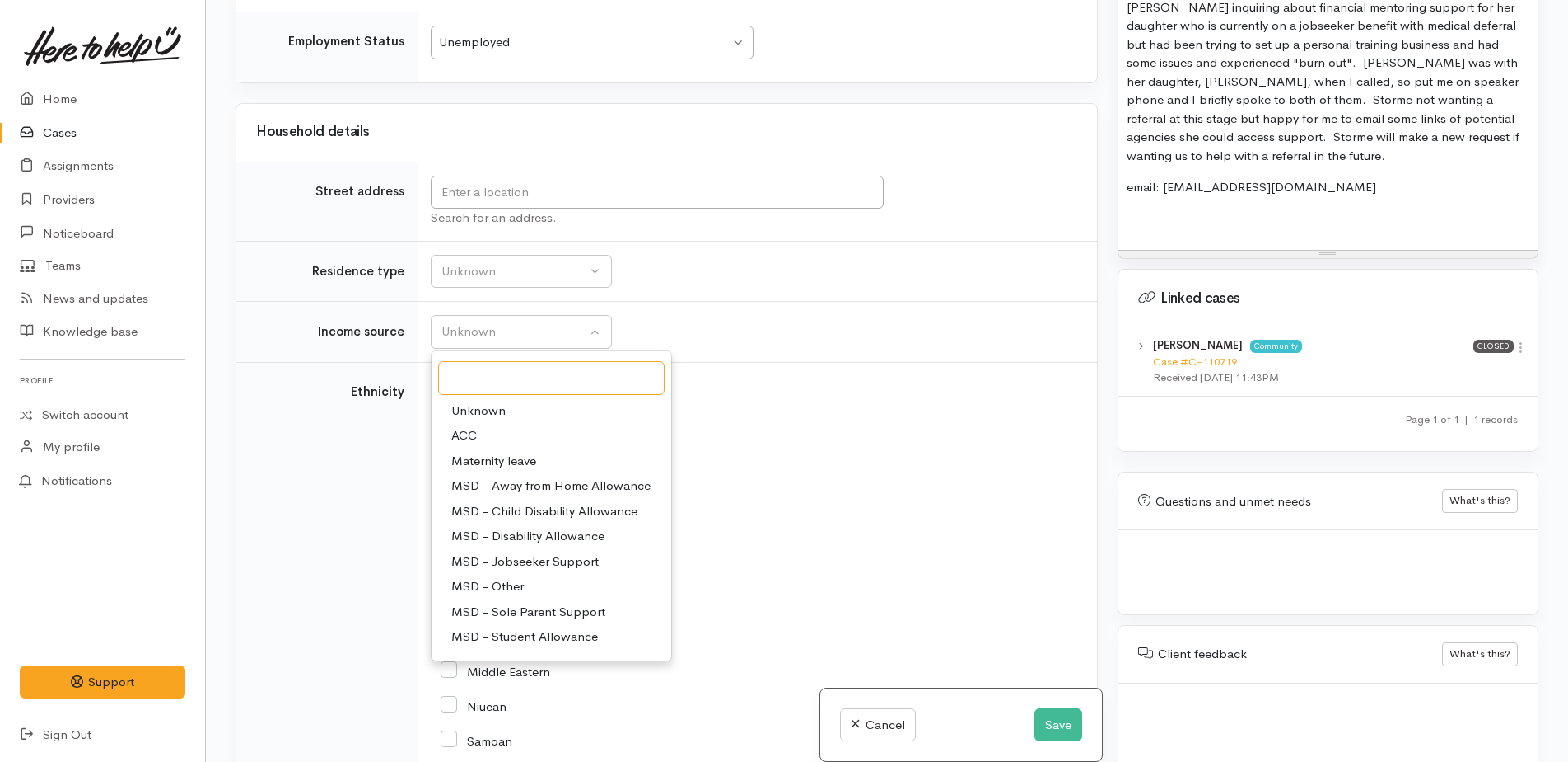
scroll to position [1896, 0]
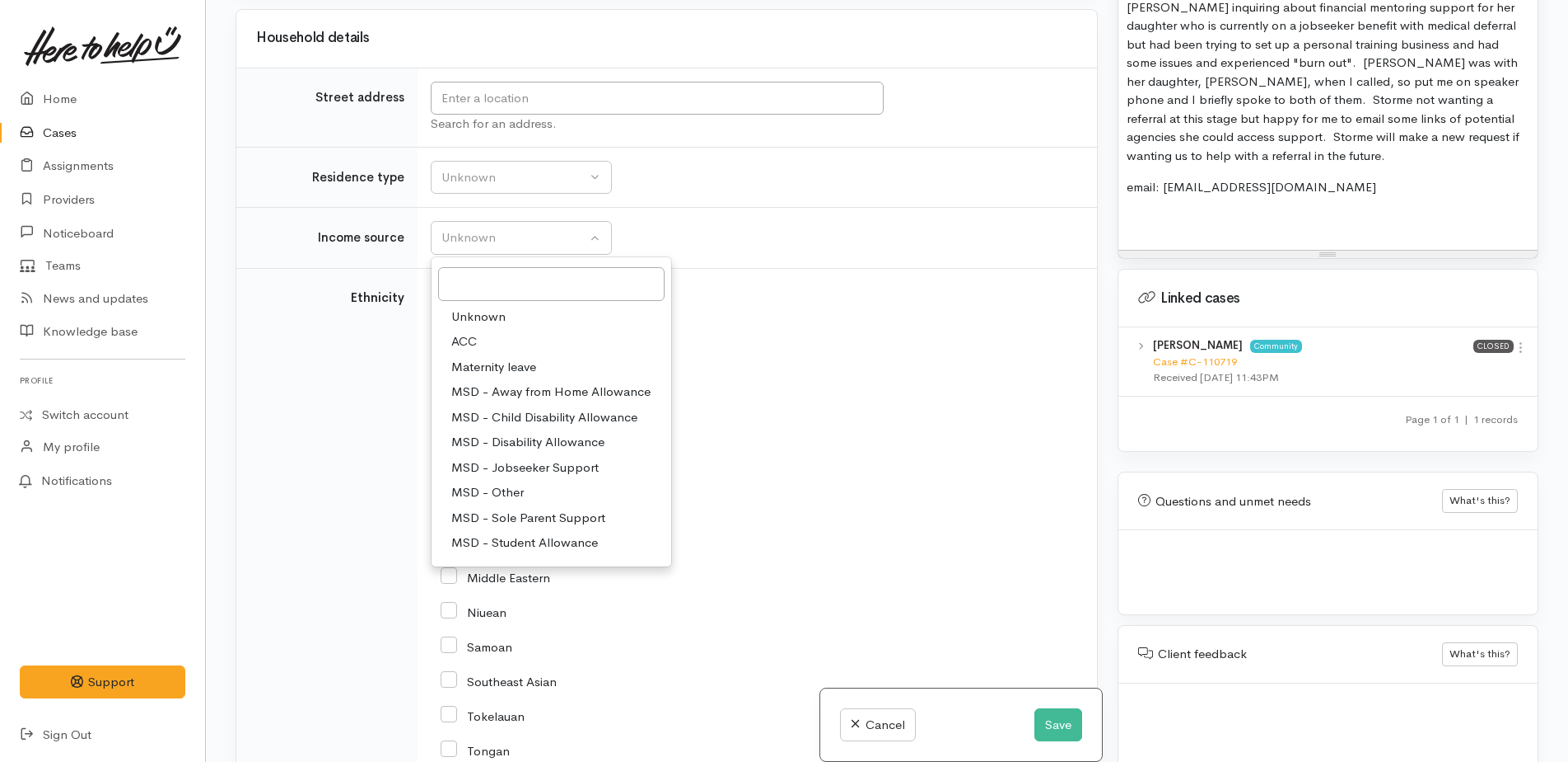
click at [539, 463] on span "MSD - Jobseeker Support" at bounding box center [525, 468] width 148 height 19
select select "4"
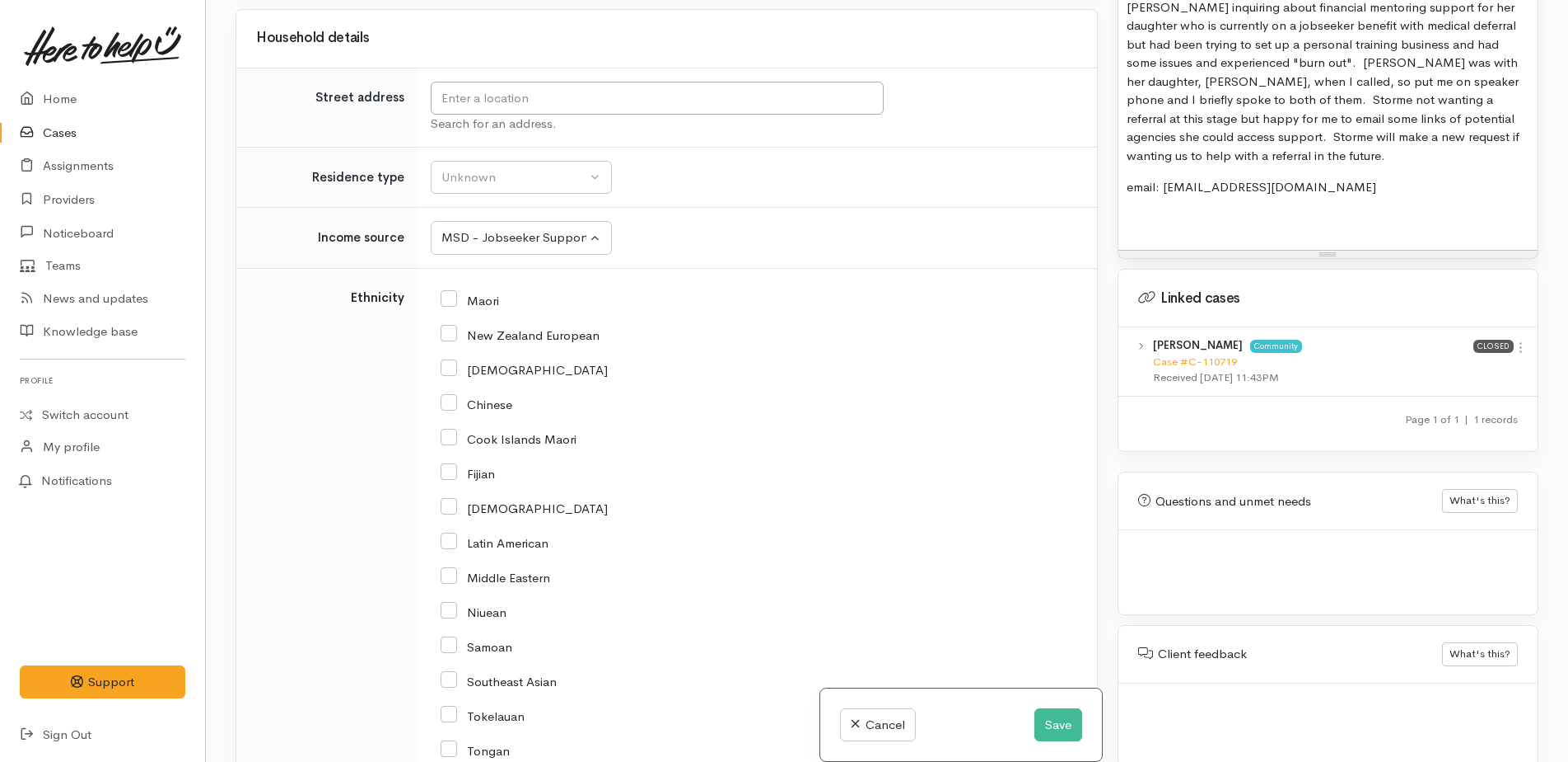
click at [447, 336] on input "New Zealand European" at bounding box center [520, 334] width 159 height 15
checkbox input "true"
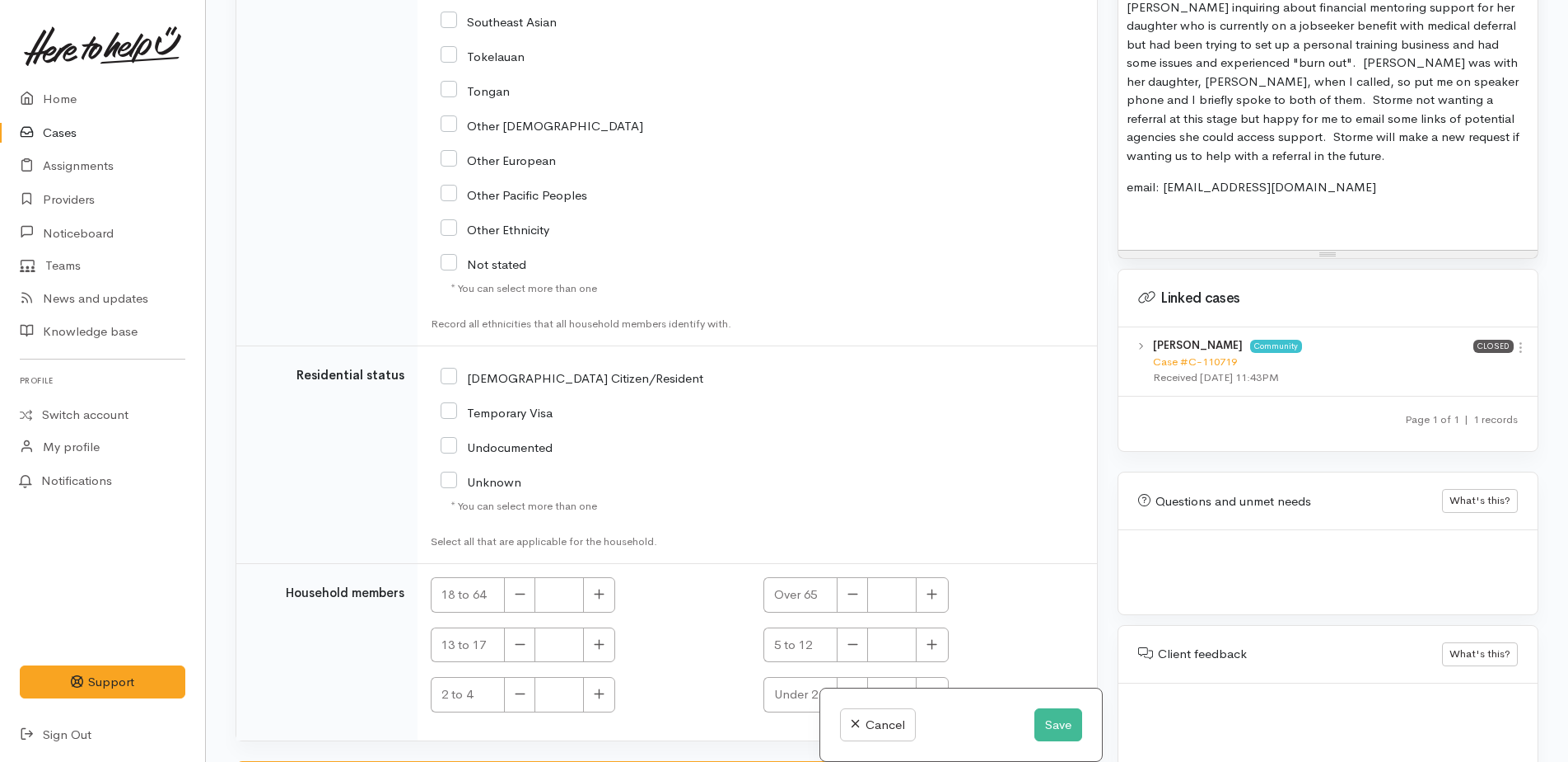
scroll to position [2638, 0]
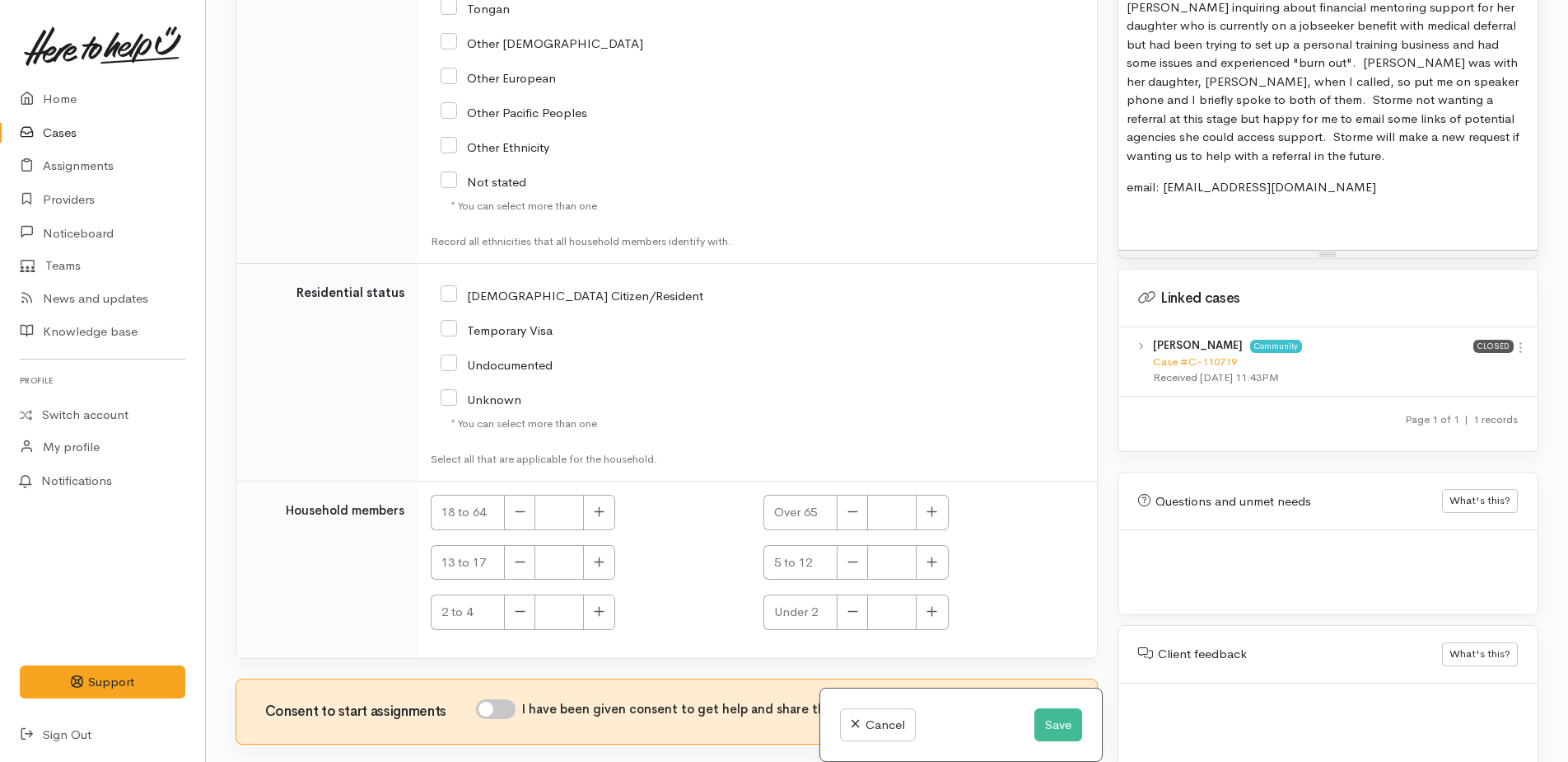
click at [451, 291] on input "[DEMOGRAPHIC_DATA] Citizen/Resident" at bounding box center [572, 293] width 263 height 15
checkbox input "true"
click at [602, 506] on icon "button" at bounding box center [599, 512] width 11 height 13
type input "1"
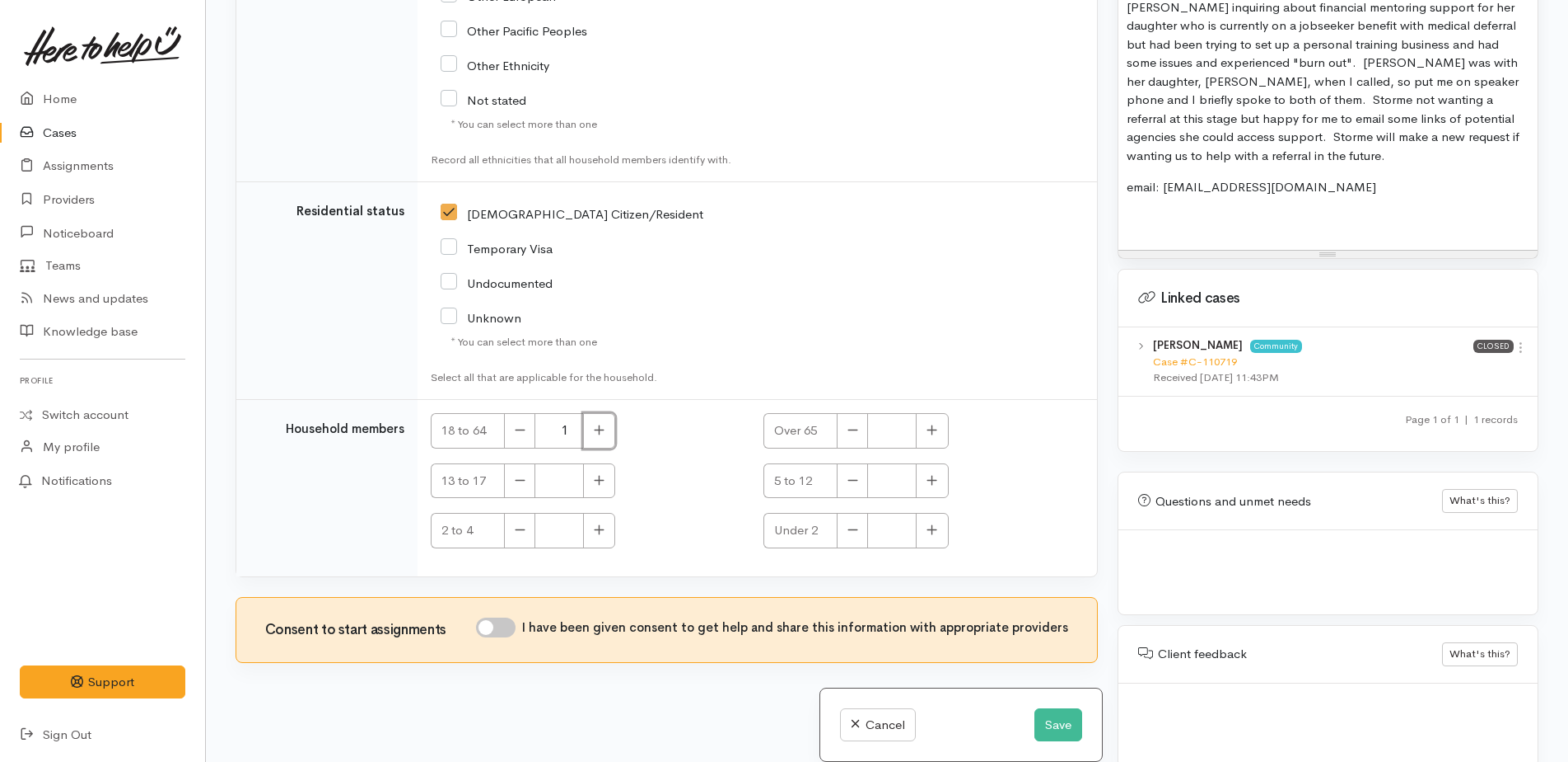
scroll to position [2722, 0]
click at [493, 624] on input "I have been given consent to get help and share this information with appropria…" at bounding box center [496, 624] width 39 height 20
checkbox input "true"
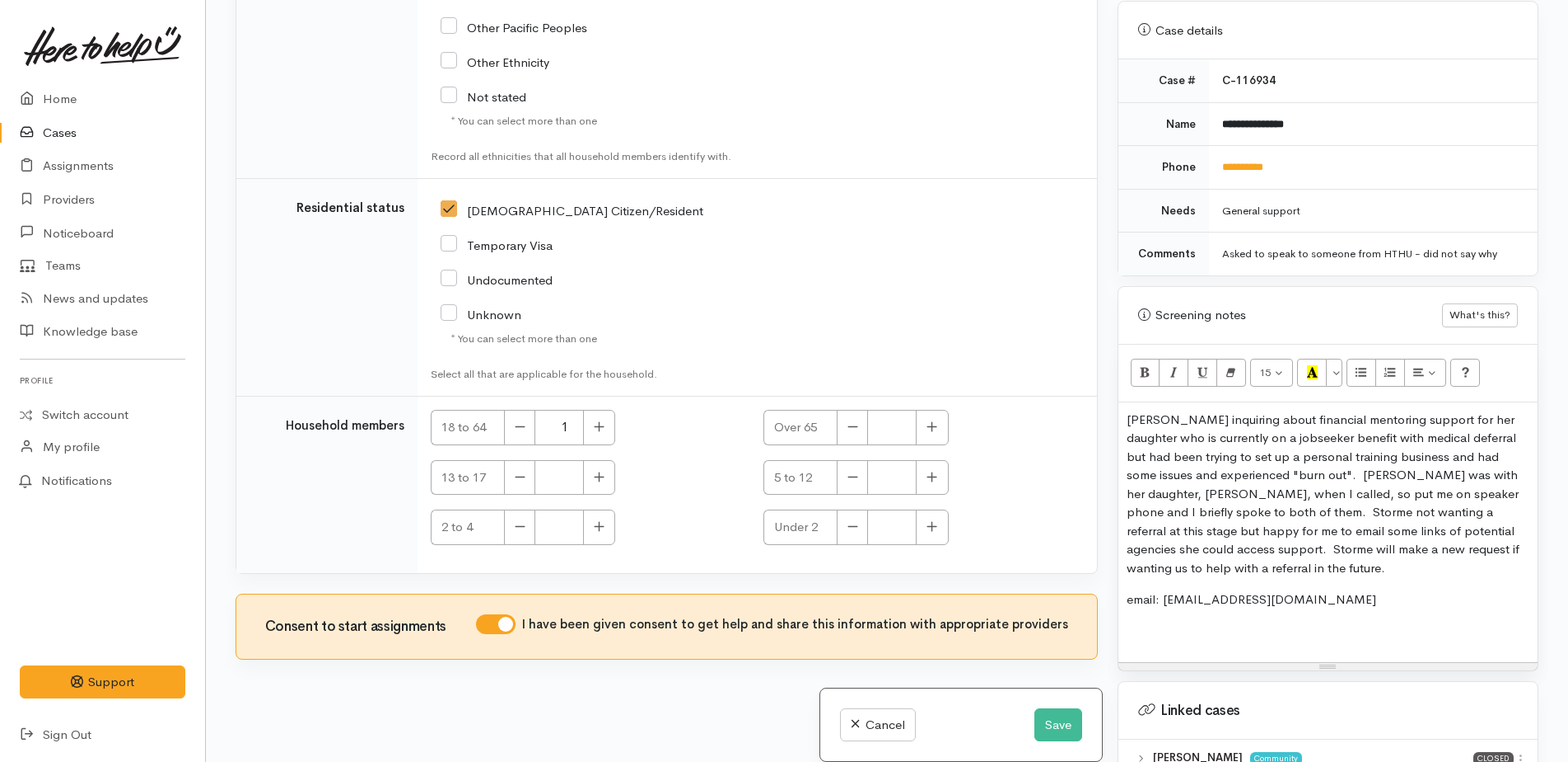
scroll to position [814, 0]
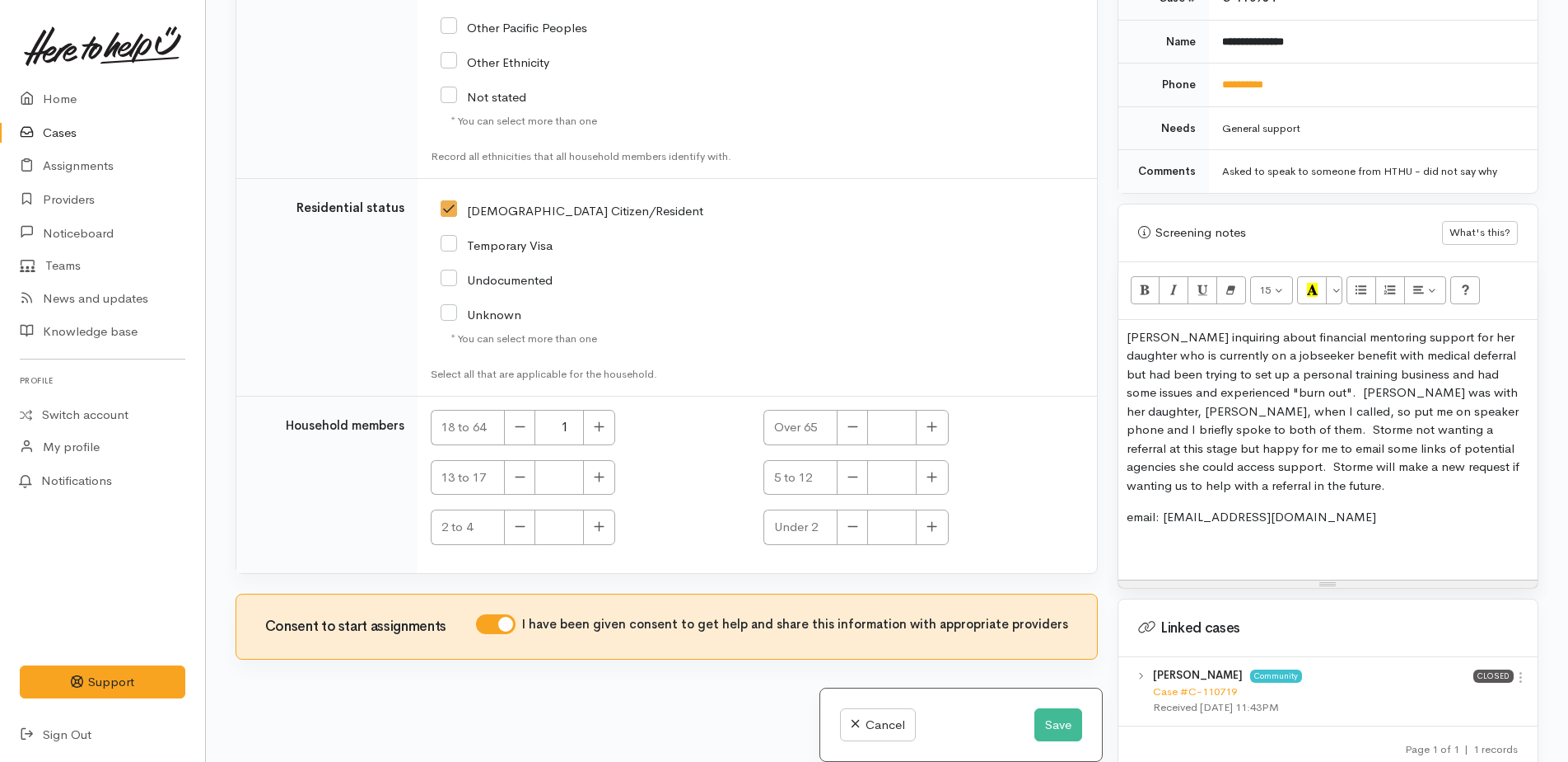
drag, startPoint x: 1165, startPoint y: 337, endPoint x: 1184, endPoint y: 327, distance: 21.5
click at [1165, 337] on p "[PERSON_NAME] inquiring about financial mentoring support for her daughter who …" at bounding box center [1328, 411] width 403 height 167
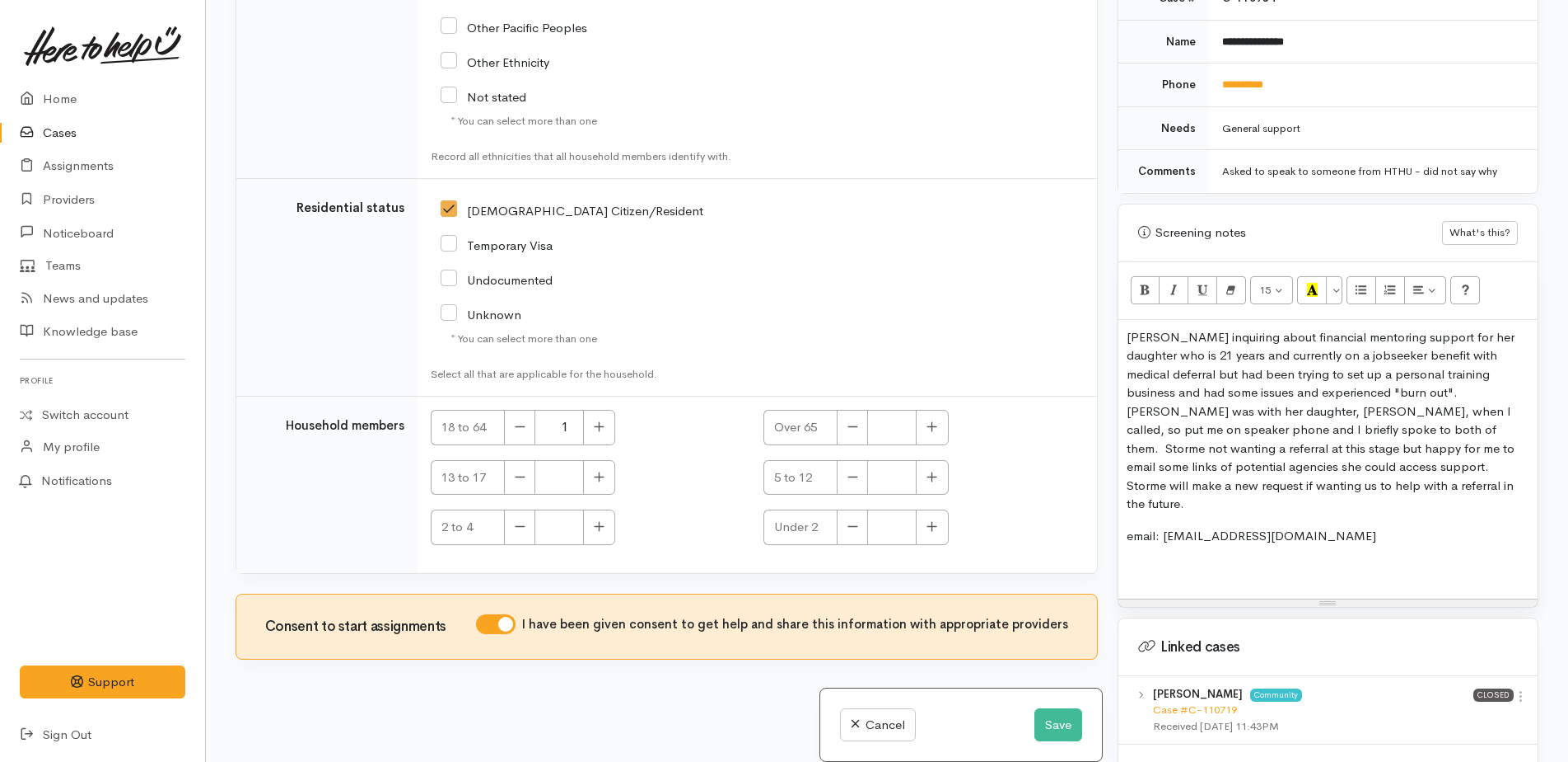
click at [1411, 380] on p "[PERSON_NAME] inquiring about financial mentoring support for her daughter who …" at bounding box center [1328, 421] width 403 height 186
click at [1451, 526] on p "email: [EMAIL_ADDRESS][DOMAIN_NAME]" at bounding box center [1328, 535] width 403 height 19
click at [1415, 375] on p "[PERSON_NAME] inquiring about financial mentoring support for her daughter who …" at bounding box center [1328, 421] width 403 height 186
click at [1050, 719] on button "Save" at bounding box center [1058, 725] width 48 height 34
